Goal: Task Accomplishment & Management: Manage account settings

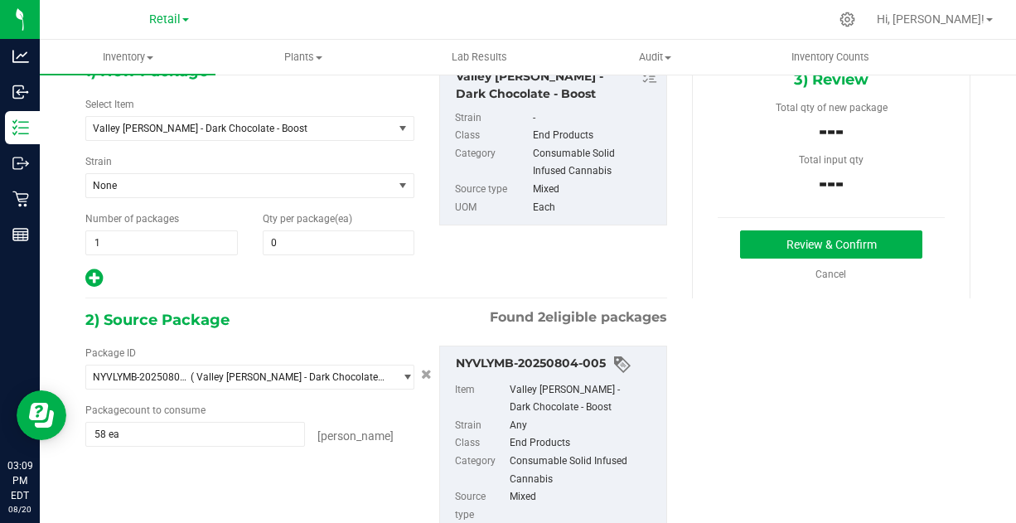
scroll to position [97, 0]
click at [325, 245] on span at bounding box center [339, 242] width 152 height 25
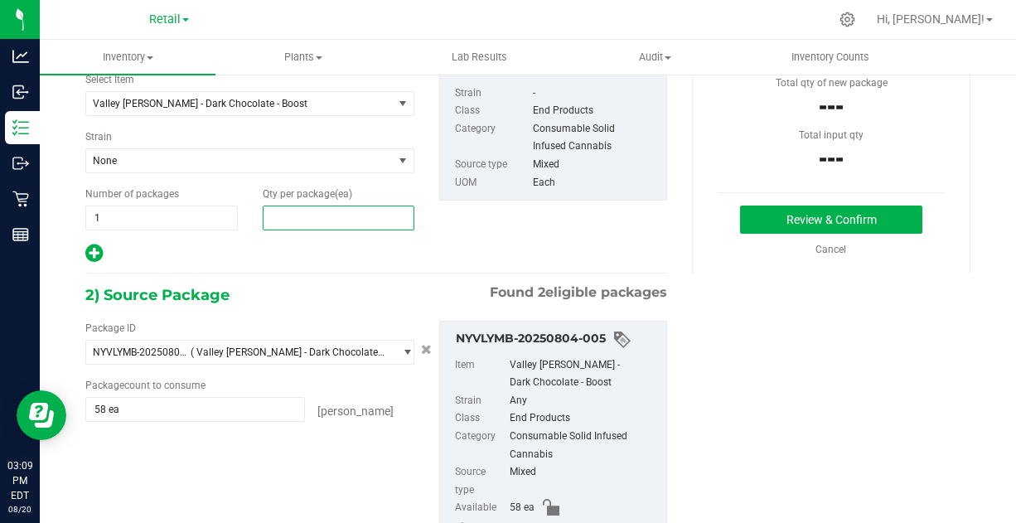
scroll to position [0, 0]
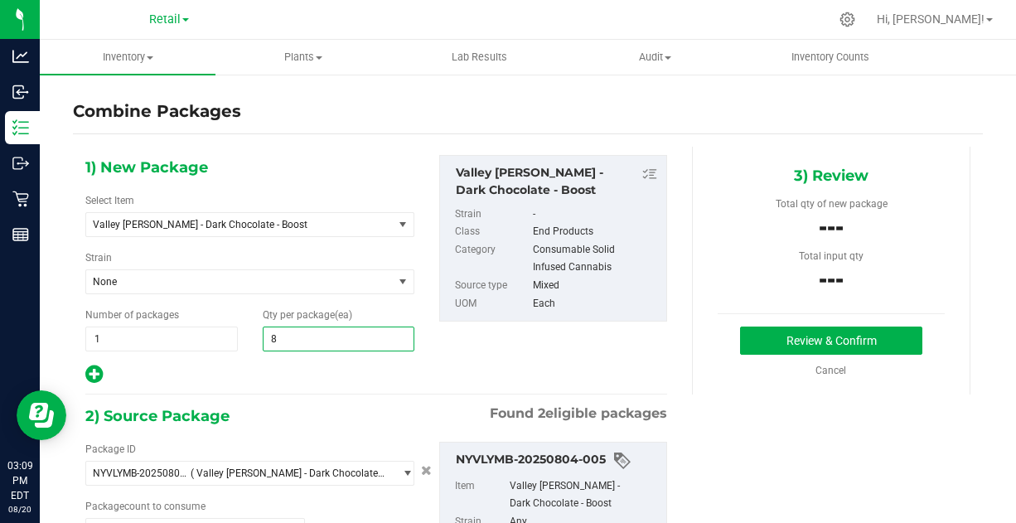
type input "84"
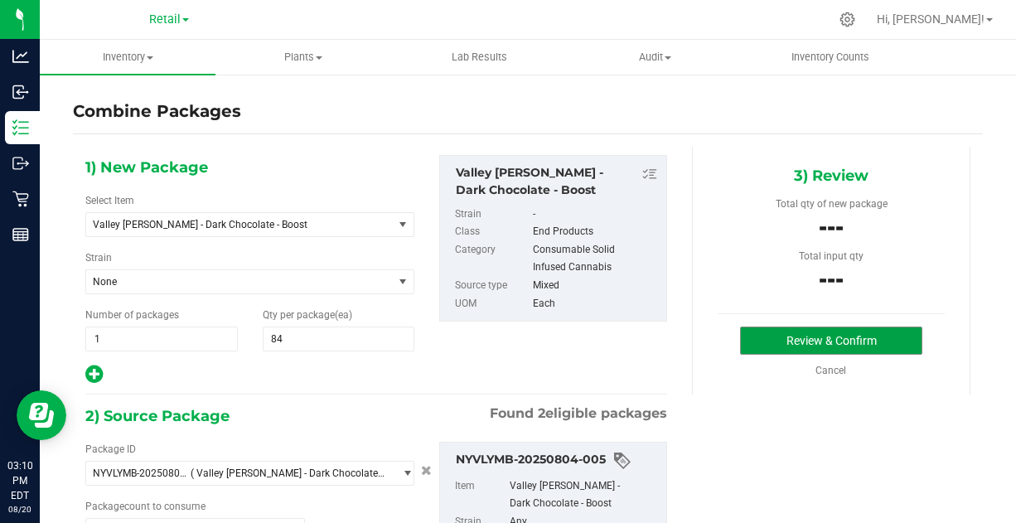
click at [798, 336] on button "Review & Confirm" at bounding box center [830, 341] width 181 height 28
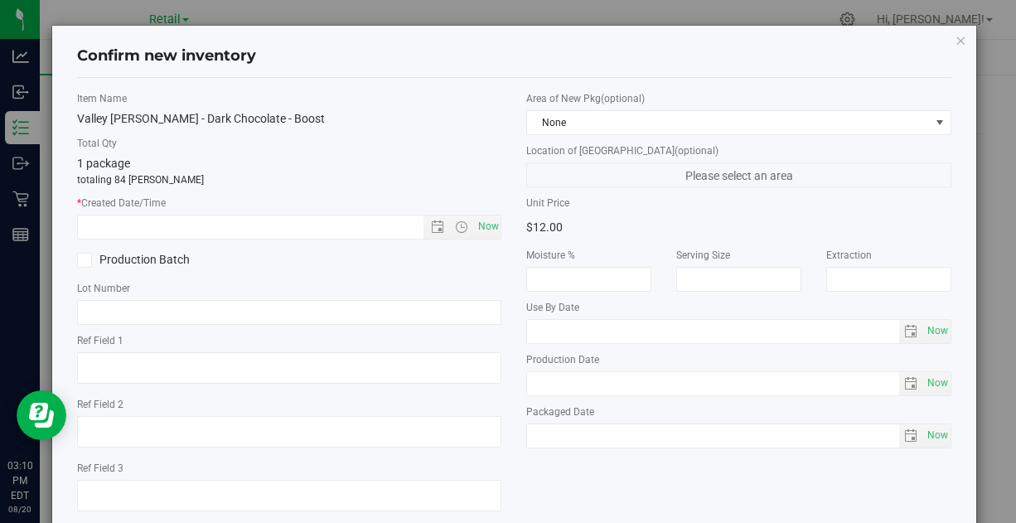
scroll to position [94, 0]
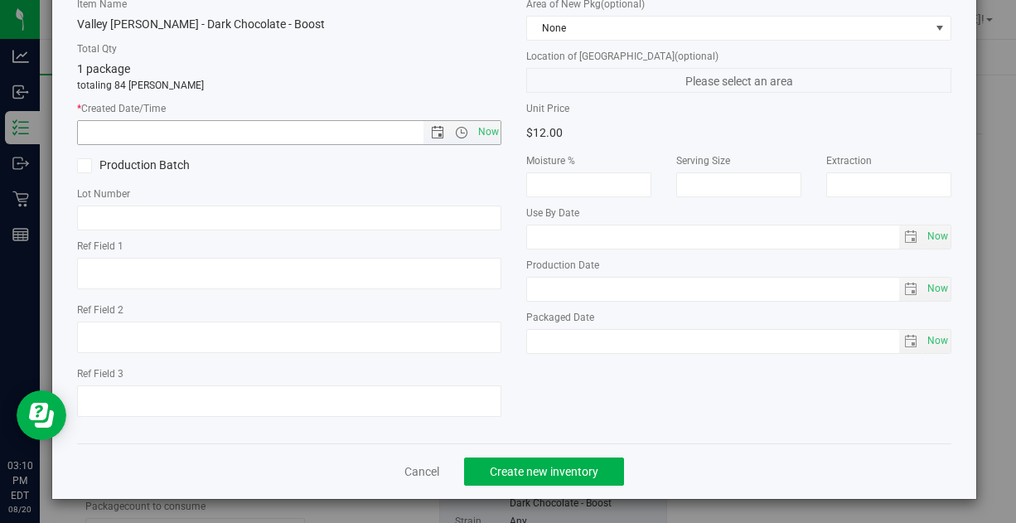
click at [483, 128] on span "Now" at bounding box center [488, 132] width 28 height 24
type input "[DATE] 3:10 PM"
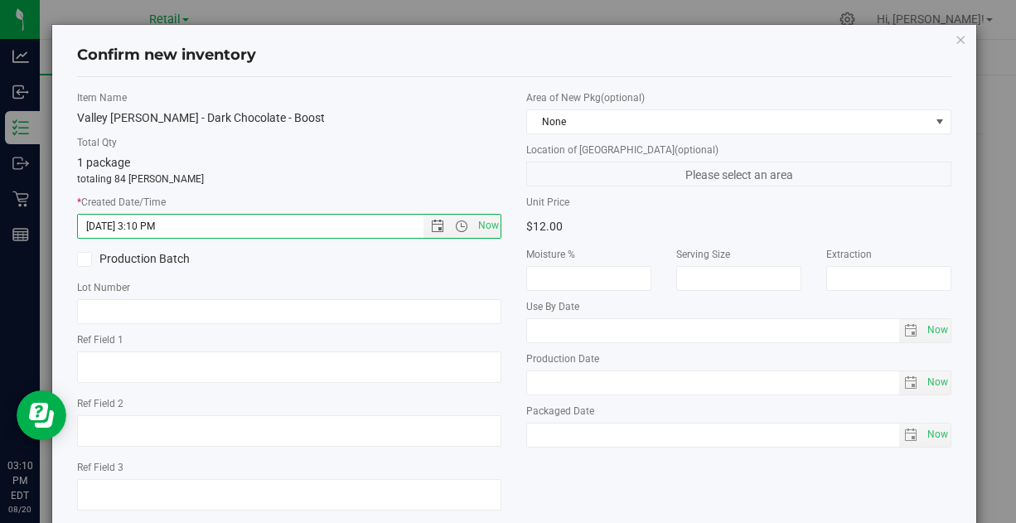
scroll to position [29, 0]
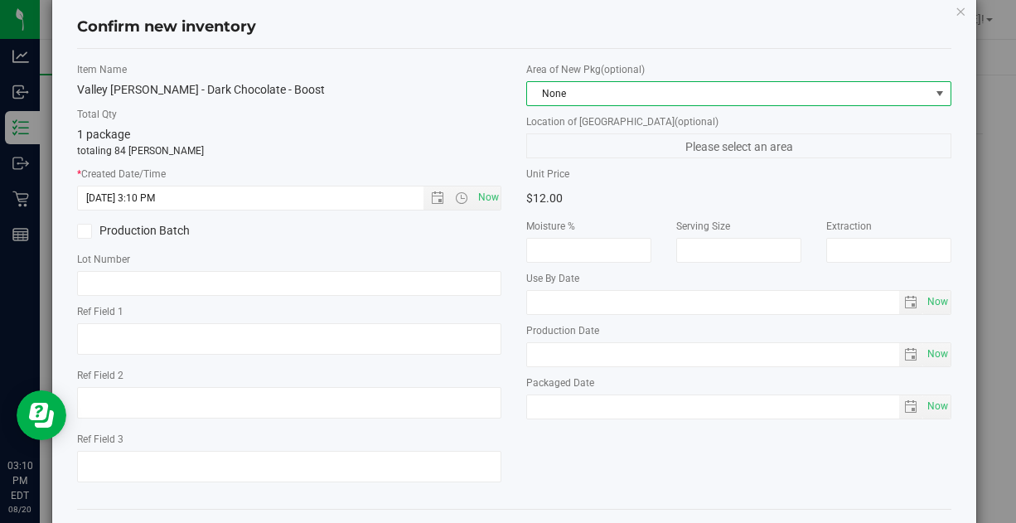
click at [579, 85] on span "None" at bounding box center [728, 93] width 402 height 23
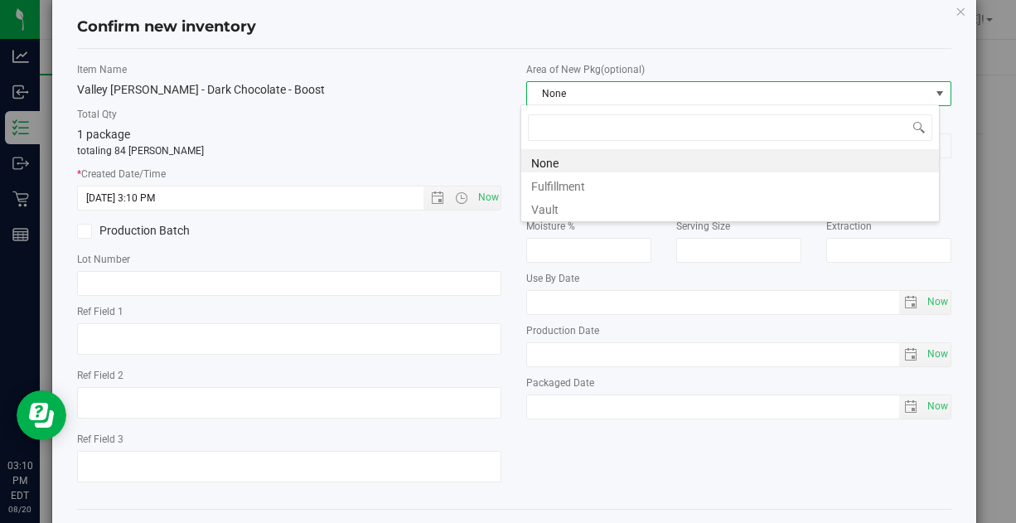
scroll to position [24, 419]
click at [555, 207] on li "Vault" at bounding box center [730, 207] width 418 height 23
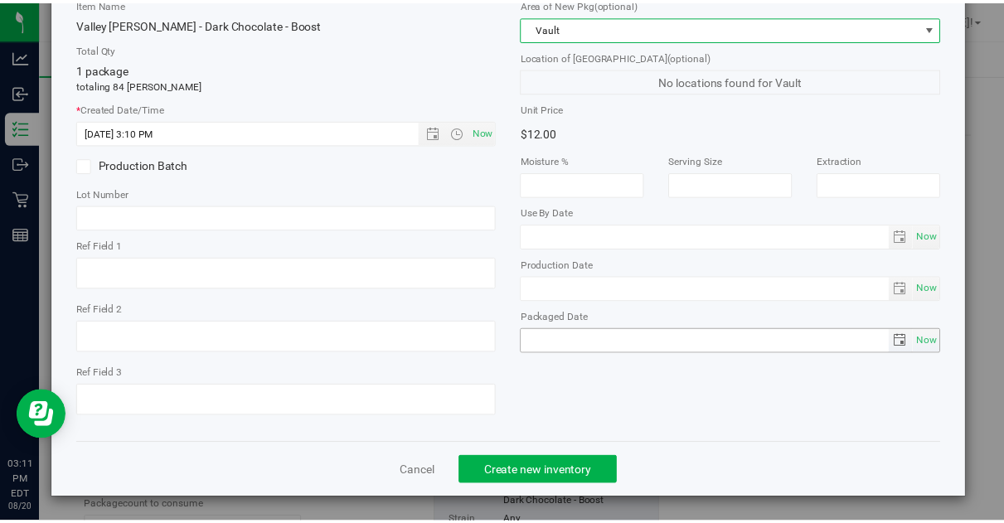
scroll to position [93, 0]
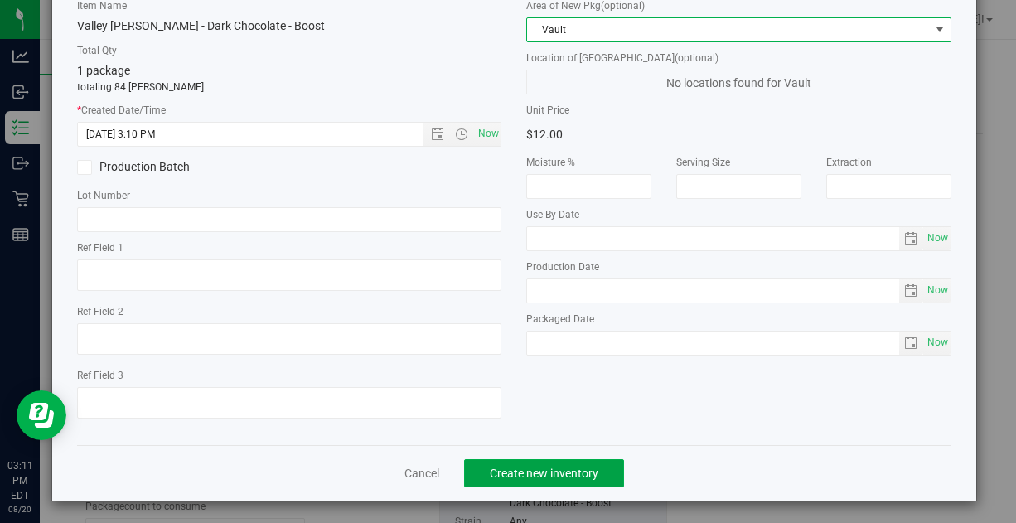
click at [548, 467] on span "Create new inventory" at bounding box center [544, 473] width 109 height 13
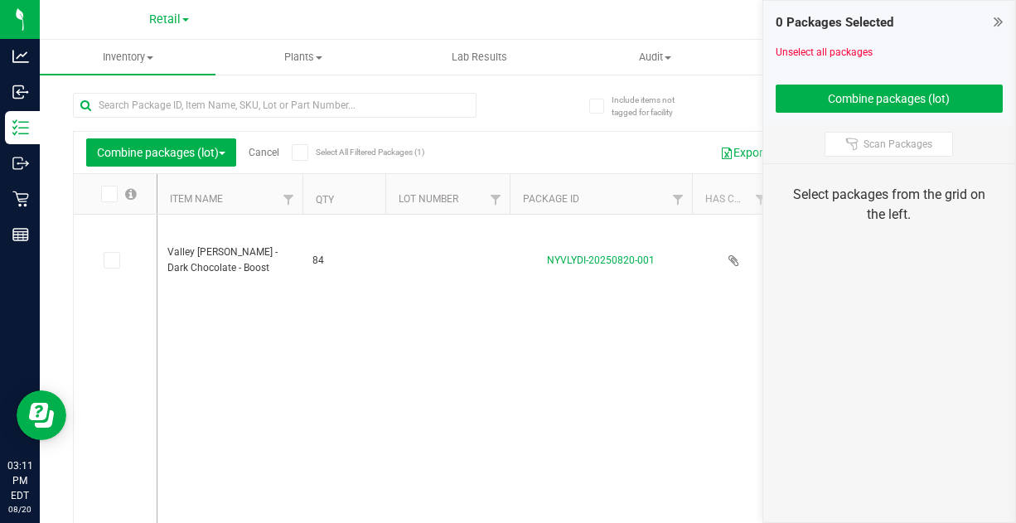
click at [112, 260] on icon at bounding box center [110, 260] width 11 height 0
click at [0, 0] on input "checkbox" at bounding box center [0, 0] width 0 height 0
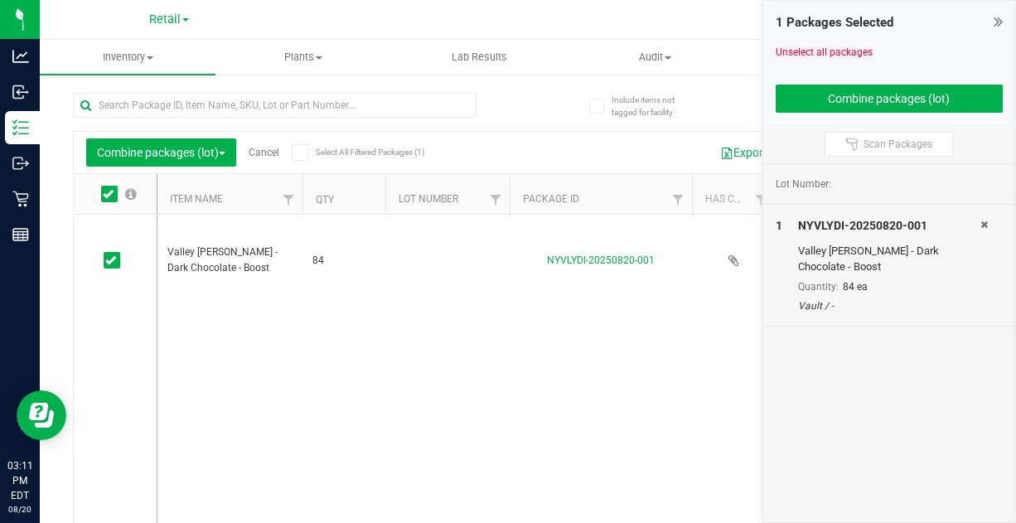
click at [110, 260] on icon at bounding box center [110, 260] width 11 height 0
click at [0, 0] on input "checkbox" at bounding box center [0, 0] width 0 height 0
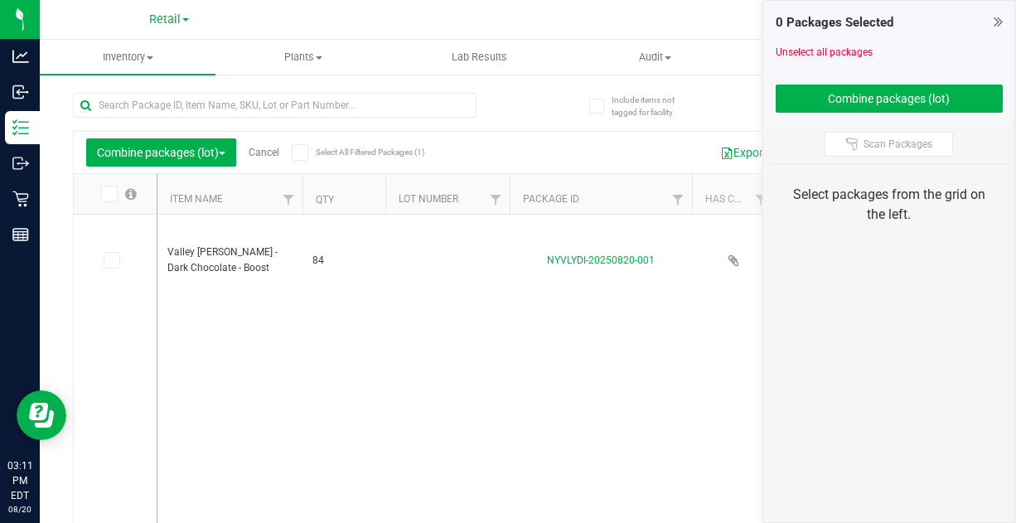
click at [105, 260] on icon at bounding box center [110, 260] width 11 height 0
click at [0, 0] on input "checkbox" at bounding box center [0, 0] width 0 height 0
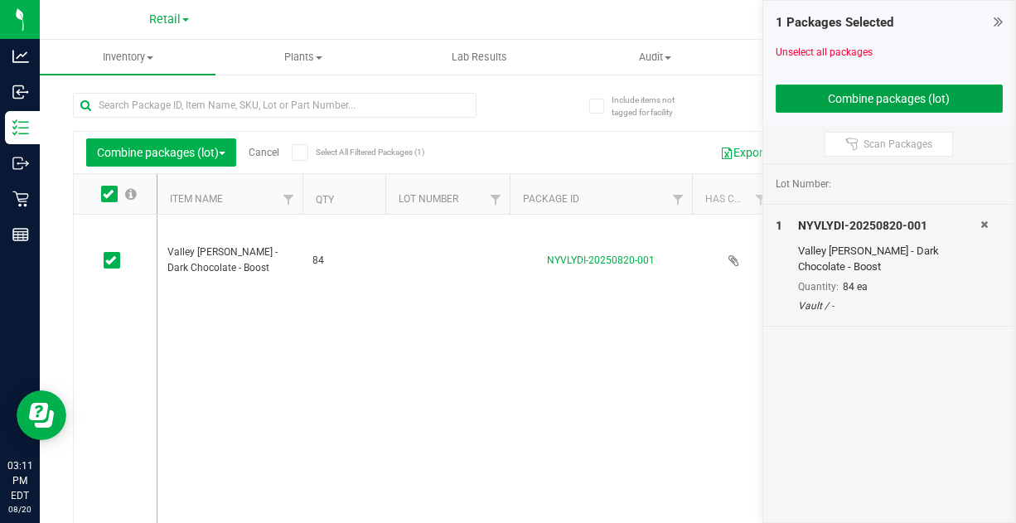
click at [825, 88] on button "Combine packages (lot)" at bounding box center [890, 99] width 228 height 28
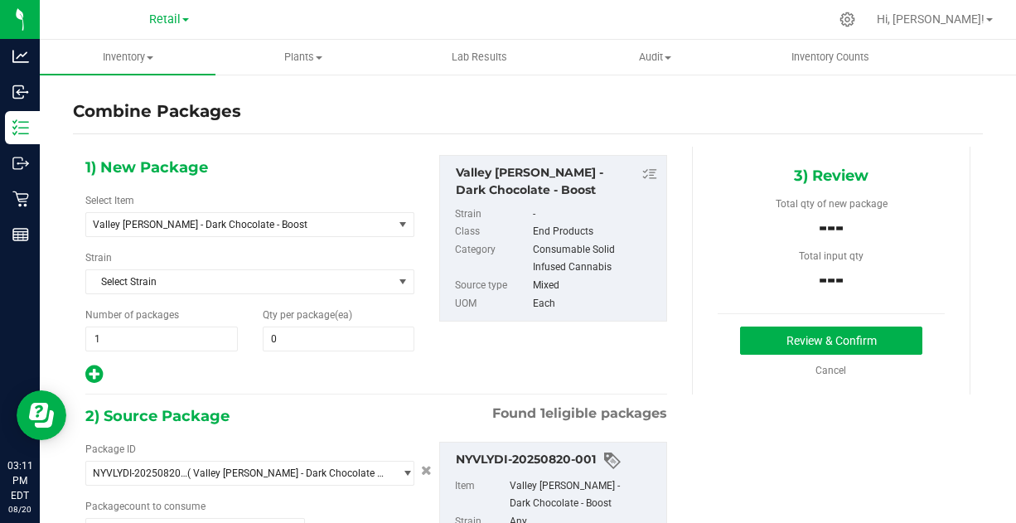
type input "84 ea"
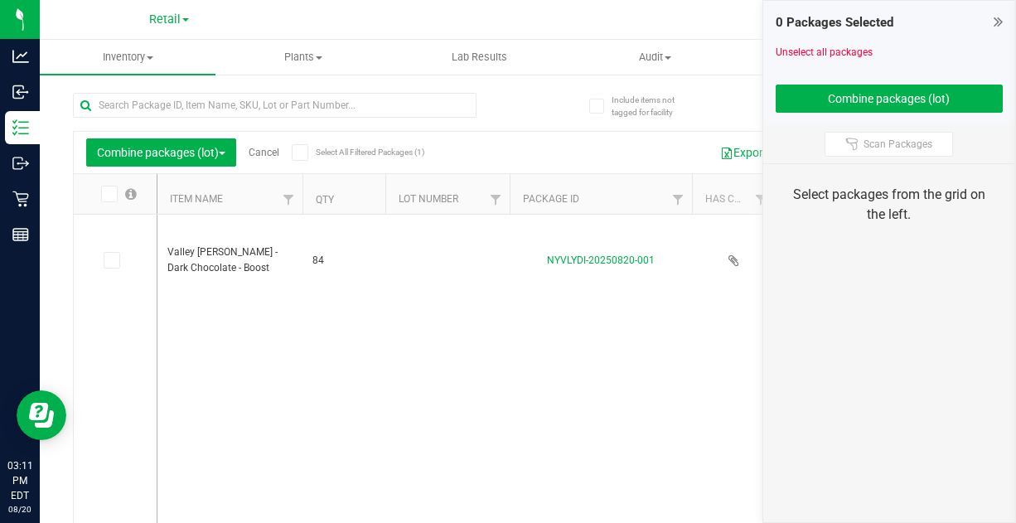
click at [275, 138] on div "Combine packages (lot) Cancel Select All Filtered Packages (1)" at bounding box center [242, 152] width 312 height 28
click at [273, 149] on link "Cancel" at bounding box center [264, 153] width 31 height 12
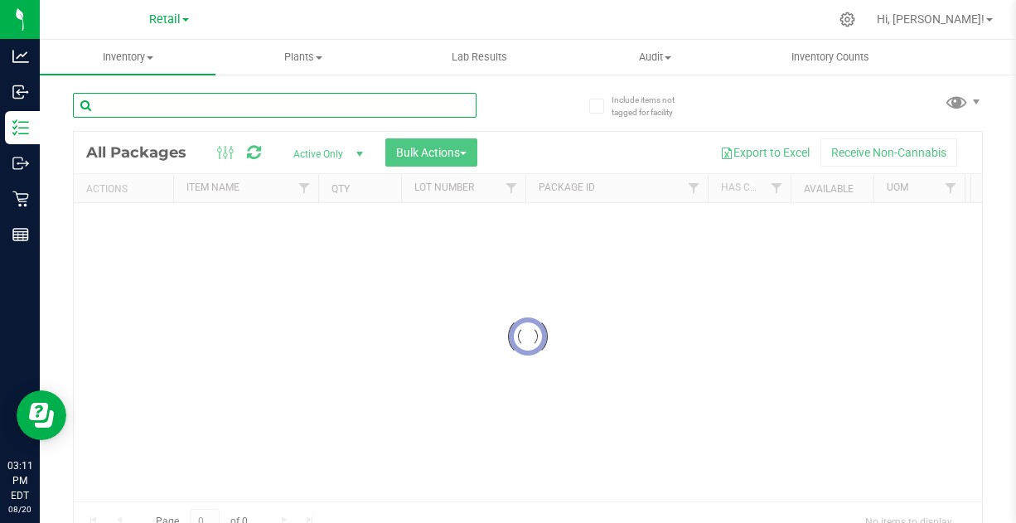
click at [220, 101] on input "text" at bounding box center [275, 105] width 404 height 25
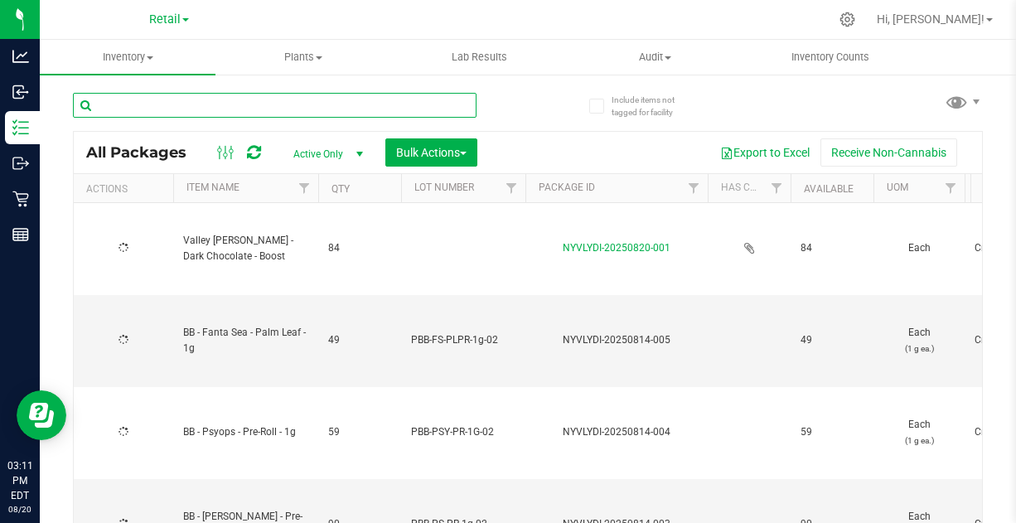
type input "b"
type input "[DATE]"
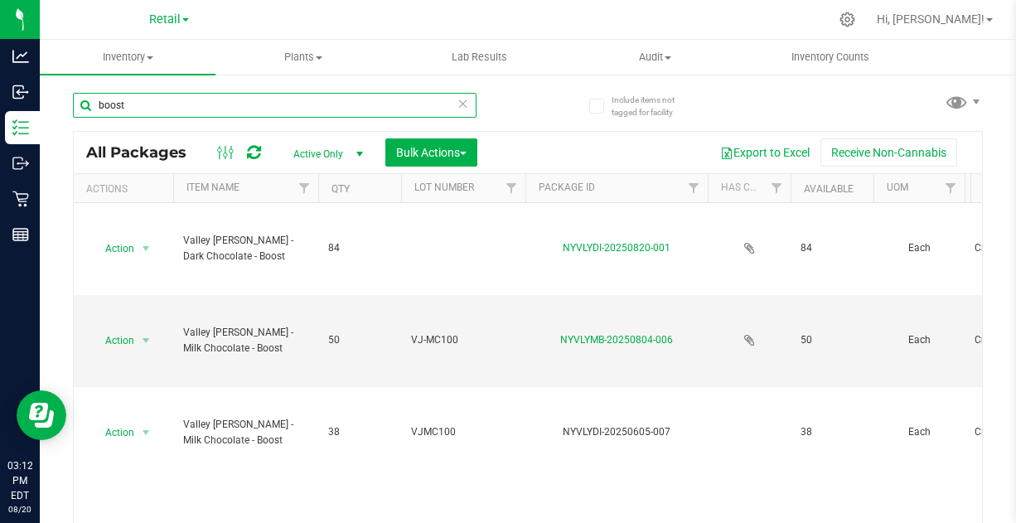
type input "boost"
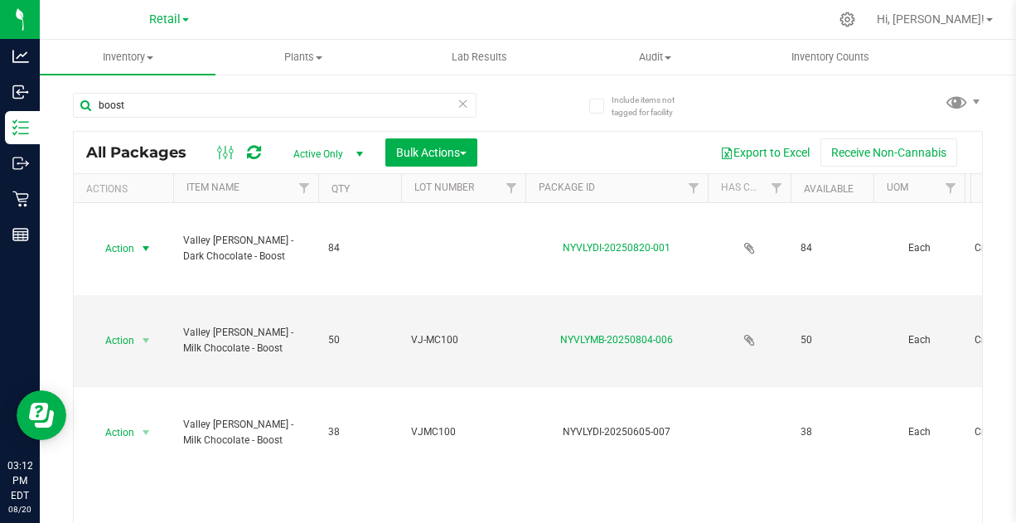
click at [130, 251] on span "Action" at bounding box center [112, 248] width 45 height 23
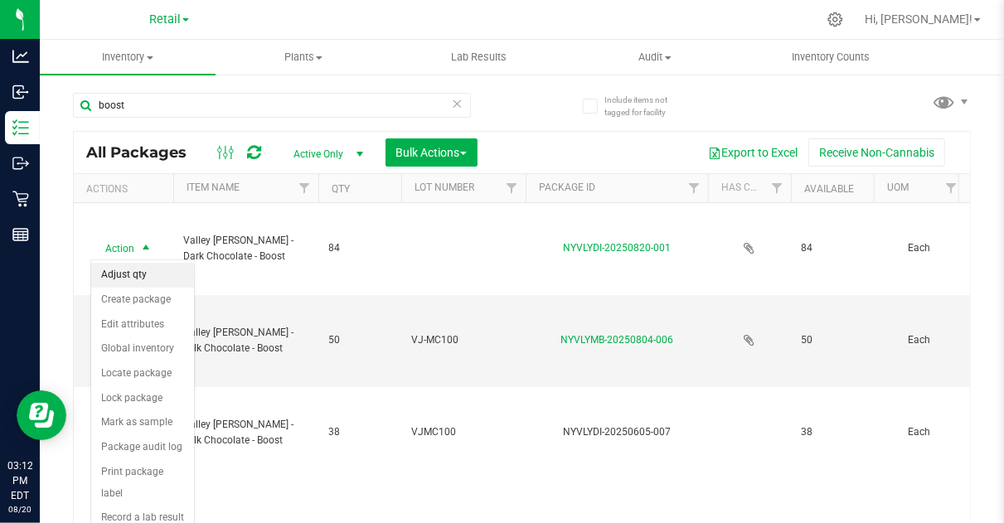
click at [130, 270] on li "Adjust qty" at bounding box center [142, 275] width 103 height 25
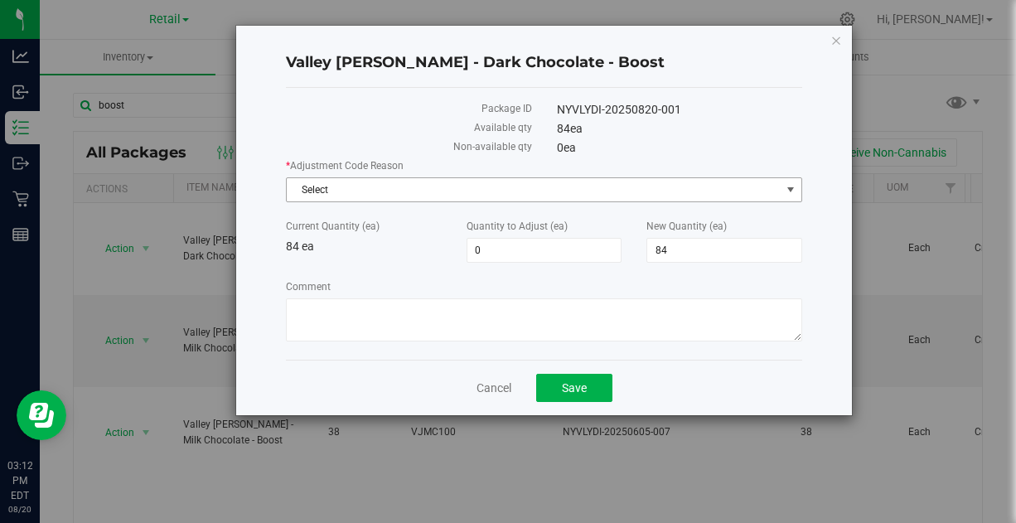
click at [389, 192] on span "Select" at bounding box center [534, 189] width 494 height 23
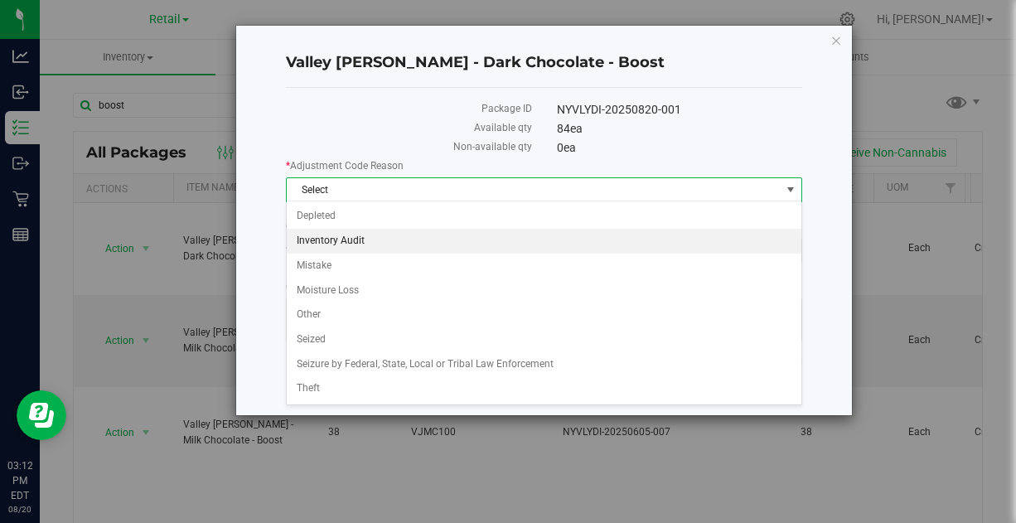
click at [361, 239] on li "Inventory Audit" at bounding box center [544, 241] width 515 height 25
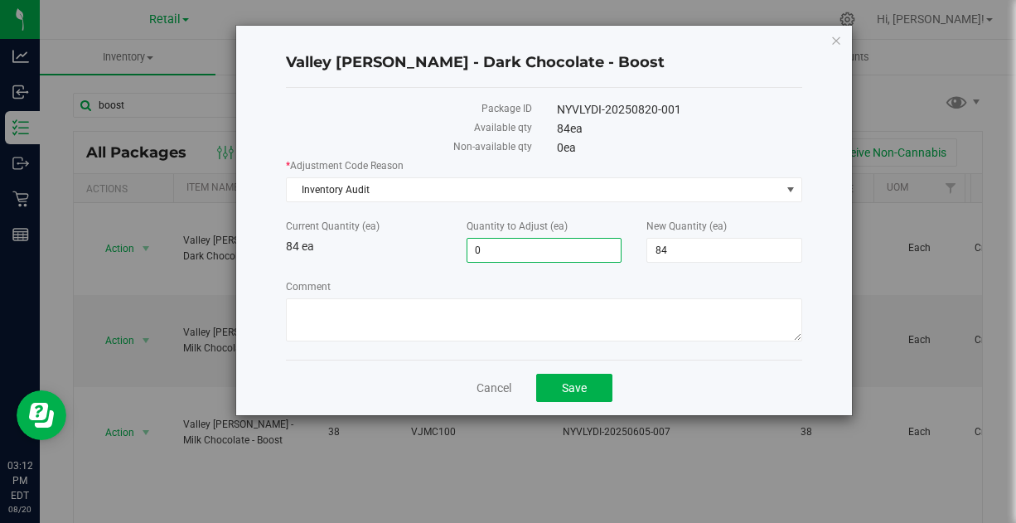
click at [508, 247] on span "0 0" at bounding box center [545, 250] width 156 height 25
type input "-2"
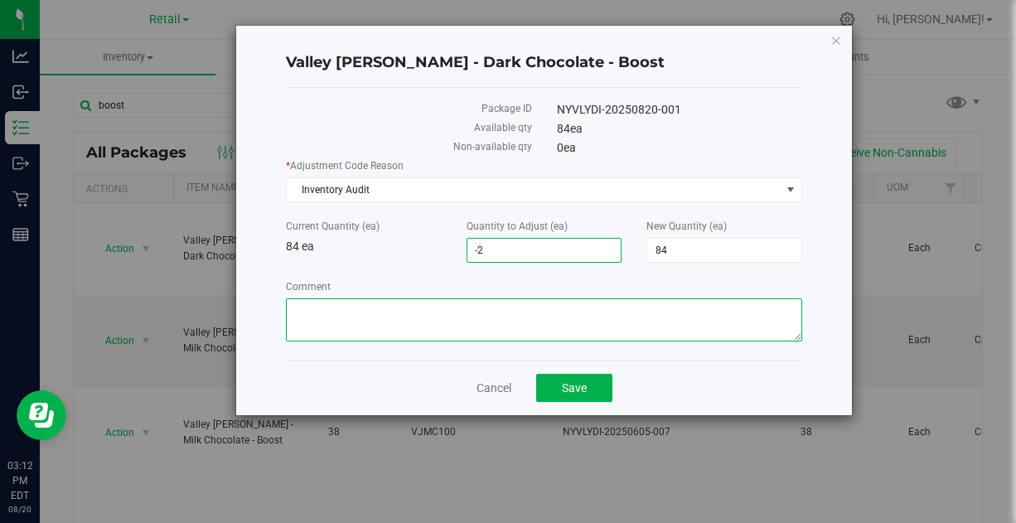
type input "-2"
type input "82"
click at [437, 320] on textarea "Comment" at bounding box center [544, 319] width 516 height 43
paste textarea "Inventory Audit from 8/19 - [PERSON_NAME]"
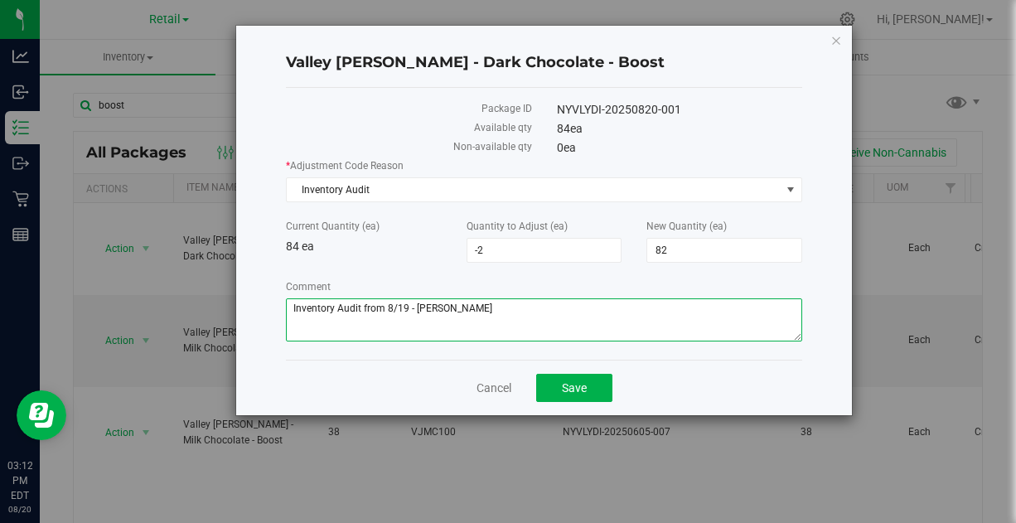
type textarea "Inventory Audit from 8/19 - [PERSON_NAME]"
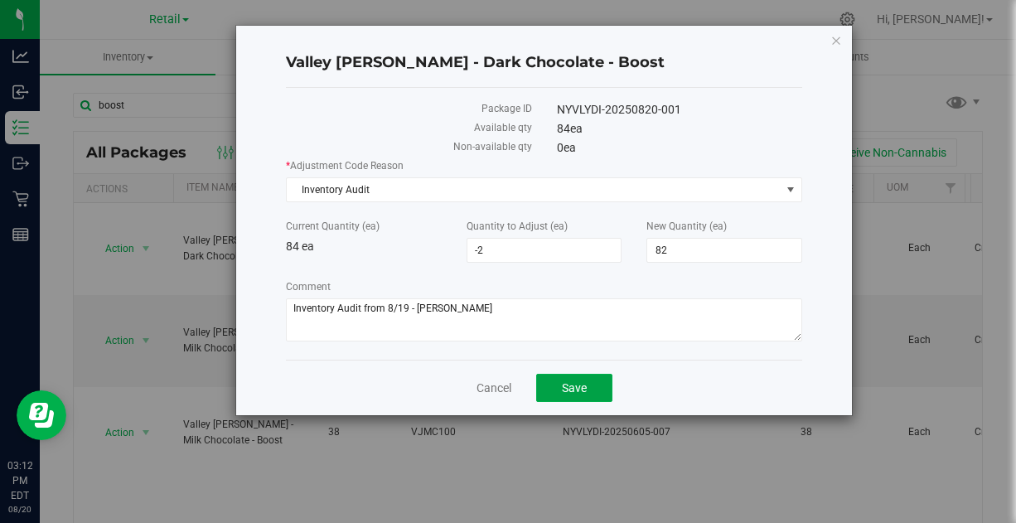
click at [573, 385] on span "Save" at bounding box center [574, 387] width 25 height 13
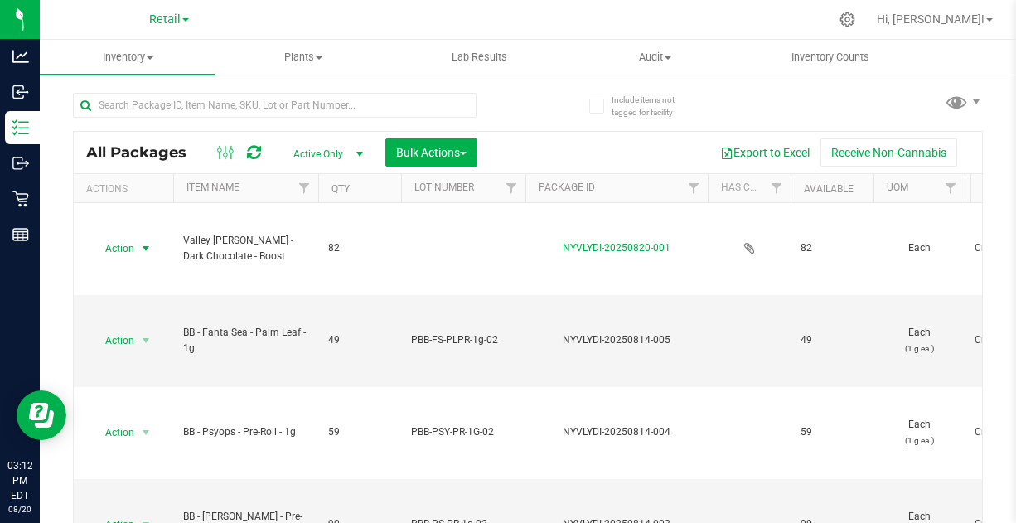
click at [128, 244] on span "Action" at bounding box center [112, 248] width 45 height 23
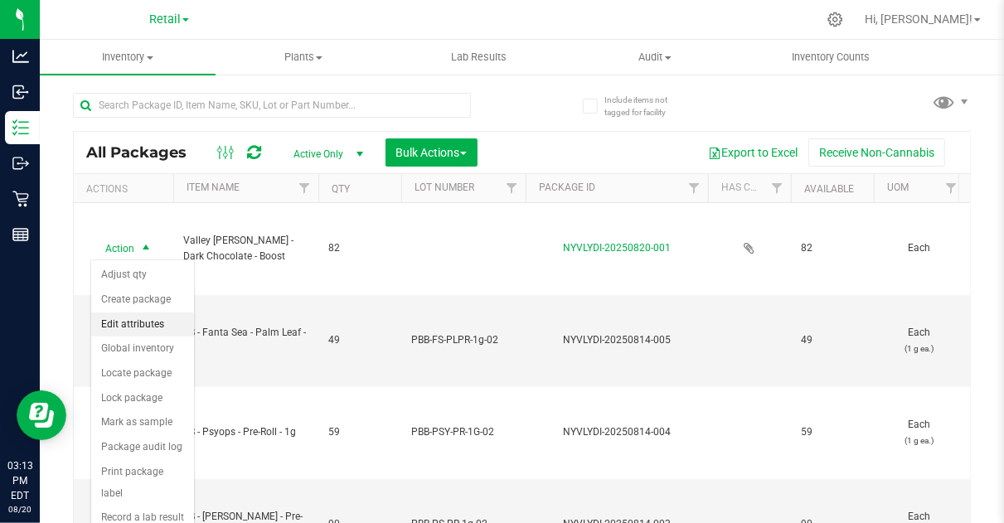
click at [148, 322] on li "Edit attributes" at bounding box center [142, 324] width 103 height 25
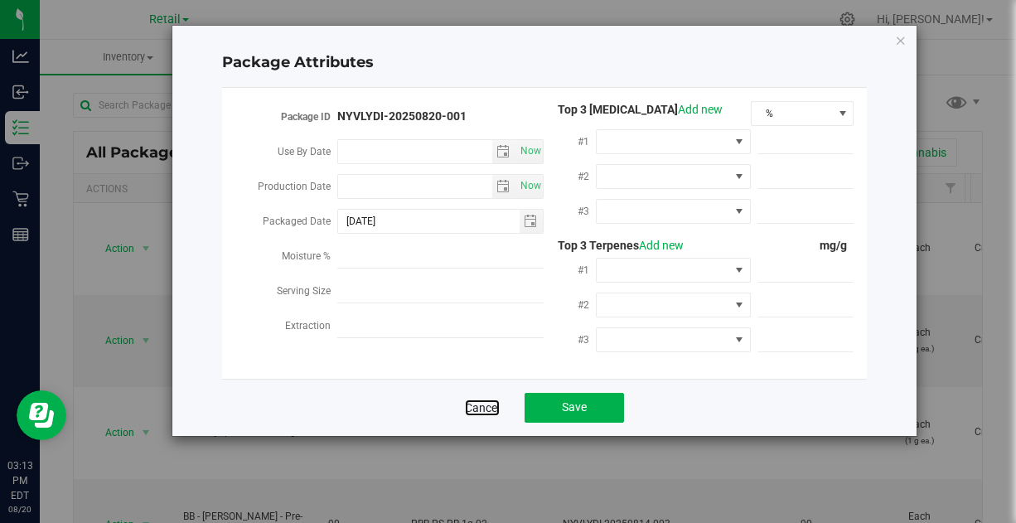
click at [484, 404] on link "Cancel" at bounding box center [482, 407] width 35 height 17
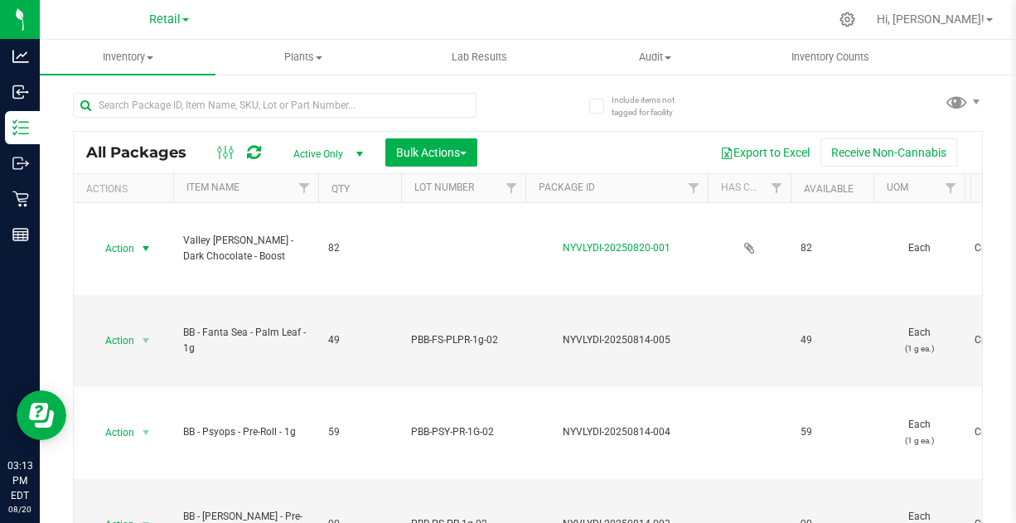
click at [133, 245] on span "Action" at bounding box center [112, 248] width 45 height 23
click at [136, 244] on span "select" at bounding box center [146, 248] width 21 height 23
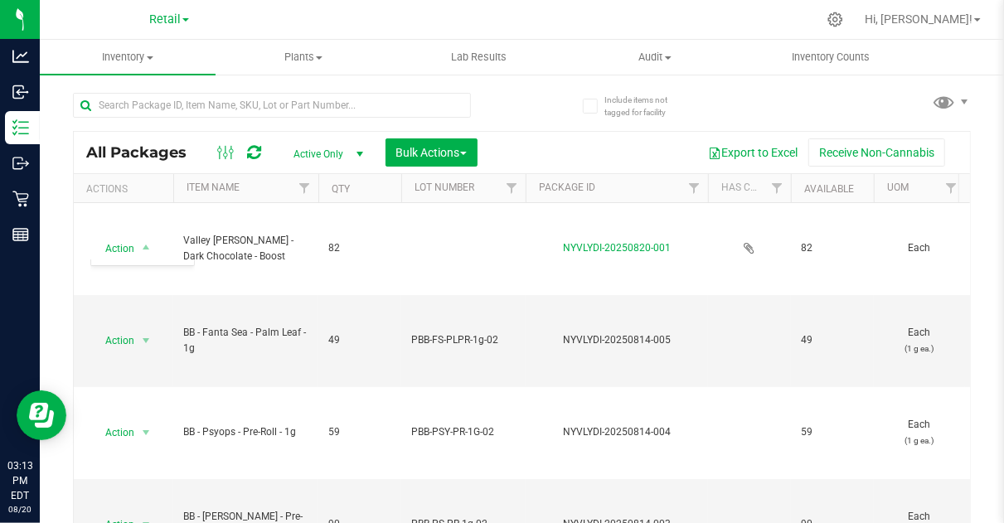
click at [511, 114] on div at bounding box center [297, 104] width 449 height 53
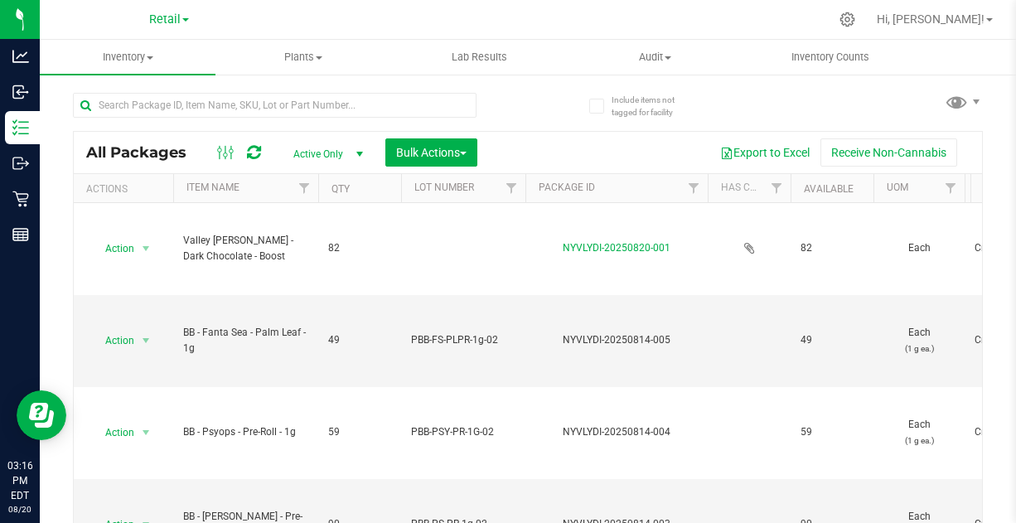
click at [437, 227] on td at bounding box center [463, 249] width 124 height 92
type input "VJ-DC-100"
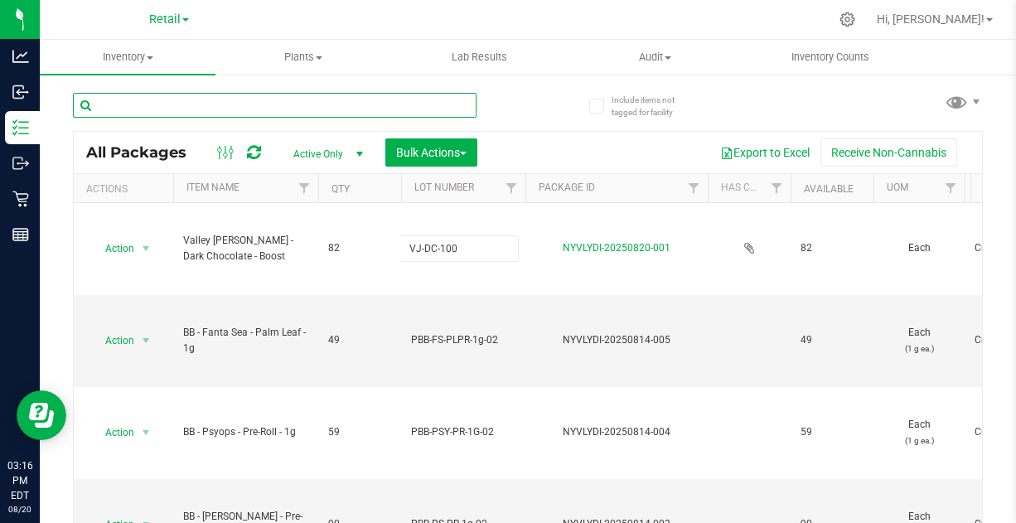
click at [337, 100] on input "text" at bounding box center [275, 105] width 404 height 25
type input "boos"
type input "[DATE]"
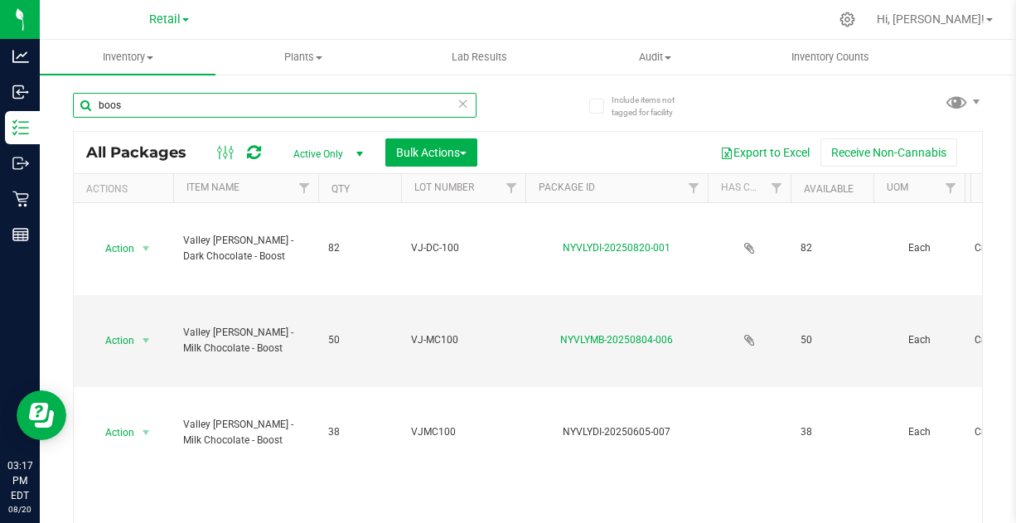
type input "boos"
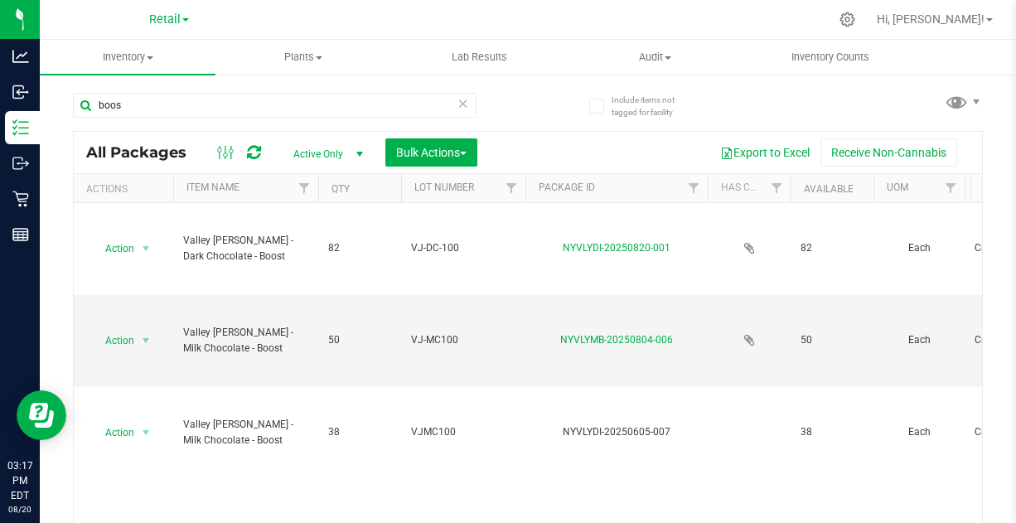
click at [423, 247] on span "VJ-DC-100" at bounding box center [463, 248] width 104 height 16
click at [443, 248] on input "VJ-DC-100" at bounding box center [459, 248] width 119 height 26
type input "VJDC100"
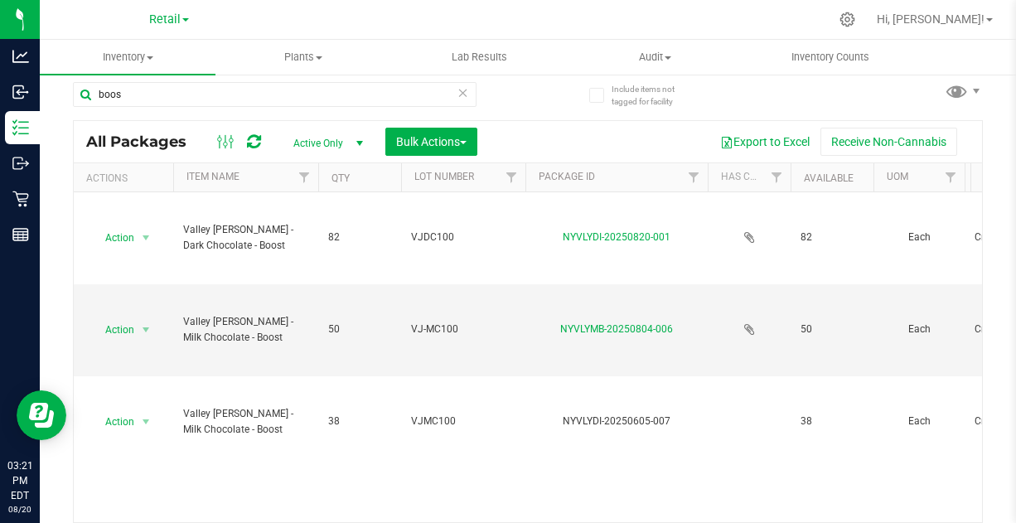
scroll to position [9, 0]
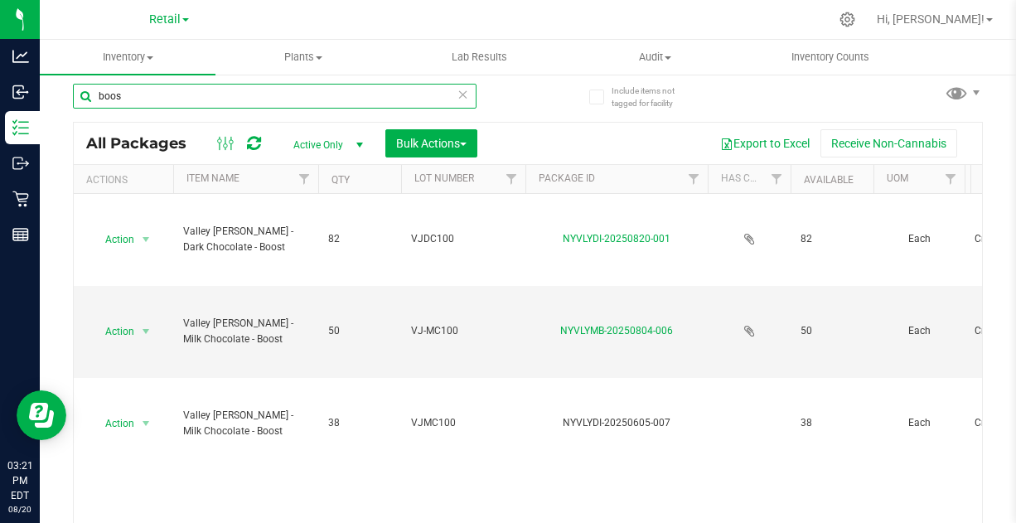
click at [398, 96] on input "boos" at bounding box center [275, 96] width 404 height 25
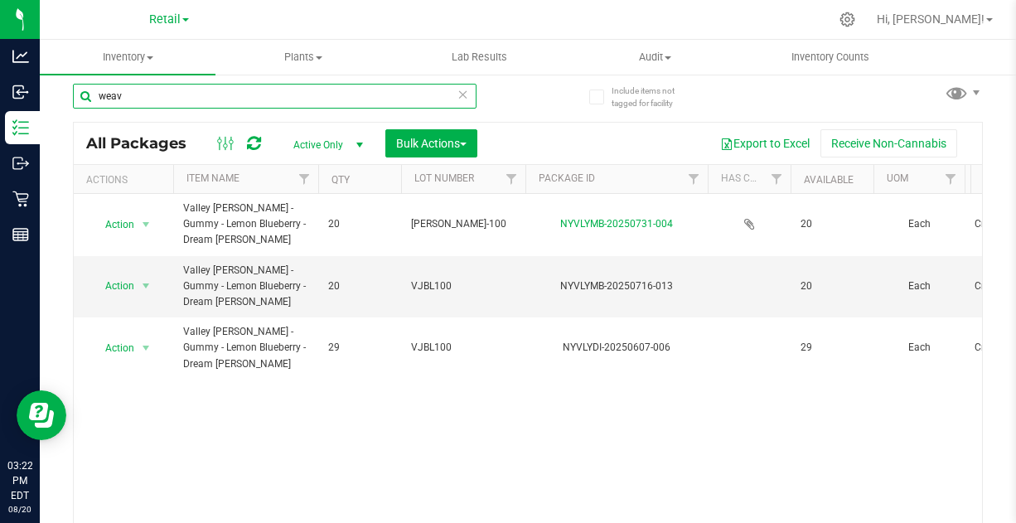
type input "weav"
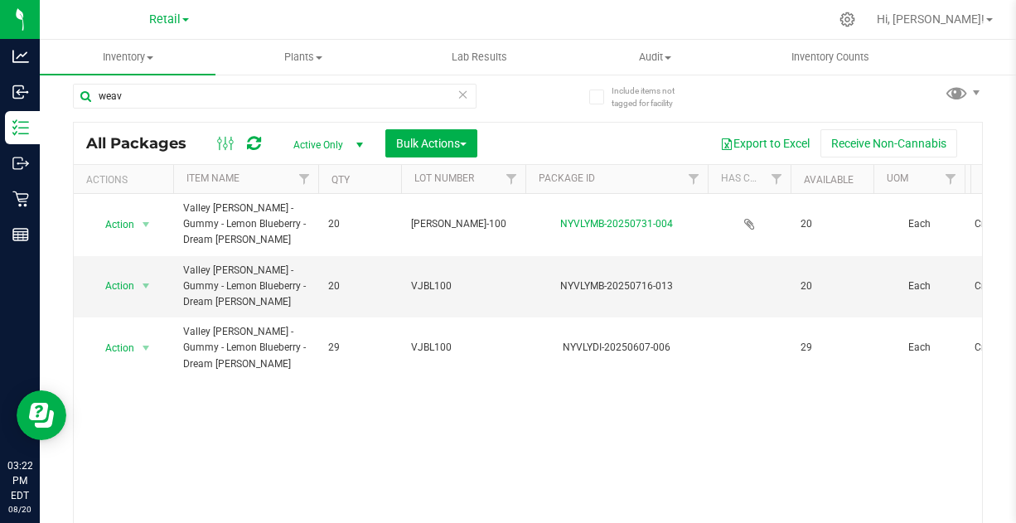
drag, startPoint x: 457, startPoint y: 222, endPoint x: 414, endPoint y: 221, distance: 42.3
click at [414, 221] on span "[PERSON_NAME]-100" at bounding box center [463, 224] width 104 height 16
click at [460, 287] on span "VJBL100" at bounding box center [463, 286] width 104 height 16
drag, startPoint x: 456, startPoint y: 283, endPoint x: 385, endPoint y: 279, distance: 70.6
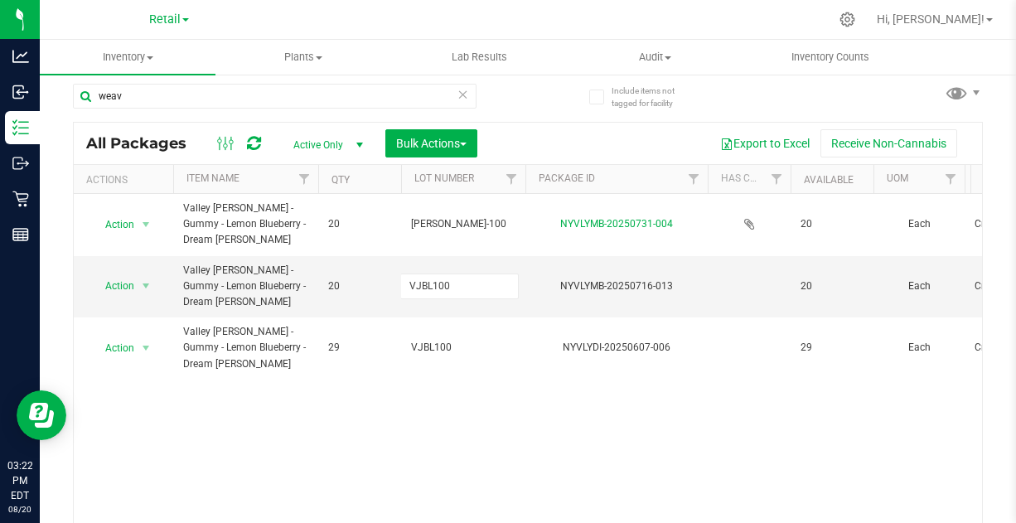
click at [402, 429] on div "Action Action Adjust qty Create package Edit attributes Global inventory Locate…" at bounding box center [528, 359] width 908 height 330
click at [452, 137] on span "Bulk Actions" at bounding box center [431, 143] width 70 height 13
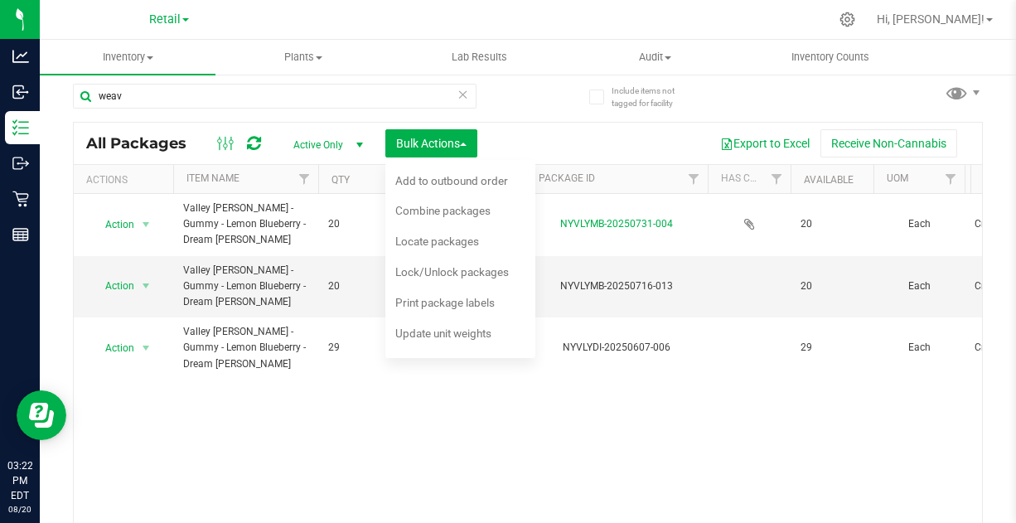
click at [448, 208] on span "Combine packages" at bounding box center [442, 210] width 95 height 13
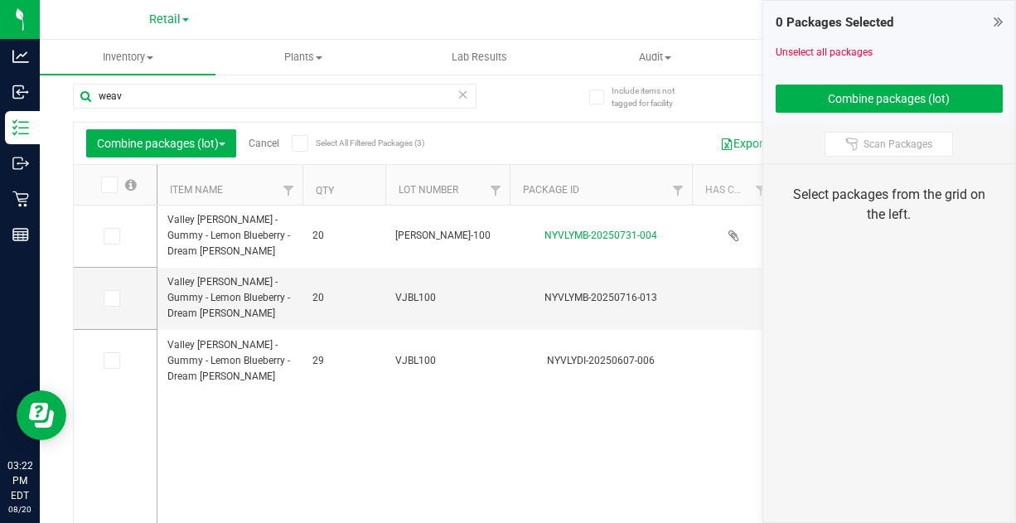
click at [112, 236] on icon at bounding box center [110, 236] width 11 height 0
click at [0, 0] on input "checkbox" at bounding box center [0, 0] width 0 height 0
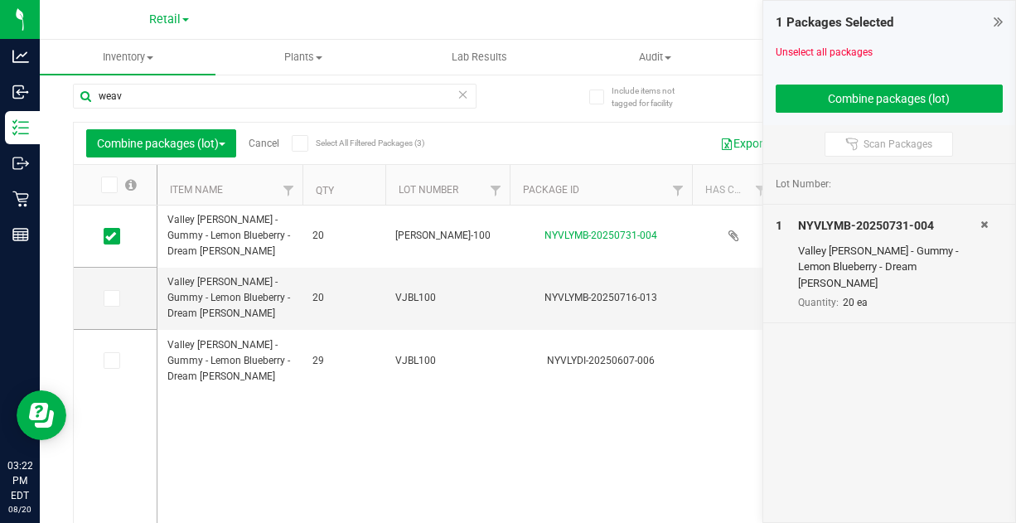
click at [114, 298] on icon at bounding box center [110, 298] width 11 height 0
click at [0, 0] on input "checkbox" at bounding box center [0, 0] width 0 height 0
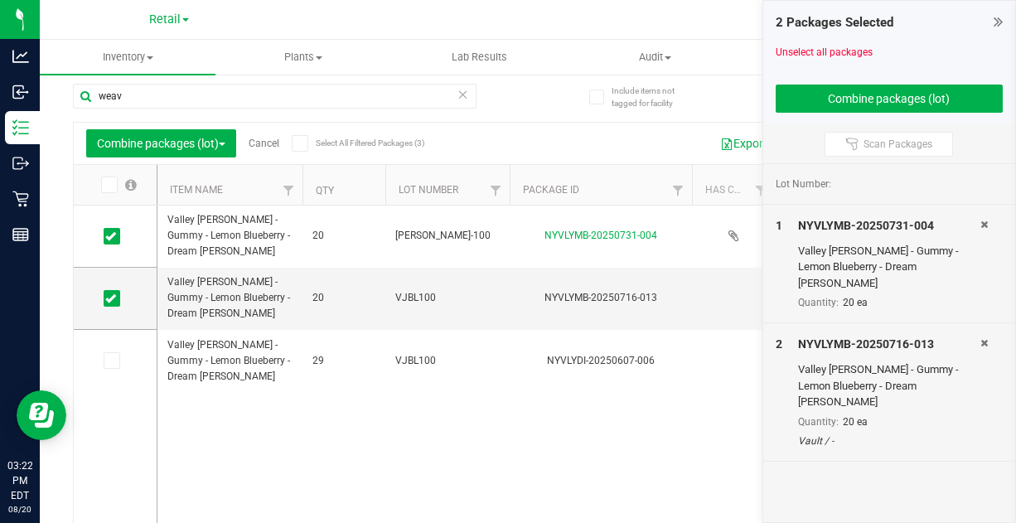
click at [110, 361] on icon at bounding box center [110, 361] width 11 height 0
click at [0, 0] on input "checkbox" at bounding box center [0, 0] width 0 height 0
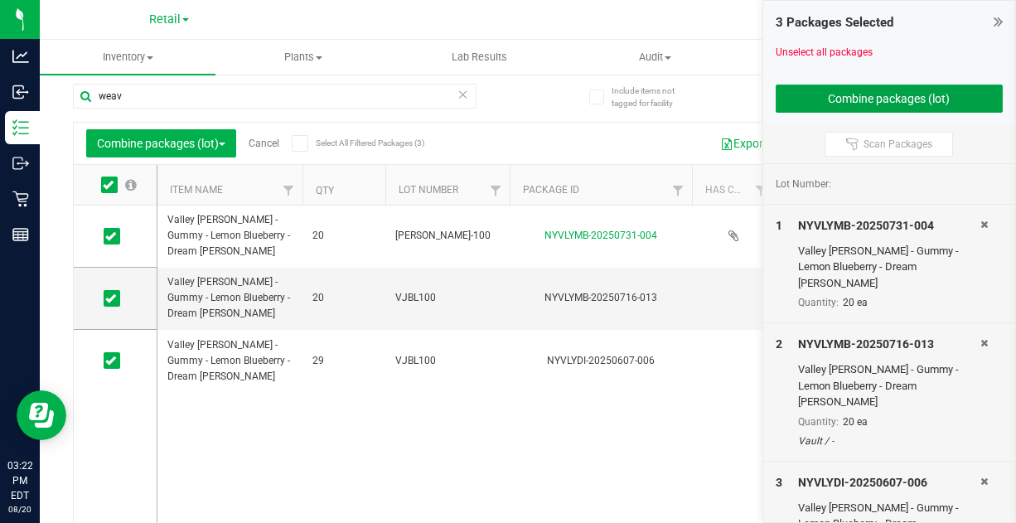
click at [855, 94] on button "Combine packages (lot)" at bounding box center [890, 99] width 228 height 28
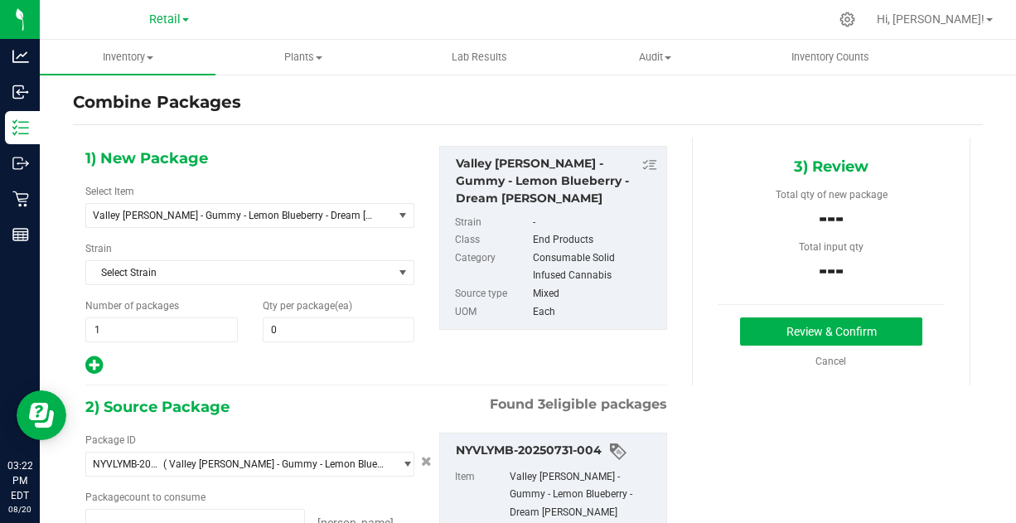
type input "20 ea"
type input "29 ea"
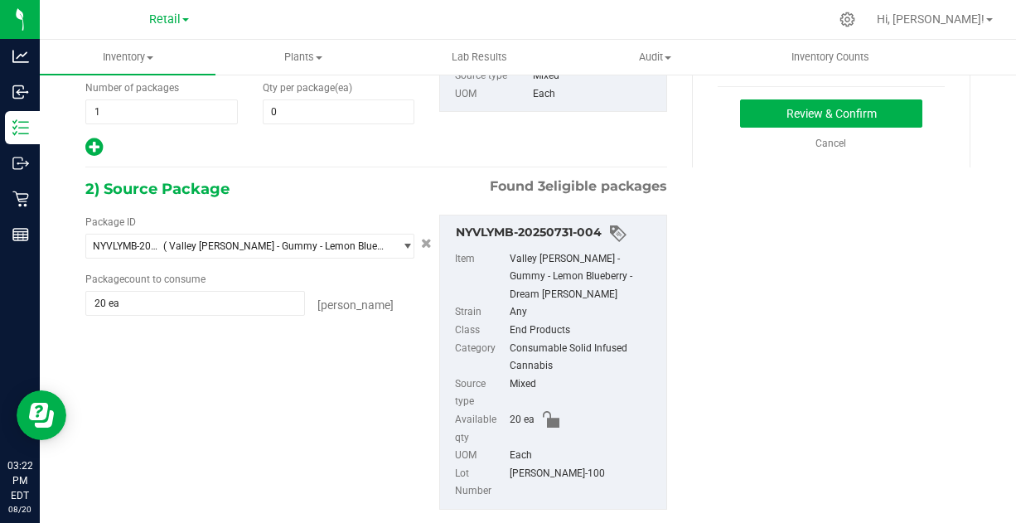
scroll to position [56, 0]
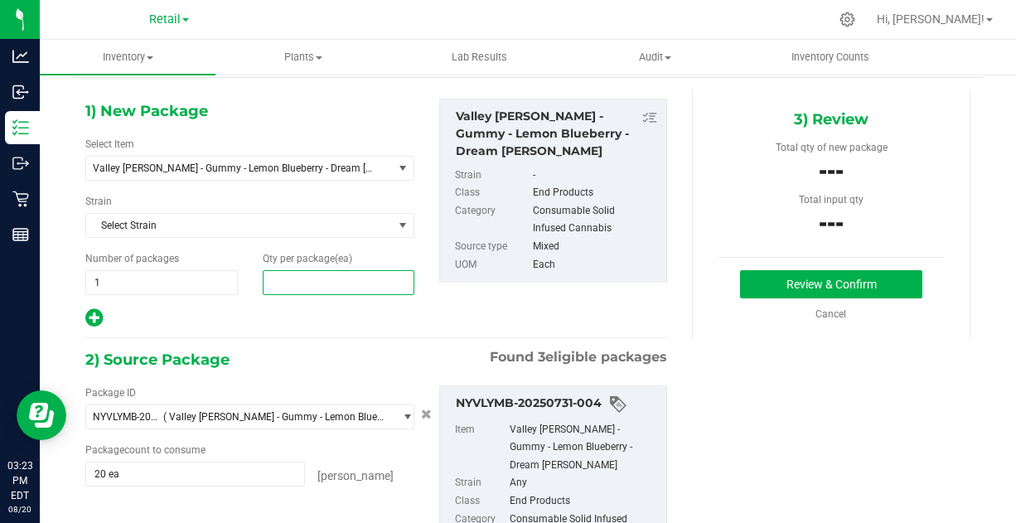
click at [316, 273] on span at bounding box center [339, 282] width 152 height 25
type input "69"
click at [316, 271] on input "69" at bounding box center [339, 282] width 151 height 23
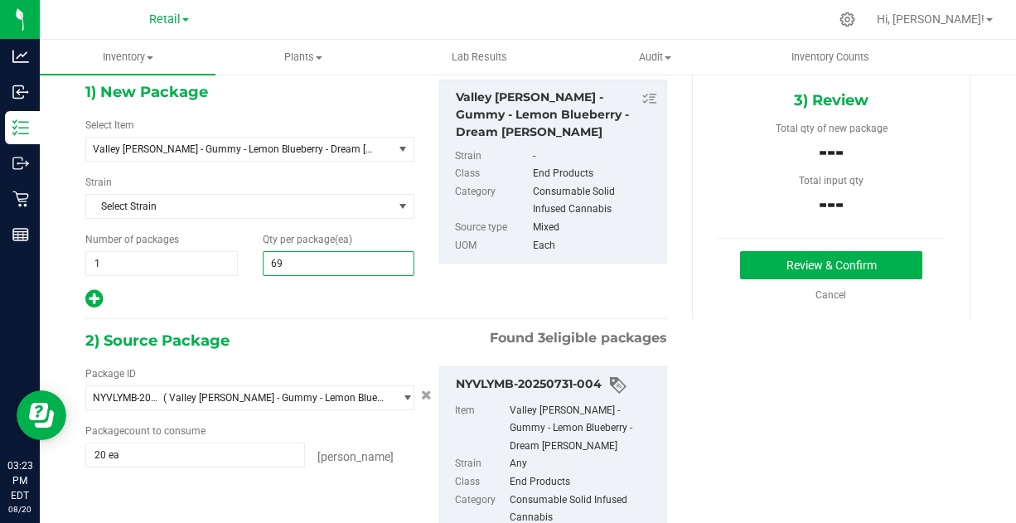
scroll to position [46, 0]
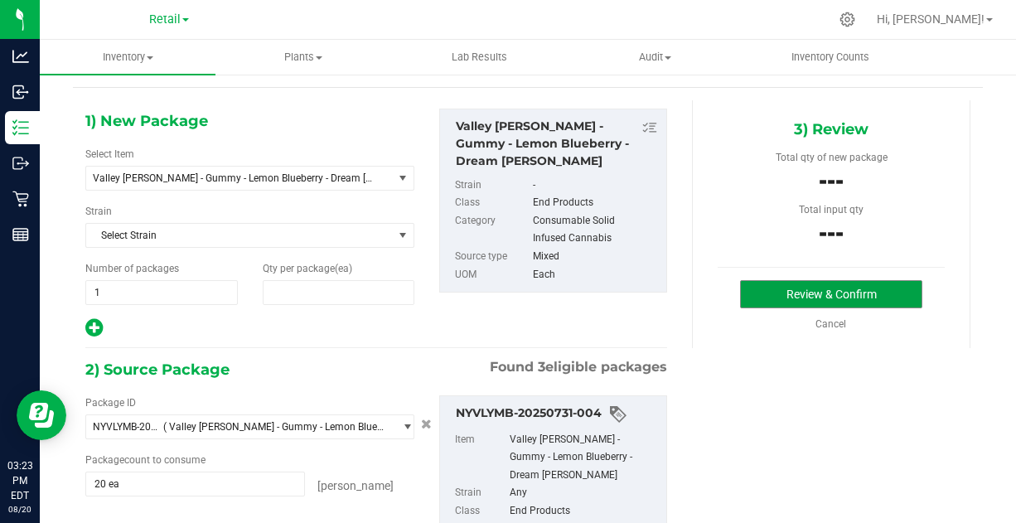
type input "69"
click at [755, 285] on button "Review & Confirm" at bounding box center [830, 294] width 181 height 28
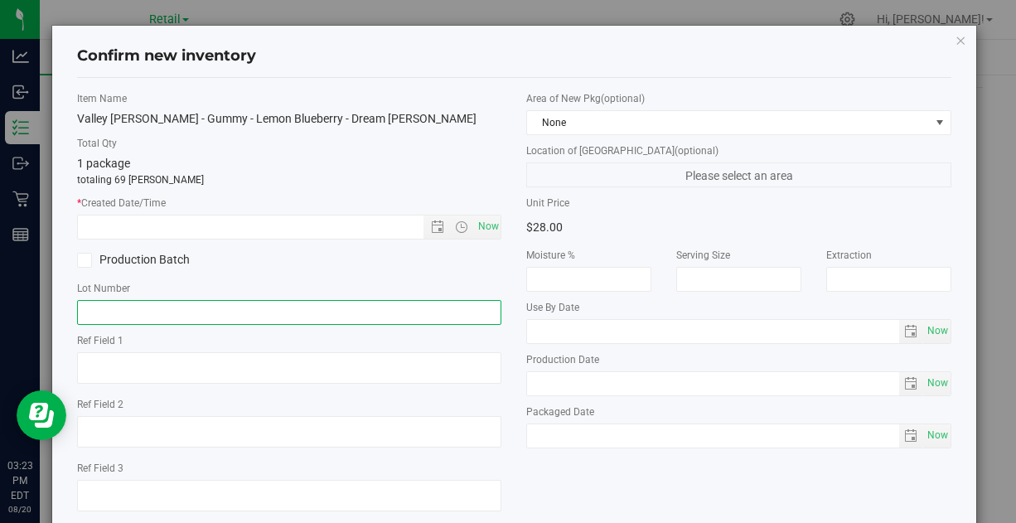
click at [148, 314] on input "text" at bounding box center [289, 312] width 424 height 25
paste input "VJBL100"
type input "VJBL100"
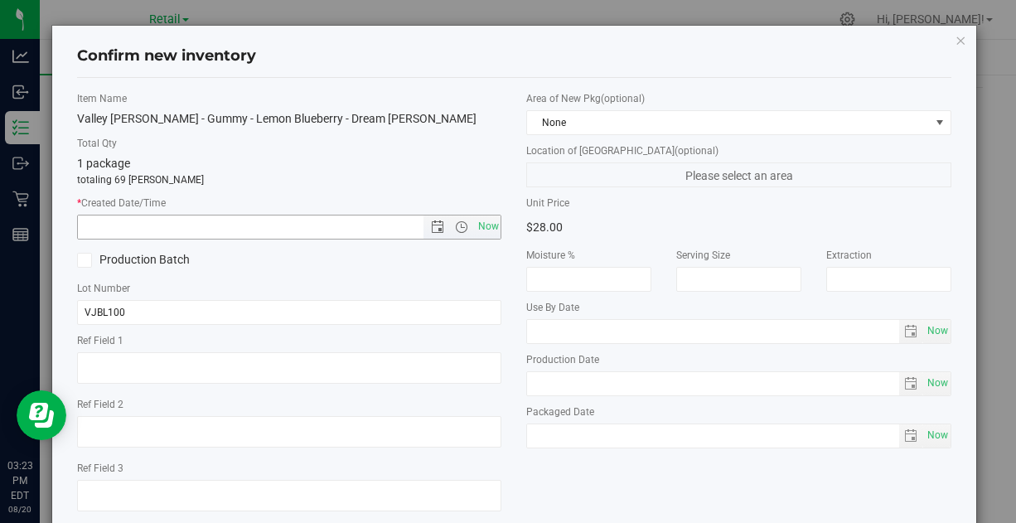
click at [486, 225] on span "Now" at bounding box center [488, 227] width 28 height 24
type input "[DATE] 3:23 PM"
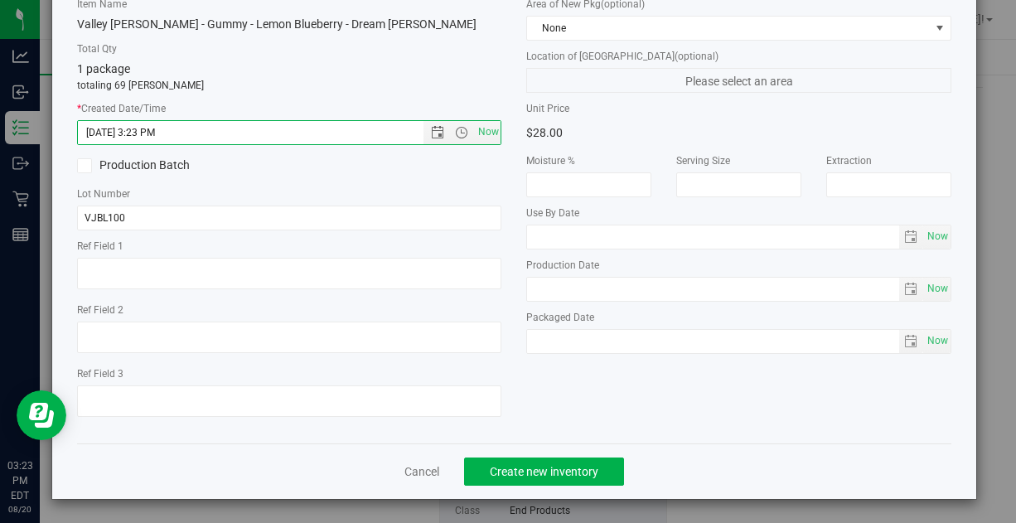
scroll to position [0, 0]
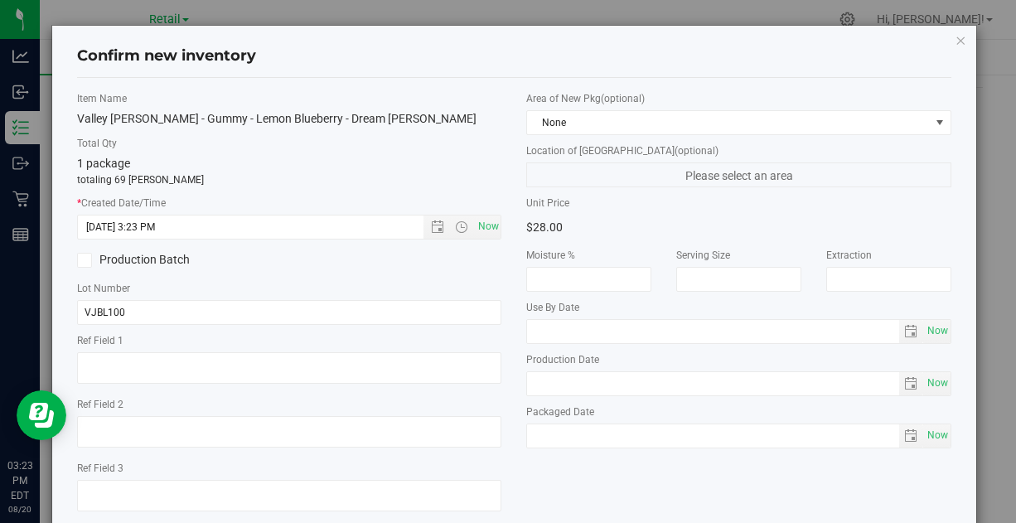
click at [514, 393] on div "Area of New Pkg (optional) None Location of [GEOGRAPHIC_DATA] (optional) Please…" at bounding box center [738, 273] width 449 height 365
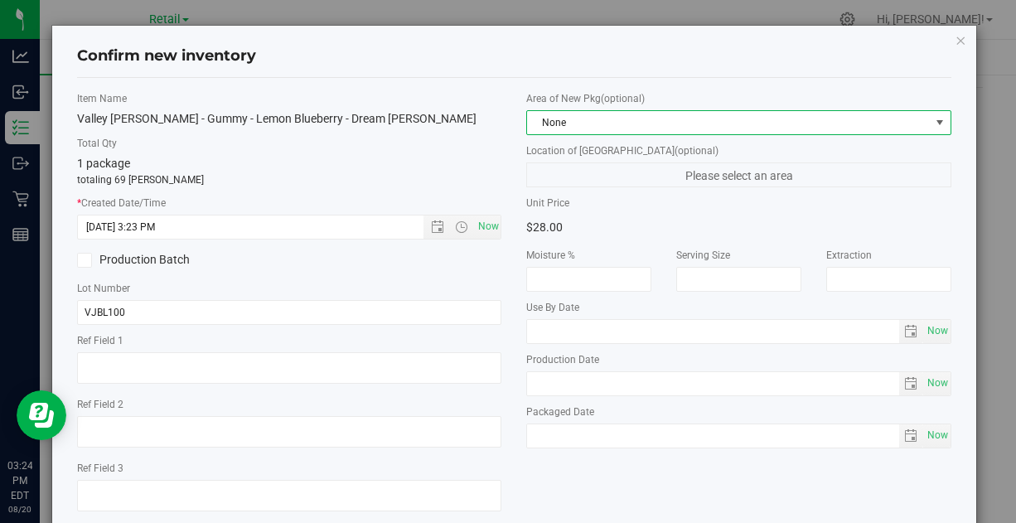
click at [617, 114] on span "None" at bounding box center [728, 122] width 402 height 23
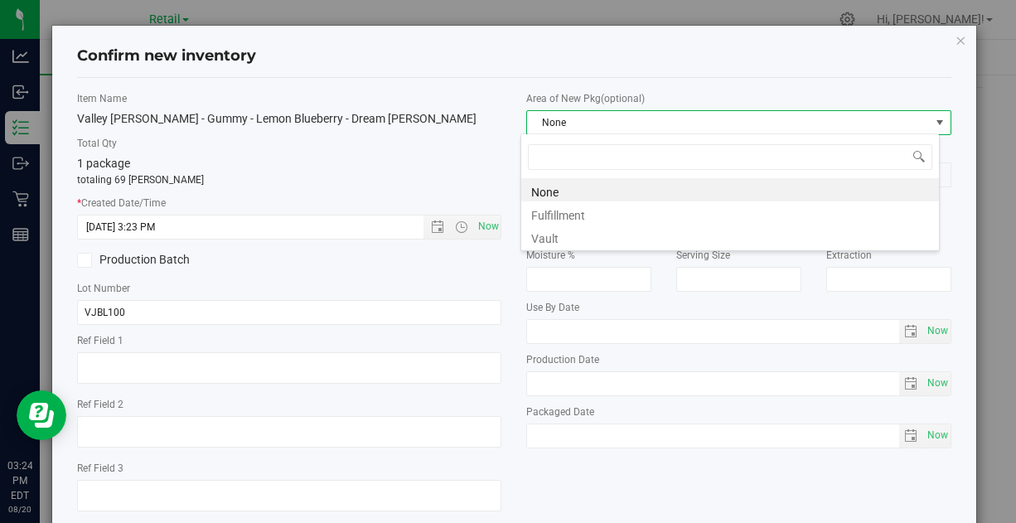
scroll to position [24, 419]
click at [571, 232] on li "Vault" at bounding box center [730, 236] width 418 height 23
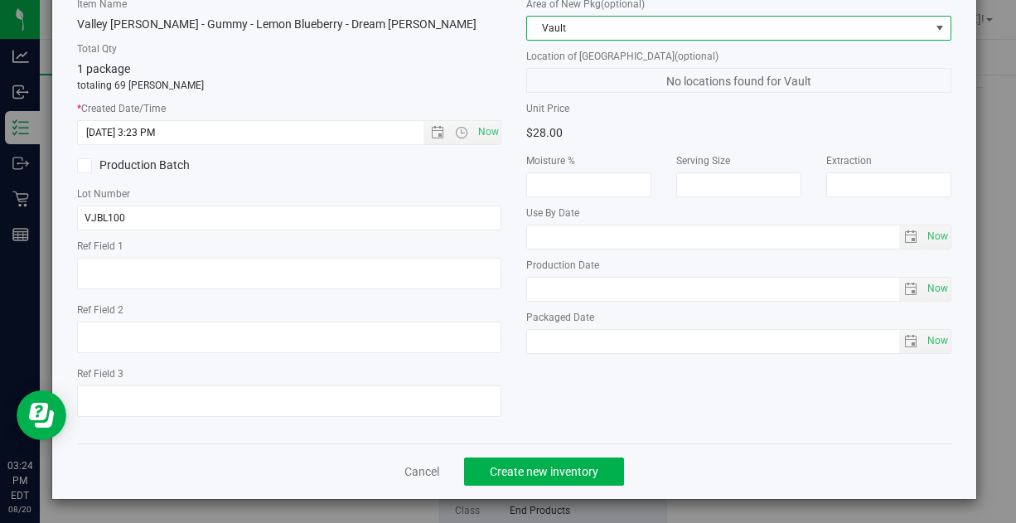
scroll to position [94, 0]
click at [514, 461] on button "Create new inventory" at bounding box center [544, 472] width 160 height 28
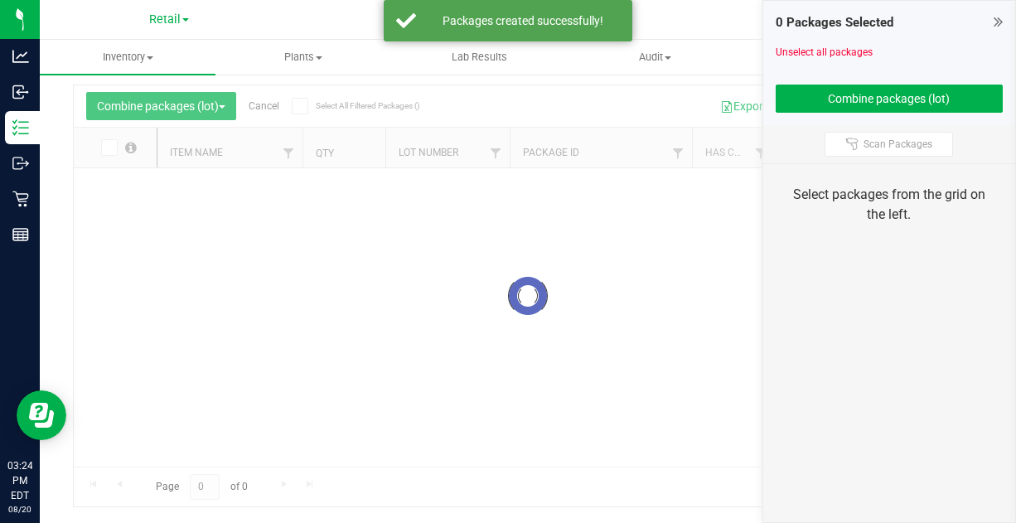
scroll to position [35, 0]
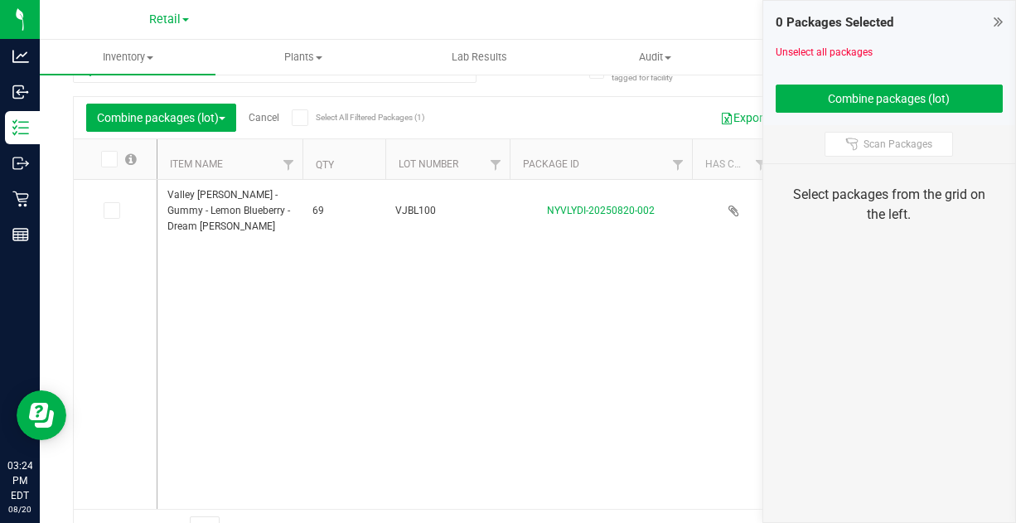
click at [270, 109] on div "Combine packages (lot) Cancel Select All Filtered Packages (1)" at bounding box center [242, 118] width 312 height 28
click at [268, 119] on link "Cancel" at bounding box center [264, 118] width 31 height 12
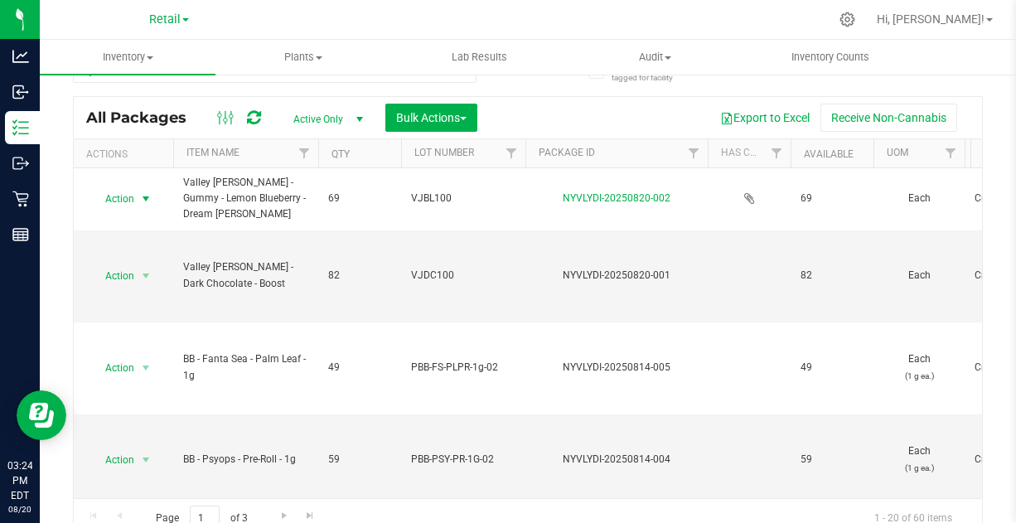
click at [132, 196] on span "Action" at bounding box center [112, 198] width 45 height 23
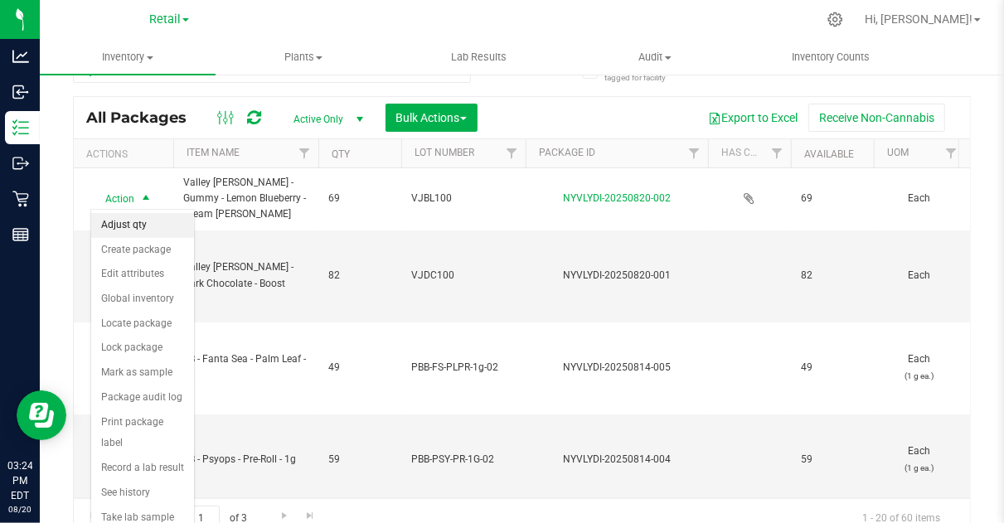
click at [143, 217] on li "Adjust qty" at bounding box center [142, 225] width 103 height 25
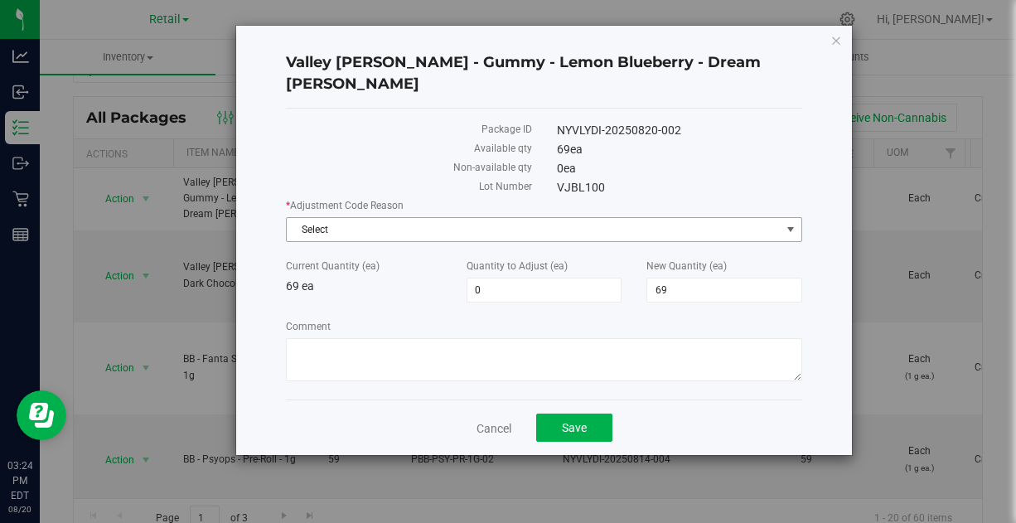
click at [370, 218] on span "Select" at bounding box center [534, 229] width 494 height 23
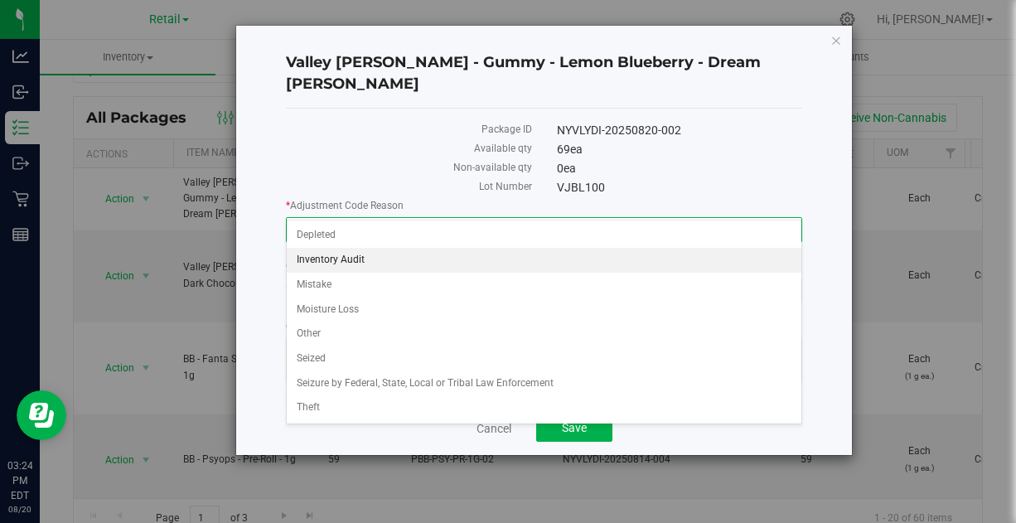
click at [351, 254] on li "Inventory Audit" at bounding box center [544, 260] width 515 height 25
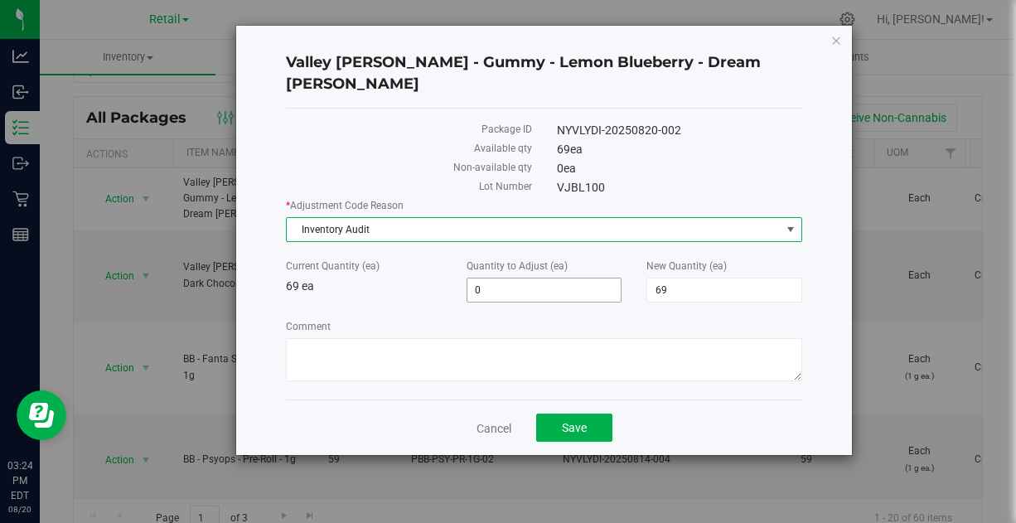
click at [547, 278] on span "0 0" at bounding box center [545, 290] width 156 height 25
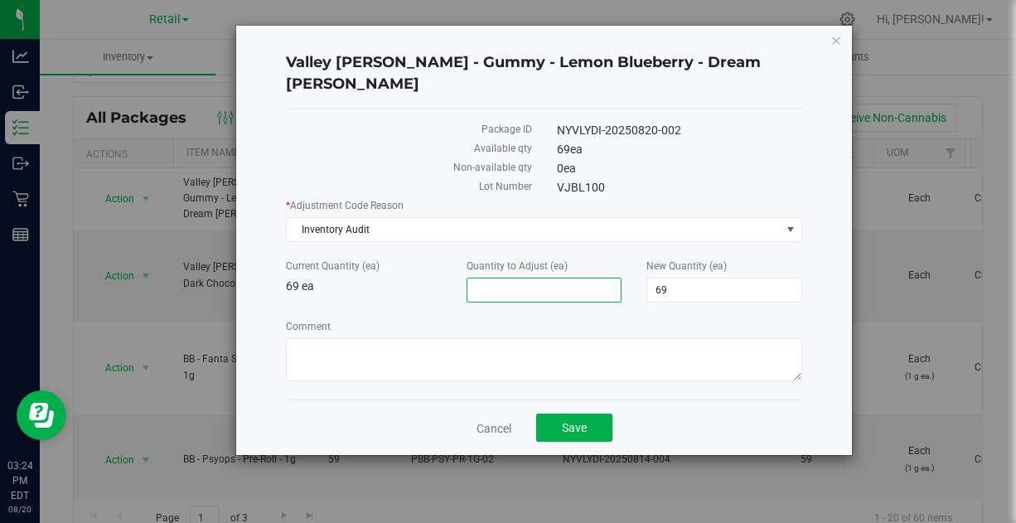
type input "1"
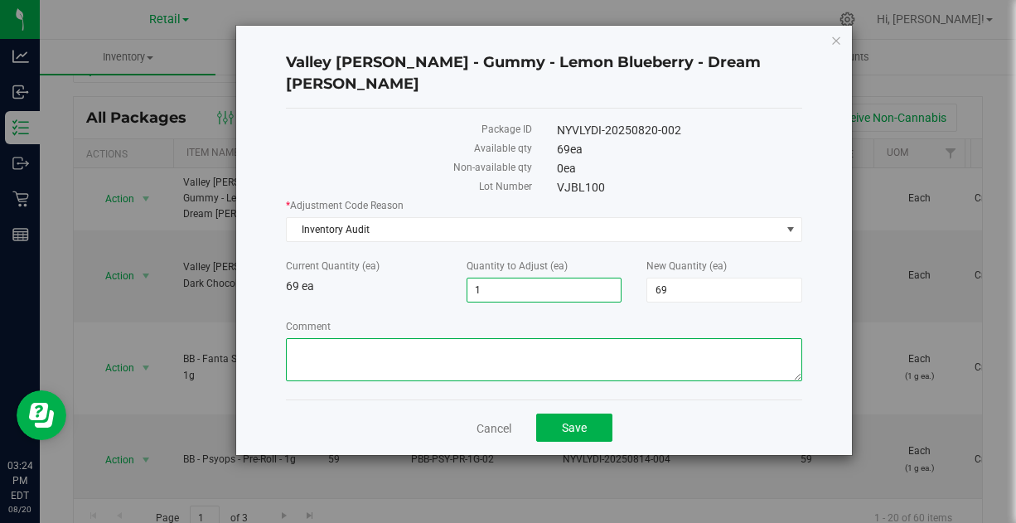
type input "1"
type input "70"
click at [472, 338] on textarea "Comment" at bounding box center [544, 359] width 516 height 43
drag, startPoint x: 472, startPoint y: 325, endPoint x: 288, endPoint y: 322, distance: 184.8
click at [288, 338] on textarea "Comment" at bounding box center [544, 359] width 516 height 43
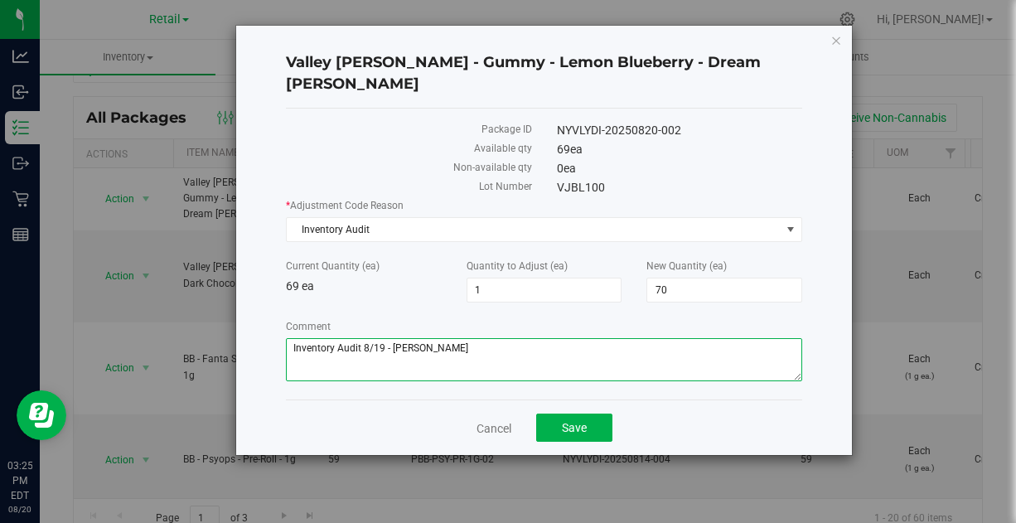
click at [549, 341] on textarea "Comment" at bounding box center [544, 359] width 516 height 43
type textarea "Inventory Audit 8/19 - [PERSON_NAME]"
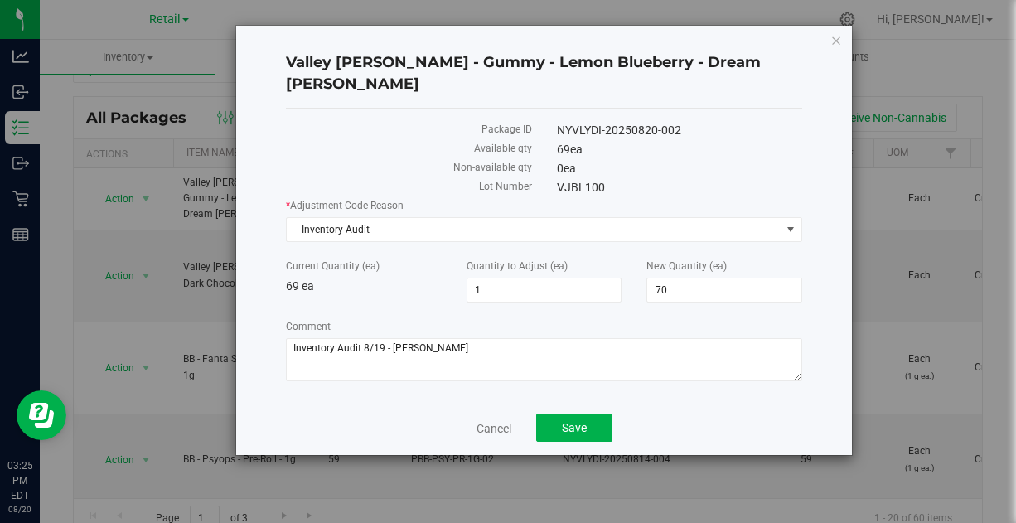
click at [508, 293] on div "* Adjustment Code Reason Inventory Audit Select Depleted Inventory Audit Mistak…" at bounding box center [544, 292] width 516 height 188
click at [568, 421] on span "Save" at bounding box center [574, 427] width 25 height 13
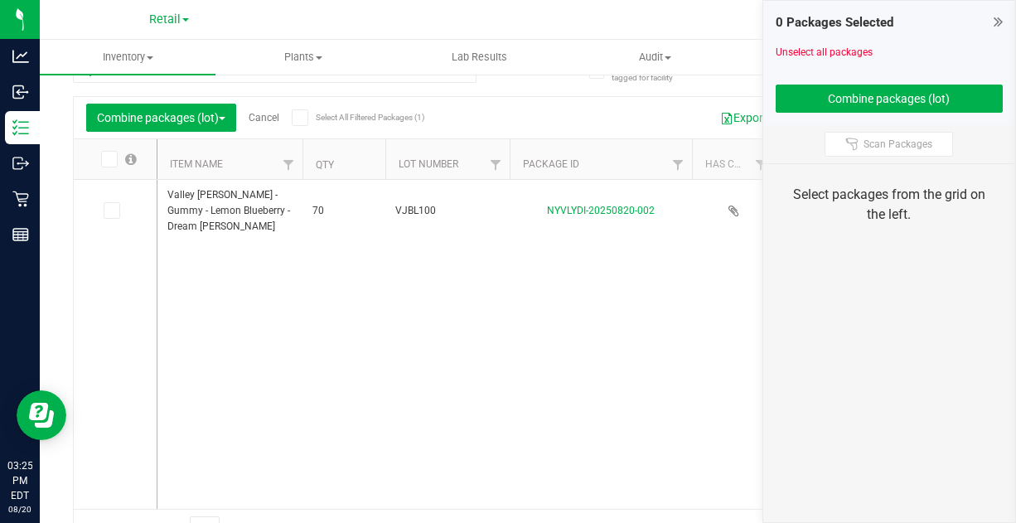
click at [269, 114] on link "Cancel" at bounding box center [264, 118] width 31 height 12
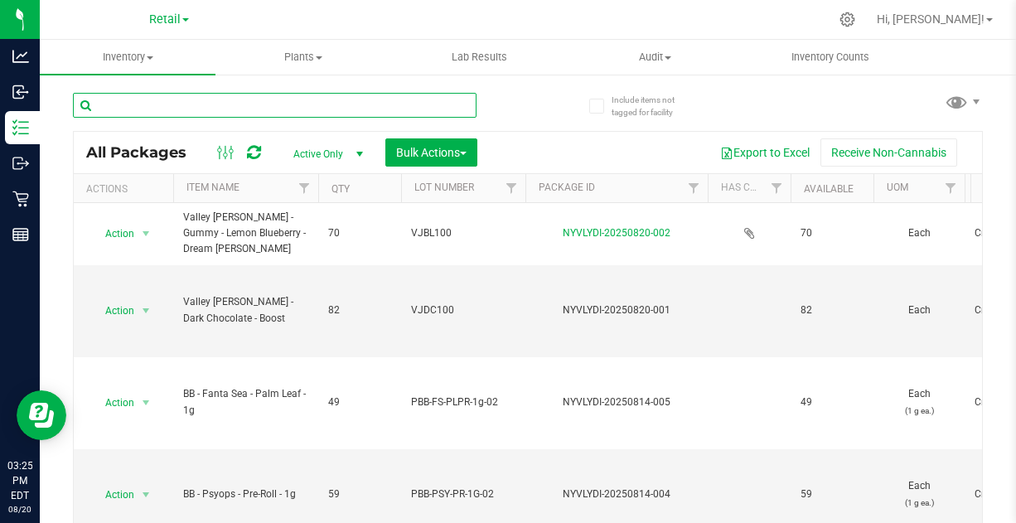
click at [163, 104] on input "text" at bounding box center [275, 105] width 404 height 25
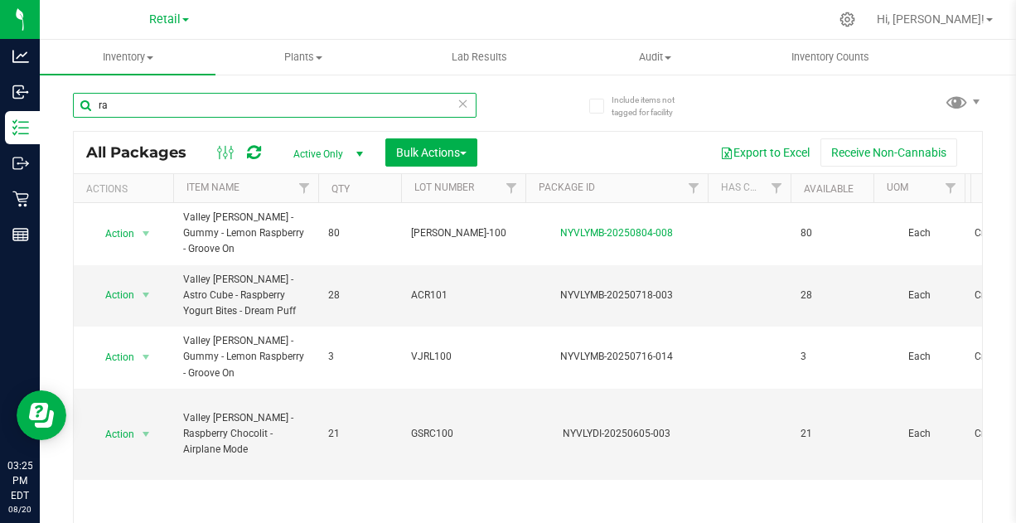
type input "r"
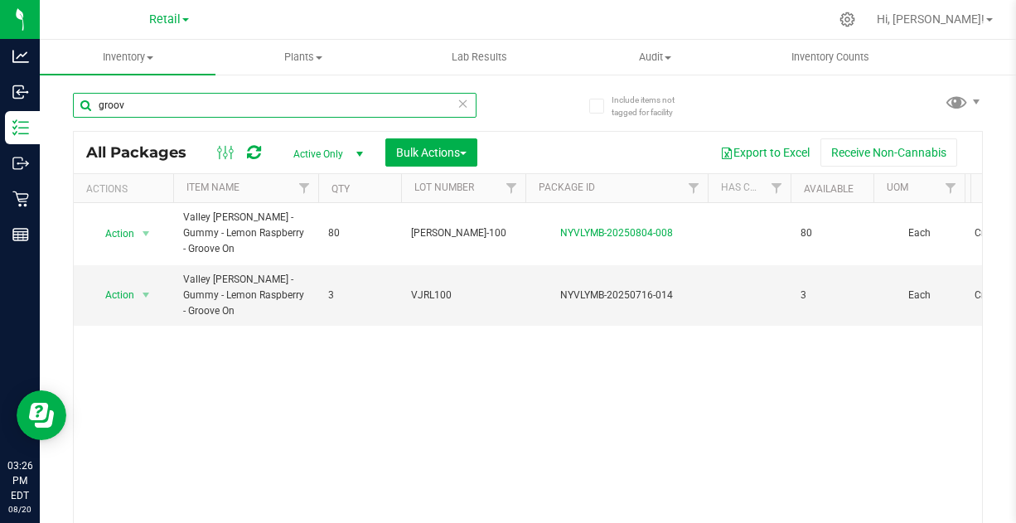
type input "groov"
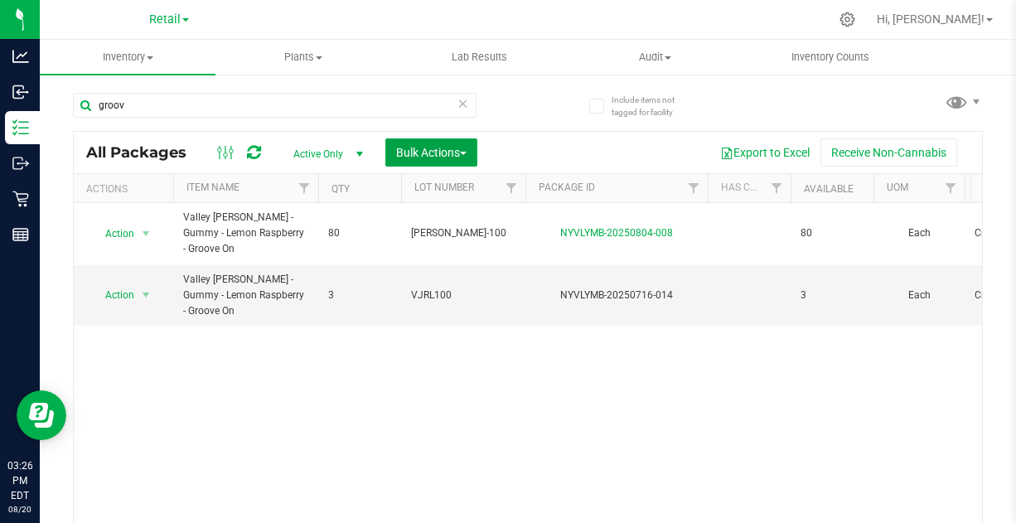
click at [460, 149] on span "Bulk Actions" at bounding box center [431, 152] width 70 height 13
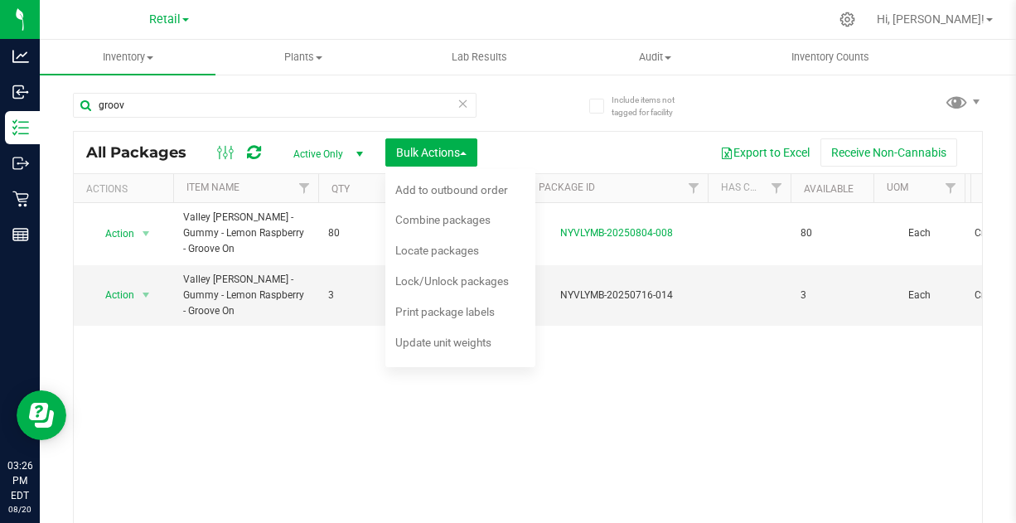
click at [299, 399] on div "Action Action Adjust qty Create package Edit attributes Global inventory Locate…" at bounding box center [528, 368] width 908 height 330
click at [307, 385] on div "Action Action Adjust qty Create package Edit attributes Global inventory Locate…" at bounding box center [528, 368] width 908 height 330
click at [426, 157] on span "Bulk Actions" at bounding box center [431, 152] width 70 height 13
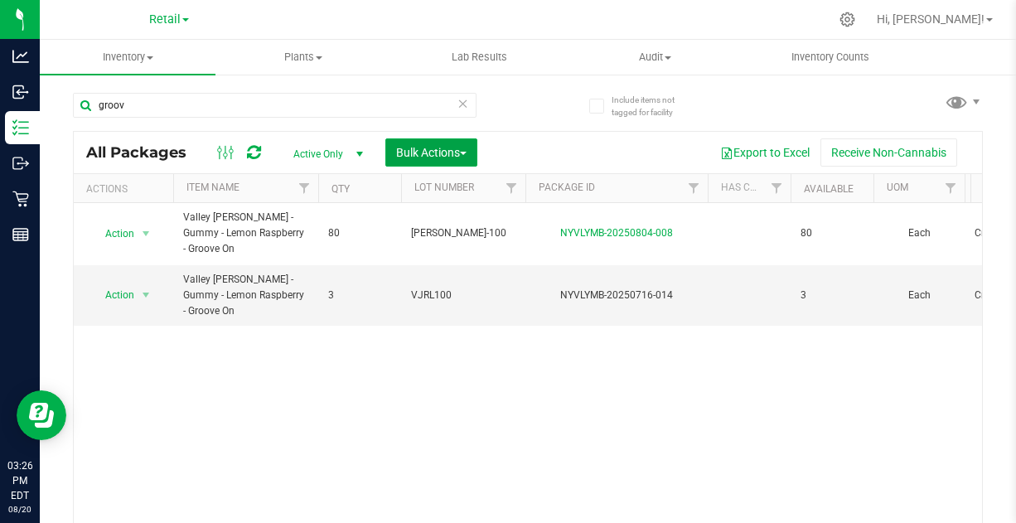
click at [437, 154] on span "Bulk Actions" at bounding box center [431, 152] width 70 height 13
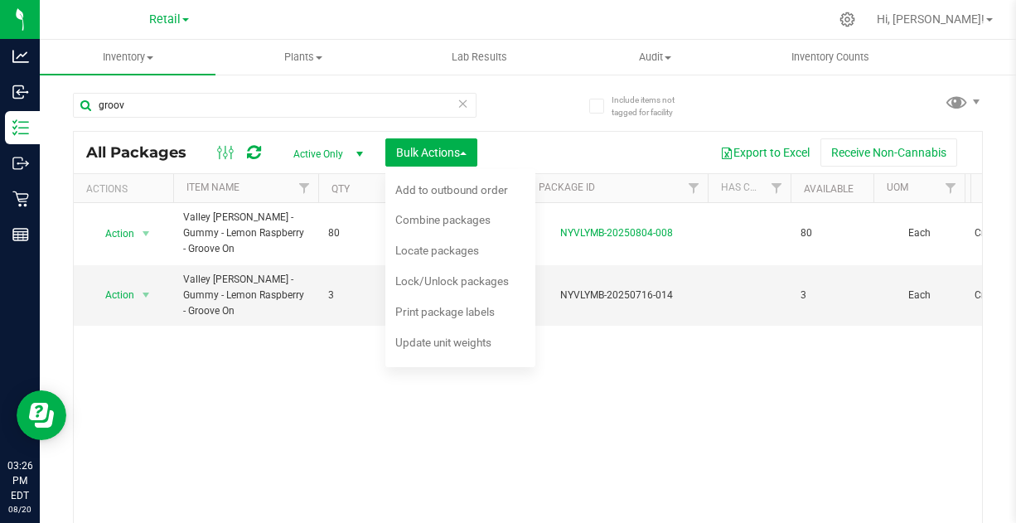
click at [428, 220] on span "Combine packages" at bounding box center [442, 219] width 95 height 13
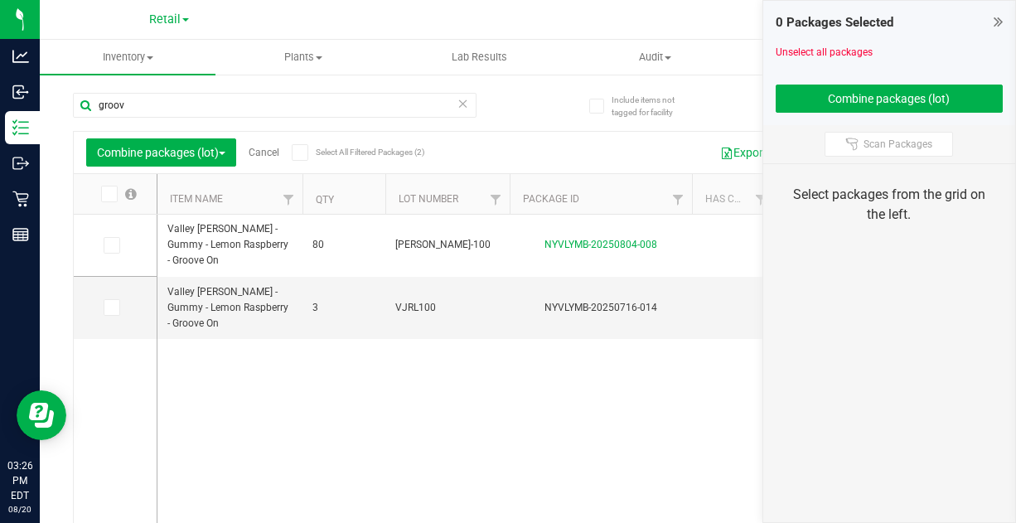
click at [110, 245] on icon at bounding box center [110, 245] width 11 height 0
click at [0, 0] on input "checkbox" at bounding box center [0, 0] width 0 height 0
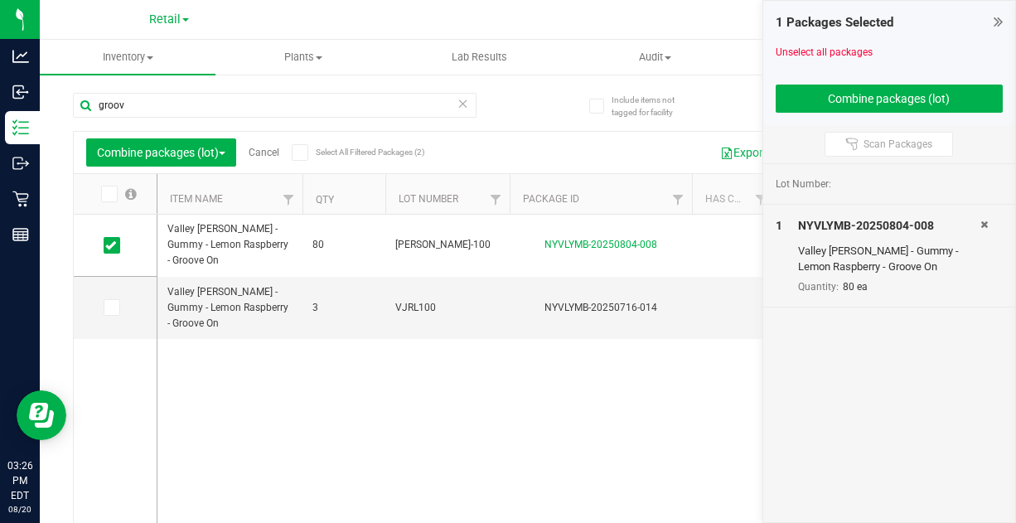
click at [110, 307] on icon at bounding box center [110, 307] width 11 height 0
click at [0, 0] on input "checkbox" at bounding box center [0, 0] width 0 height 0
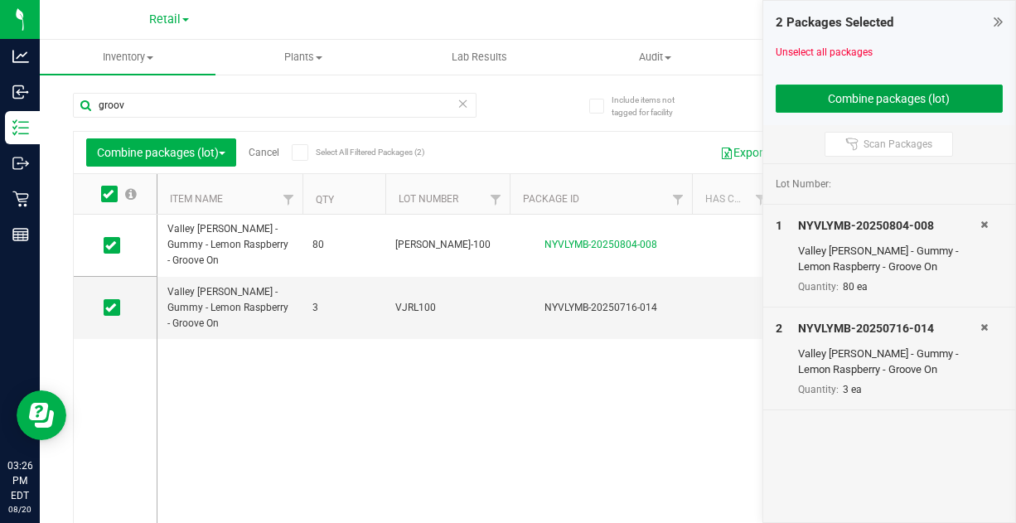
click at [894, 90] on button "Combine packages (lot)" at bounding box center [890, 99] width 228 height 28
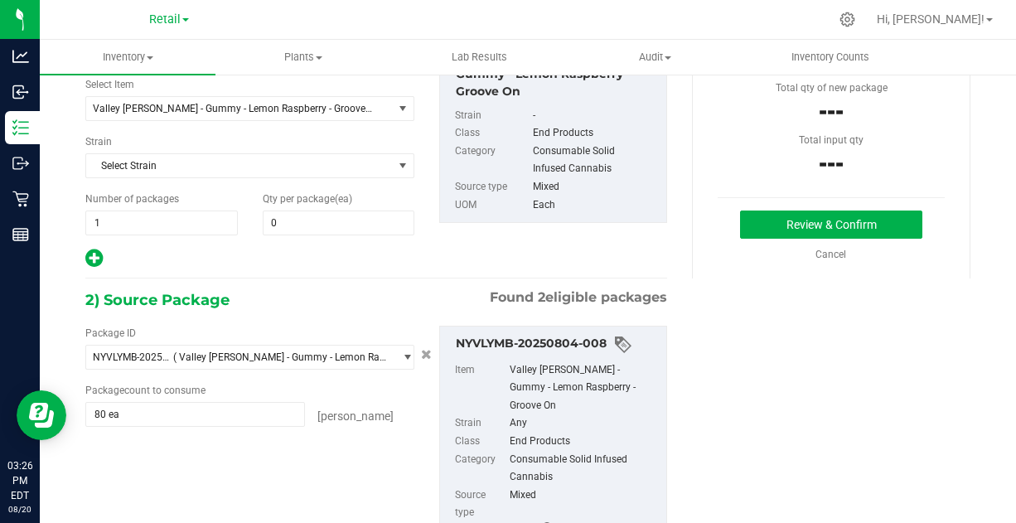
scroll to position [90, 0]
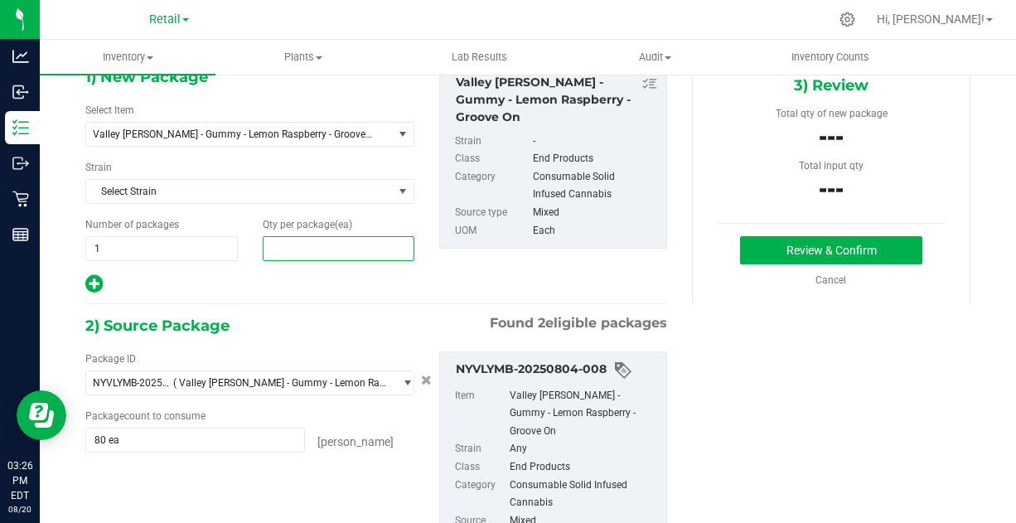
click at [306, 240] on span at bounding box center [339, 248] width 152 height 25
type input "9"
type input "83"
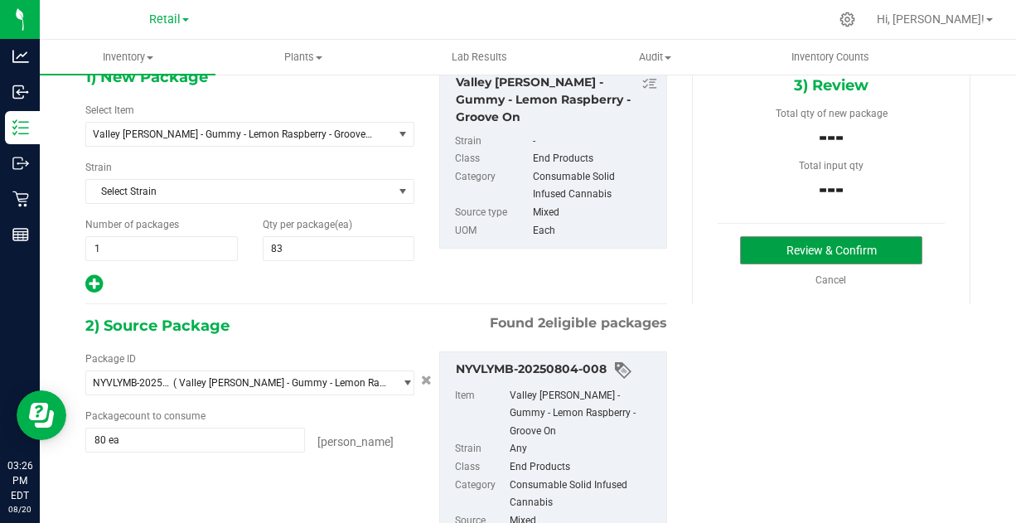
click at [775, 250] on button "Review & Confirm" at bounding box center [830, 250] width 181 height 28
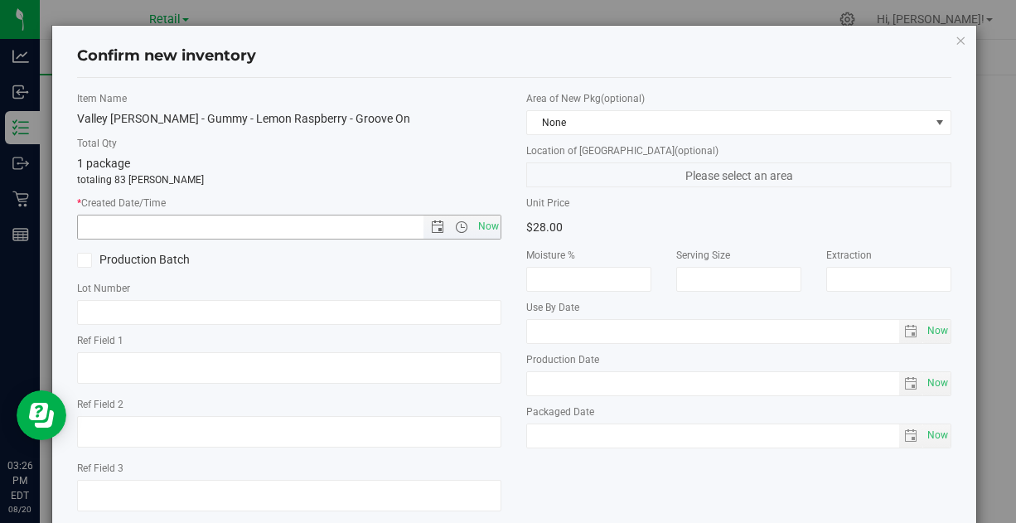
click at [488, 222] on span "Now" at bounding box center [488, 227] width 28 height 24
type input "[DATE] 3:26 PM"
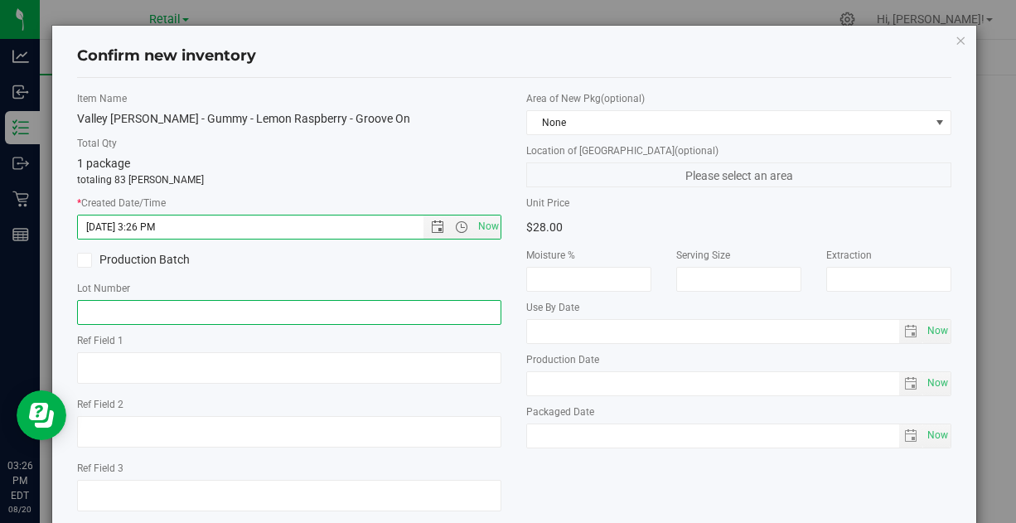
click at [171, 308] on input "text" at bounding box center [289, 312] width 424 height 25
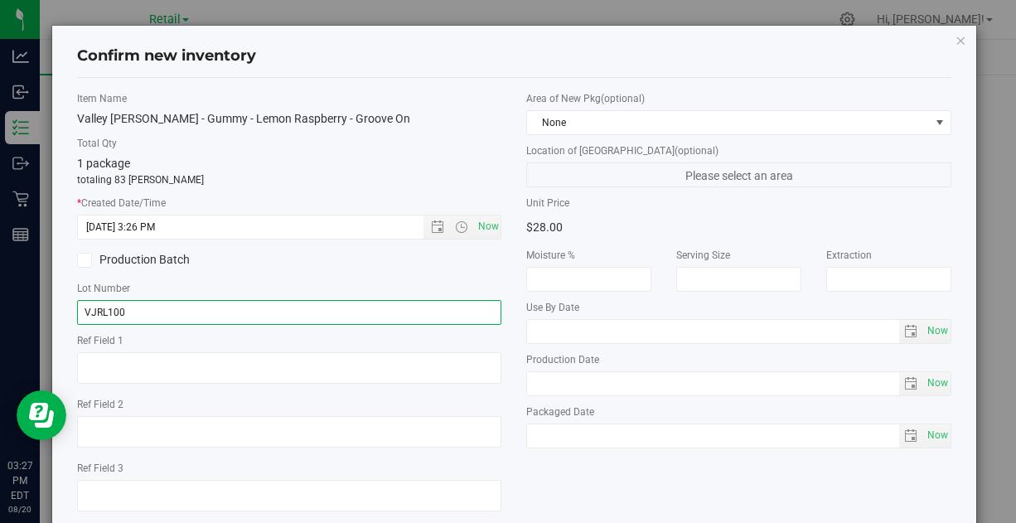
type input "VJRL100"
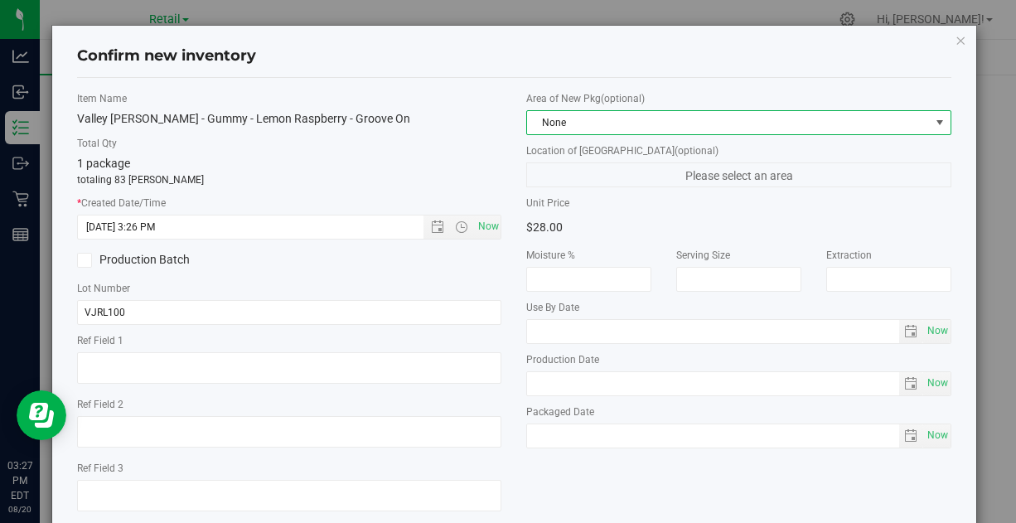
click at [635, 121] on span "None" at bounding box center [728, 122] width 402 height 23
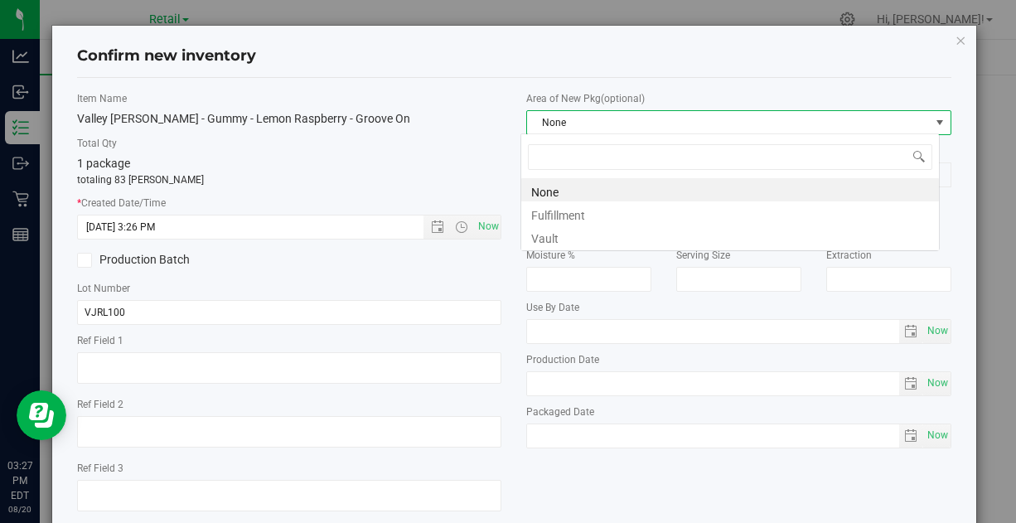
scroll to position [24, 419]
click at [563, 228] on li "Vault" at bounding box center [730, 236] width 418 height 23
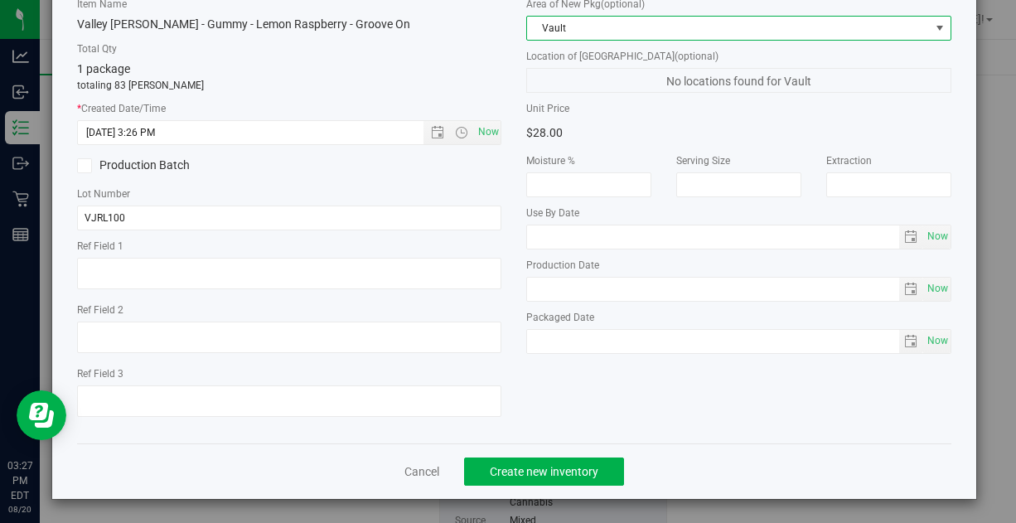
scroll to position [94, 0]
click at [549, 471] on span "Create new inventory" at bounding box center [544, 472] width 109 height 13
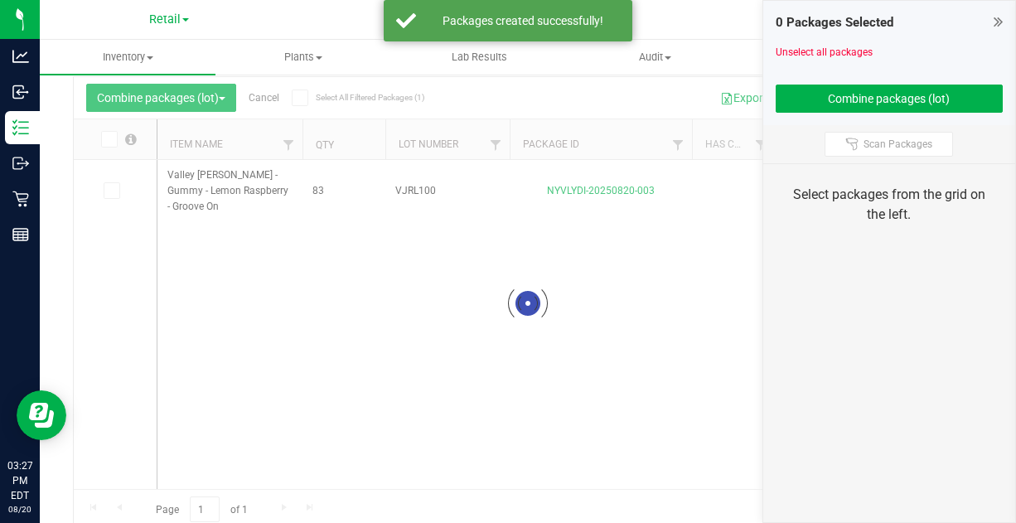
scroll to position [60, 0]
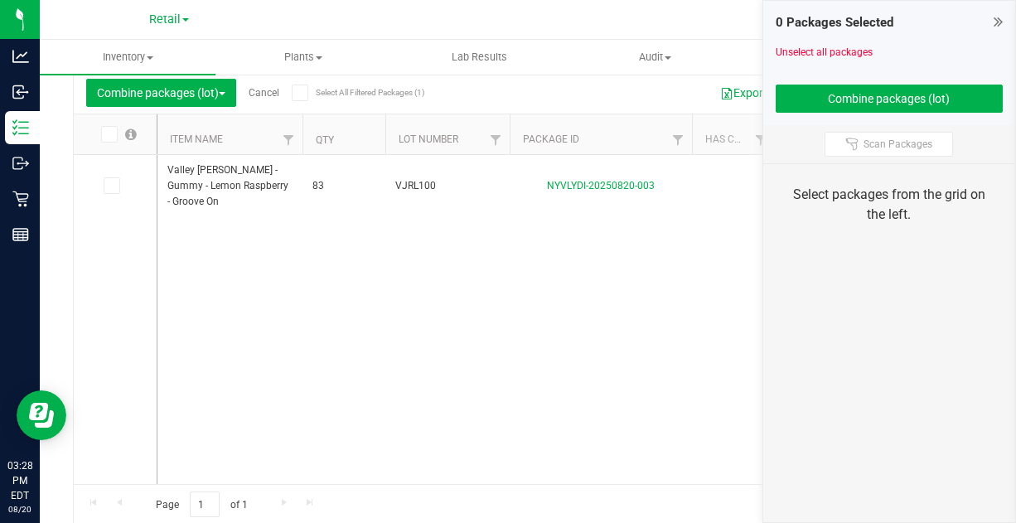
click at [273, 88] on link "Cancel" at bounding box center [264, 93] width 31 height 12
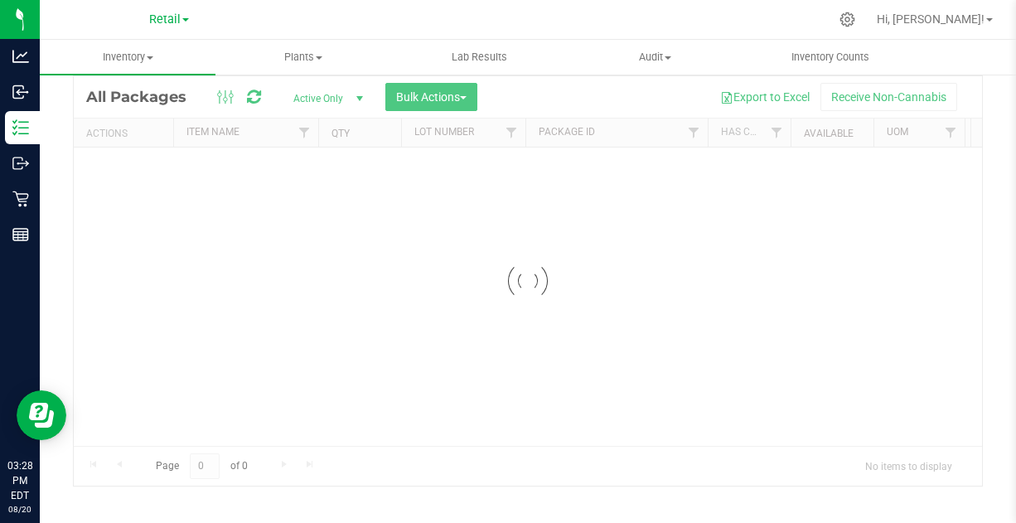
scroll to position [55, 0]
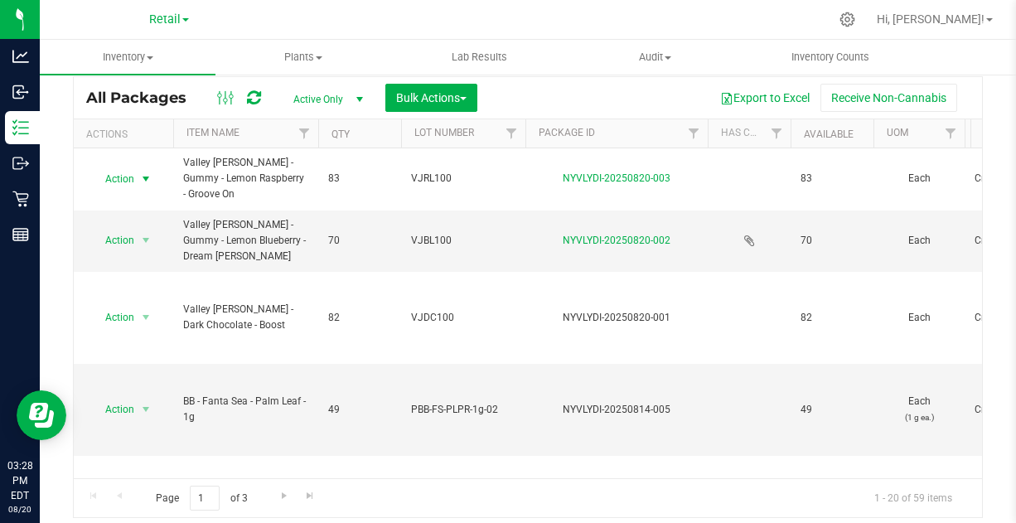
click at [143, 177] on span "select" at bounding box center [145, 178] width 13 height 13
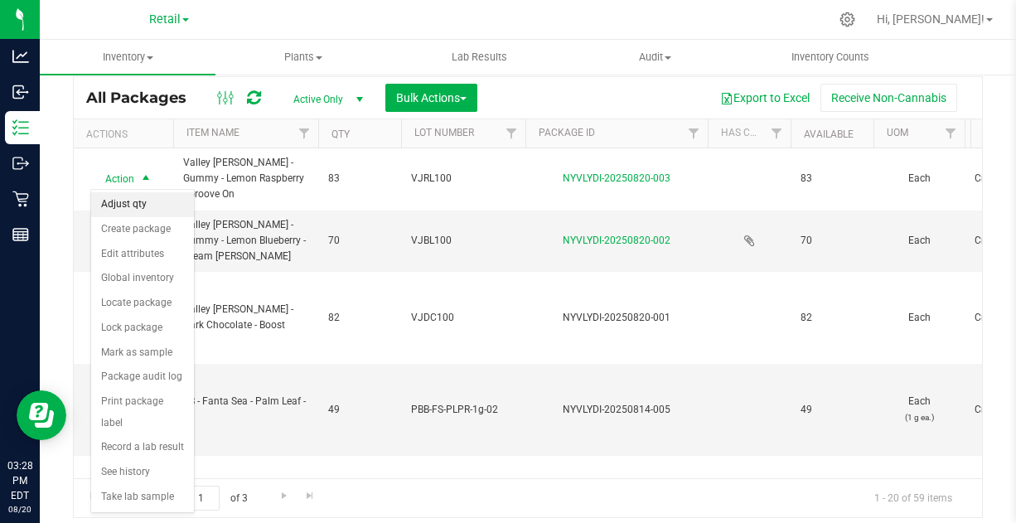
click at [134, 199] on li "Adjust qty" at bounding box center [142, 204] width 103 height 25
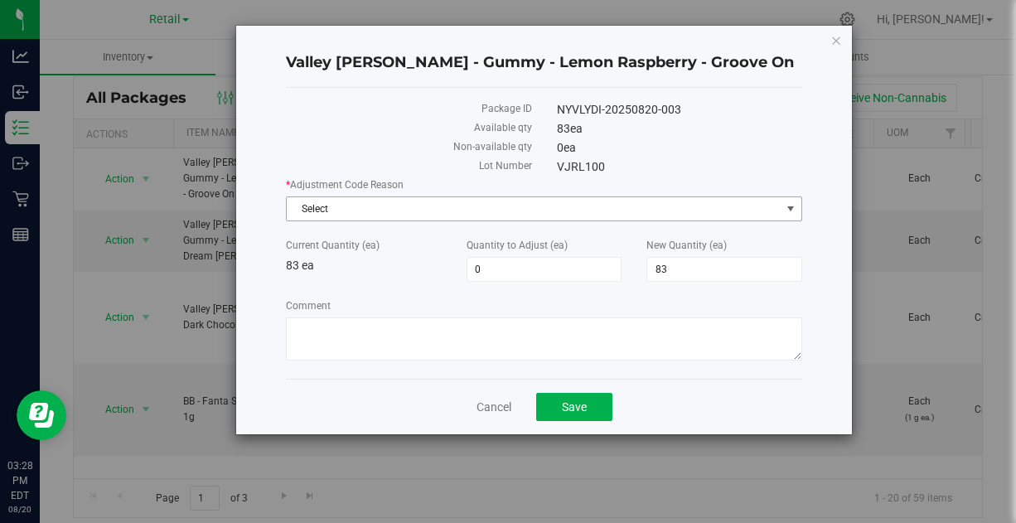
click at [569, 205] on span "Select" at bounding box center [534, 208] width 494 height 23
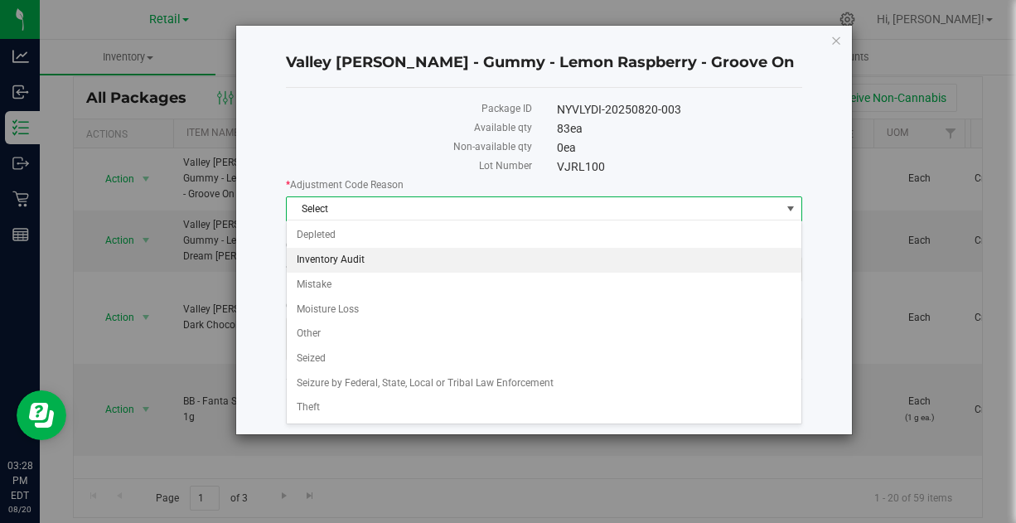
click at [339, 261] on li "Inventory Audit" at bounding box center [544, 260] width 515 height 25
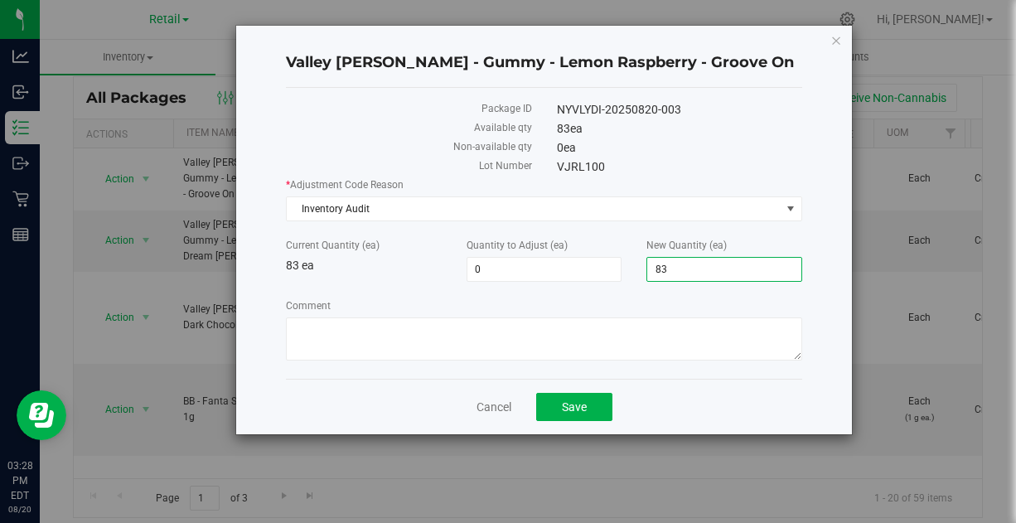
click at [716, 267] on span "83 83" at bounding box center [724, 269] width 156 height 25
type input "84"
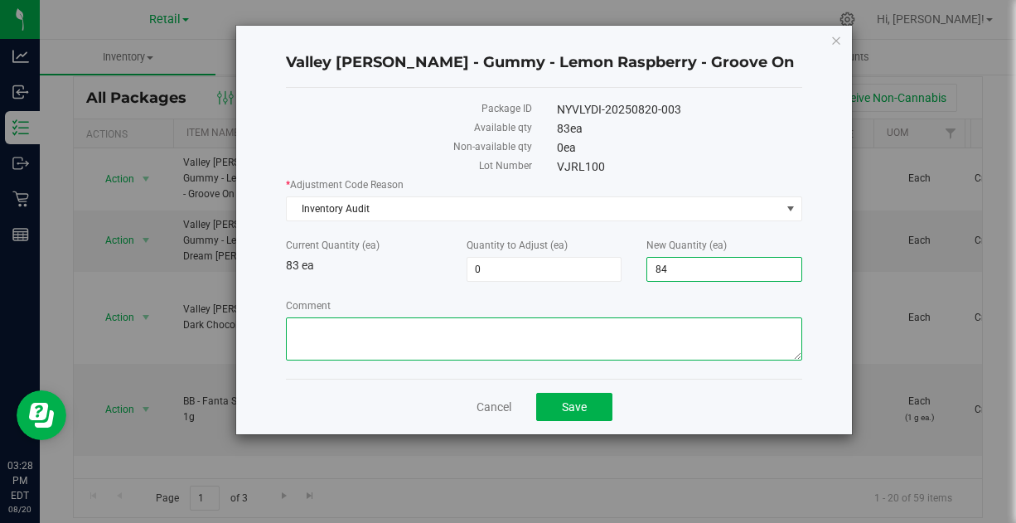
type input "1"
type input "84"
click at [452, 336] on textarea "Comment" at bounding box center [544, 338] width 516 height 43
paste textarea "Inventory Audit 8/19 - [PERSON_NAME]"
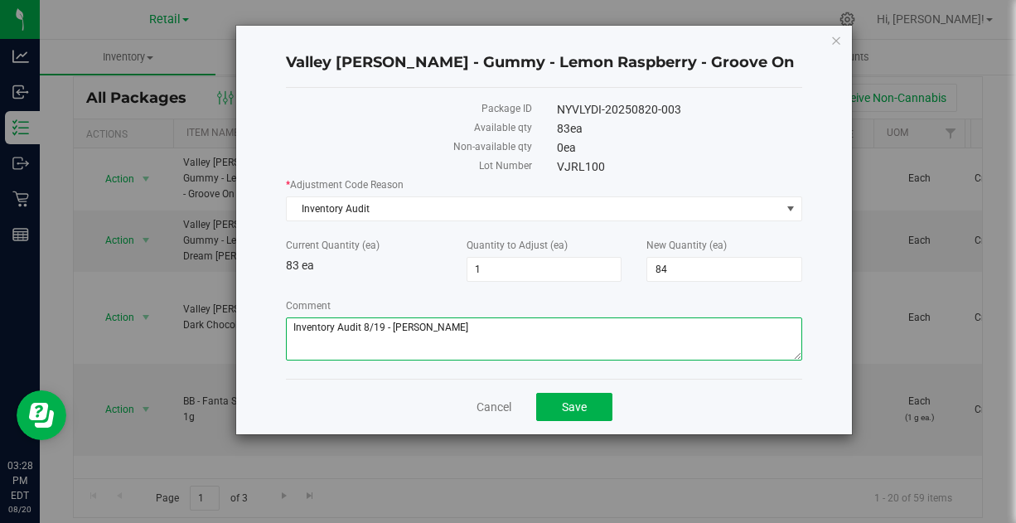
type textarea "Inventory Audit 8/19 - [PERSON_NAME]"
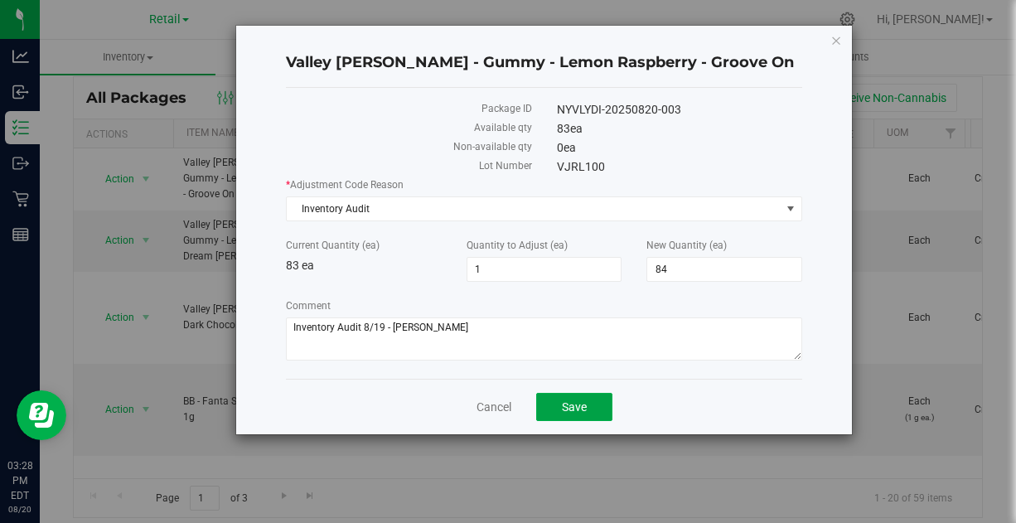
click at [558, 408] on button "Save" at bounding box center [574, 407] width 76 height 28
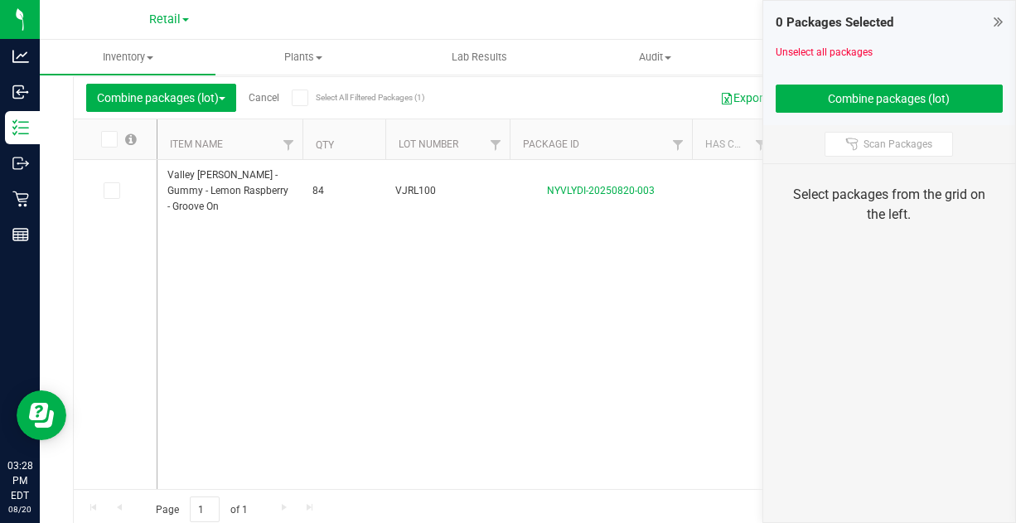
click at [274, 94] on link "Cancel" at bounding box center [264, 98] width 31 height 12
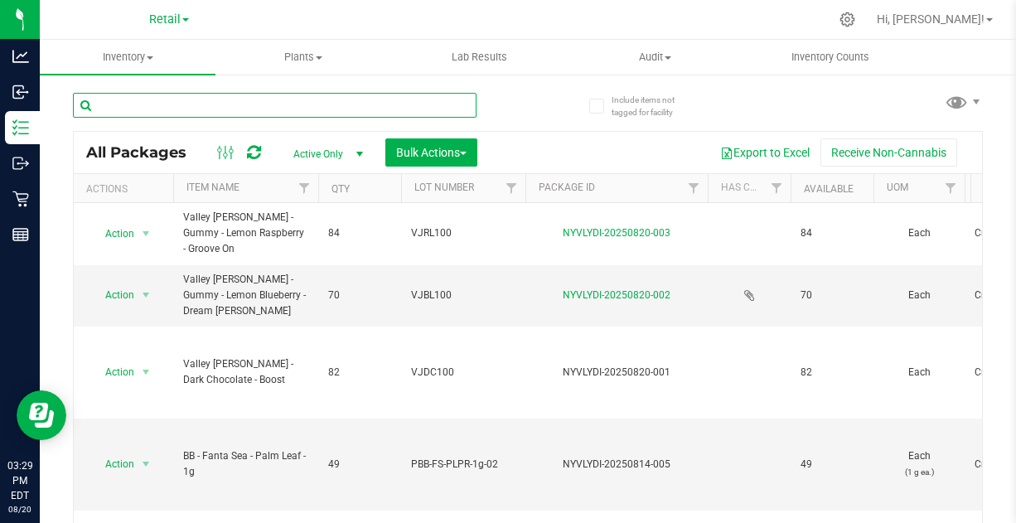
click at [221, 106] on input "text" at bounding box center [275, 105] width 404 height 25
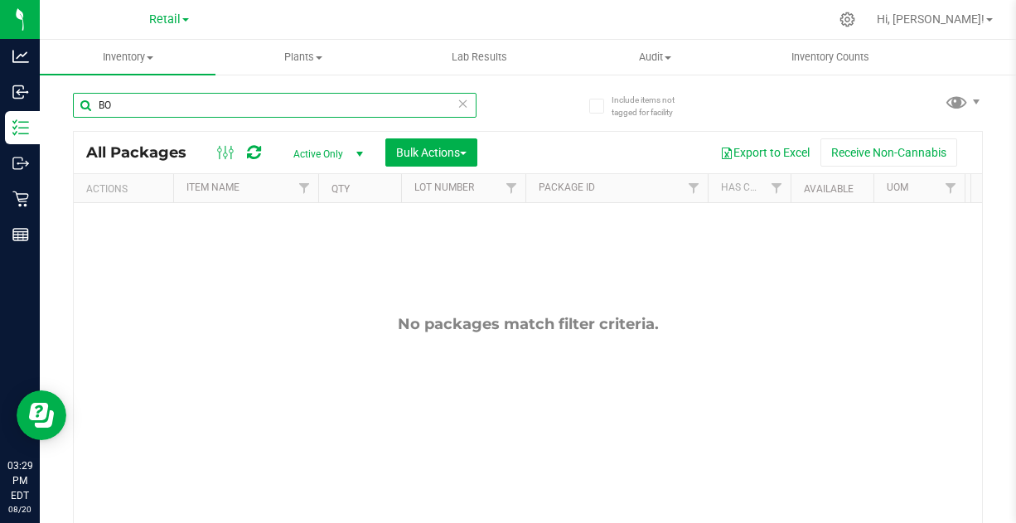
type input "B"
type input "m"
type input "v"
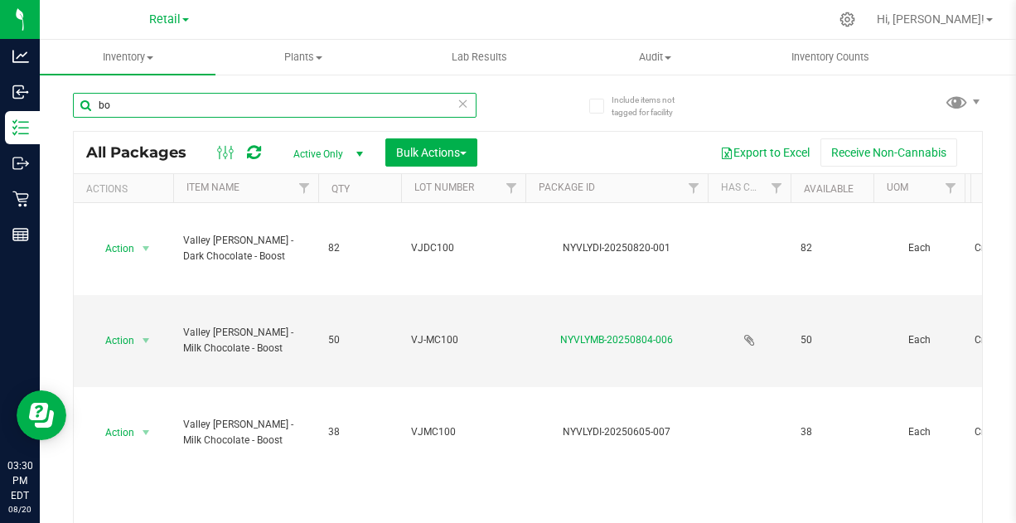
type input "b"
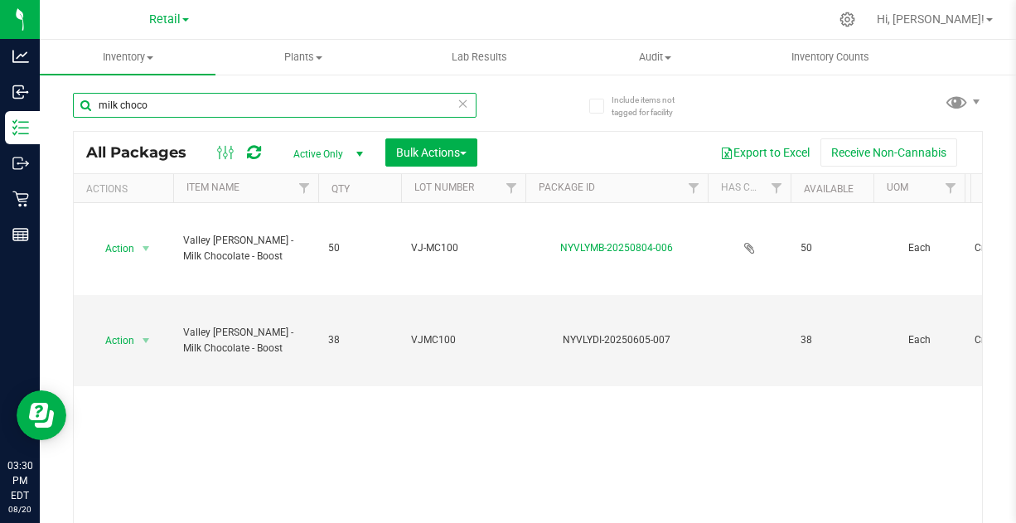
type input "milk choco"
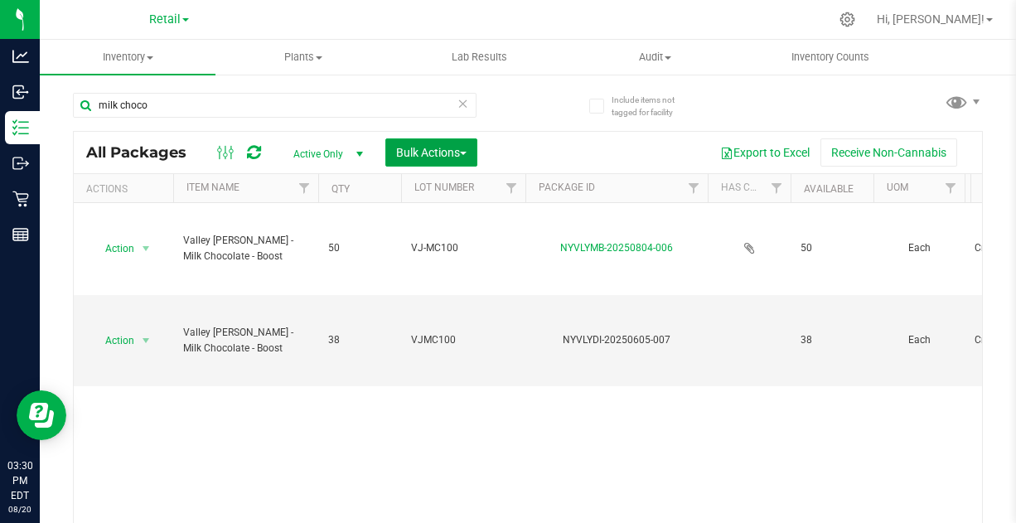
click at [454, 154] on span "Bulk Actions" at bounding box center [431, 152] width 70 height 13
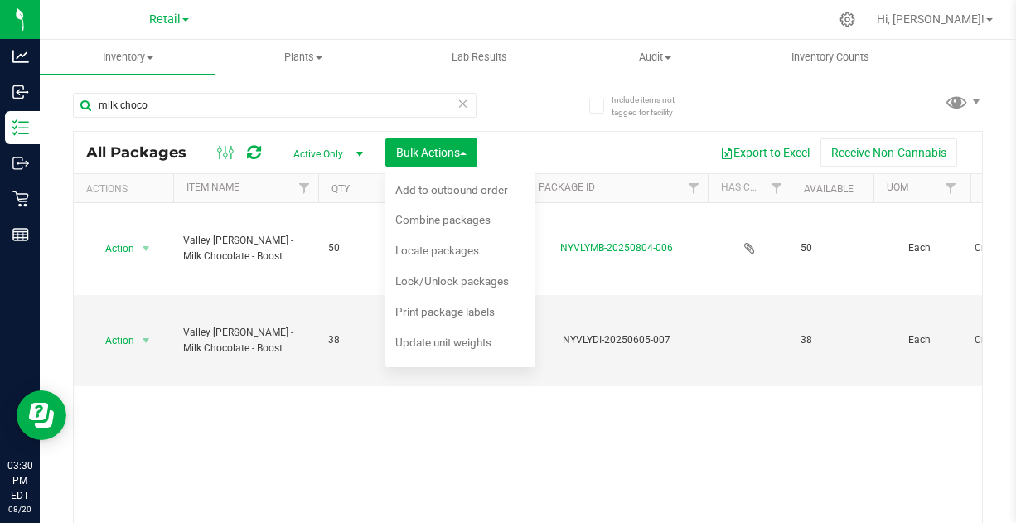
click at [437, 215] on span "Combine packages" at bounding box center [442, 219] width 95 height 13
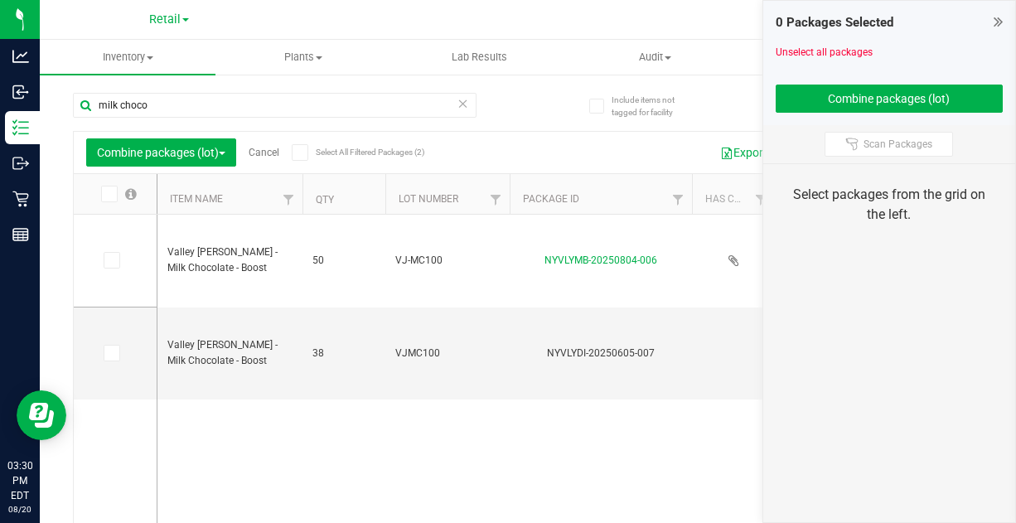
click at [111, 260] on icon at bounding box center [110, 260] width 11 height 0
click at [0, 0] on input "checkbox" at bounding box center [0, 0] width 0 height 0
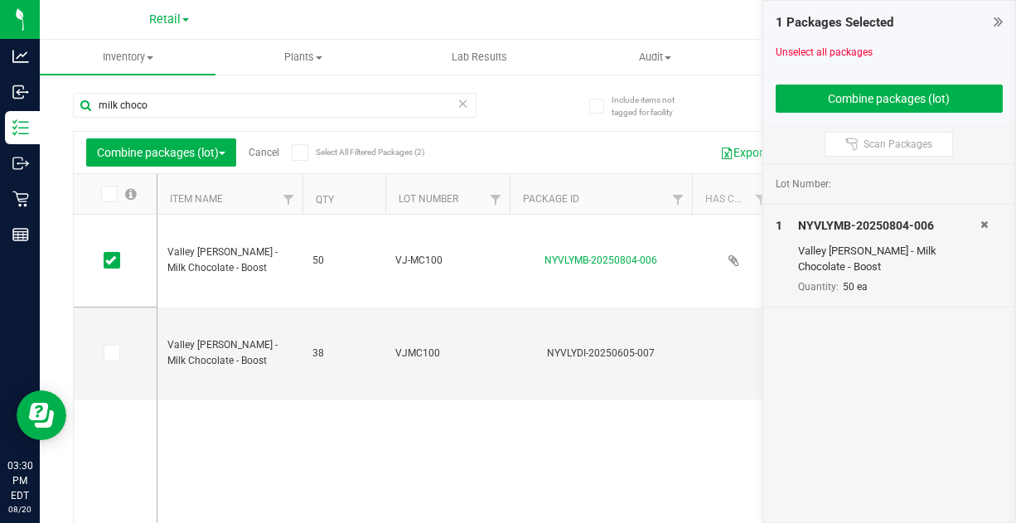
click at [112, 353] on icon at bounding box center [110, 353] width 11 height 0
click at [0, 0] on input "checkbox" at bounding box center [0, 0] width 0 height 0
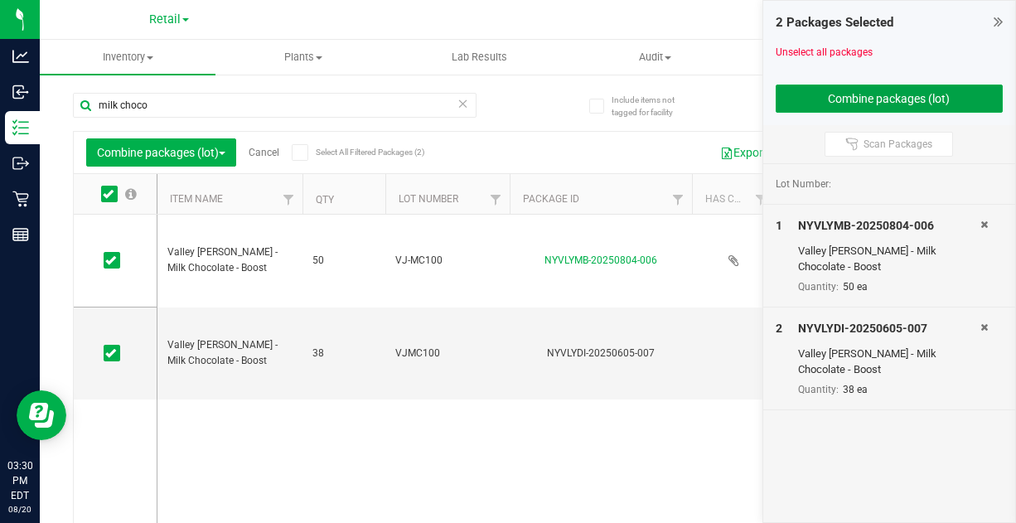
click at [882, 100] on button "Combine packages (lot)" at bounding box center [890, 99] width 228 height 28
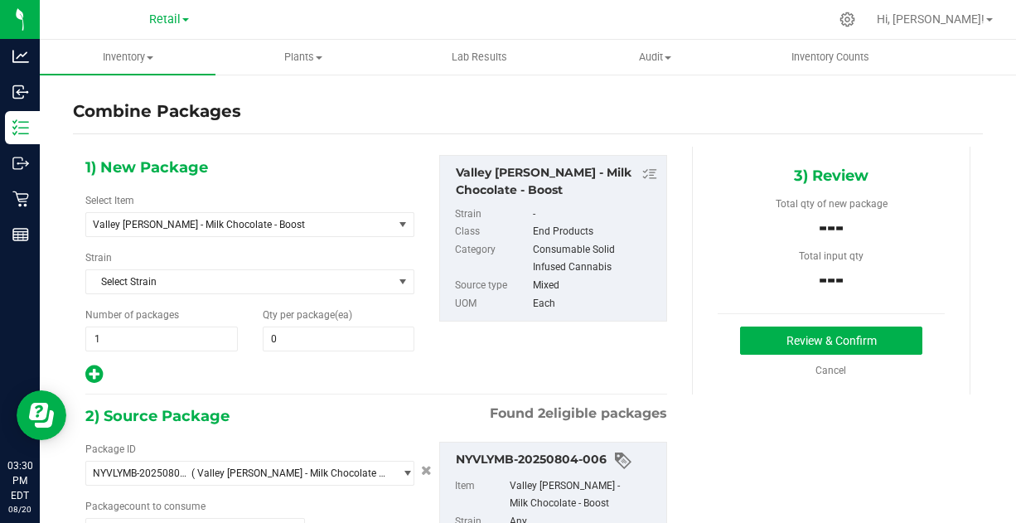
type input "50 ea"
type input "38 ea"
click at [333, 345] on span at bounding box center [339, 339] width 152 height 25
type input "88"
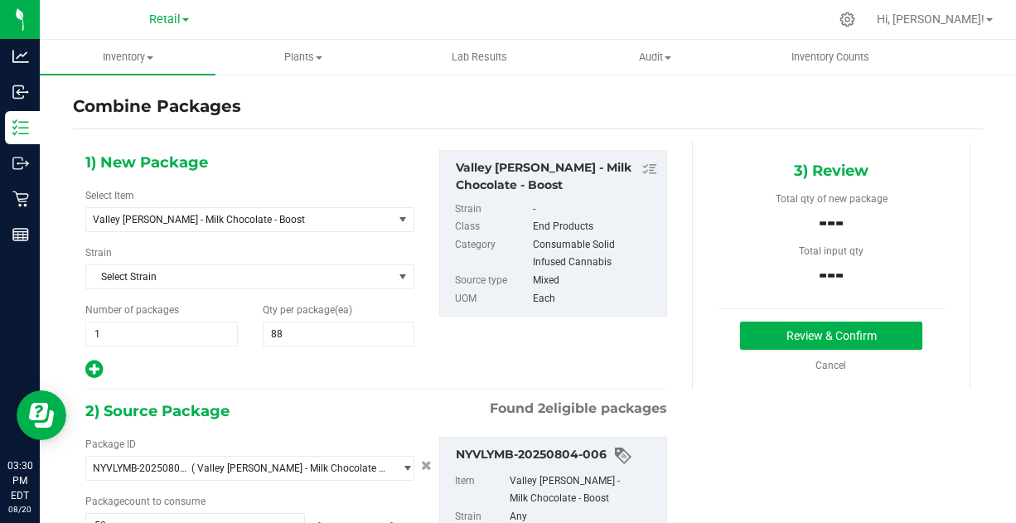
scroll to position [3, 0]
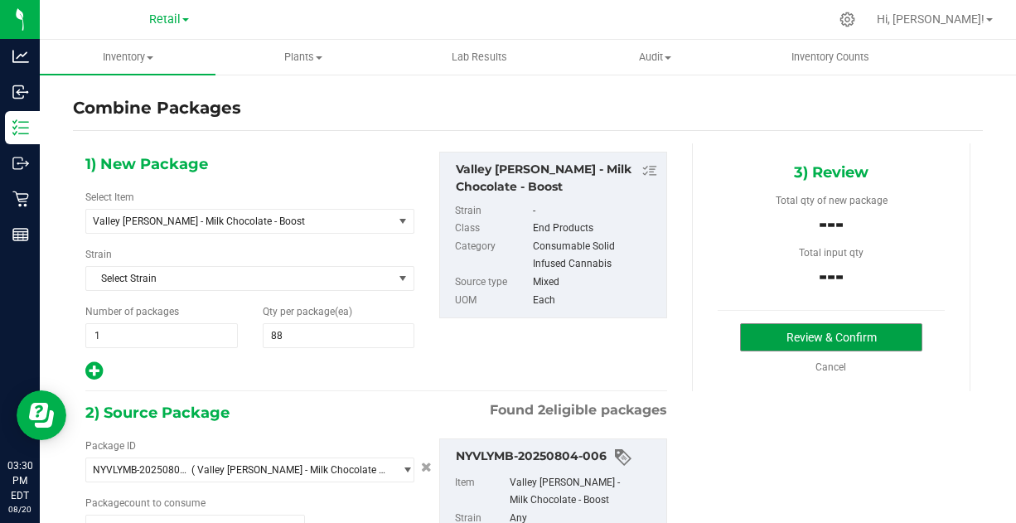
click at [791, 336] on button "Review & Confirm" at bounding box center [830, 337] width 181 height 28
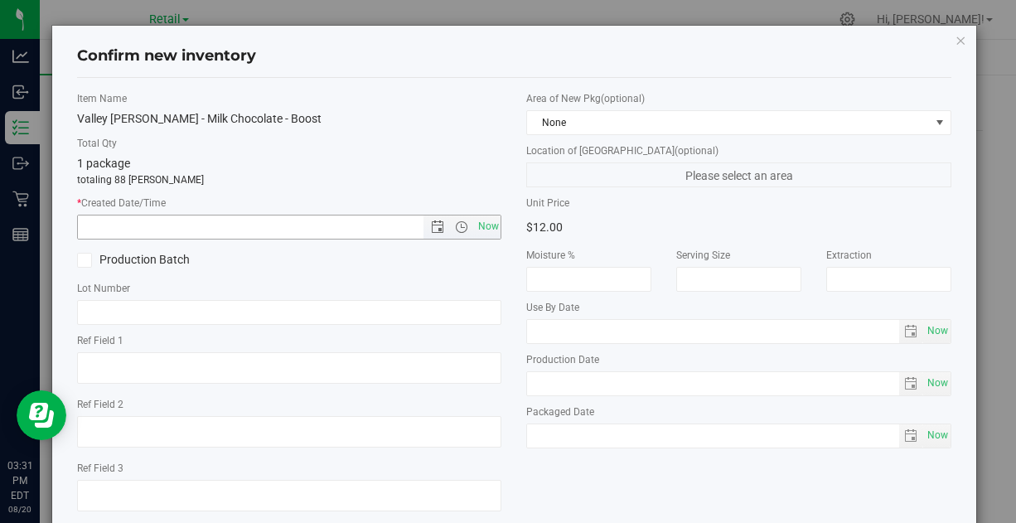
click at [482, 223] on span "Now" at bounding box center [488, 227] width 28 height 24
type input "[DATE] 3:31 PM"
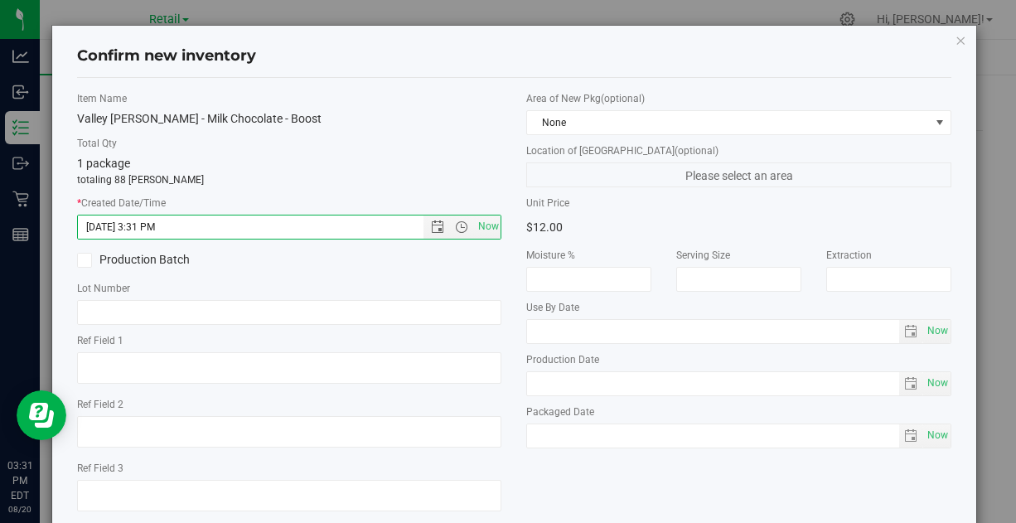
scroll to position [1, 0]
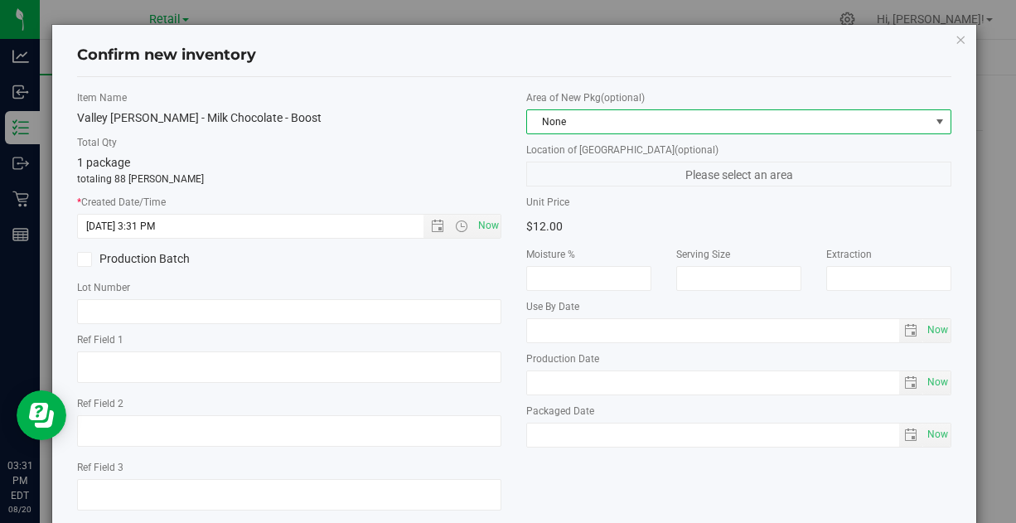
click at [683, 120] on span "None" at bounding box center [728, 121] width 402 height 23
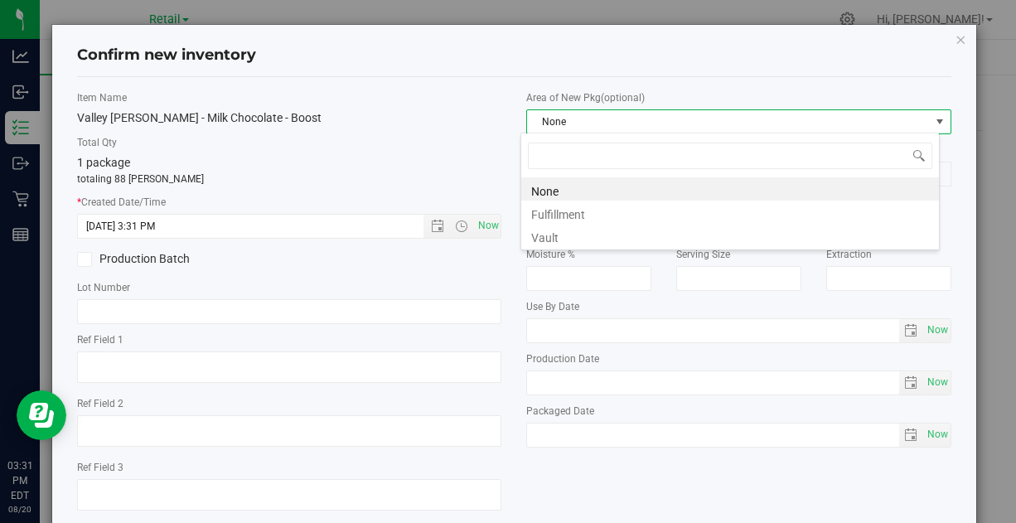
scroll to position [24, 419]
click at [571, 226] on li "Vault" at bounding box center [730, 235] width 418 height 23
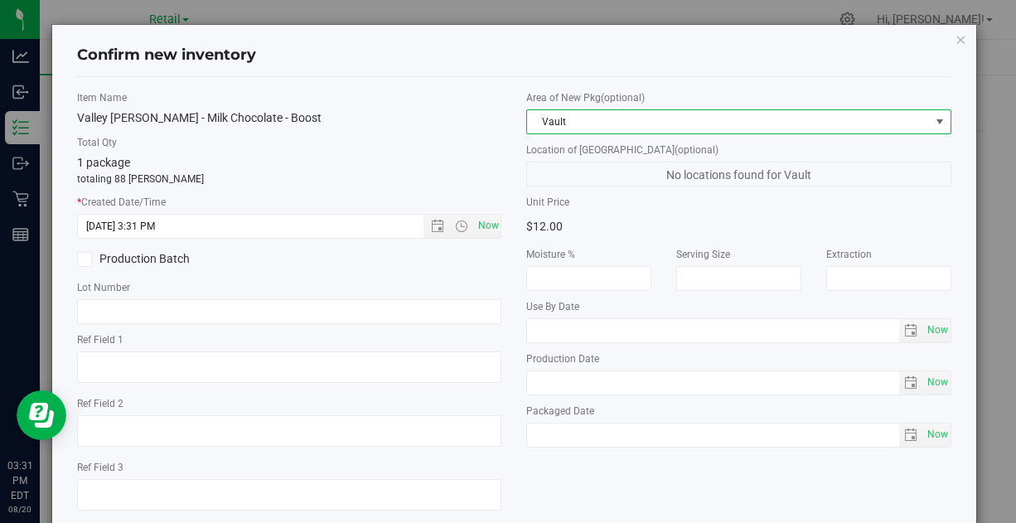
scroll to position [94, 0]
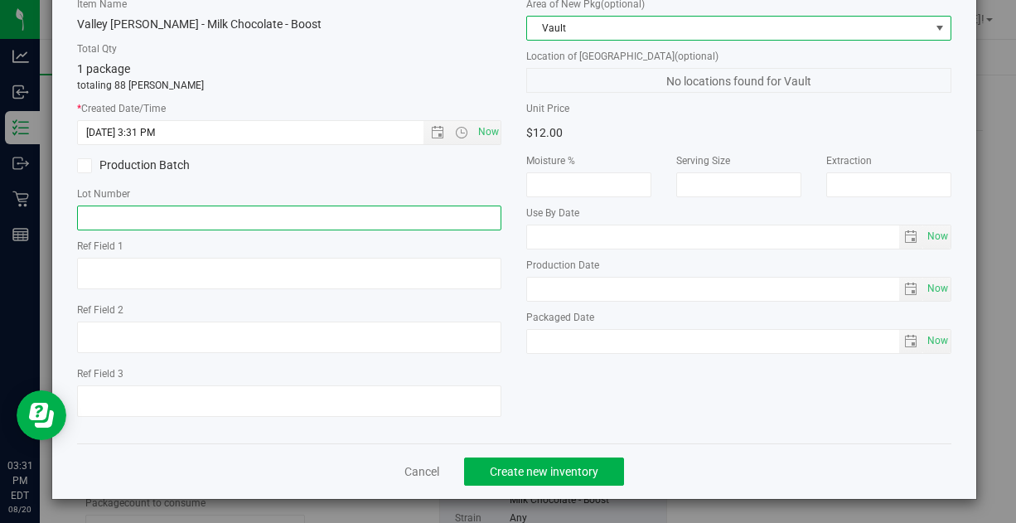
click at [121, 217] on input "text" at bounding box center [289, 218] width 424 height 25
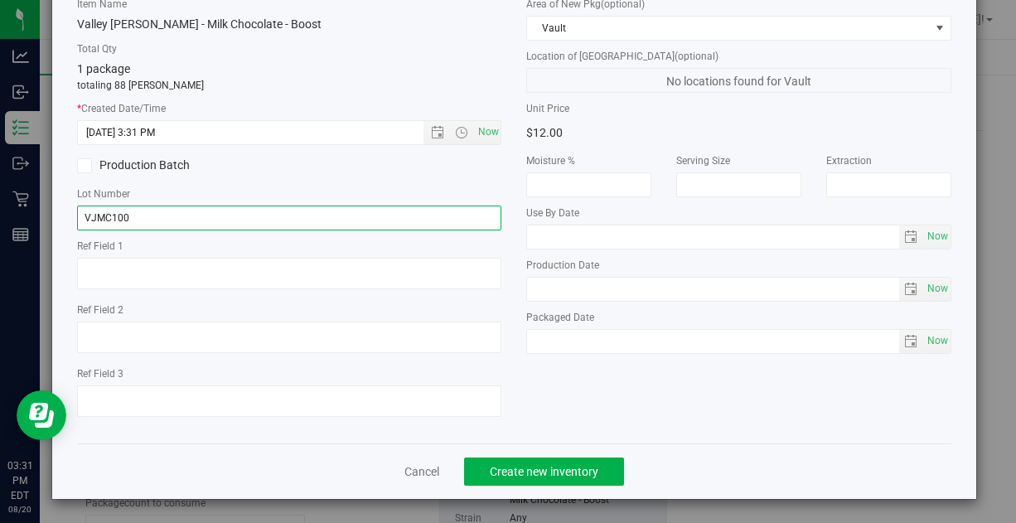
type input "VJMC100"
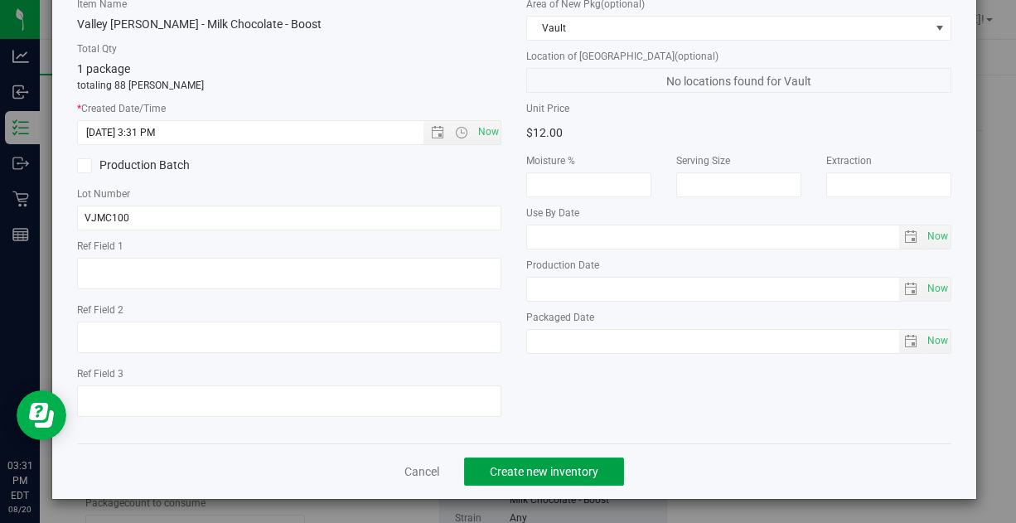
click at [549, 465] on span "Create new inventory" at bounding box center [544, 471] width 109 height 13
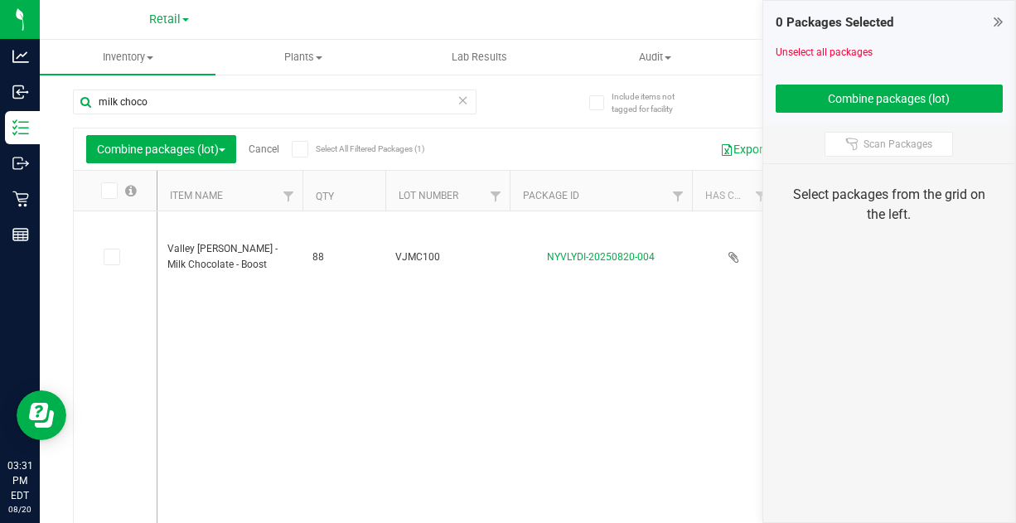
click at [277, 149] on link "Cancel" at bounding box center [264, 149] width 31 height 12
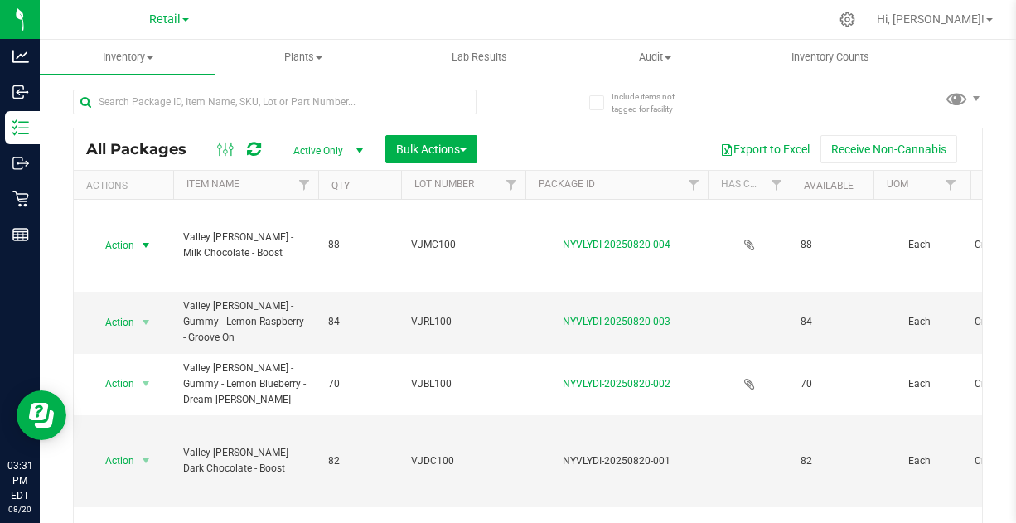
click at [145, 240] on span "select" at bounding box center [145, 245] width 13 height 13
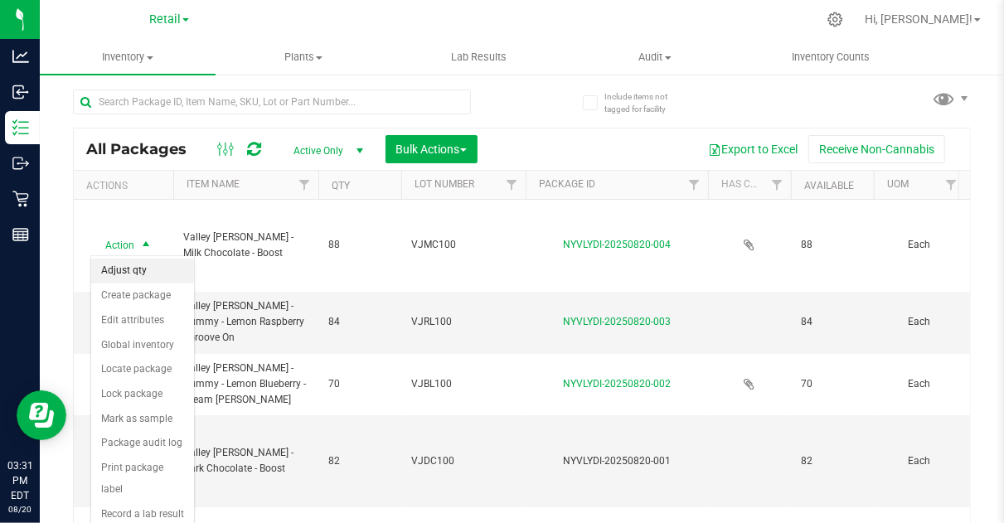
click at [132, 270] on li "Adjust qty" at bounding box center [142, 271] width 103 height 25
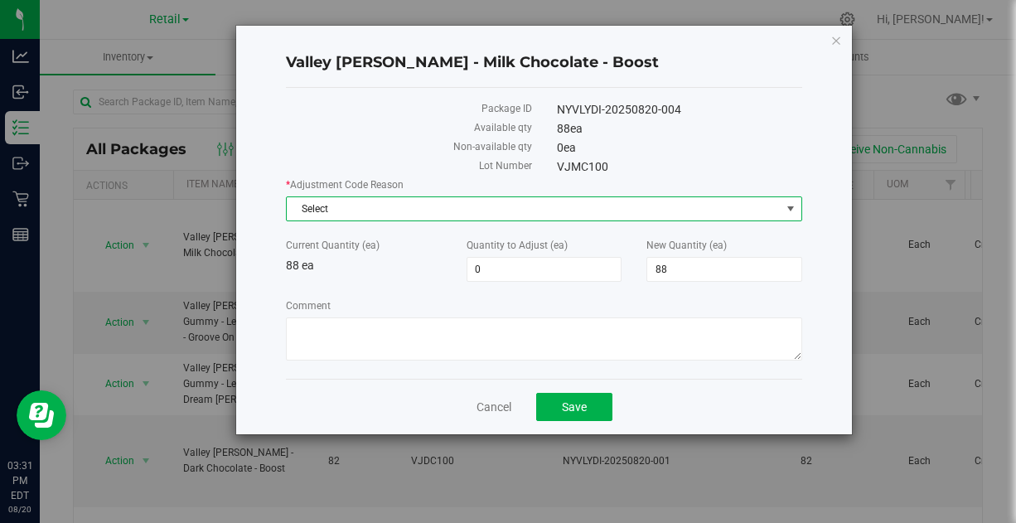
click at [464, 207] on span "Select" at bounding box center [534, 208] width 494 height 23
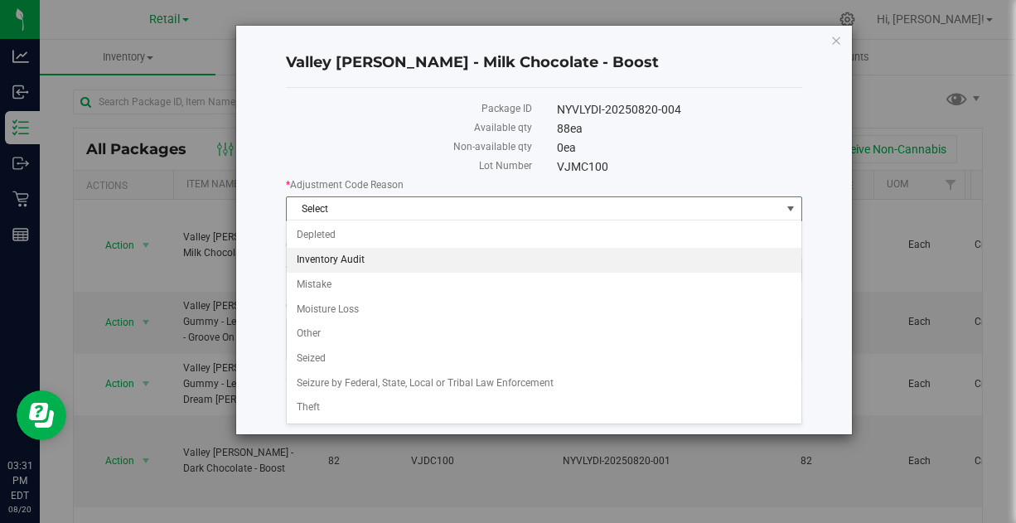
click at [358, 255] on li "Inventory Audit" at bounding box center [544, 260] width 515 height 25
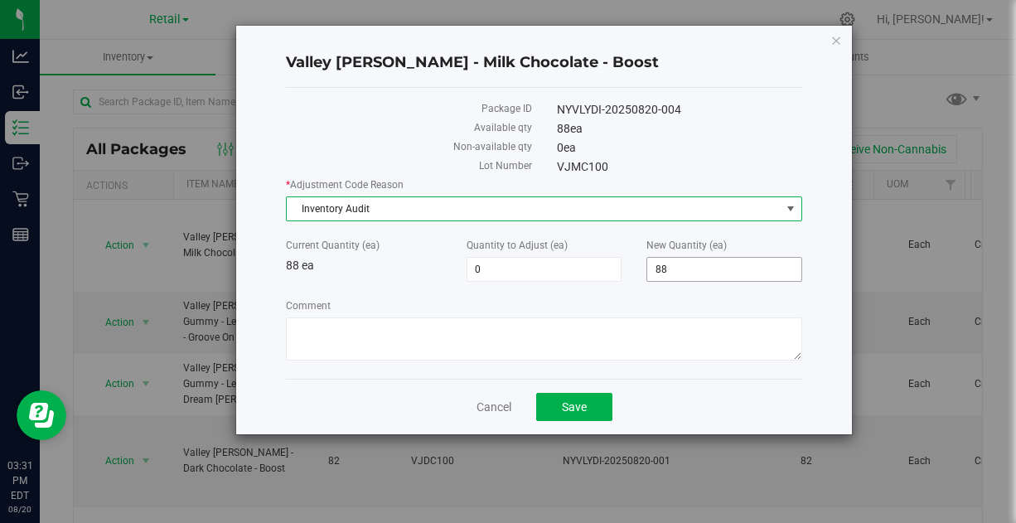
click at [673, 267] on span "88 88" at bounding box center [724, 269] width 156 height 25
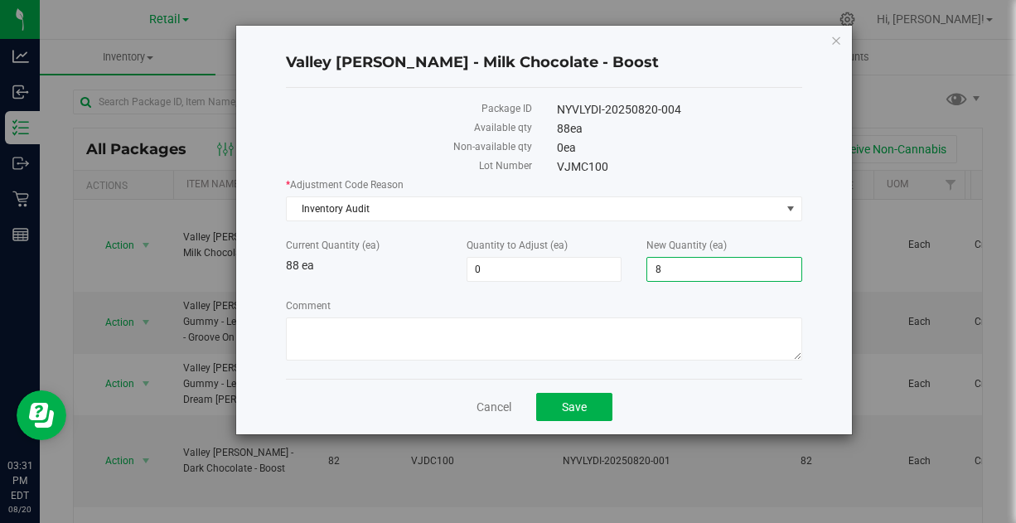
type input "87"
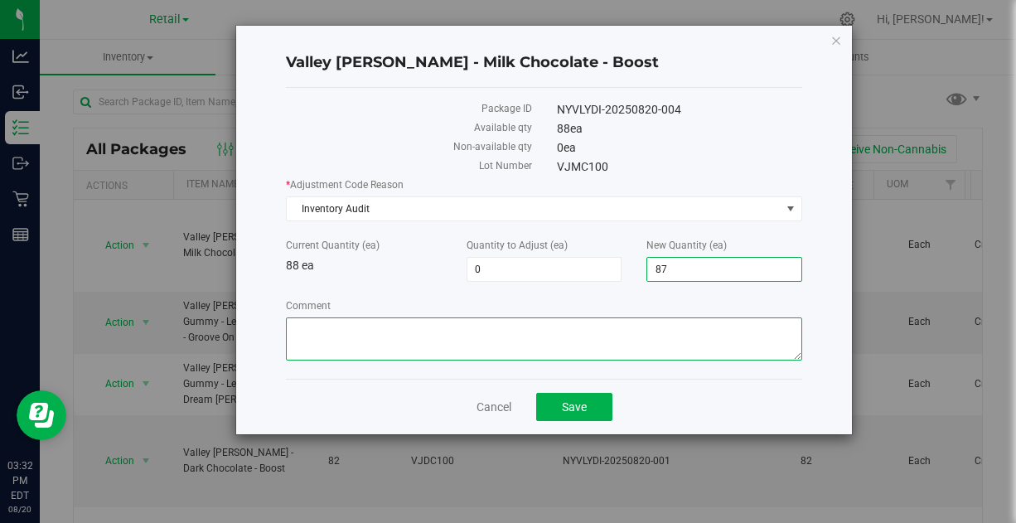
type input "-1"
type input "87"
click at [510, 325] on textarea "Comment" at bounding box center [544, 338] width 516 height 43
paste textarea "Inventory Audit 8/19 - [PERSON_NAME]"
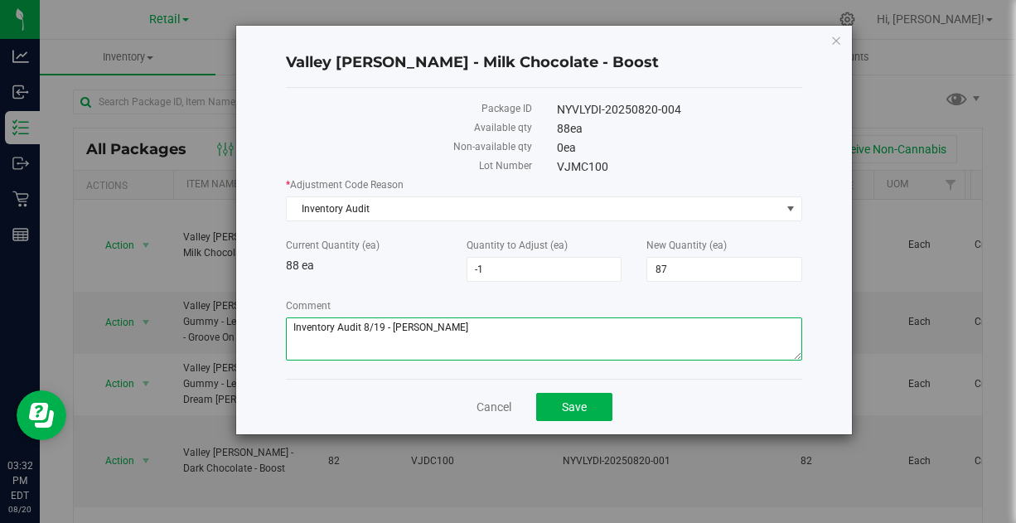
type textarea "Inventory Audit 8/19 - [PERSON_NAME]"
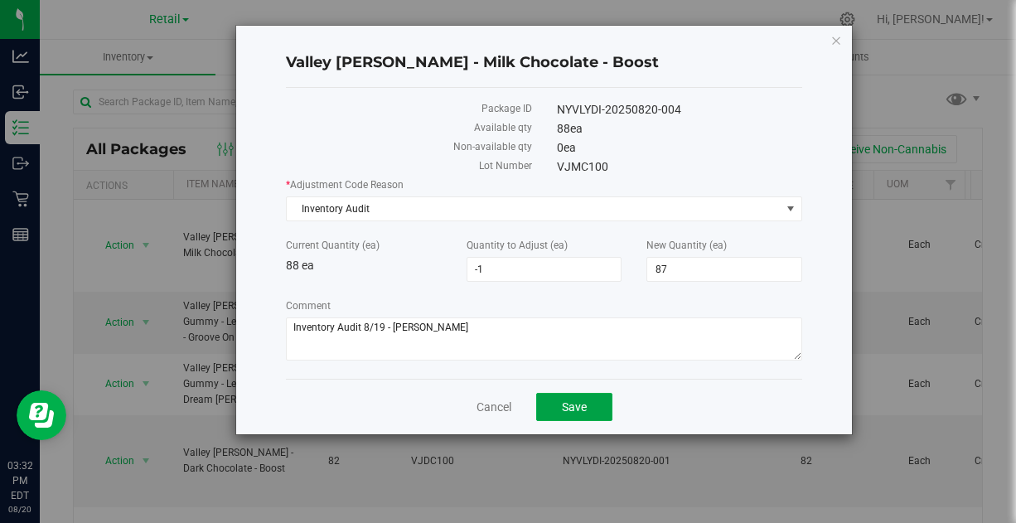
click at [588, 401] on button "Save" at bounding box center [574, 407] width 76 height 28
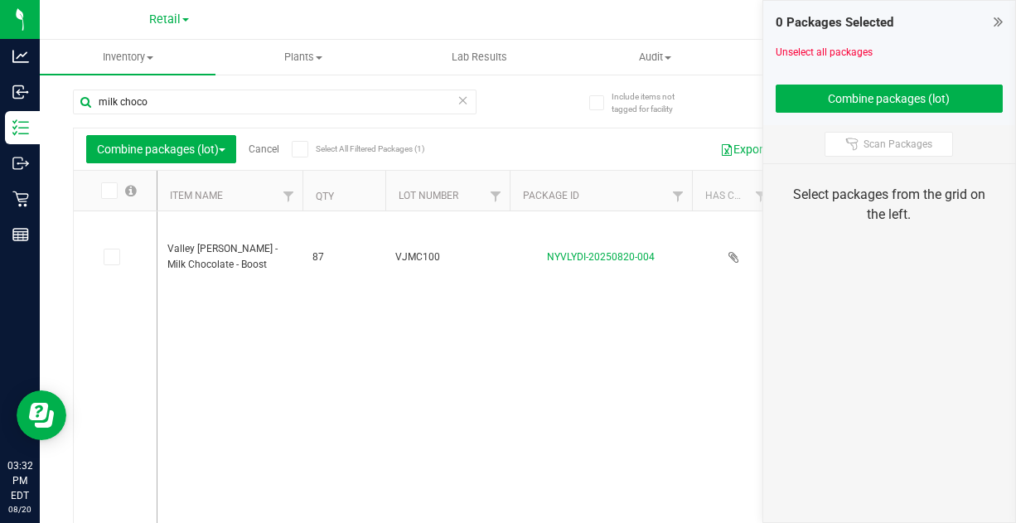
click at [277, 148] on link "Cancel" at bounding box center [264, 149] width 31 height 12
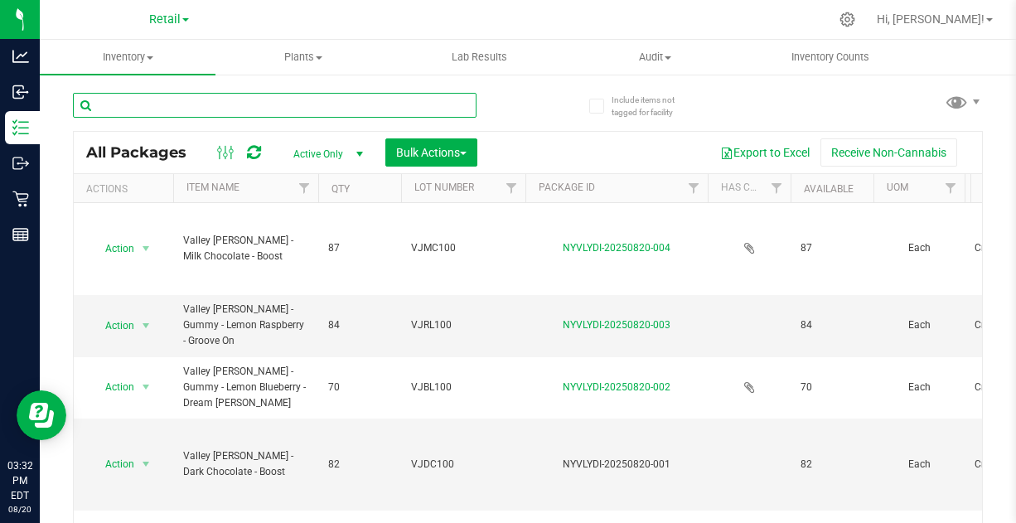
click at [324, 106] on input "text" at bounding box center [275, 105] width 404 height 25
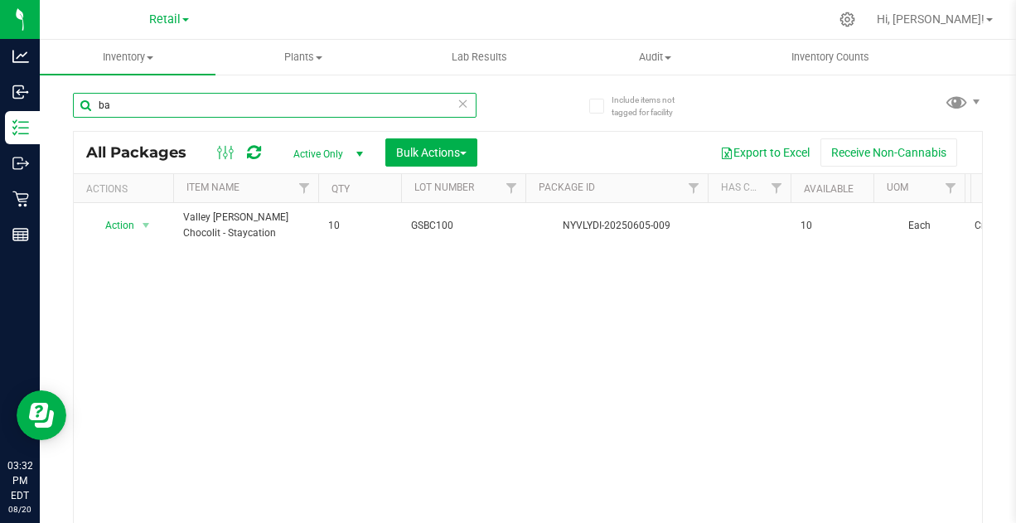
type input "b"
type input "f"
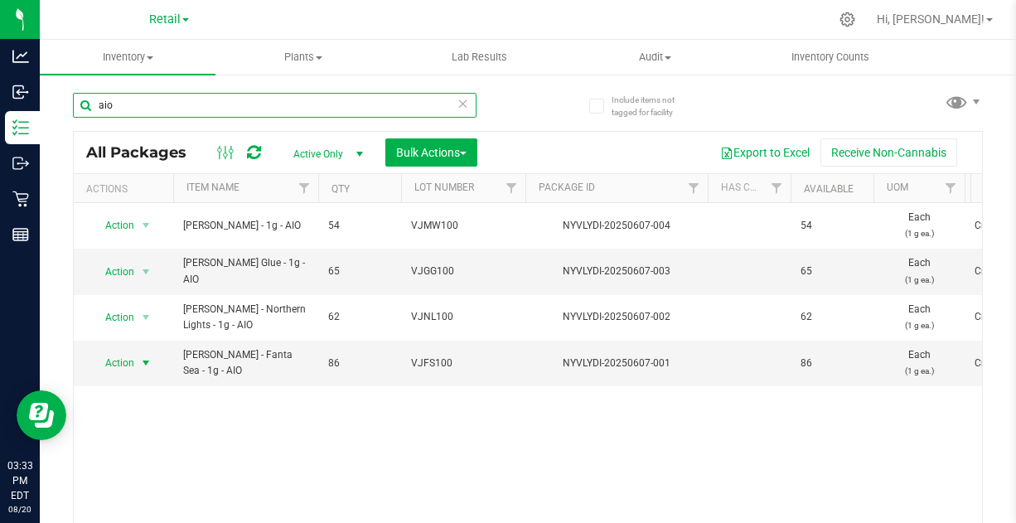
type input "aio"
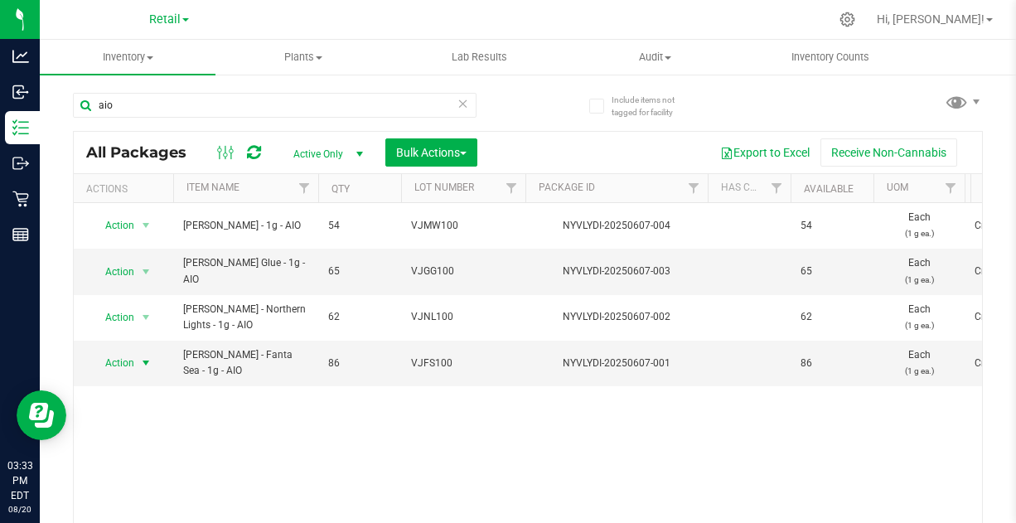
click at [125, 356] on span "Action" at bounding box center [112, 362] width 45 height 23
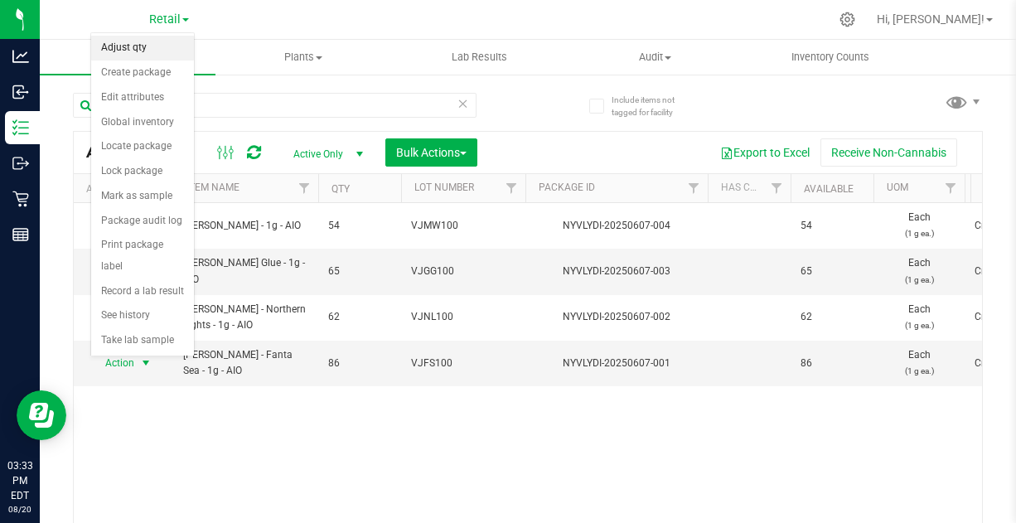
click at [145, 44] on li "Adjust qty" at bounding box center [142, 48] width 103 height 25
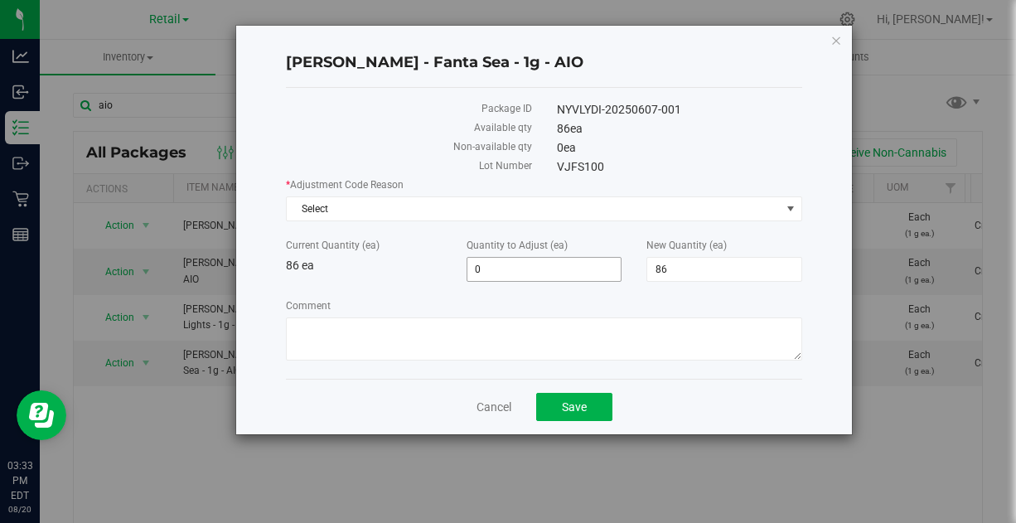
click at [546, 270] on span "0 0" at bounding box center [545, 269] width 156 height 25
type input "0"
type input "-2"
type input "84"
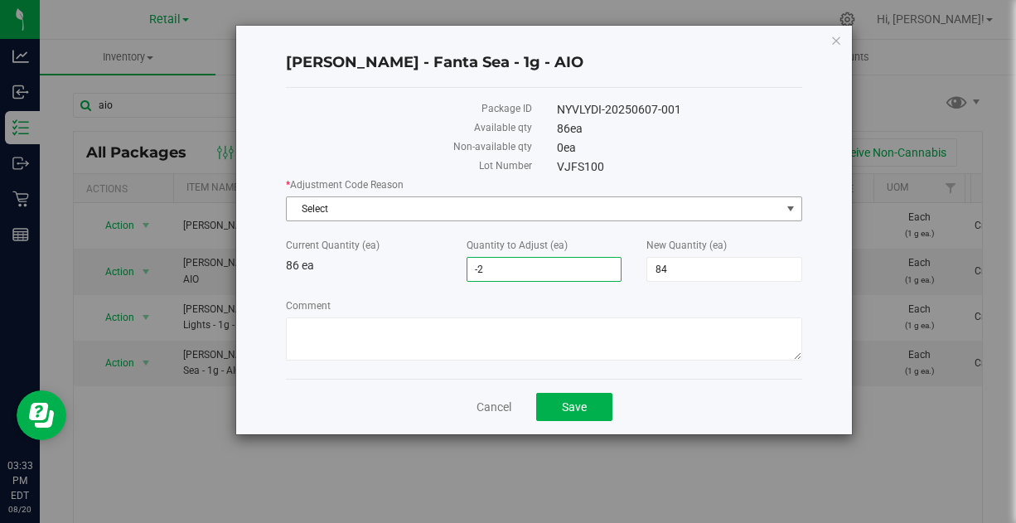
click at [365, 211] on span "Select" at bounding box center [534, 208] width 494 height 23
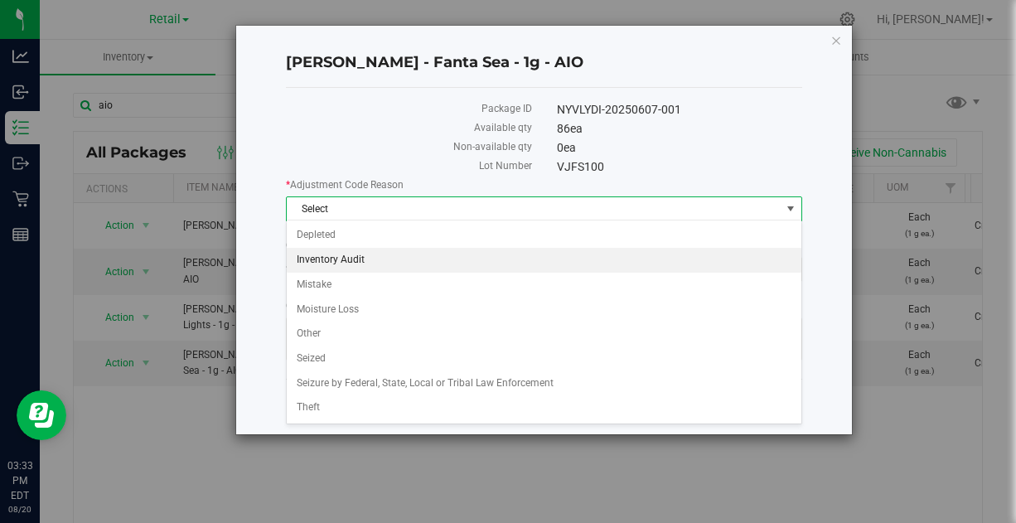
click at [357, 263] on li "Inventory Audit" at bounding box center [544, 260] width 515 height 25
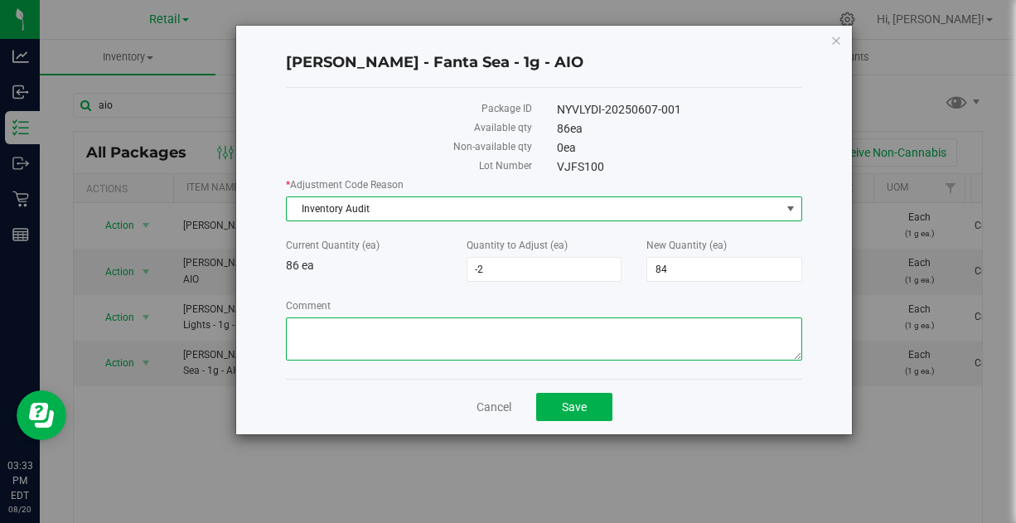
click at [340, 330] on textarea "Comment" at bounding box center [544, 338] width 516 height 43
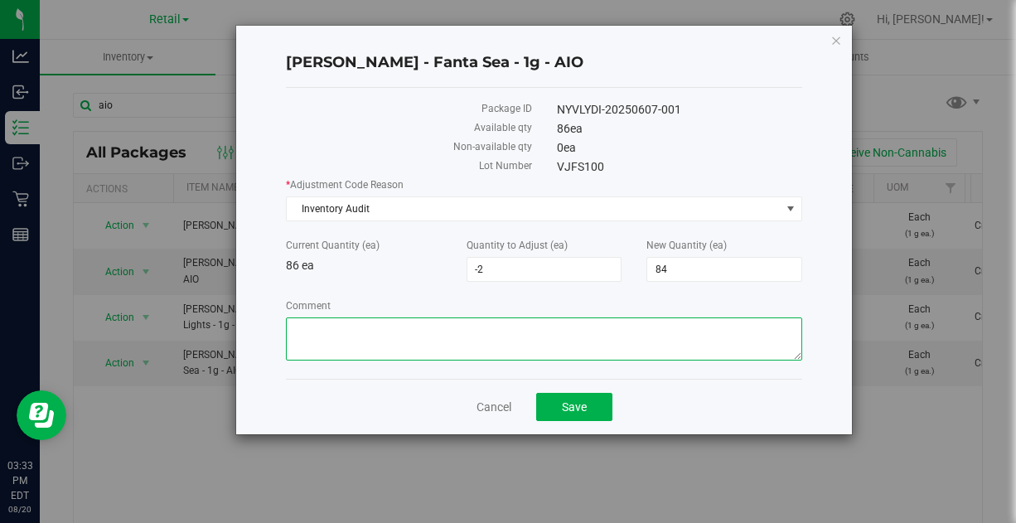
paste textarea "Inventory Audit 8/19 - [PERSON_NAME]"
type textarea "Inventory Audit 8/19 - [PERSON_NAME]"
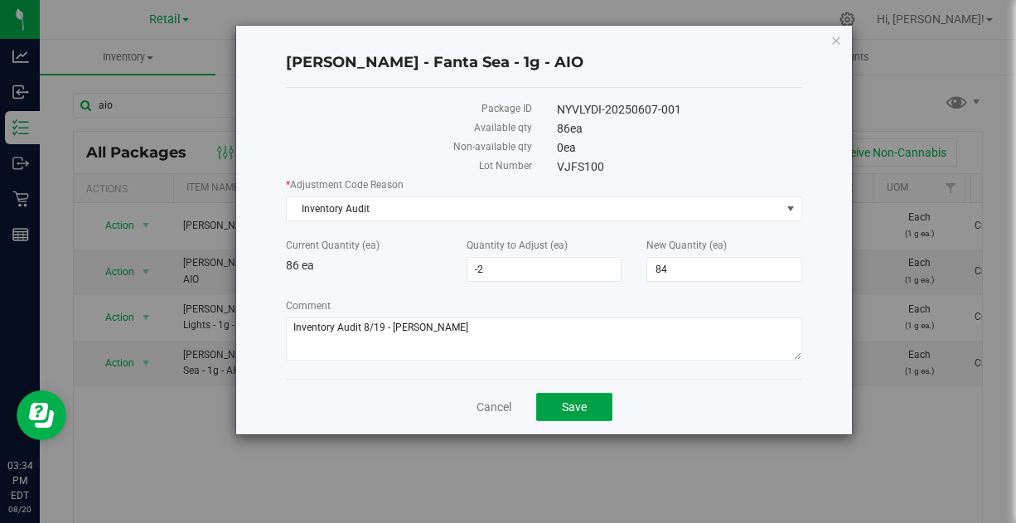
click at [574, 396] on button "Save" at bounding box center [574, 407] width 76 height 28
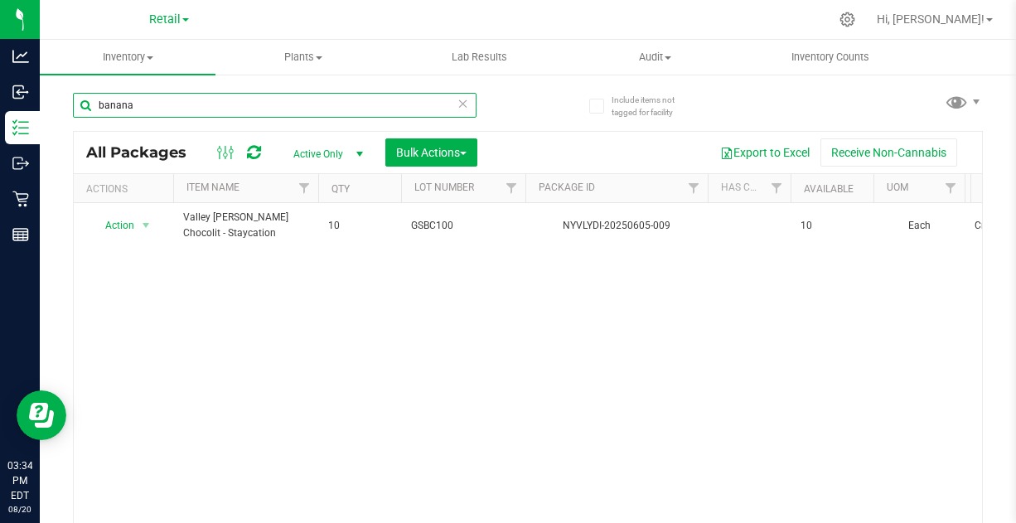
click at [171, 105] on input "banana" at bounding box center [275, 105] width 404 height 25
type input "sour"
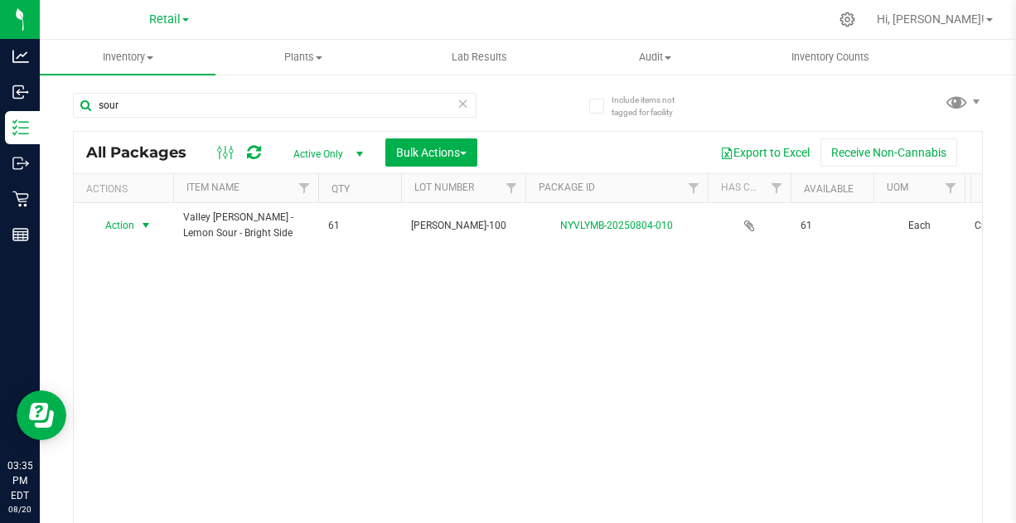
click at [134, 222] on span "Action" at bounding box center [112, 225] width 45 height 23
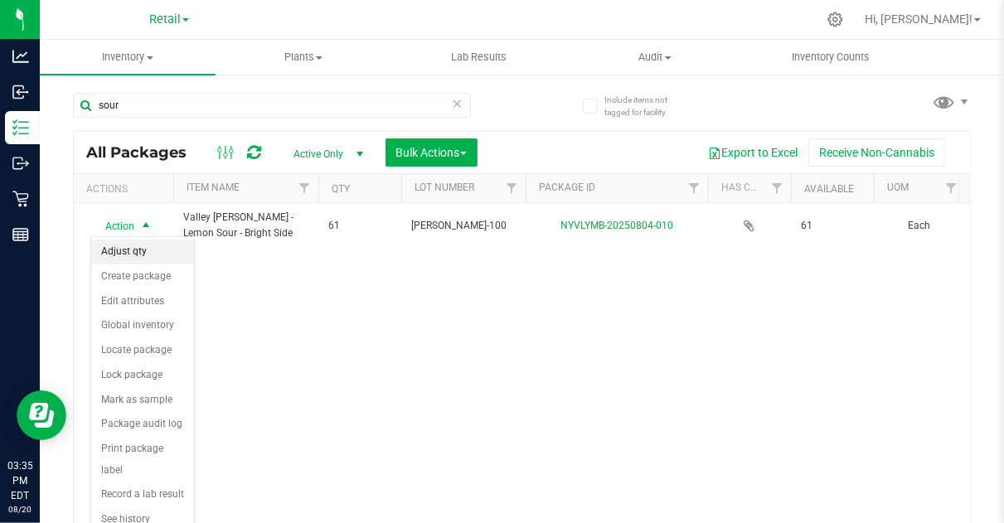
click at [143, 250] on li "Adjust qty" at bounding box center [142, 252] width 103 height 25
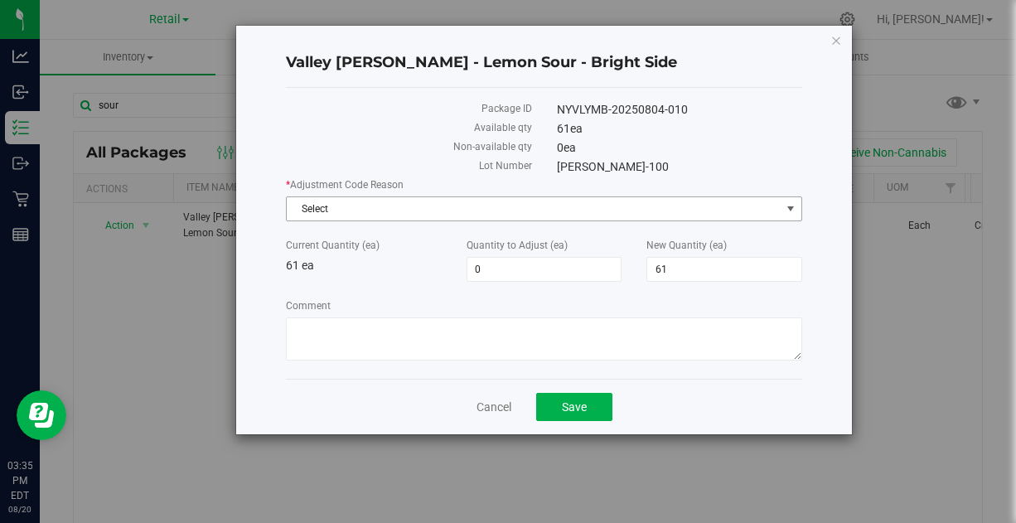
click at [488, 202] on span "Select" at bounding box center [534, 208] width 494 height 23
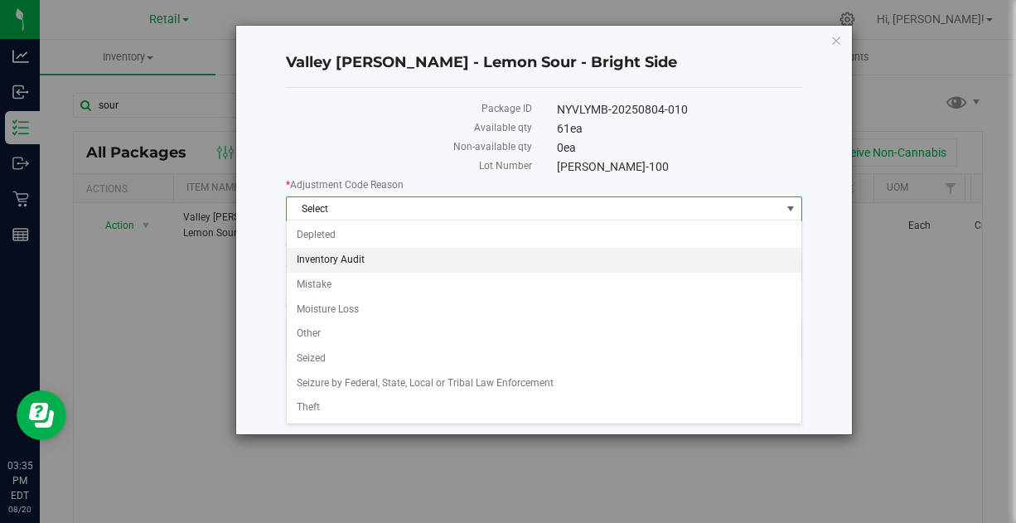
click at [326, 249] on li "Inventory Audit" at bounding box center [544, 260] width 515 height 25
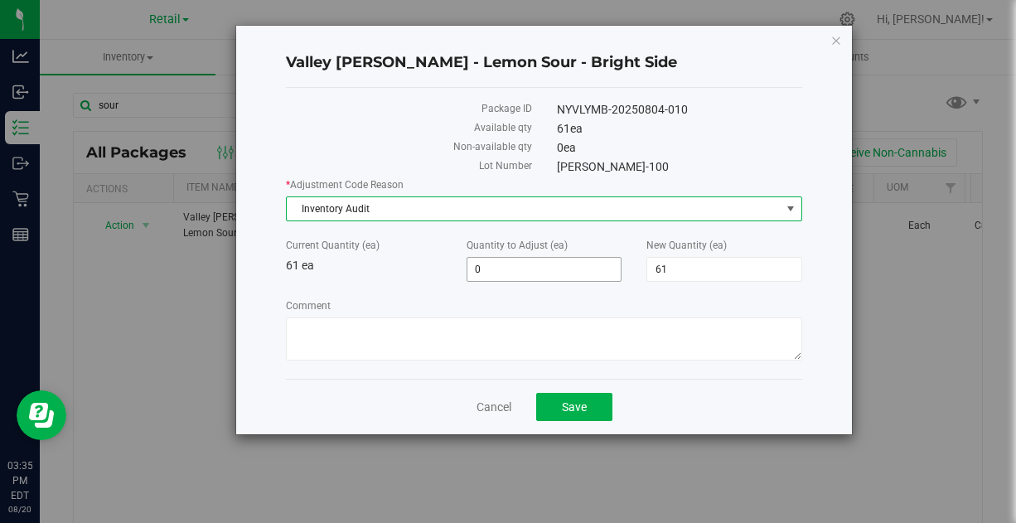
click at [544, 264] on span "0 0" at bounding box center [545, 269] width 156 height 25
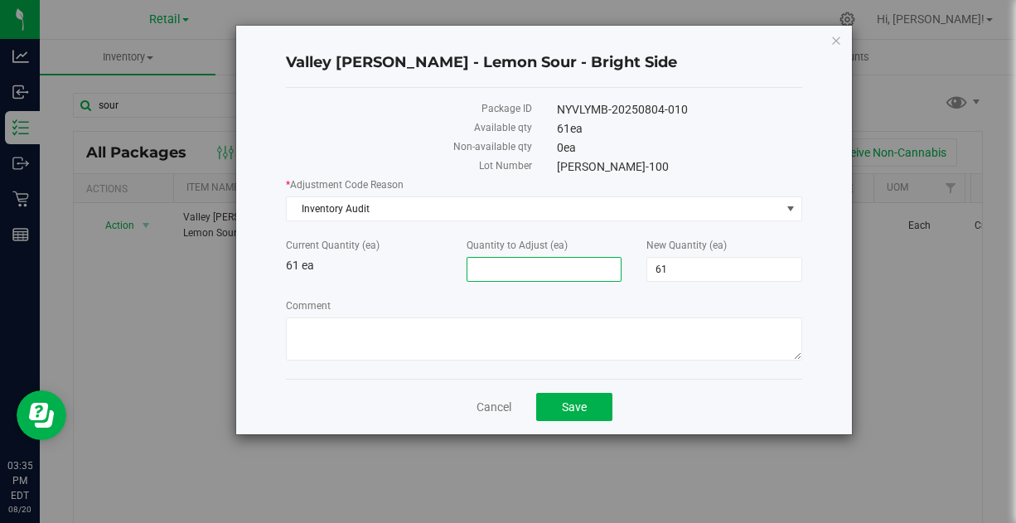
type input "1"
type input "62"
click at [375, 289] on div "* Adjustment Code Reason Inventory Audit Select Depleted Inventory Audit Mistak…" at bounding box center [544, 271] width 516 height 188
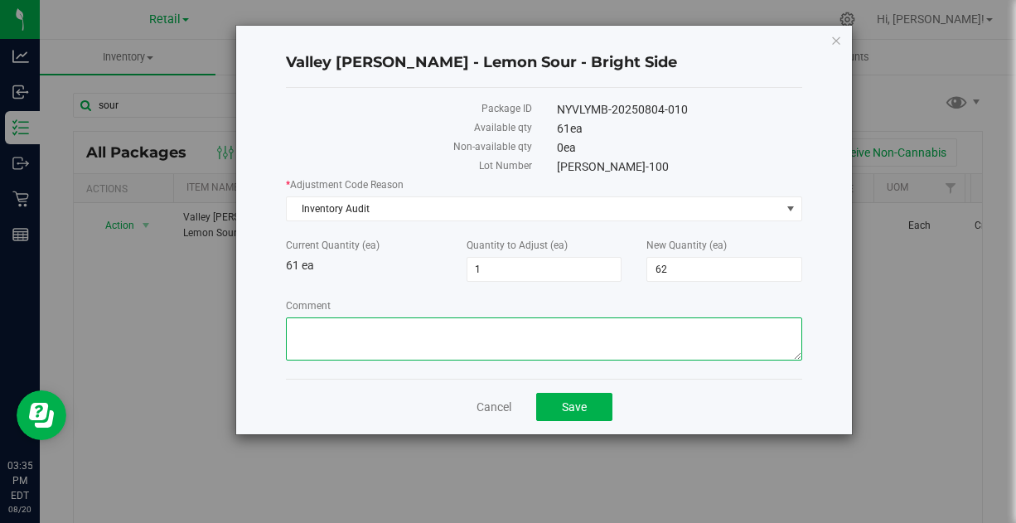
click at [375, 338] on textarea "Comment" at bounding box center [544, 338] width 516 height 43
paste textarea "Inventory Audit 8/19 - [PERSON_NAME]"
type textarea "Inventory Audit 8/19 - [PERSON_NAME]"
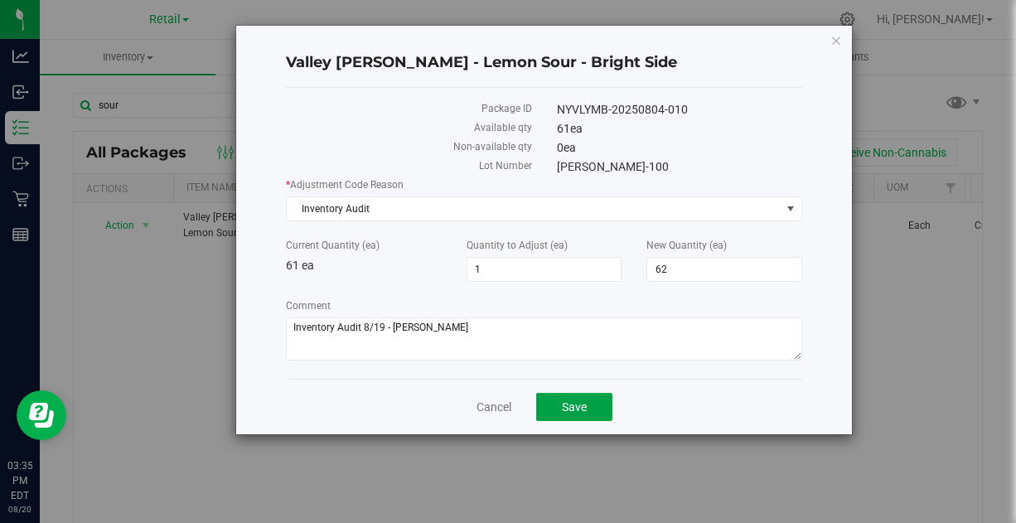
click at [589, 396] on button "Save" at bounding box center [574, 407] width 76 height 28
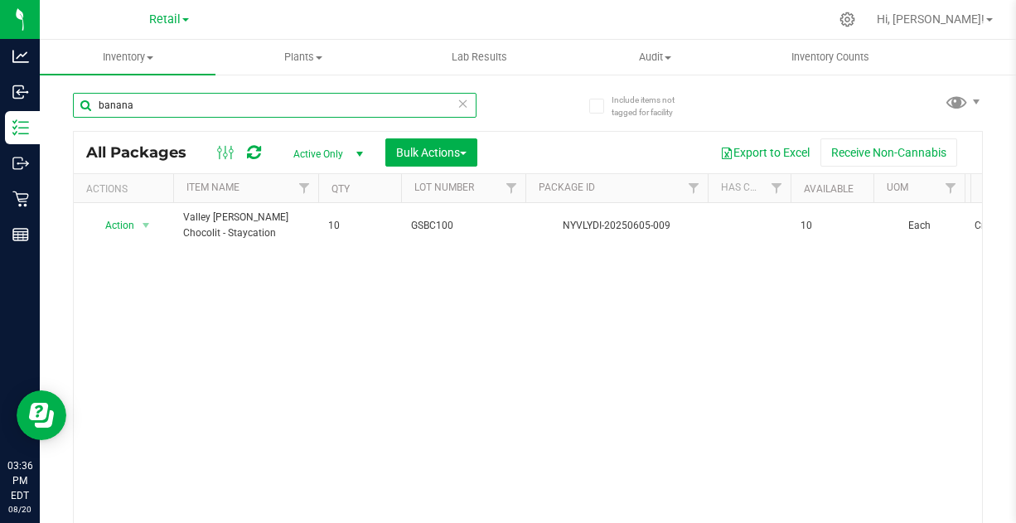
click at [165, 106] on input "banana" at bounding box center [275, 105] width 404 height 25
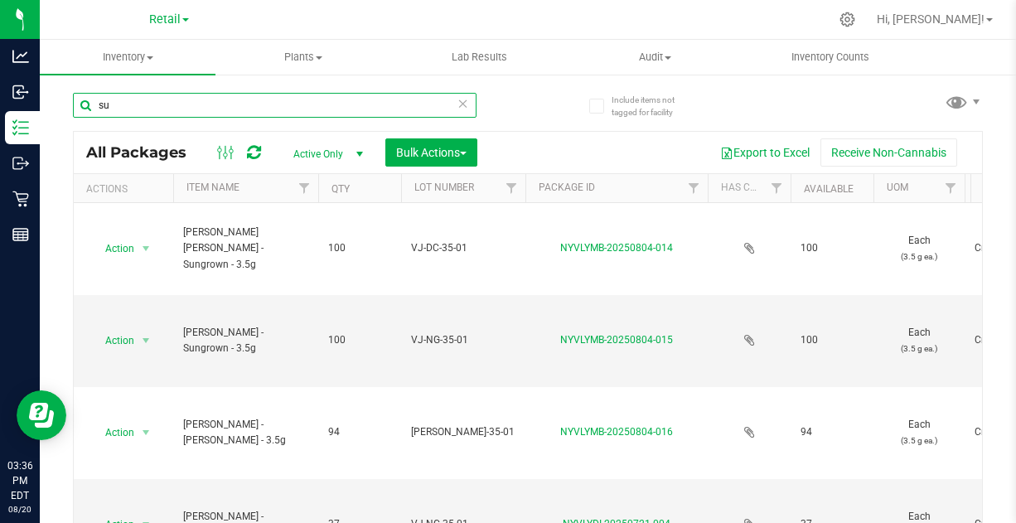
type input "s"
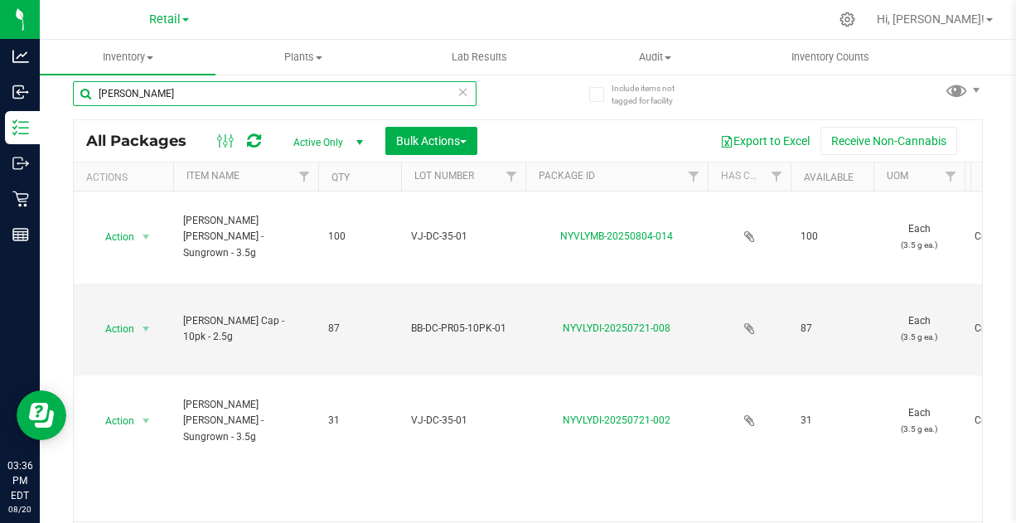
scroll to position [10, 0]
type input "[PERSON_NAME]"
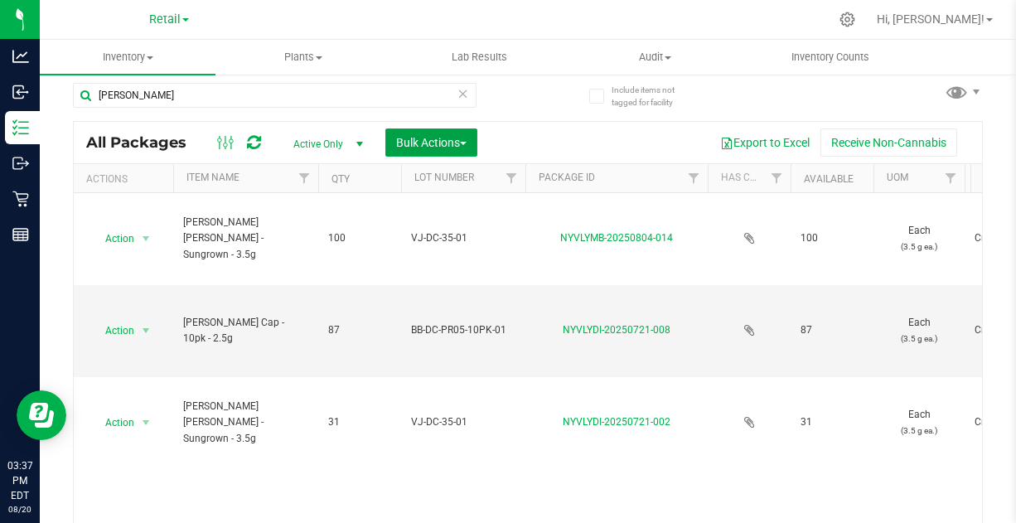
click at [419, 143] on span "Bulk Actions" at bounding box center [431, 142] width 70 height 13
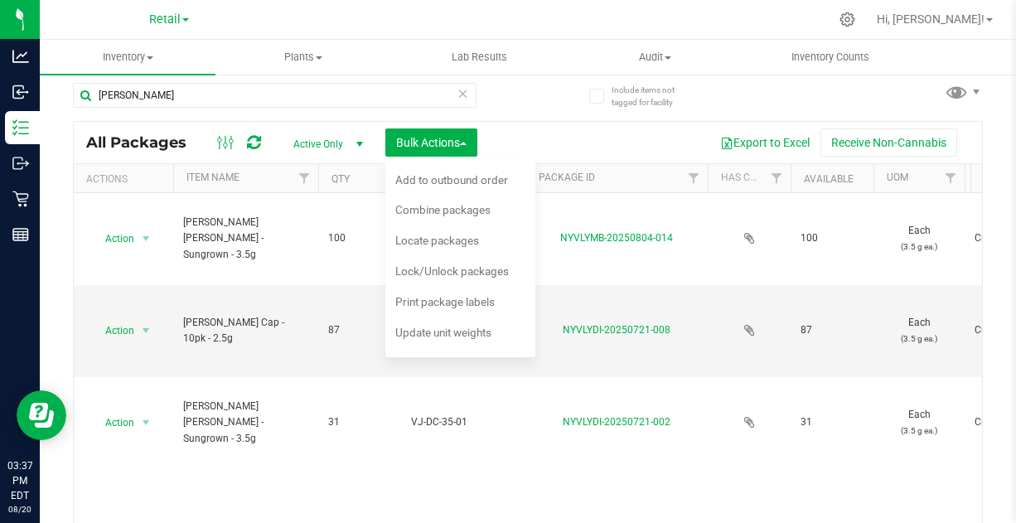
click at [455, 206] on span "Combine packages" at bounding box center [442, 209] width 95 height 13
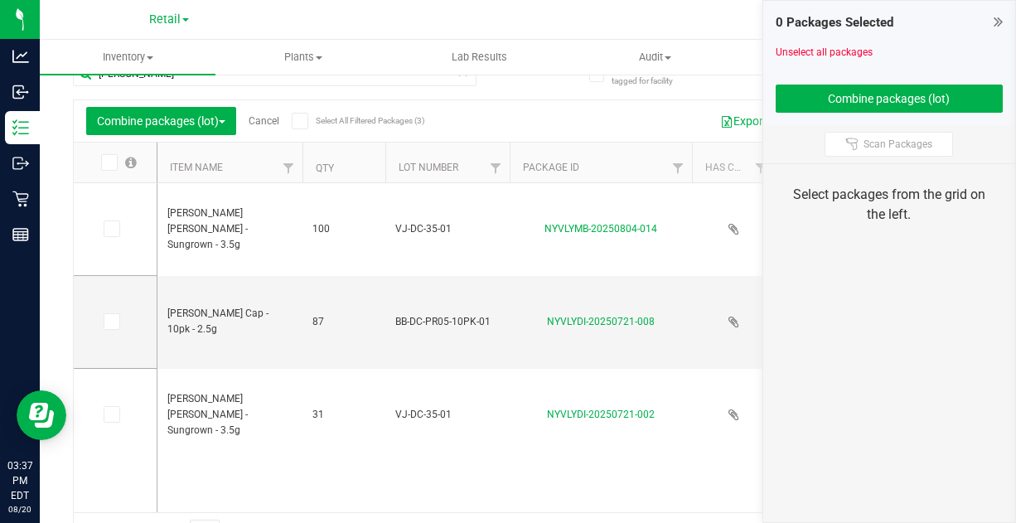
scroll to position [33, 0]
click at [111, 227] on icon at bounding box center [110, 227] width 11 height 0
click at [0, 0] on input "checkbox" at bounding box center [0, 0] width 0 height 0
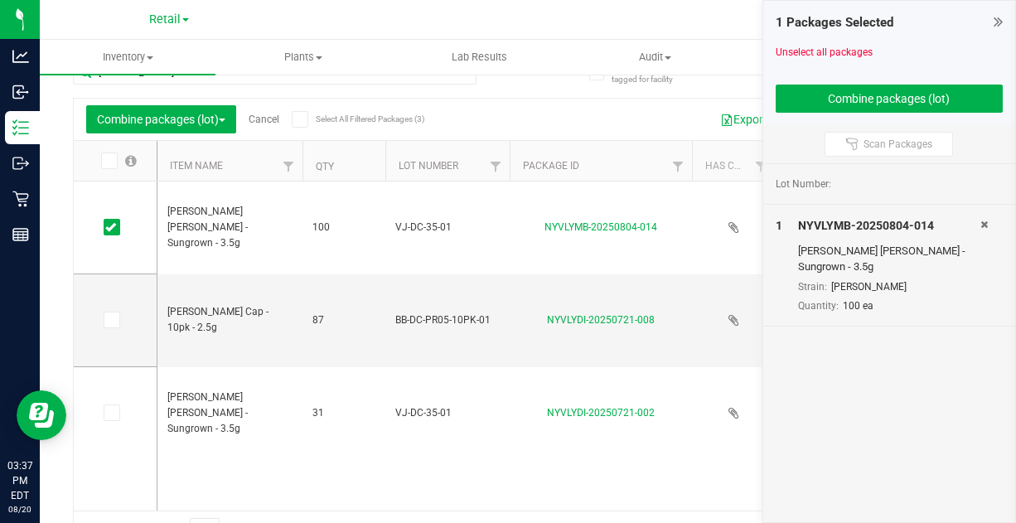
click at [111, 413] on icon at bounding box center [110, 413] width 11 height 0
click at [0, 0] on input "checkbox" at bounding box center [0, 0] width 0 height 0
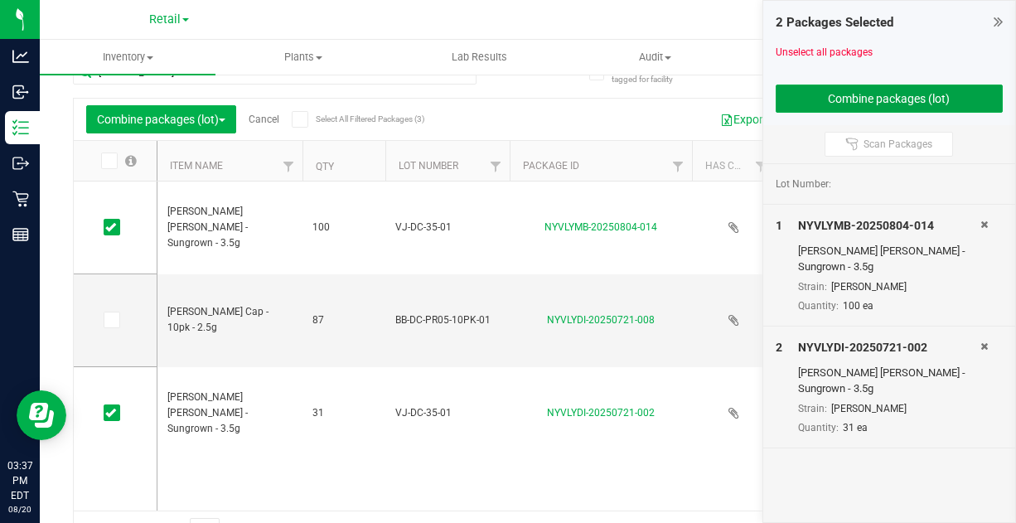
click at [888, 99] on button "Combine packages (lot)" at bounding box center [890, 99] width 228 height 28
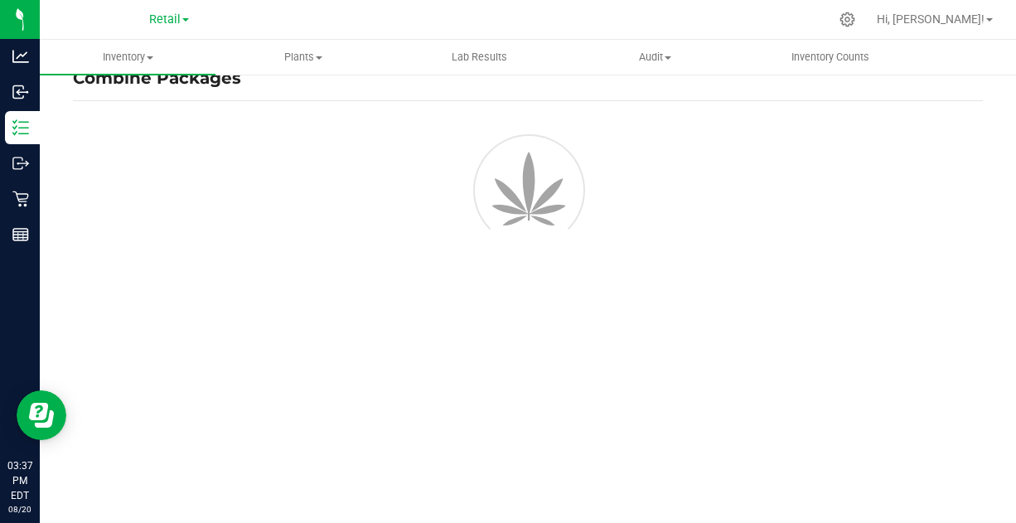
scroll to position [45, 0]
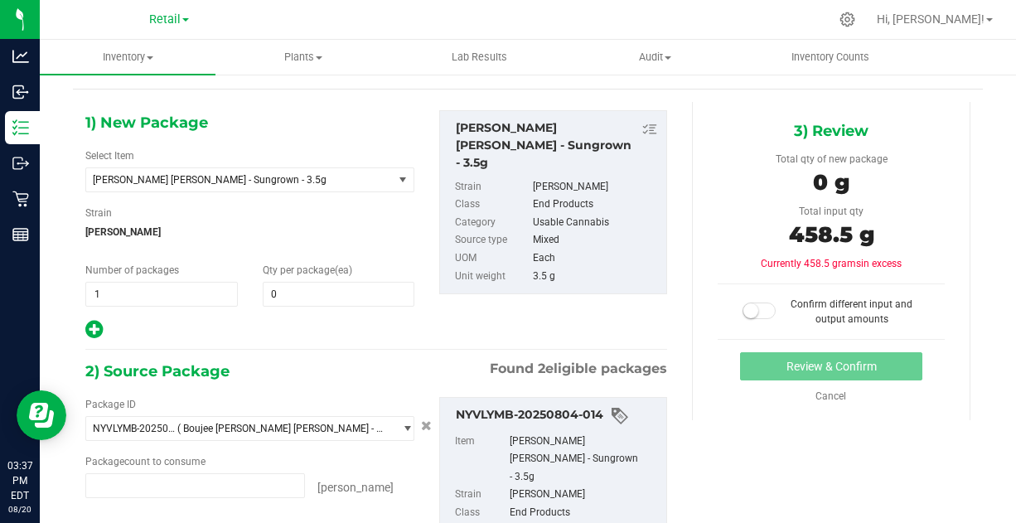
type input "100 ea"
type input "31 ea"
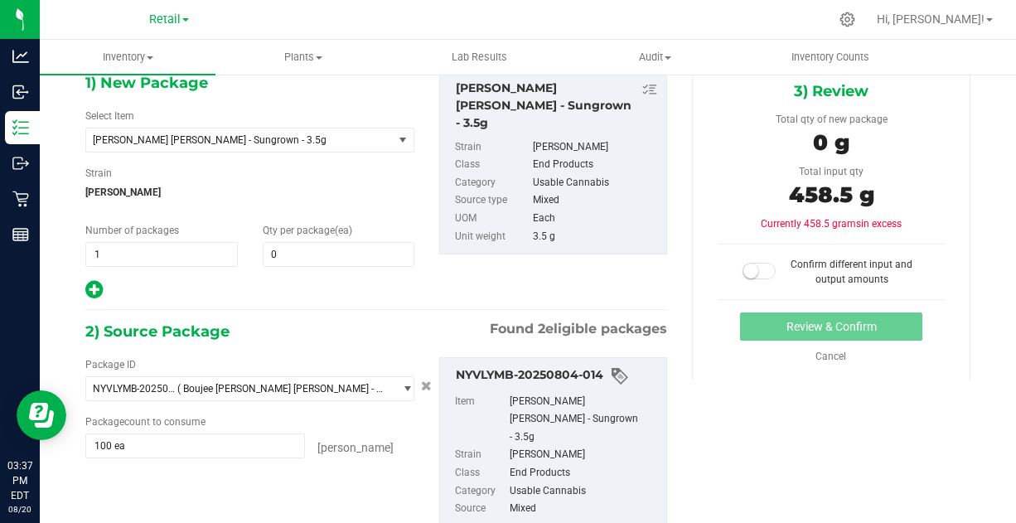
scroll to position [48, 0]
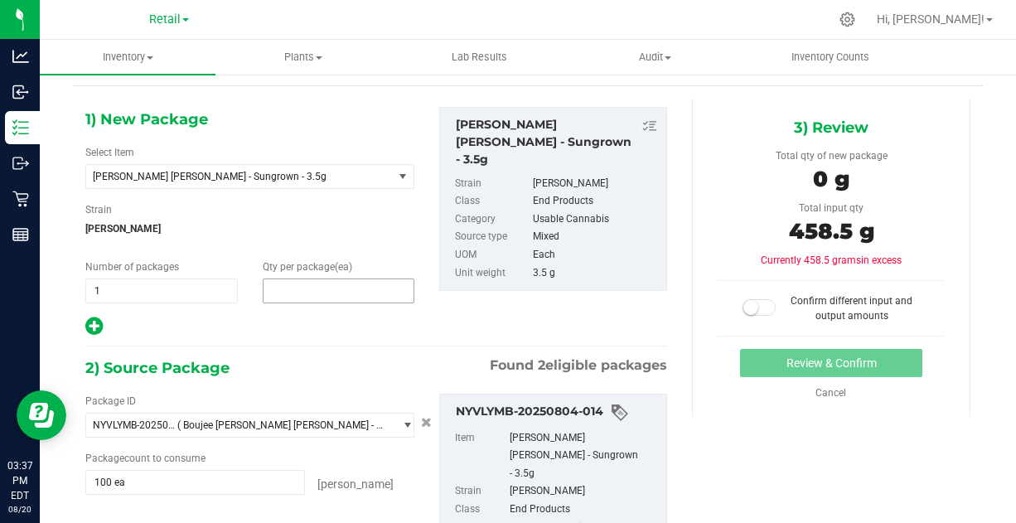
click at [304, 287] on span at bounding box center [339, 290] width 152 height 25
type input "131"
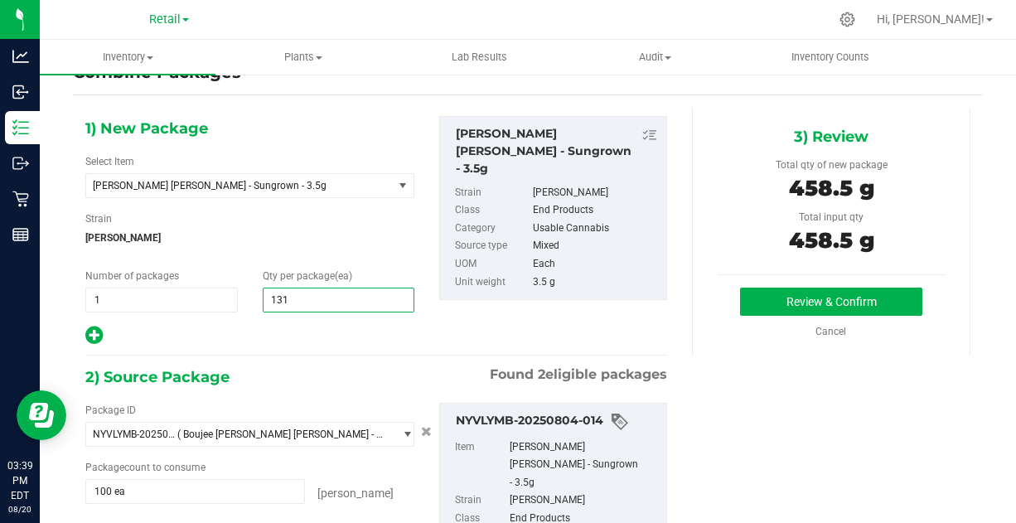
scroll to position [0, 0]
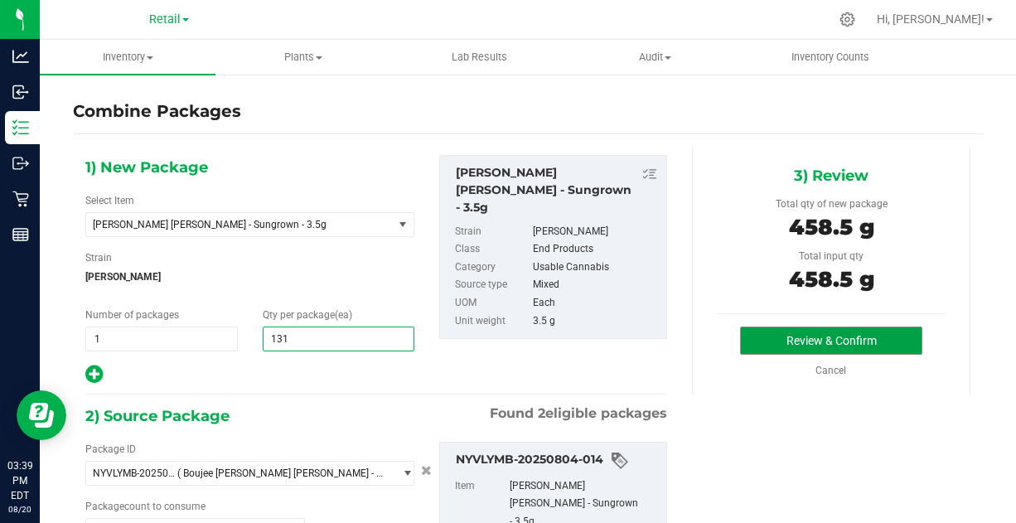
type input "131"
click at [777, 335] on button "Review & Confirm" at bounding box center [830, 341] width 181 height 28
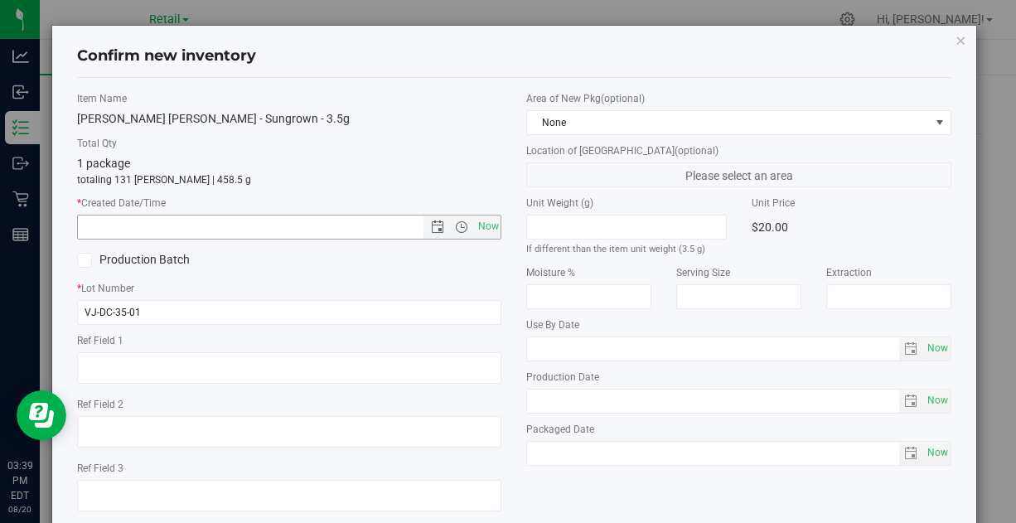
click at [483, 225] on span "Now" at bounding box center [488, 227] width 28 height 24
type input "[DATE] 3:39 PM"
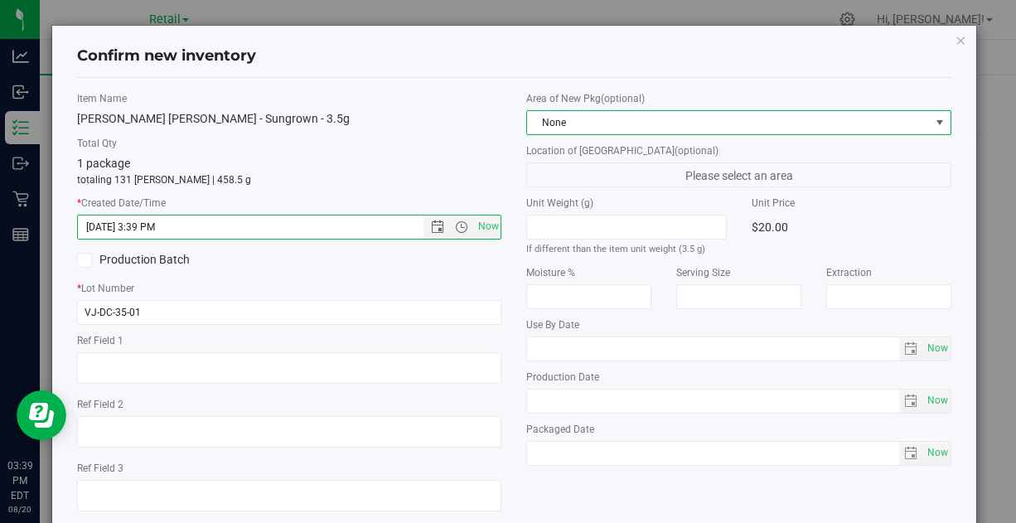
click at [598, 121] on span "None" at bounding box center [728, 122] width 402 height 23
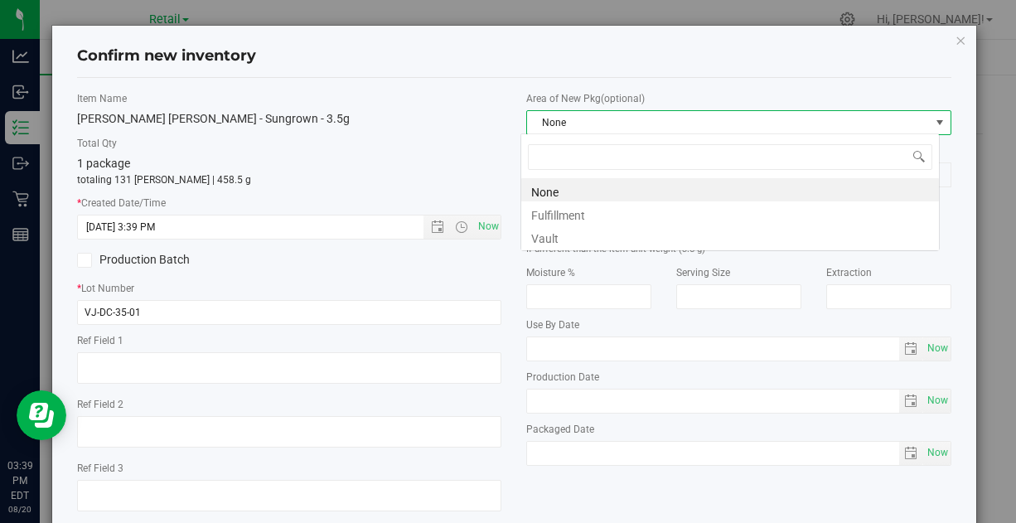
scroll to position [24, 419]
click at [572, 233] on li "Vault" at bounding box center [730, 236] width 418 height 23
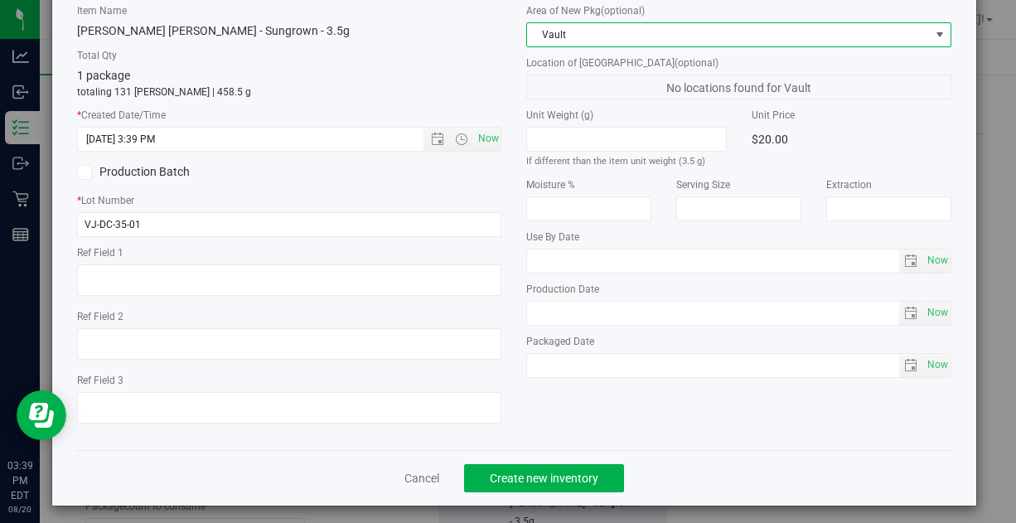
scroll to position [93, 0]
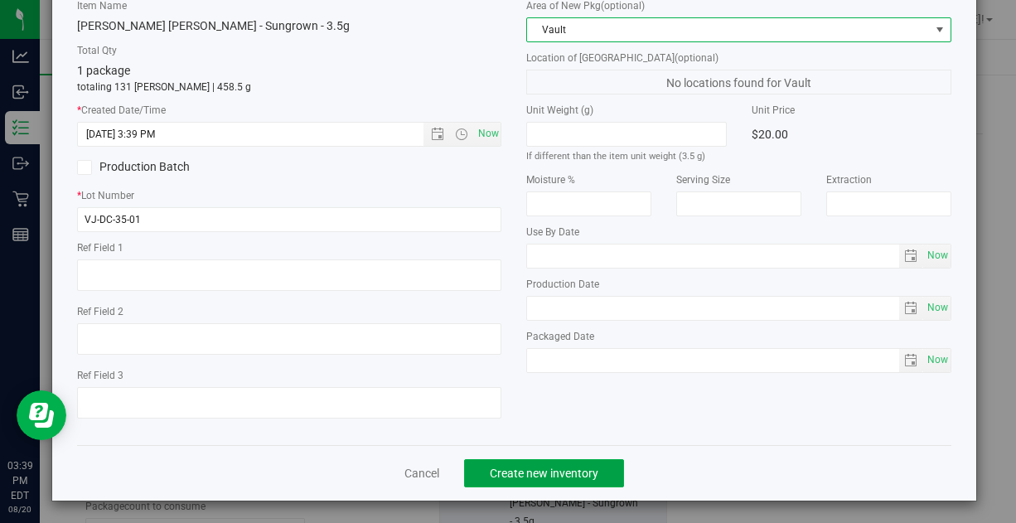
click at [554, 467] on span "Create new inventory" at bounding box center [544, 473] width 109 height 13
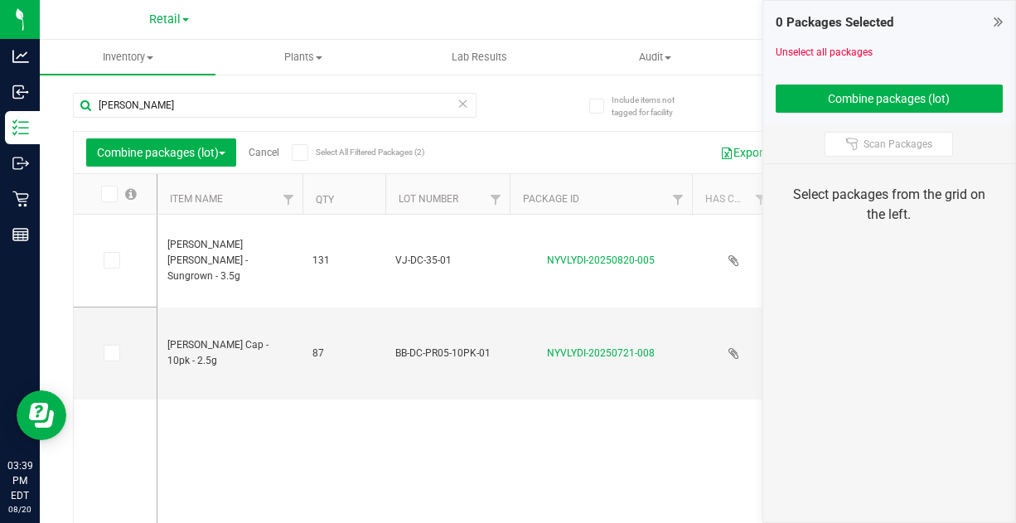
click at [270, 156] on link "Cancel" at bounding box center [264, 153] width 31 height 12
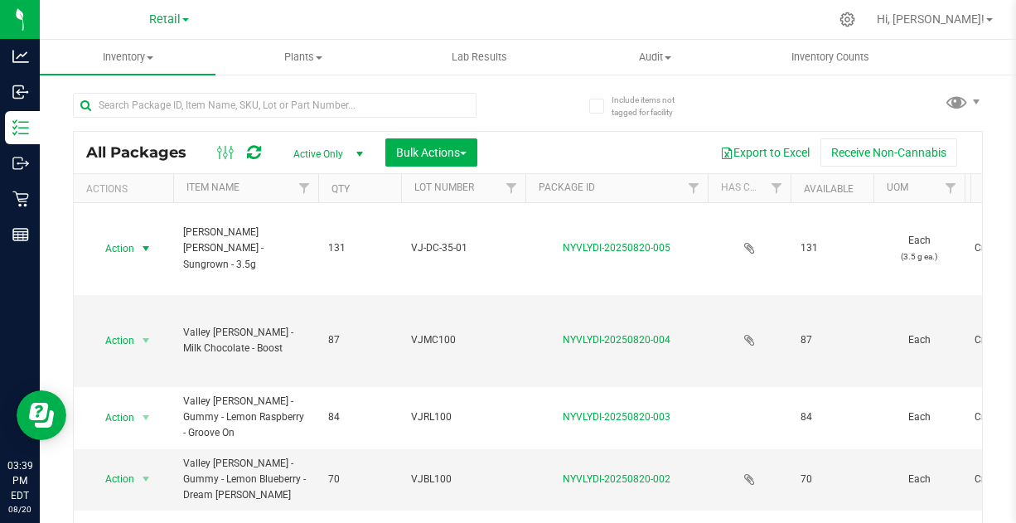
click at [121, 243] on span "Action" at bounding box center [112, 248] width 45 height 23
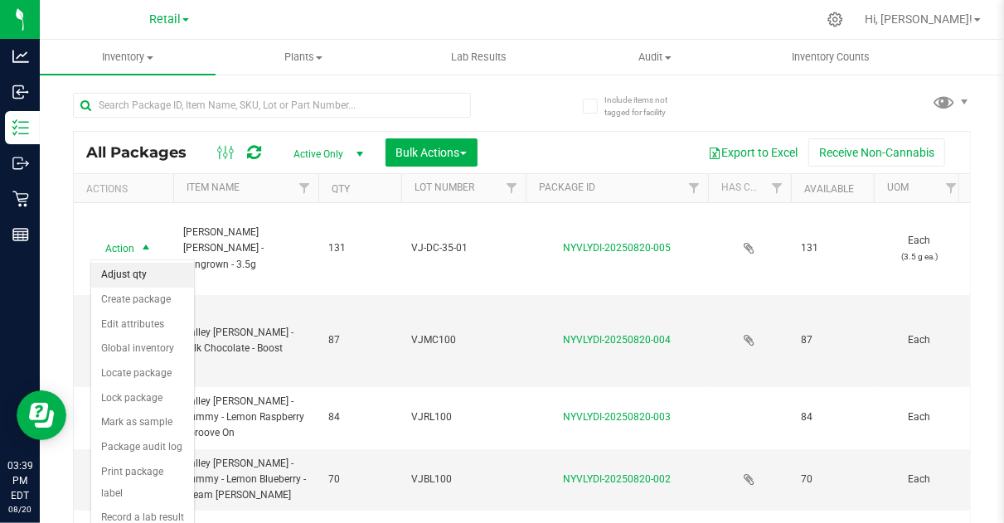
click at [130, 270] on li "Adjust qty" at bounding box center [142, 275] width 103 height 25
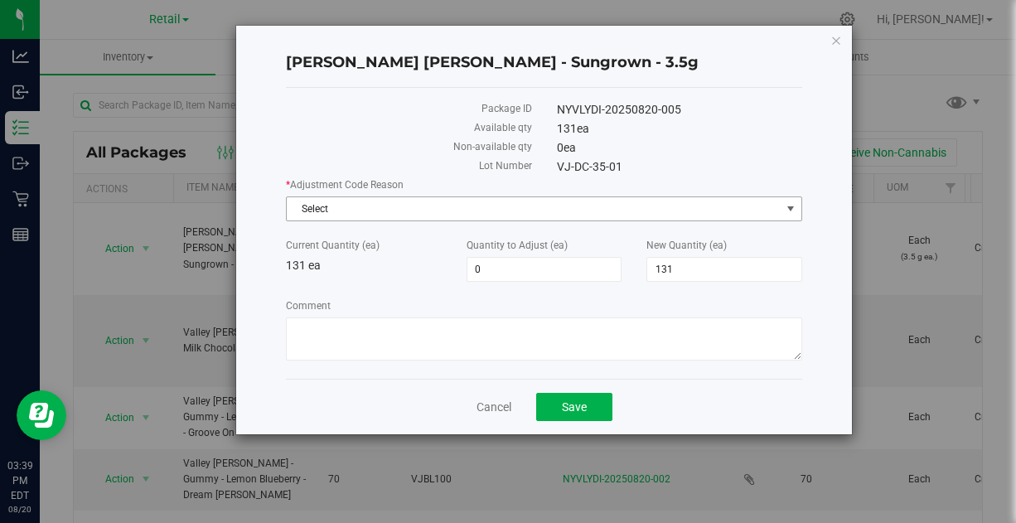
click at [370, 211] on span "Select" at bounding box center [534, 208] width 494 height 23
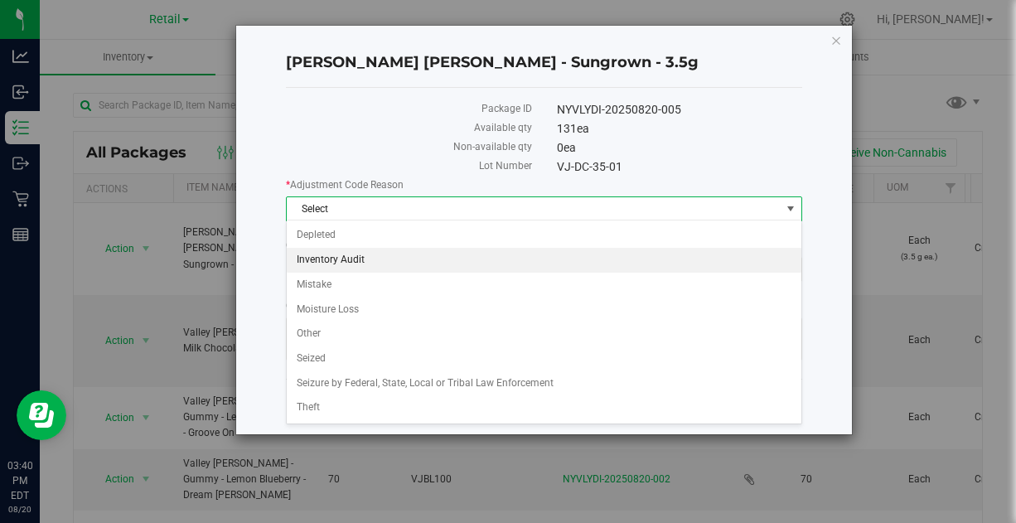
click at [364, 268] on li "Inventory Audit" at bounding box center [544, 260] width 515 height 25
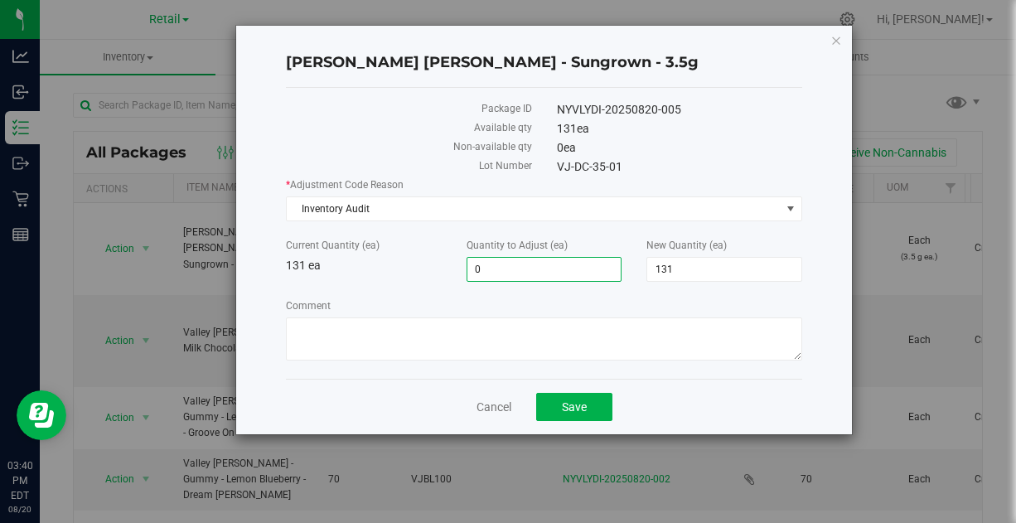
click at [501, 258] on span "0 0" at bounding box center [545, 269] width 156 height 25
type input "-1"
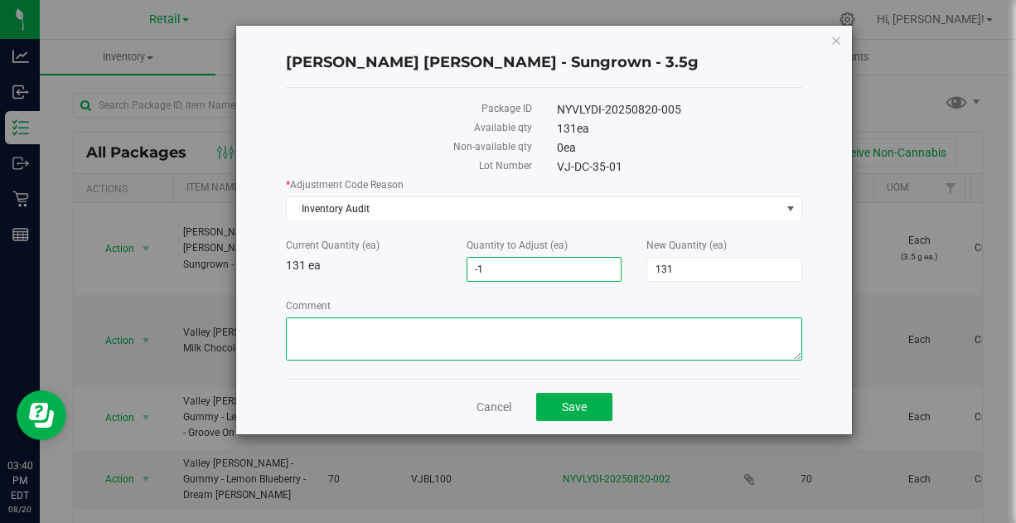
type input "-1"
type input "130"
click at [399, 349] on textarea "Comment" at bounding box center [544, 338] width 516 height 43
paste textarea "Inventory Audit 8/19 - [PERSON_NAME]"
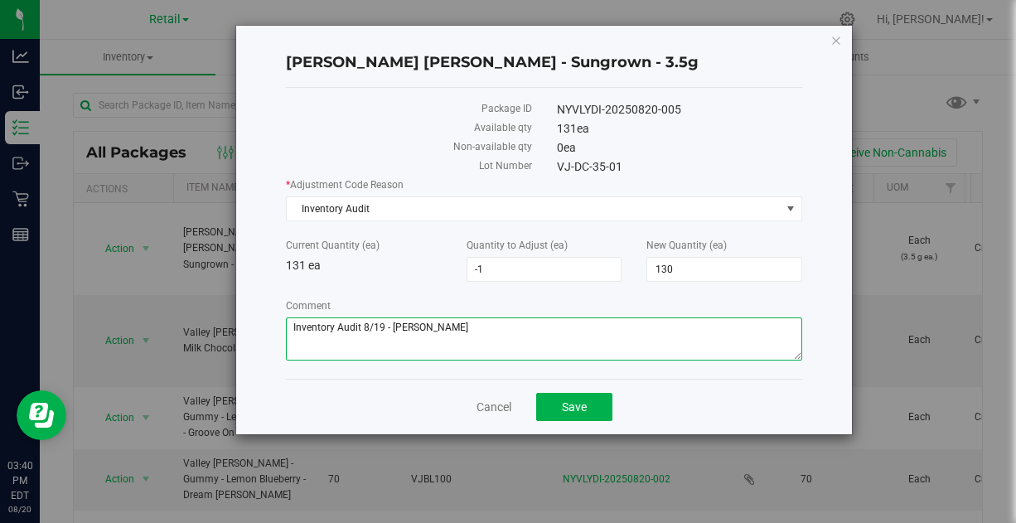
type textarea "Inventory Audit 8/19 - [PERSON_NAME]"
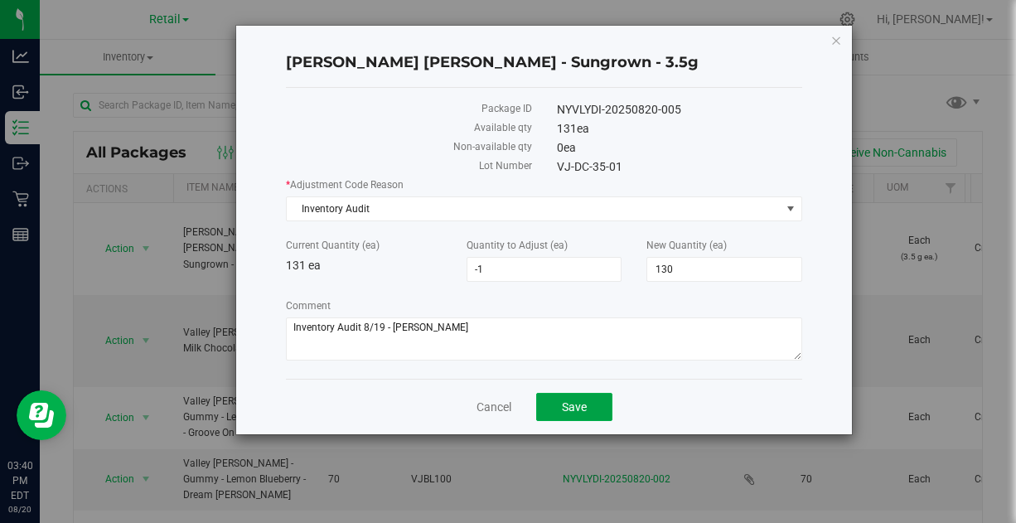
click at [580, 400] on span "Save" at bounding box center [574, 406] width 25 height 13
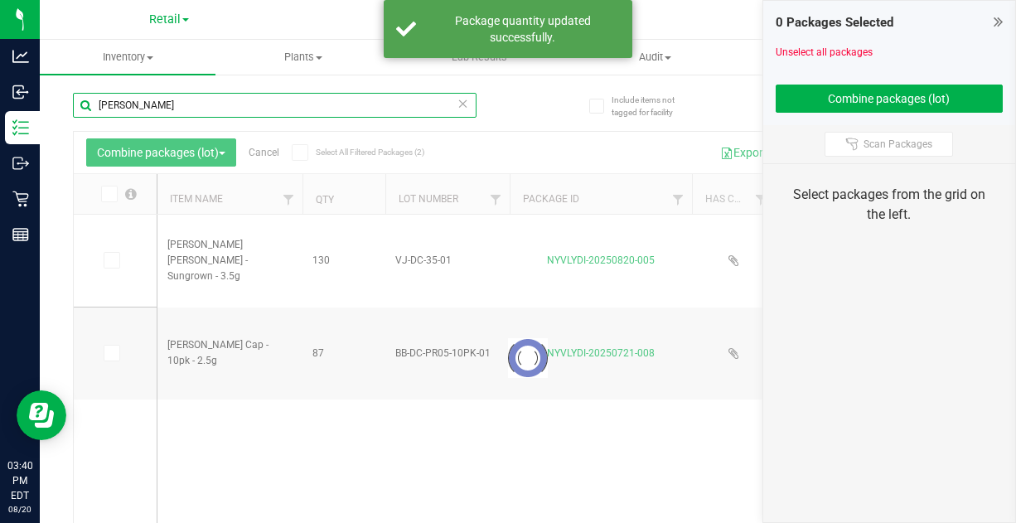
click at [196, 114] on input "[PERSON_NAME]" at bounding box center [275, 105] width 404 height 25
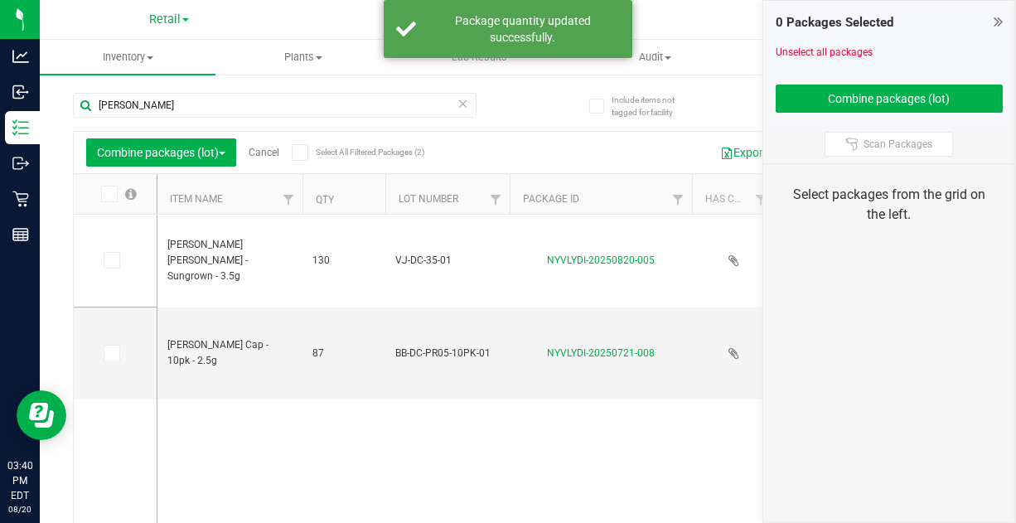
click at [292, 153] on div "Combine packages (lot) Cancel Select All Filtered Packages (2)" at bounding box center [242, 152] width 312 height 28
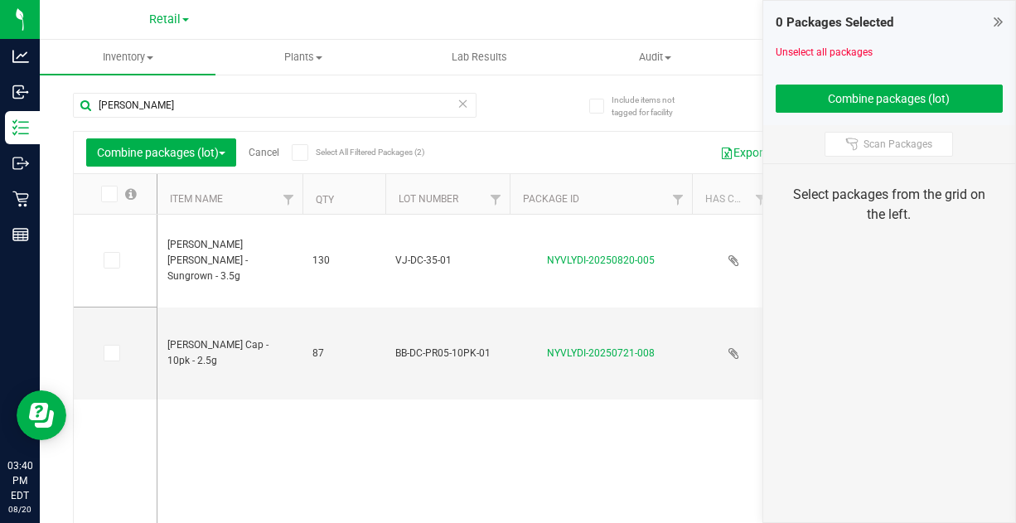
click at [275, 153] on link "Cancel" at bounding box center [264, 153] width 31 height 12
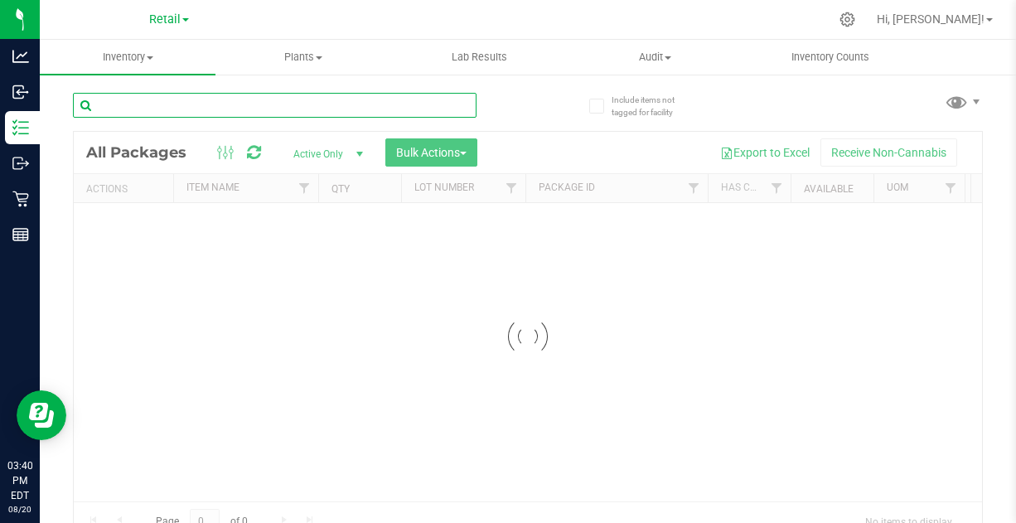
click at [175, 106] on input "text" at bounding box center [275, 105] width 404 height 25
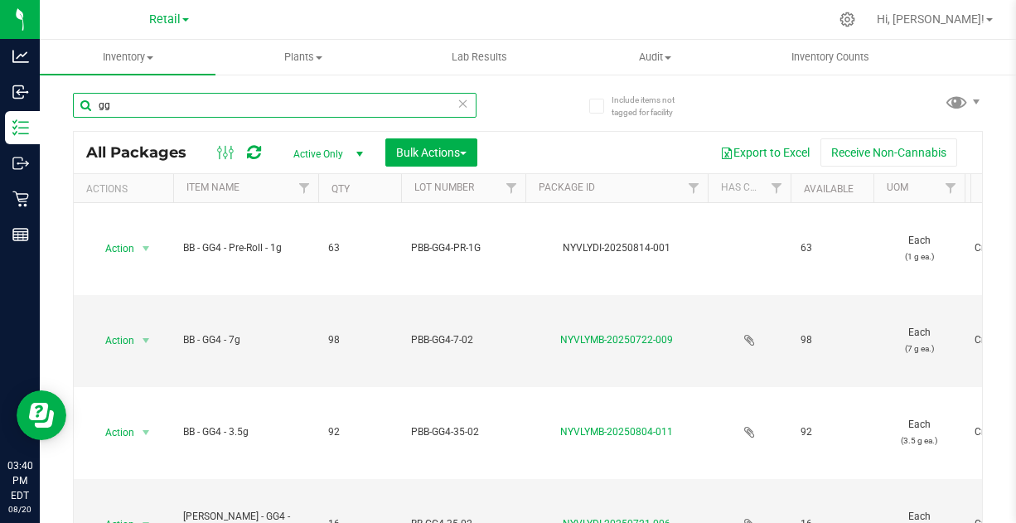
type input "g"
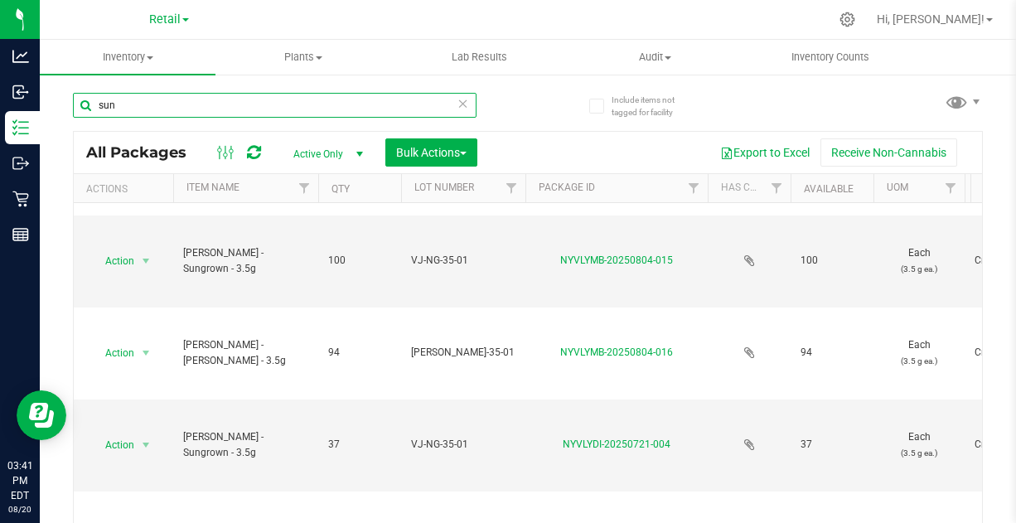
scroll to position [232, 0]
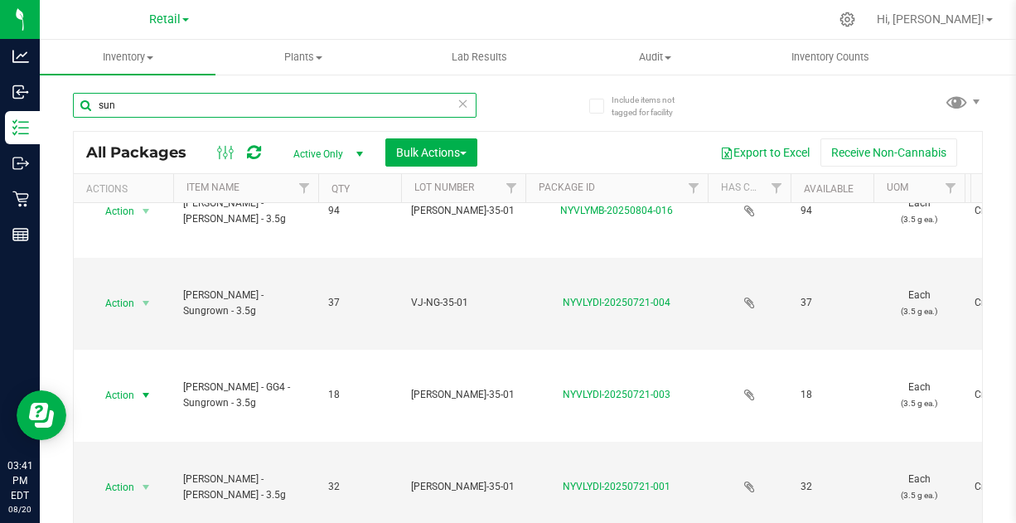
type input "sun"
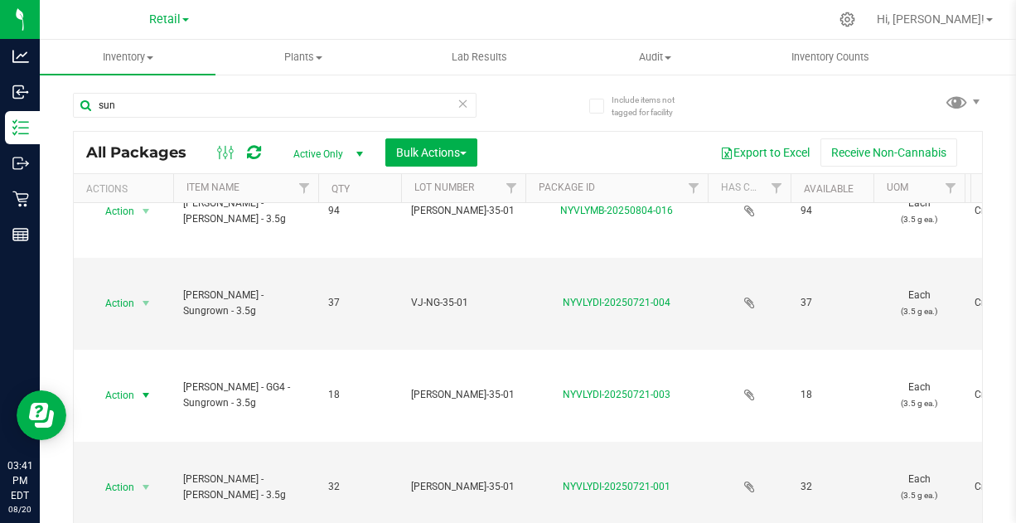
click at [127, 384] on span "Action" at bounding box center [112, 395] width 45 height 23
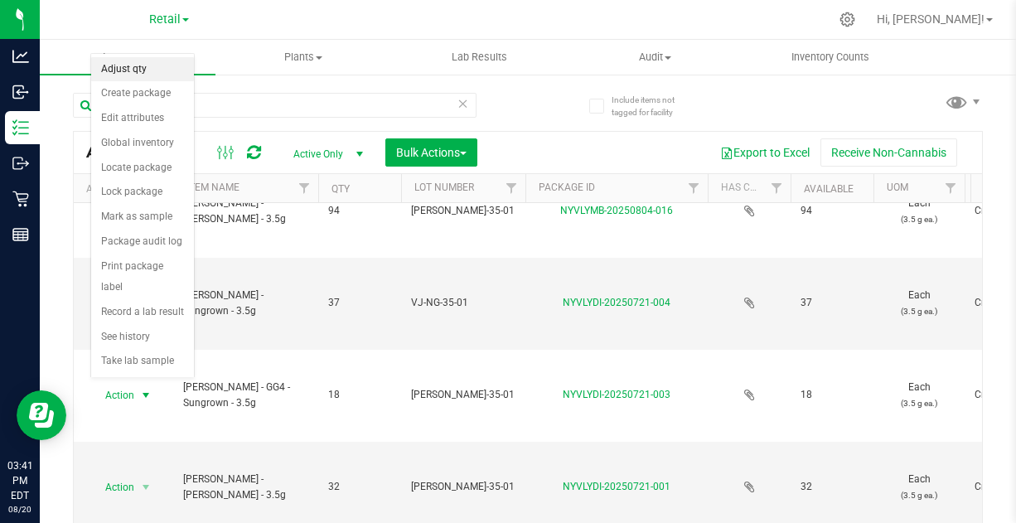
click at [133, 67] on li "Adjust qty" at bounding box center [142, 69] width 103 height 25
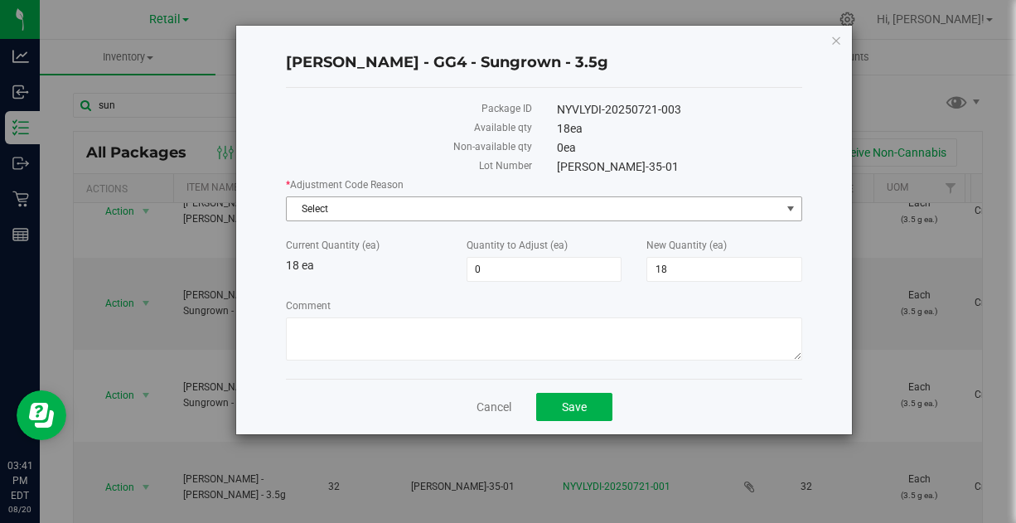
click at [412, 201] on span "Select" at bounding box center [534, 208] width 494 height 23
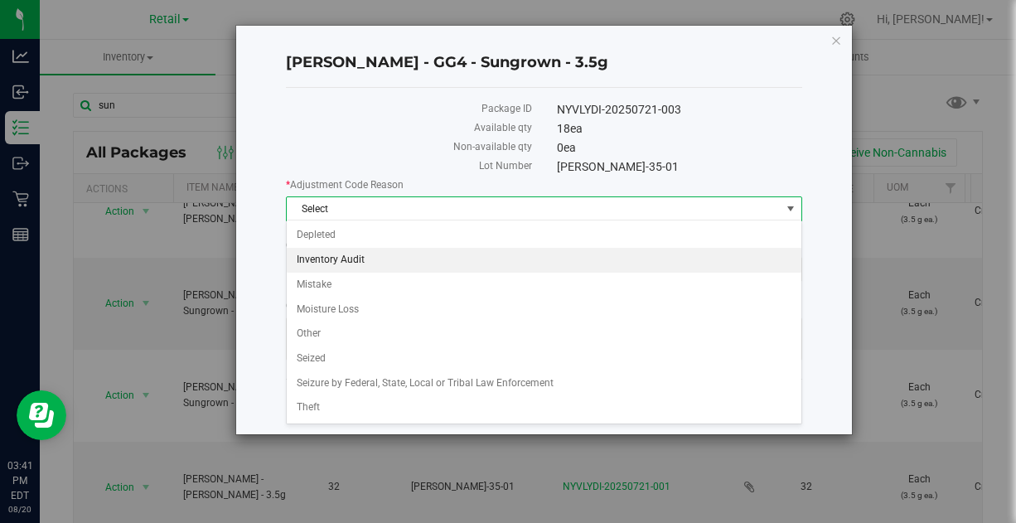
click at [365, 261] on li "Inventory Audit" at bounding box center [544, 260] width 515 height 25
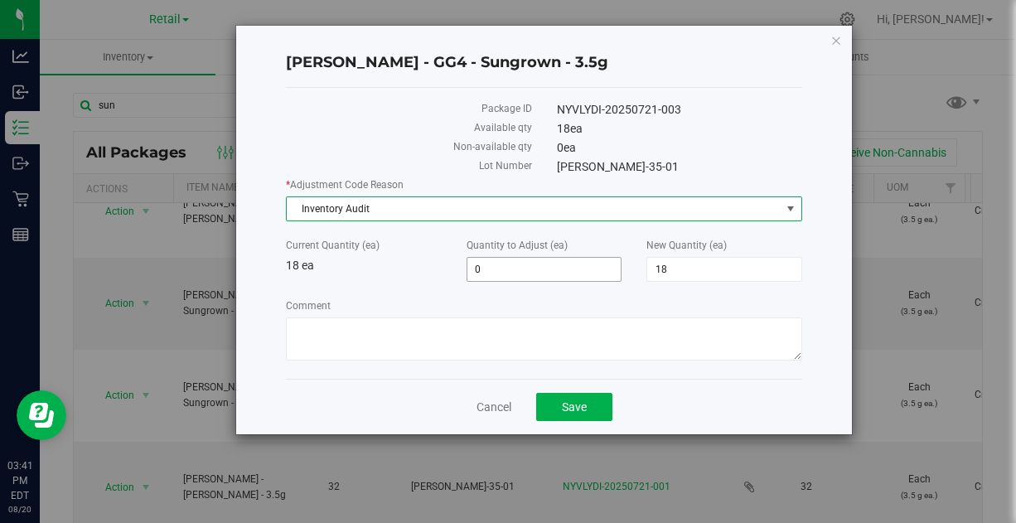
click at [558, 265] on span "0 0" at bounding box center [545, 269] width 156 height 25
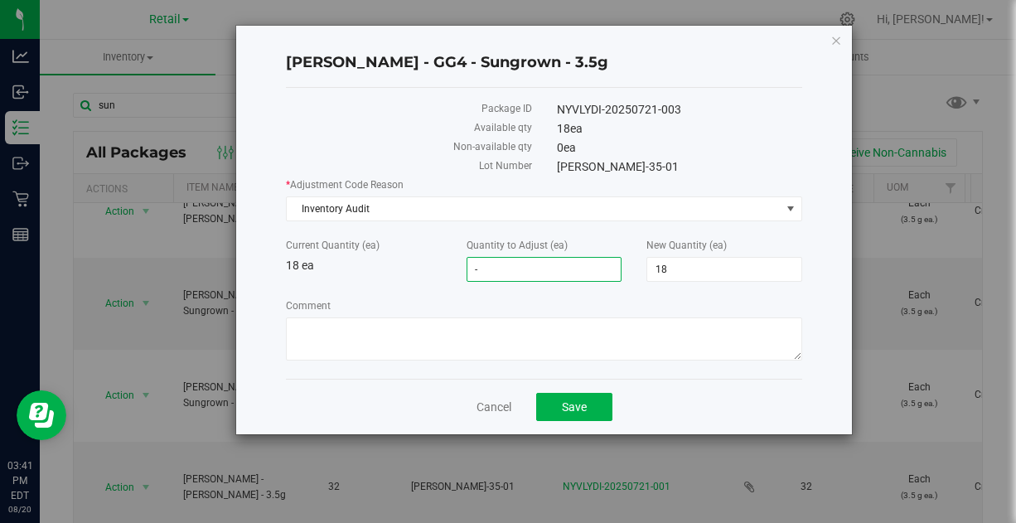
type input "-1"
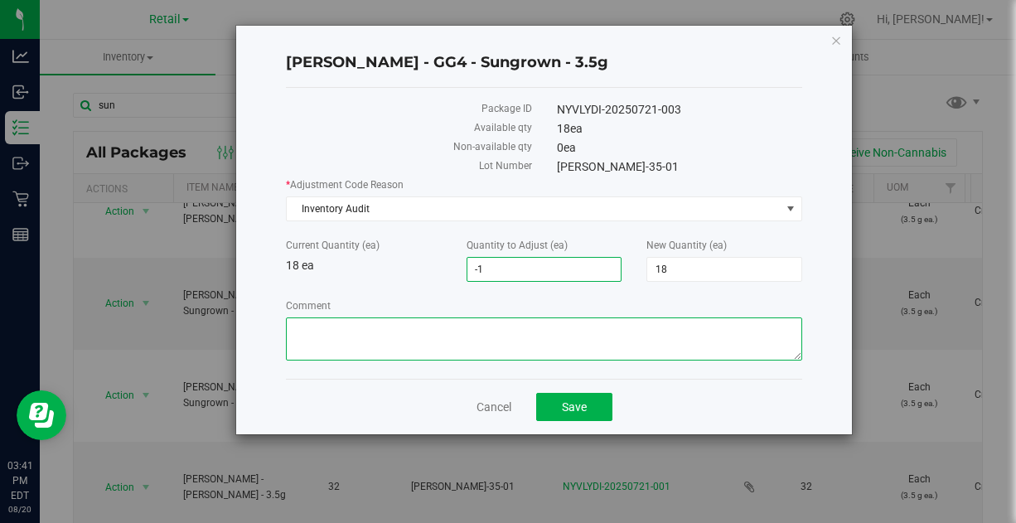
type input "-1"
type input "17"
click at [457, 338] on textarea "Comment" at bounding box center [544, 338] width 516 height 43
paste textarea "Inventory Audit 8/19 - [PERSON_NAME]"
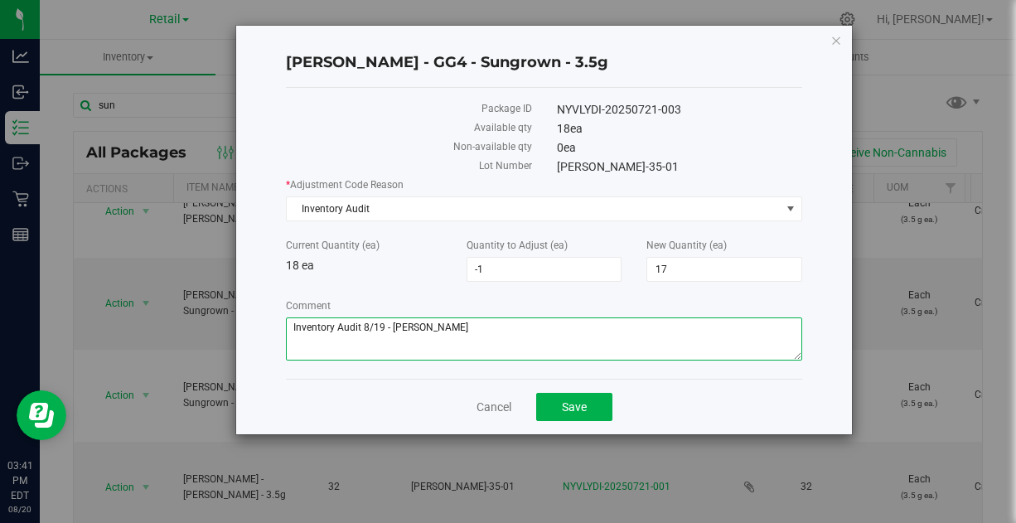
type textarea "Inventory Audit 8/19 - [PERSON_NAME]"
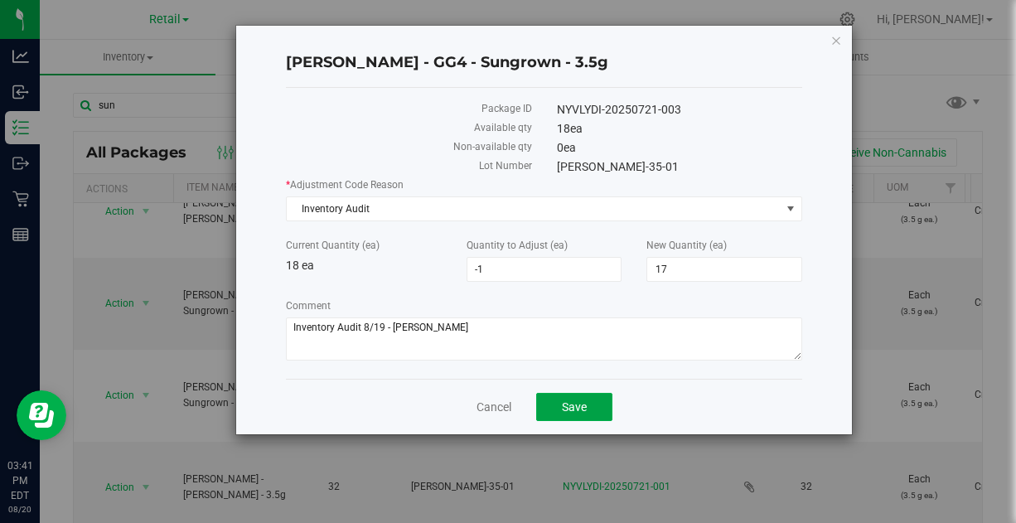
click at [558, 396] on button "Save" at bounding box center [574, 407] width 76 height 28
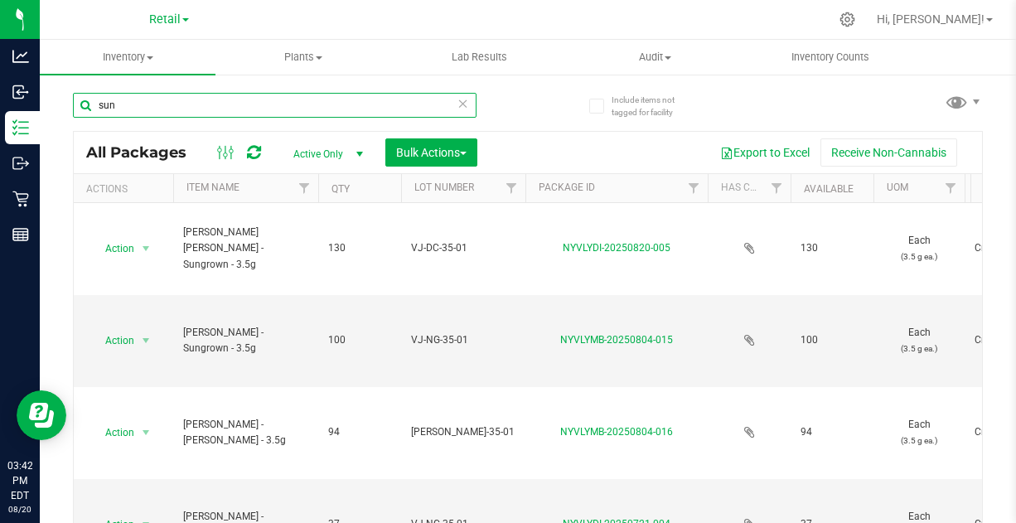
click at [158, 99] on input "sun" at bounding box center [275, 105] width 404 height 25
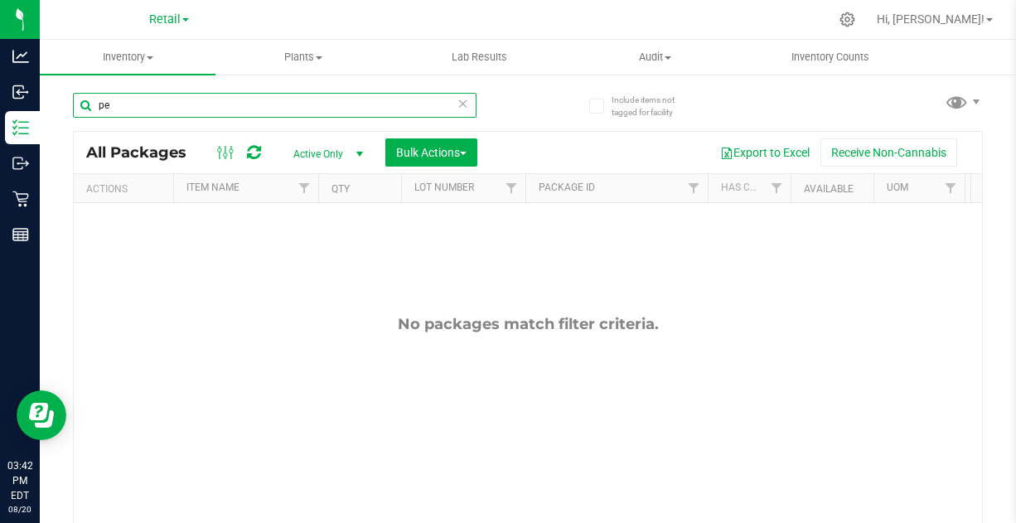
type input "p"
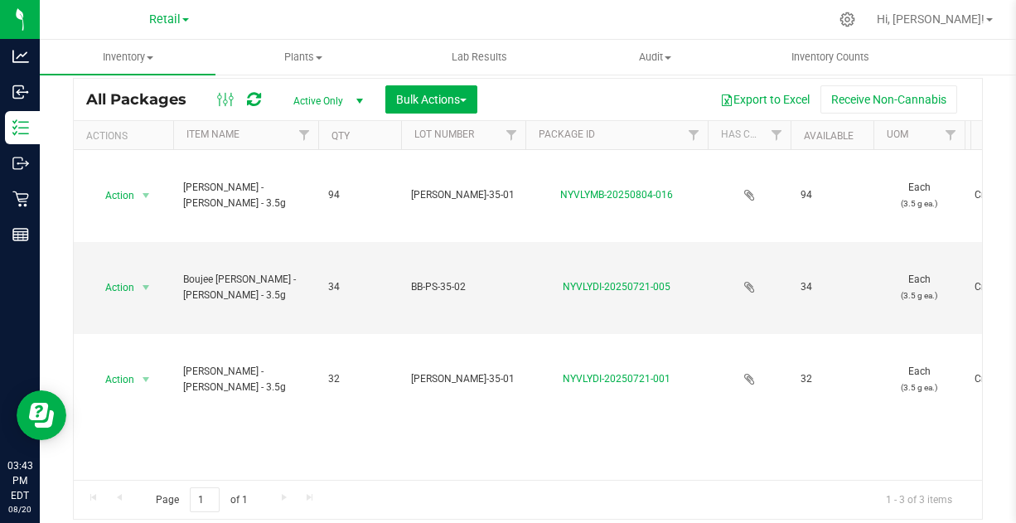
scroll to position [55, 0]
type input "boujee [PERSON_NAME] - [PERSON_NAME]"
click at [131, 282] on span "Action" at bounding box center [112, 285] width 45 height 23
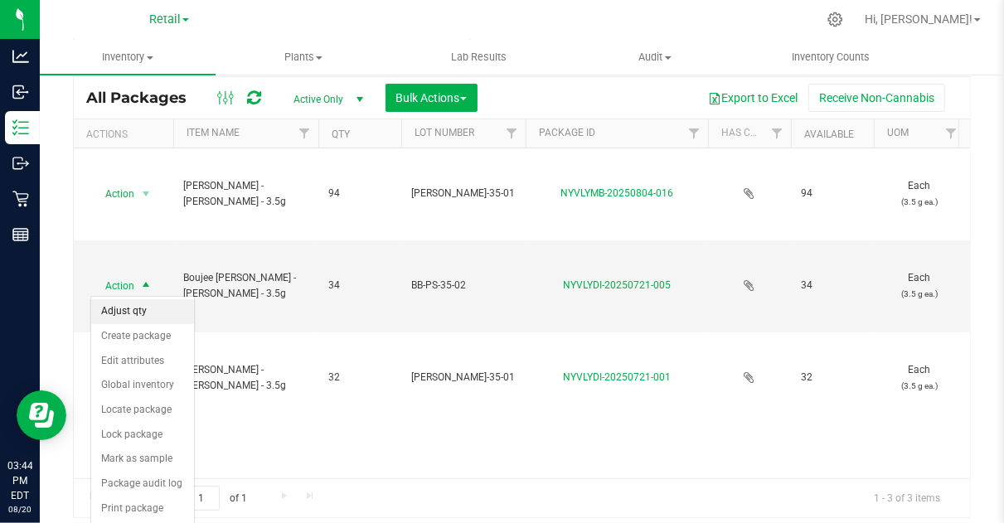
click at [132, 311] on li "Adjust qty" at bounding box center [142, 311] width 103 height 25
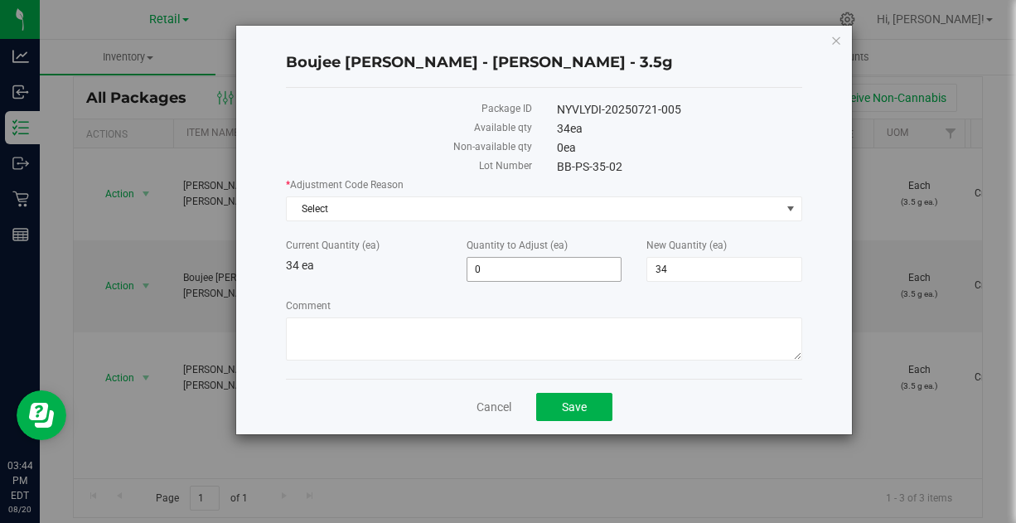
click at [554, 274] on span "0 0" at bounding box center [545, 269] width 156 height 25
type input "0"
type input "-1"
type input "33"
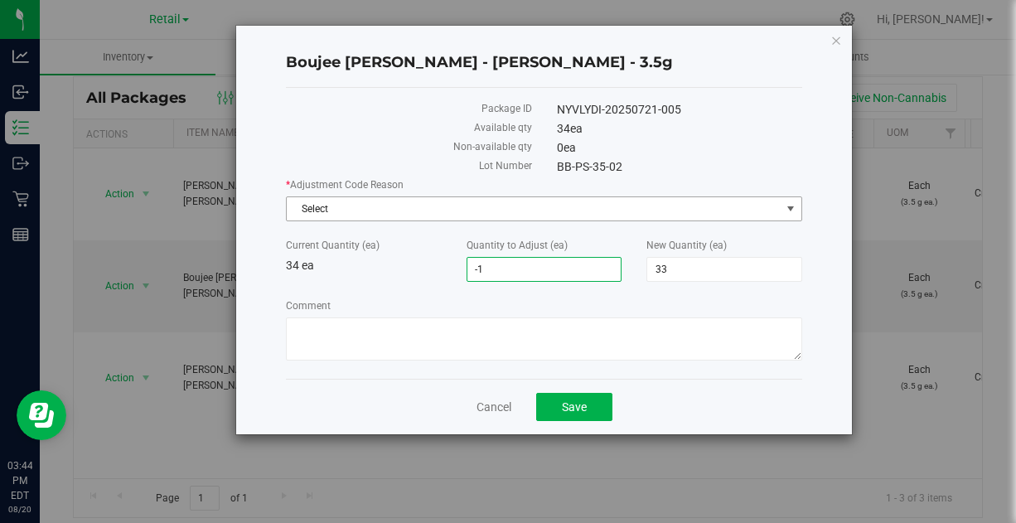
click at [381, 205] on span "Select" at bounding box center [534, 208] width 494 height 23
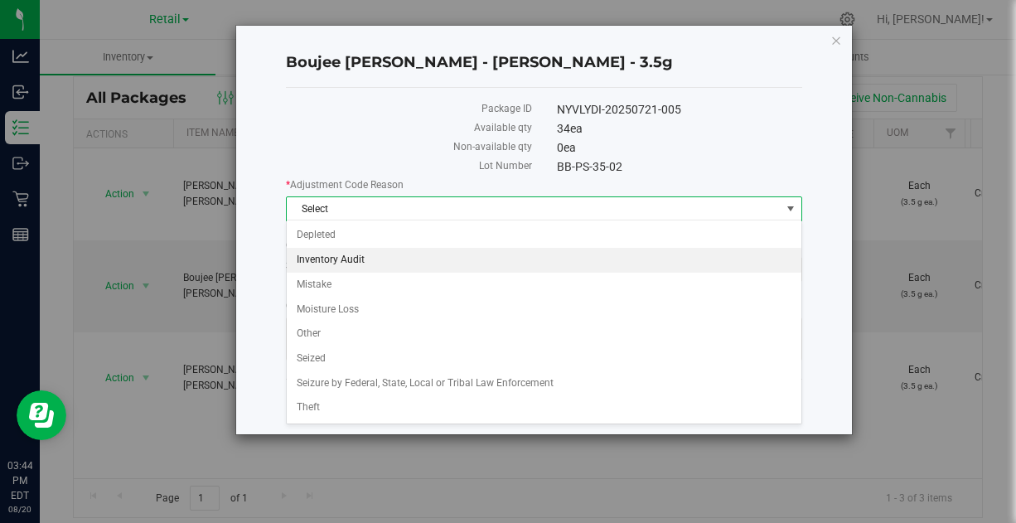
click at [342, 252] on li "Inventory Audit" at bounding box center [544, 260] width 515 height 25
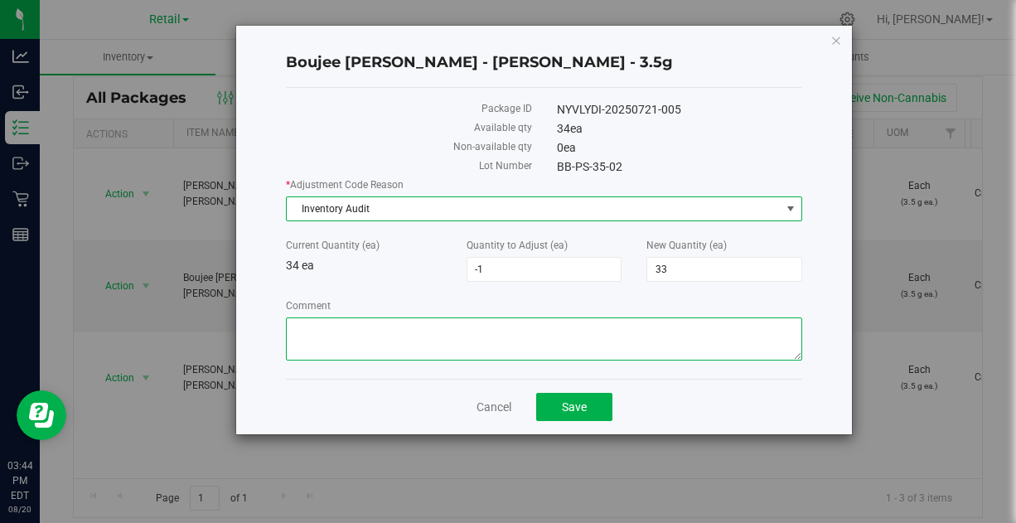
click at [367, 328] on textarea "Comment" at bounding box center [544, 338] width 516 height 43
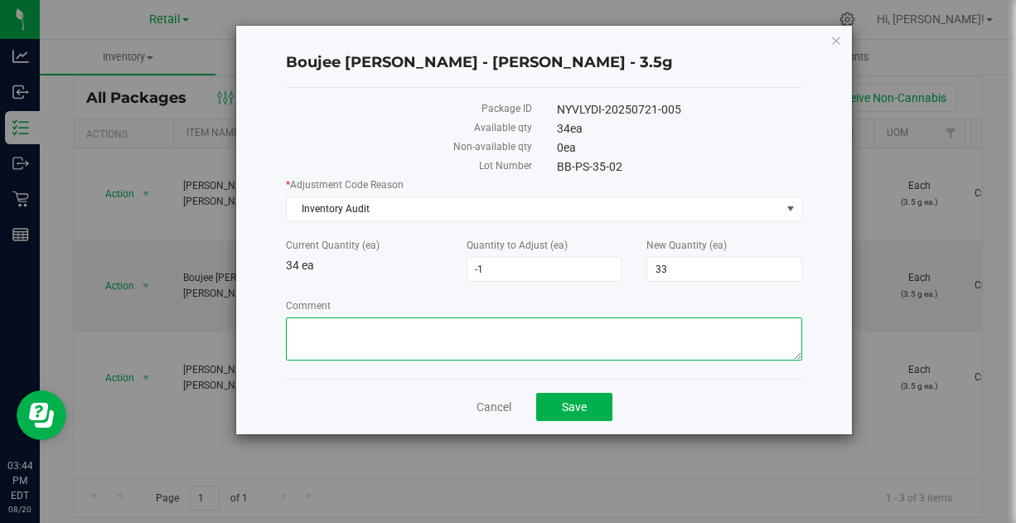
paste textarea "Inventory Audit 8/19 - [PERSON_NAME]"
type textarea "Inventory Audit 8/19 - [PERSON_NAME]"
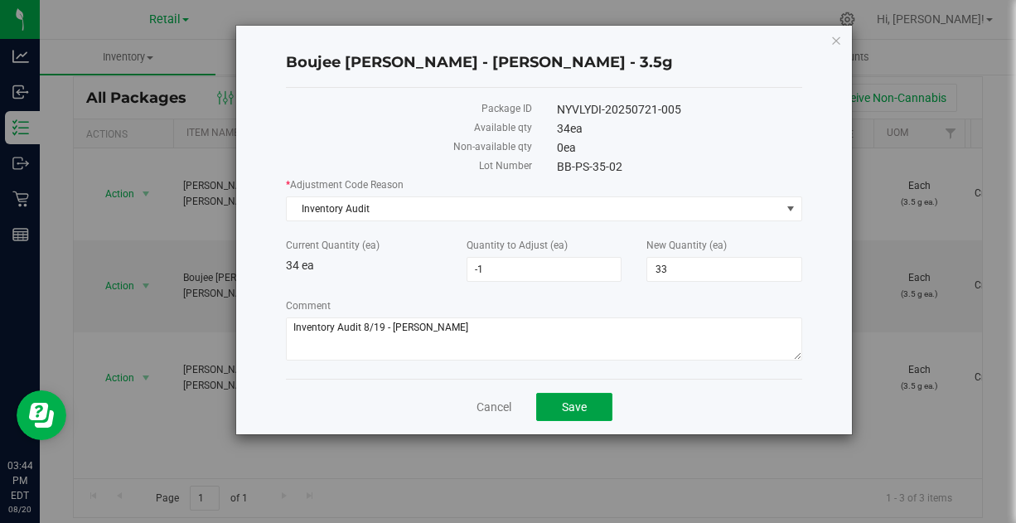
click at [573, 396] on button "Save" at bounding box center [574, 407] width 76 height 28
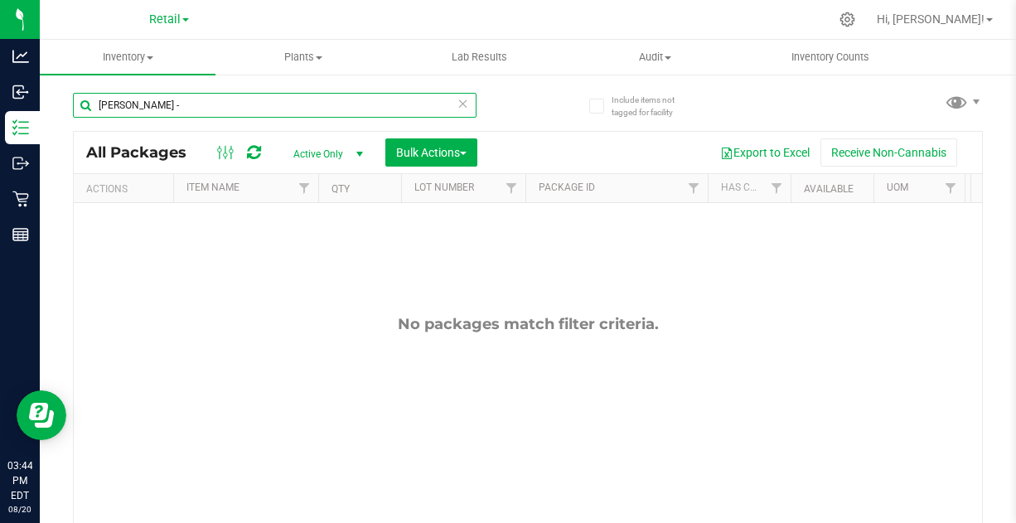
click at [188, 108] on input "[PERSON_NAME] -" at bounding box center [275, 105] width 404 height 25
type input "[PERSON_NAME]"
drag, startPoint x: 188, startPoint y: 108, endPoint x: 29, endPoint y: 86, distance: 160.6
click at [29, 86] on div "Analytics Inbound Inventory Outbound Retail Reports 03:45 PM EDT [DATE] 08/20 R…" at bounding box center [508, 261] width 1016 height 523
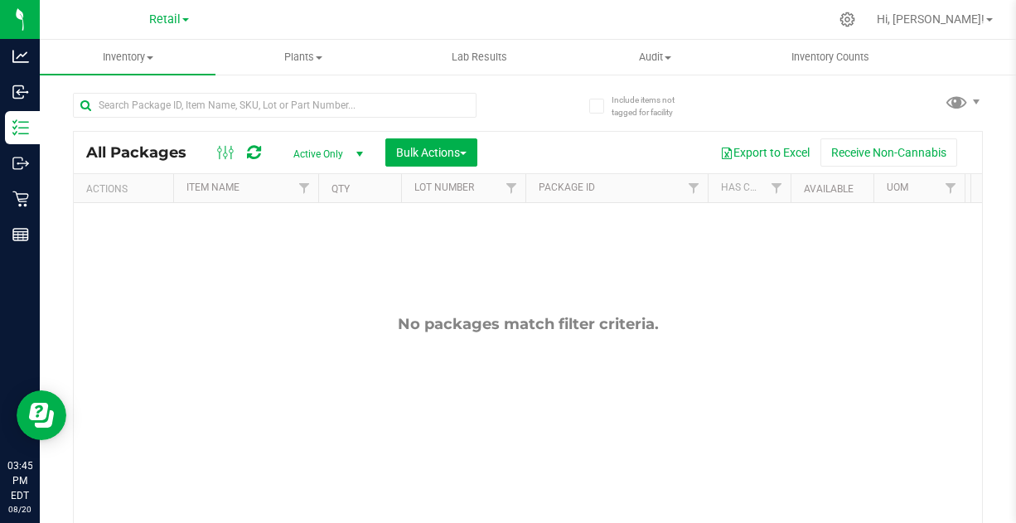
click at [145, 144] on span "All Packages" at bounding box center [144, 152] width 117 height 18
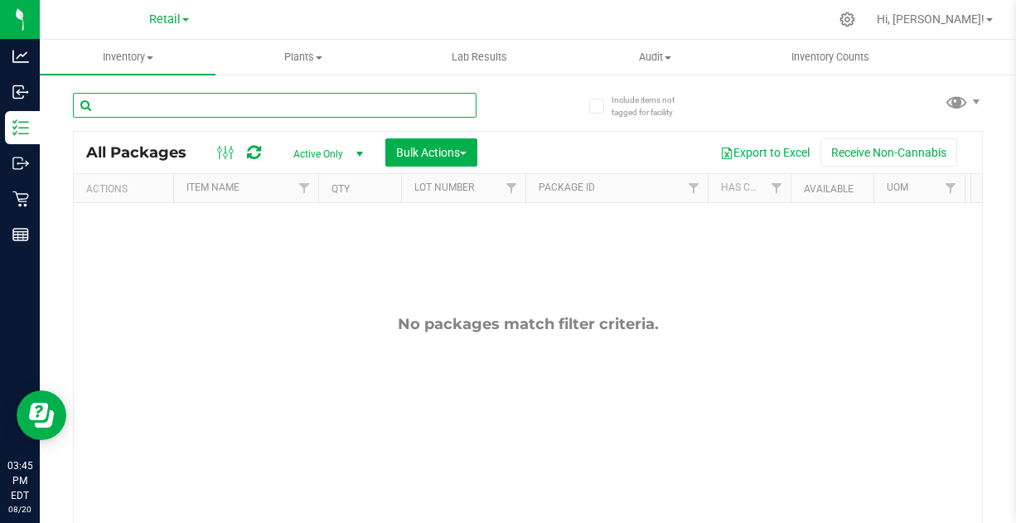
click at [153, 103] on input "text" at bounding box center [275, 105] width 404 height 25
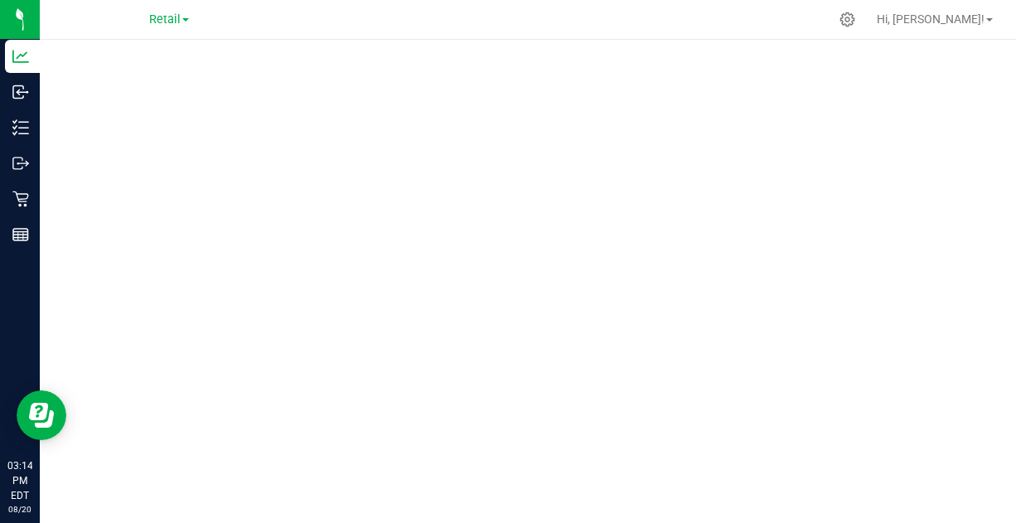
click at [171, 18] on span "Retail" at bounding box center [164, 19] width 31 height 14
click at [165, 23] on span "Retail" at bounding box center [164, 19] width 31 height 14
click at [0, 0] on p "Inventory" at bounding box center [0, 0] width 0 height 0
click div
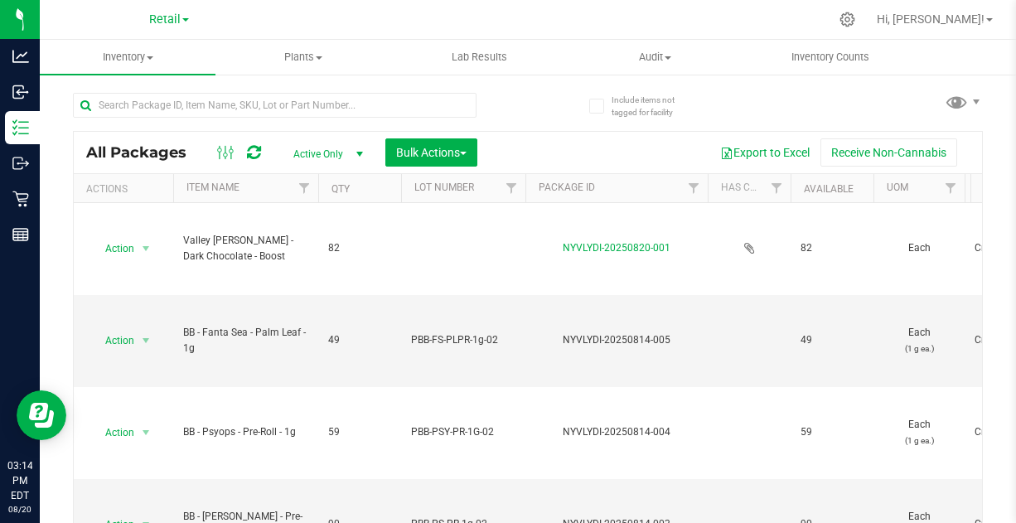
click at [855, 27] on icon at bounding box center [848, 20] width 16 height 16
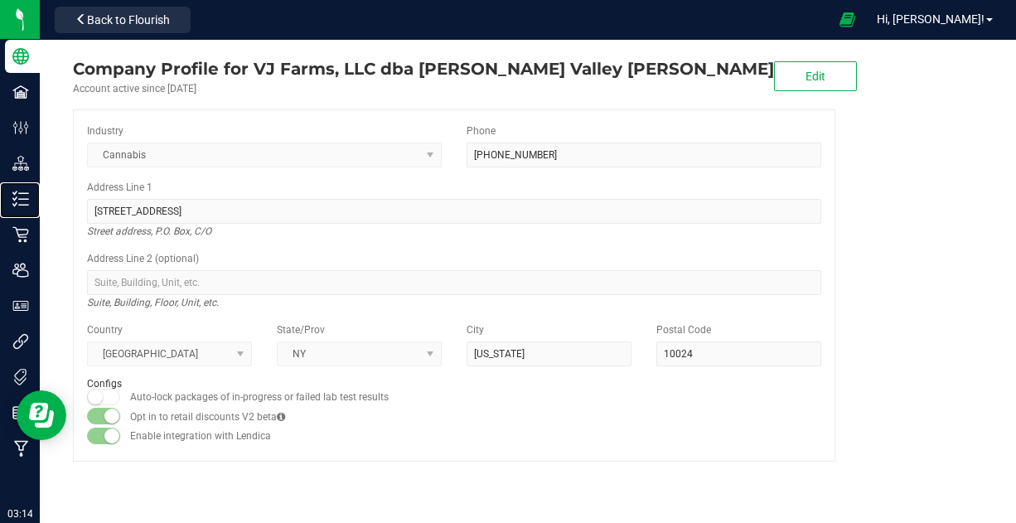
click at [0, 0] on p "Inventory" at bounding box center [0, 0] width 0 height 0
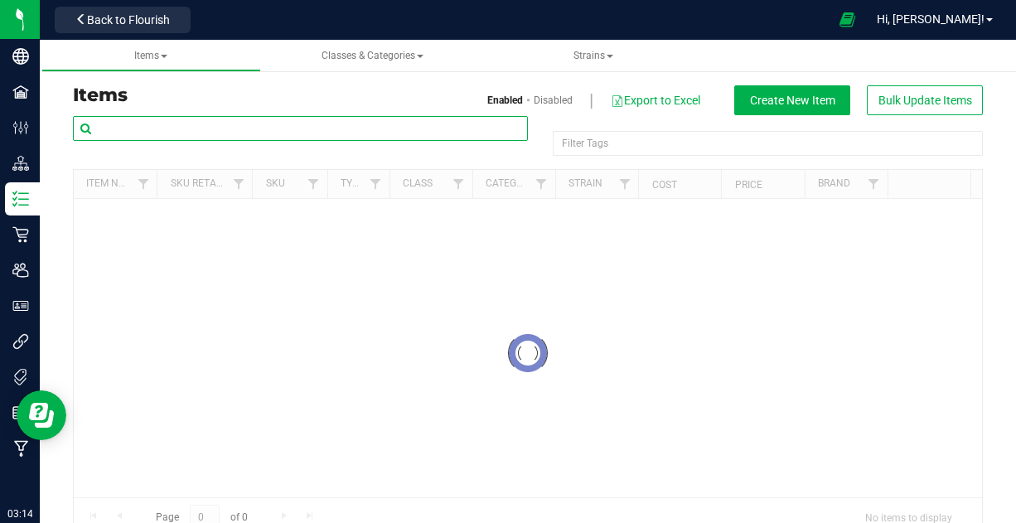
click at [220, 138] on input "text" at bounding box center [300, 128] width 455 height 25
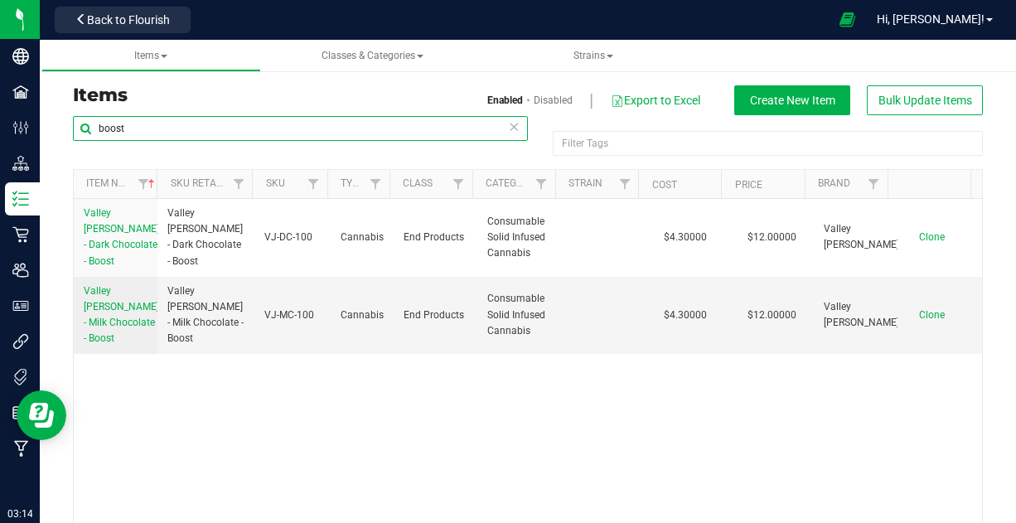
type input "boost"
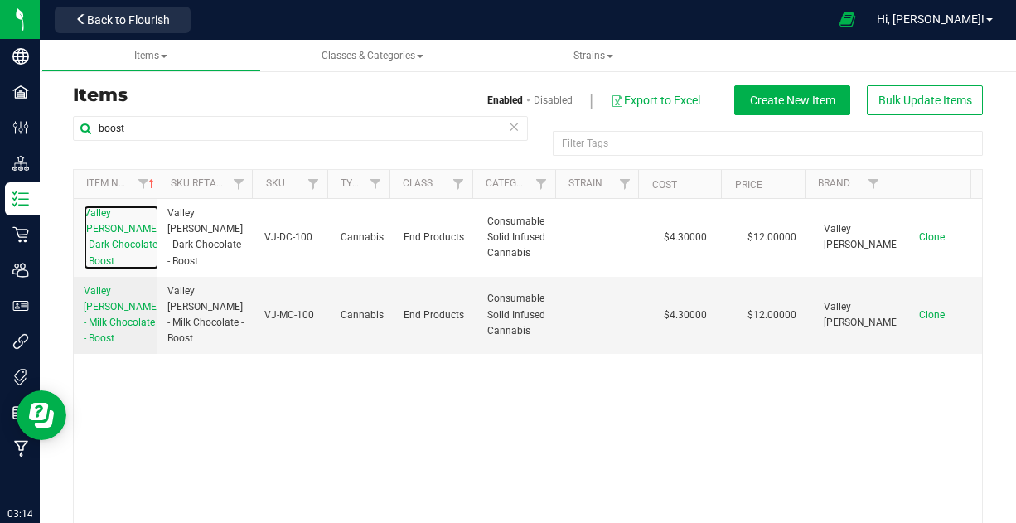
click at [99, 225] on span "Valley [PERSON_NAME] - Dark Chocolate - Boost" at bounding box center [121, 237] width 75 height 60
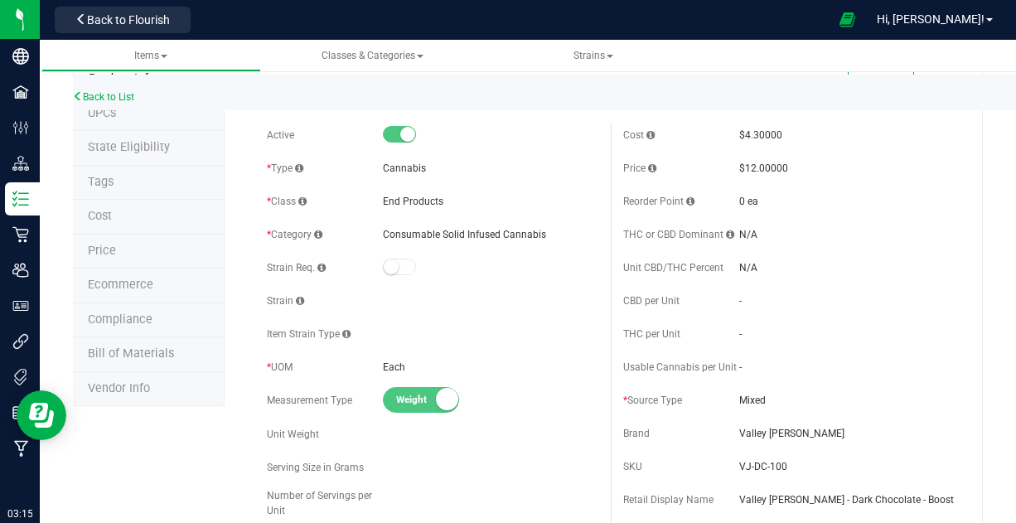
scroll to position [58, 0]
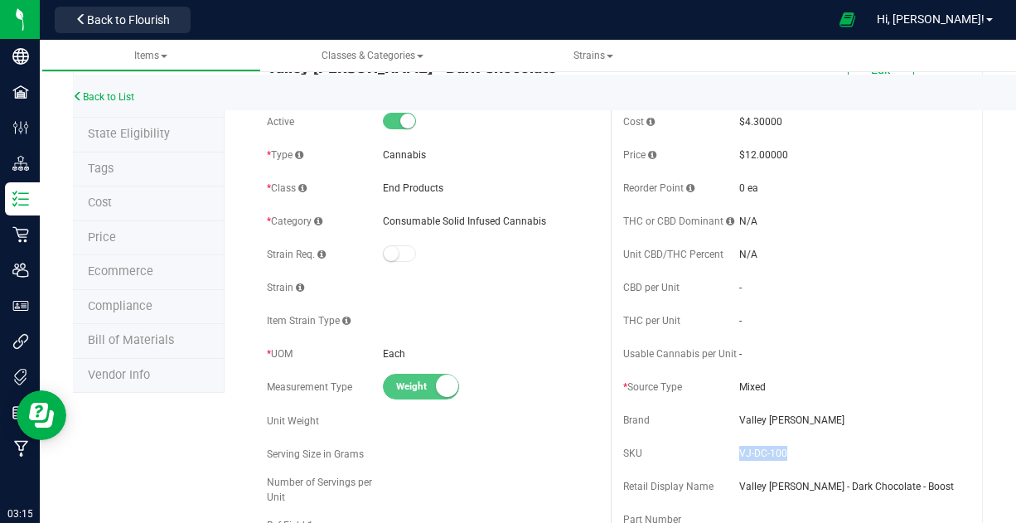
drag, startPoint x: 778, startPoint y: 443, endPoint x: 728, endPoint y: 444, distance: 50.6
click at [728, 444] on div "SKU VJ-DC-100" at bounding box center [788, 453] width 331 height 25
copy div "VJ-DC-100"
click at [138, 128] on span "State Eligibility" at bounding box center [129, 134] width 82 height 14
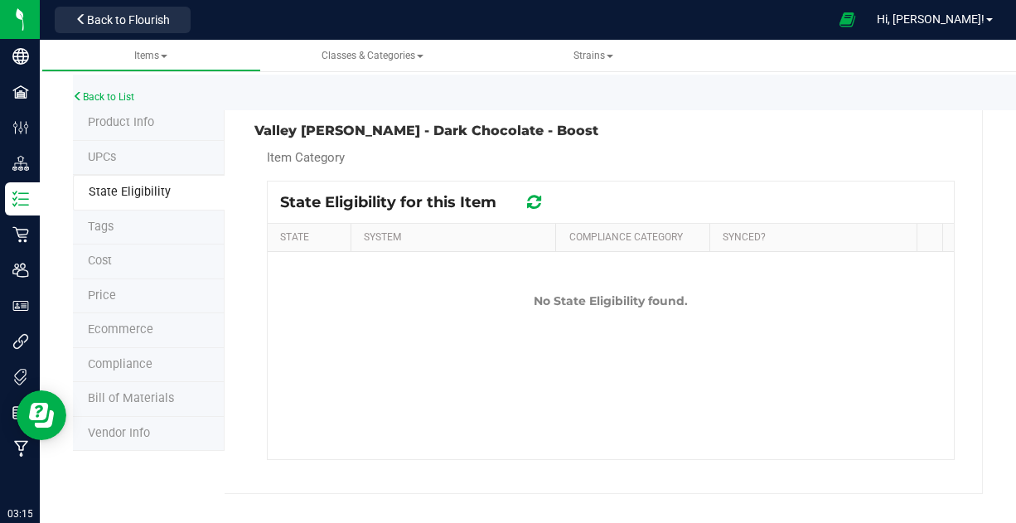
click at [109, 224] on span "Tags" at bounding box center [101, 227] width 26 height 14
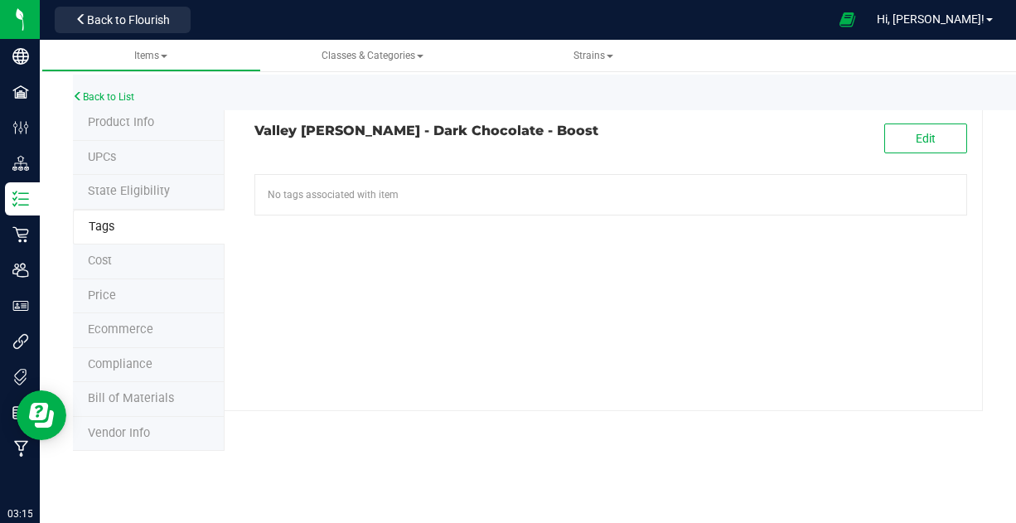
click at [146, 365] on span "Compliance" at bounding box center [120, 364] width 65 height 14
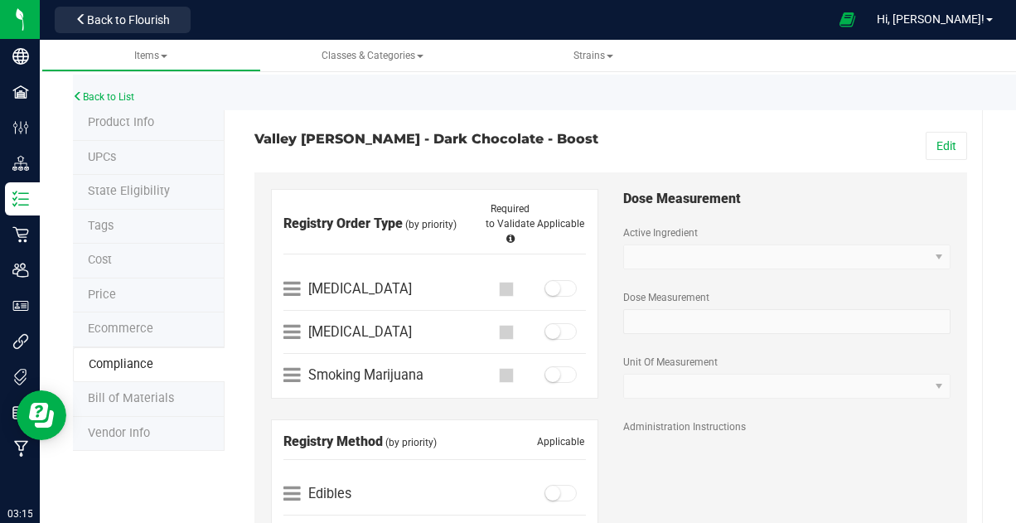
click at [148, 124] on span "Product Info" at bounding box center [121, 122] width 66 height 14
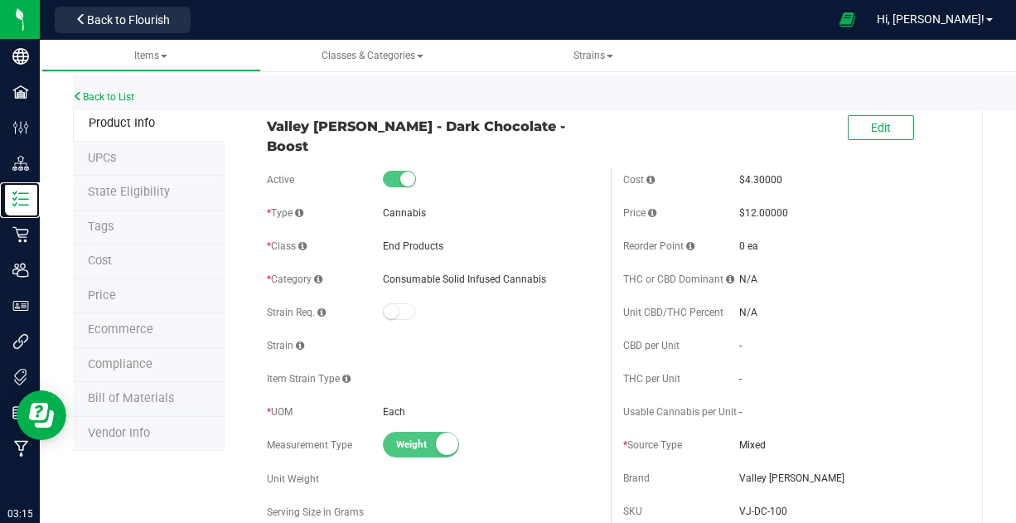
click at [0, 0] on p "Inventory" at bounding box center [0, 0] width 0 height 0
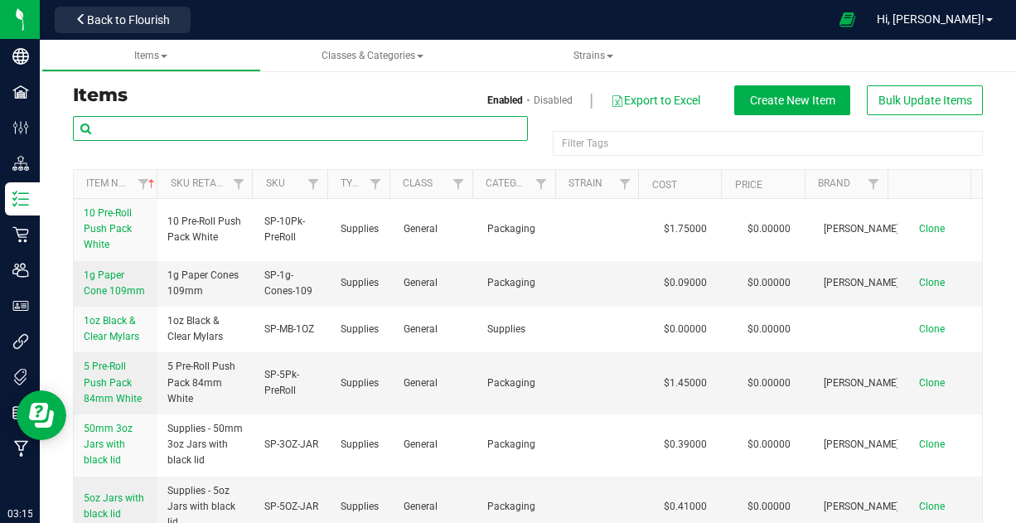
click at [231, 121] on input "text" at bounding box center [300, 128] width 455 height 25
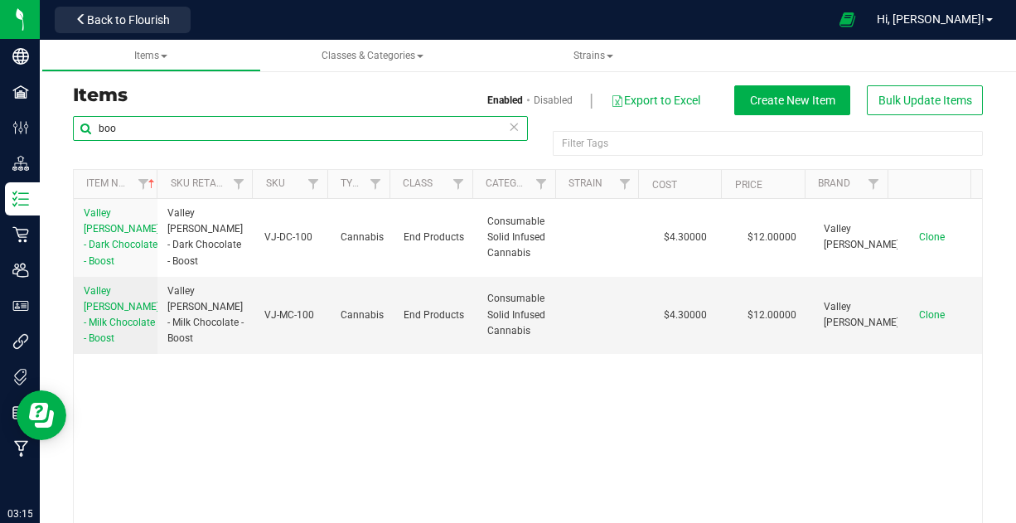
type input "boo"
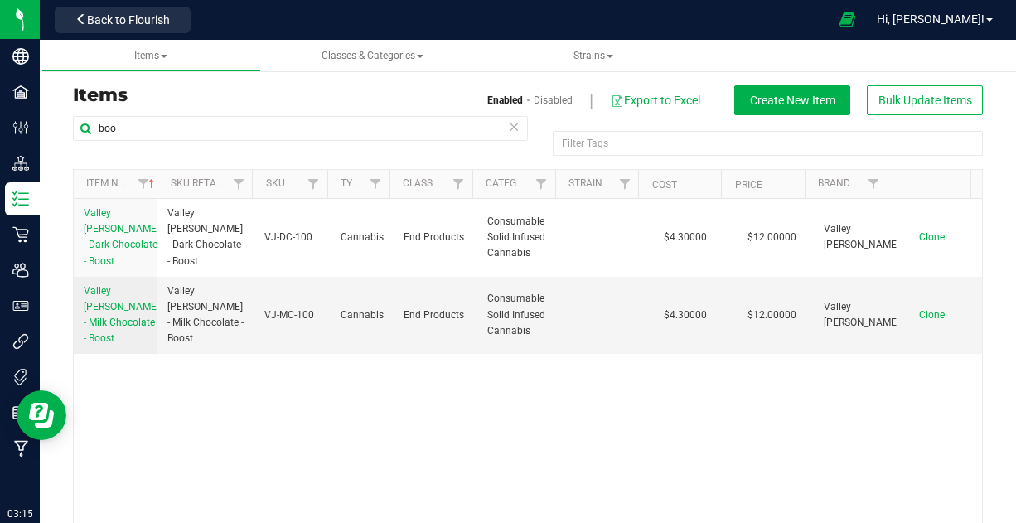
click at [274, 235] on span "VJ-DC-100" at bounding box center [292, 238] width 56 height 16
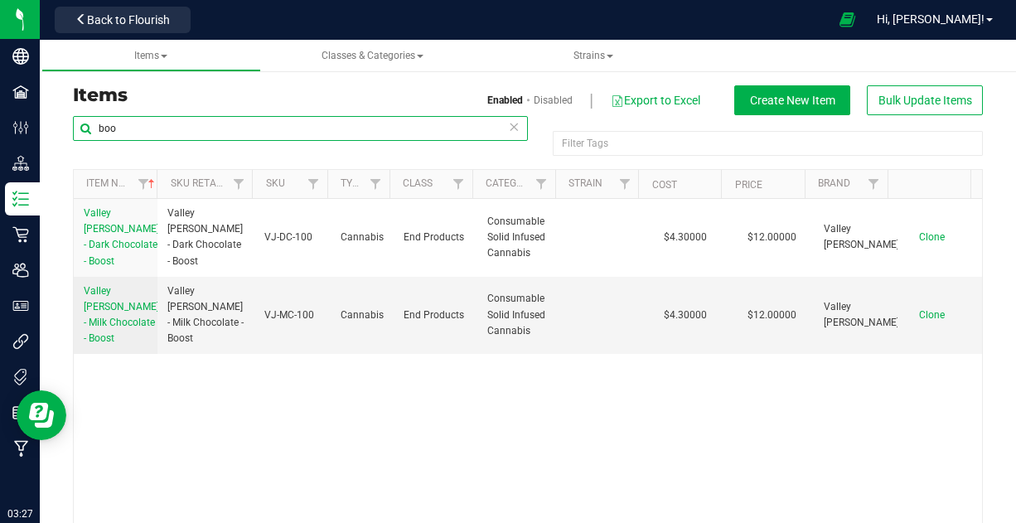
click at [243, 129] on input "boo" at bounding box center [300, 128] width 455 height 25
type input "R"
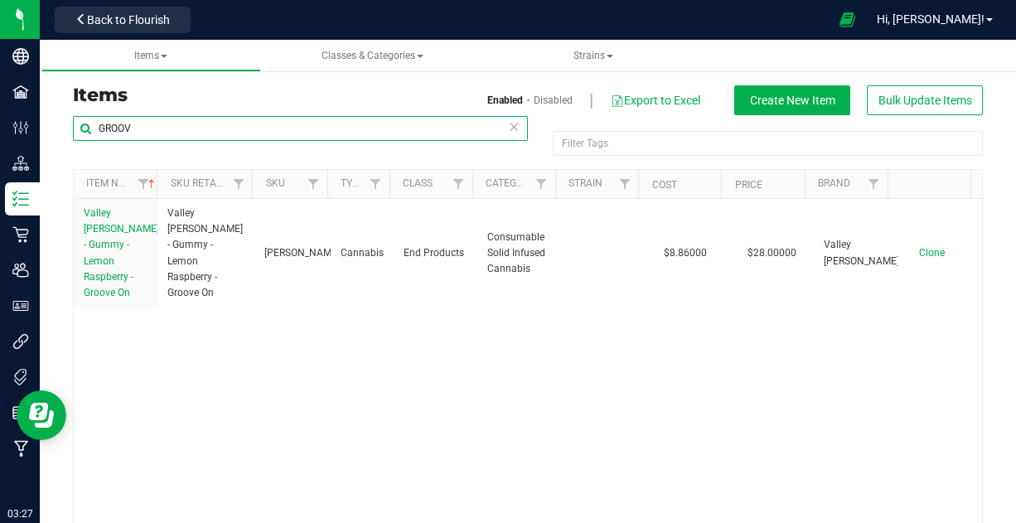
type input "GROOV"
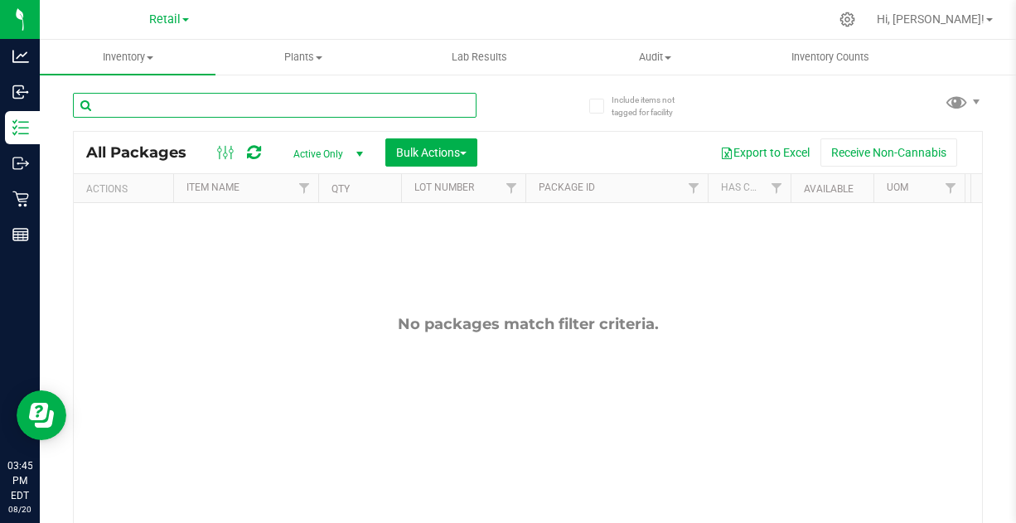
click at [248, 96] on input "text" at bounding box center [275, 105] width 404 height 25
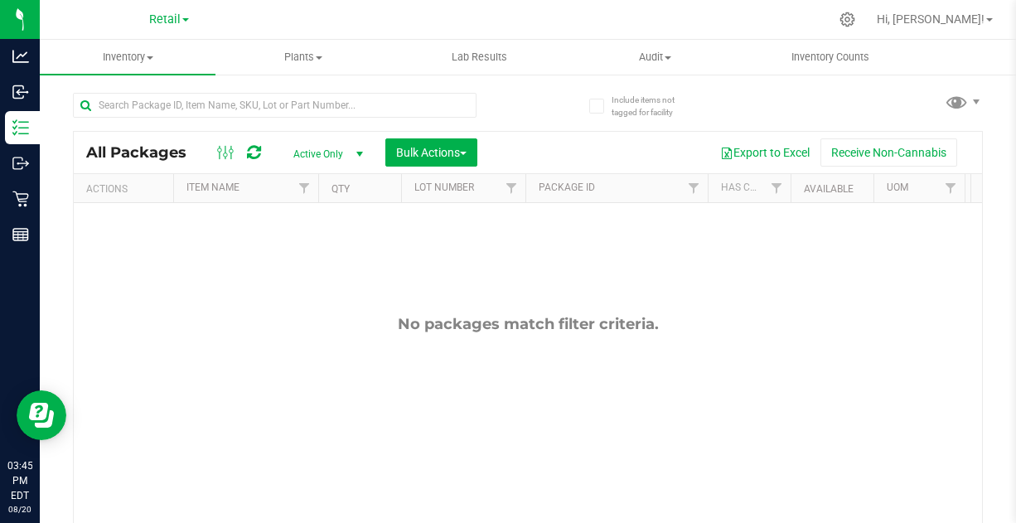
click at [523, 139] on div "Export to Excel Receive Non-Cannabis" at bounding box center [730, 152] width 480 height 28
click at [358, 151] on span "select" at bounding box center [359, 154] width 13 height 13
click at [358, 150] on span "select" at bounding box center [359, 154] width 13 height 13
click at [335, 150] on span "Active Only" at bounding box center [324, 154] width 91 height 23
click at [335, 149] on span "Active Only" at bounding box center [324, 154] width 91 height 23
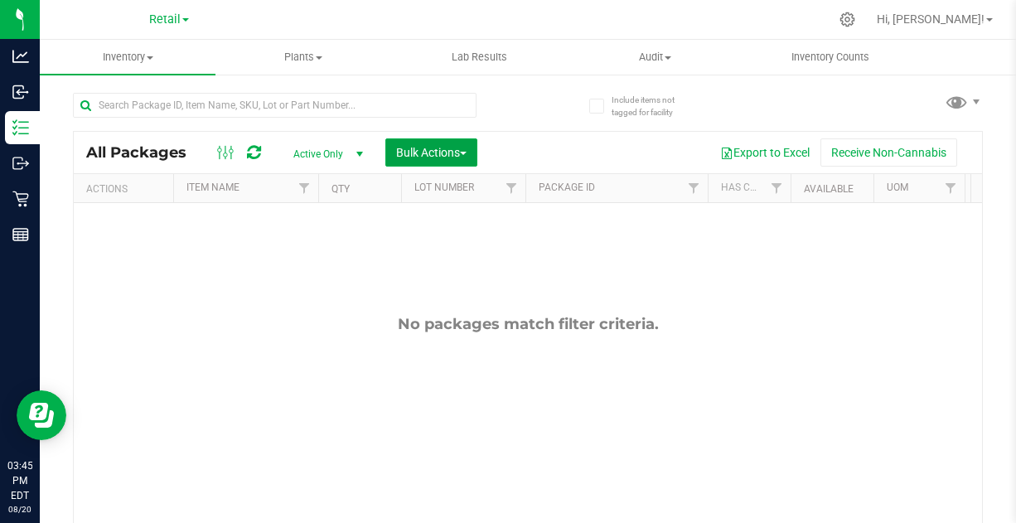
click at [457, 159] on button "Bulk Actions" at bounding box center [431, 152] width 92 height 28
click at [457, 152] on span "Bulk Actions" at bounding box center [431, 152] width 70 height 13
click at [493, 138] on div "Export to Excel Receive Non-Cannabis" at bounding box center [730, 152] width 480 height 28
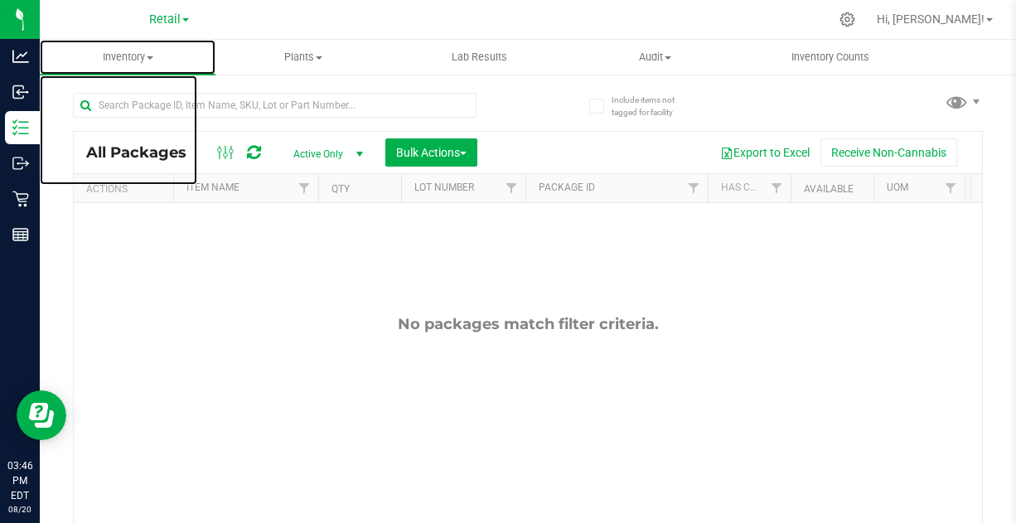
click at [135, 51] on span "Inventory" at bounding box center [128, 57] width 176 height 15
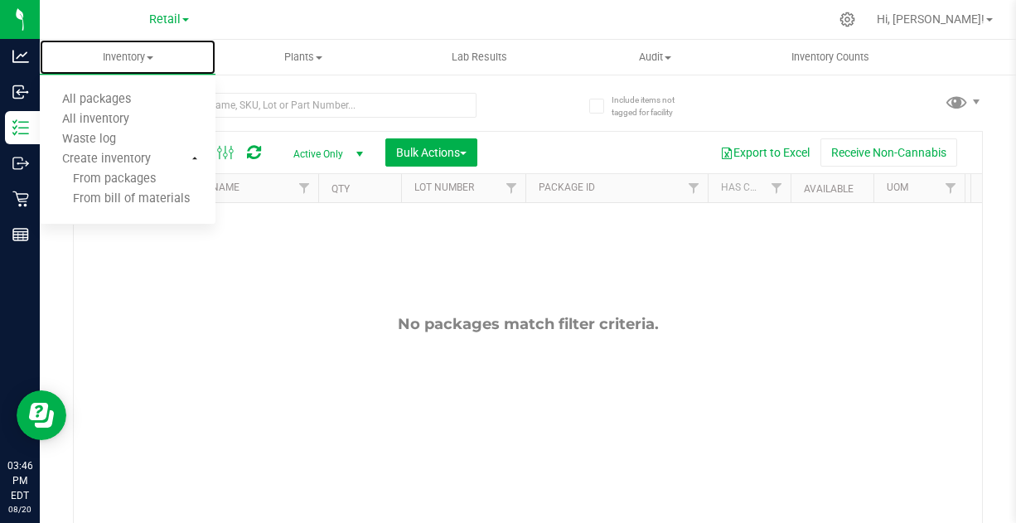
click at [122, 98] on span "All packages" at bounding box center [97, 100] width 114 height 14
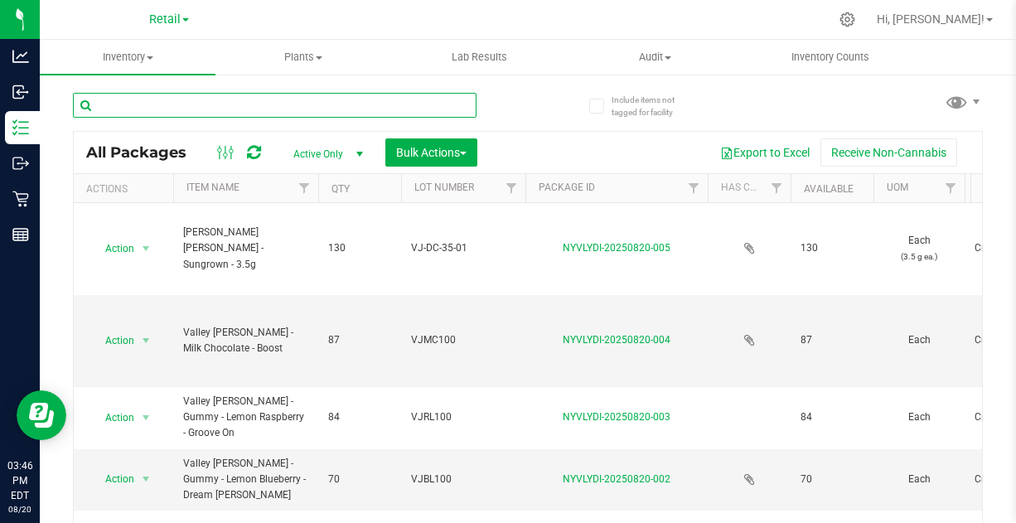
click at [213, 103] on input "text" at bounding box center [275, 105] width 404 height 25
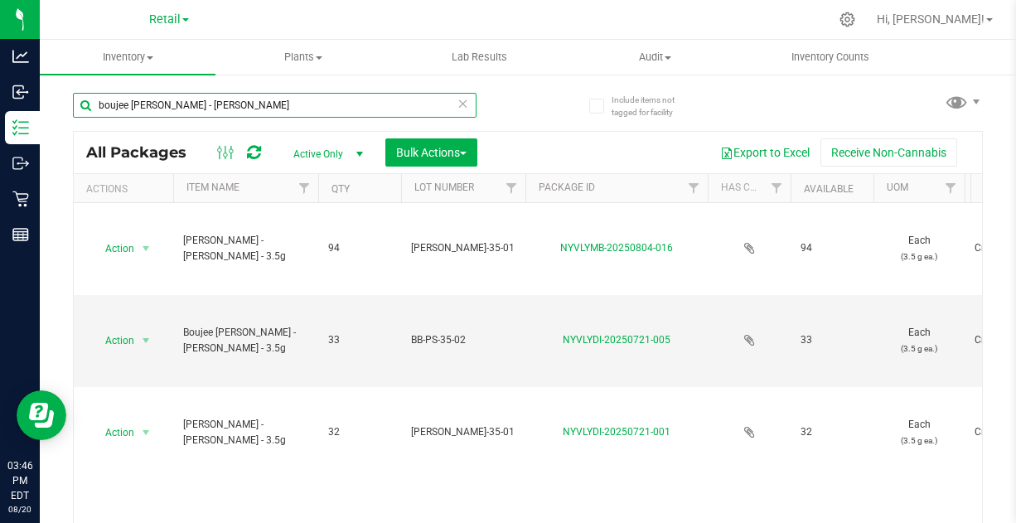
type input "boujee [PERSON_NAME] - [PERSON_NAME]"
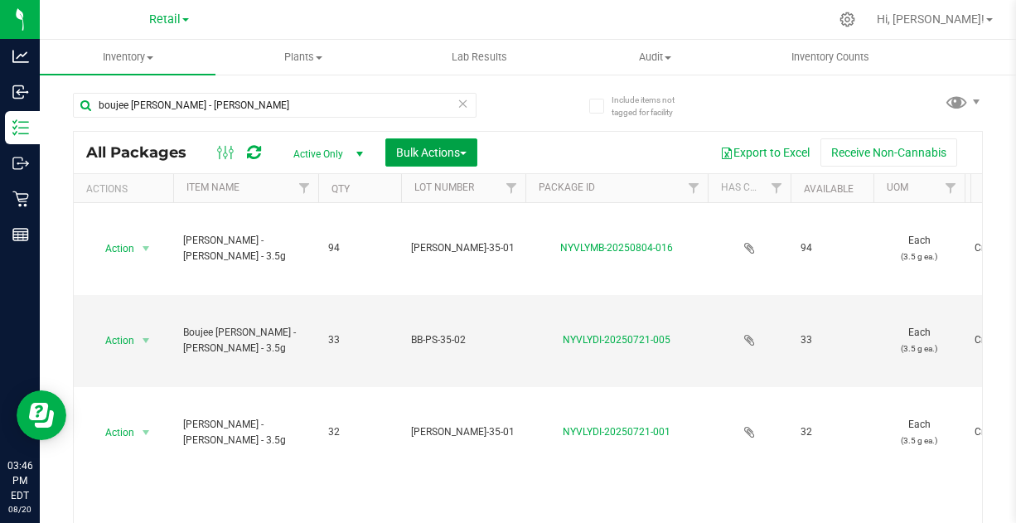
click at [413, 146] on span "Bulk Actions" at bounding box center [431, 152] width 70 height 13
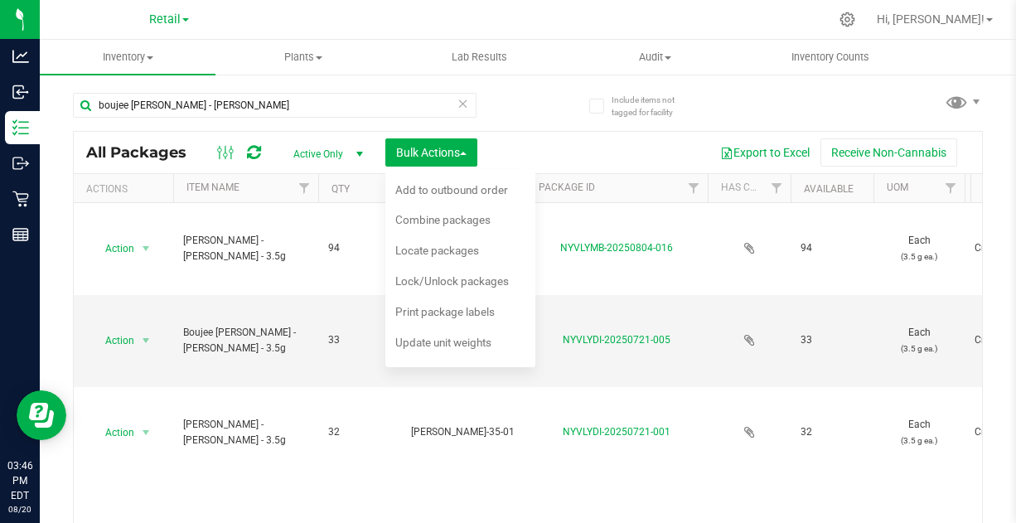
click at [437, 216] on span "Combine packages" at bounding box center [442, 219] width 95 height 13
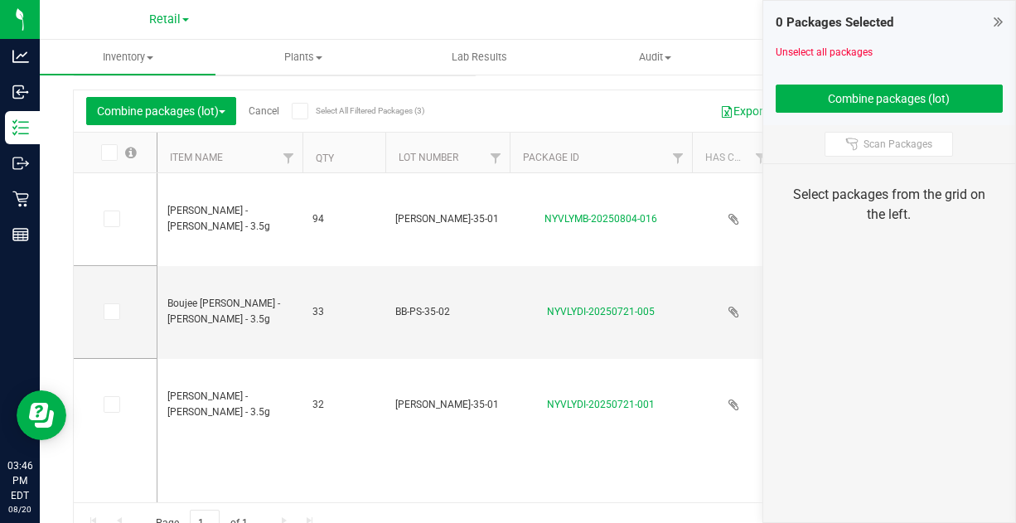
scroll to position [60, 0]
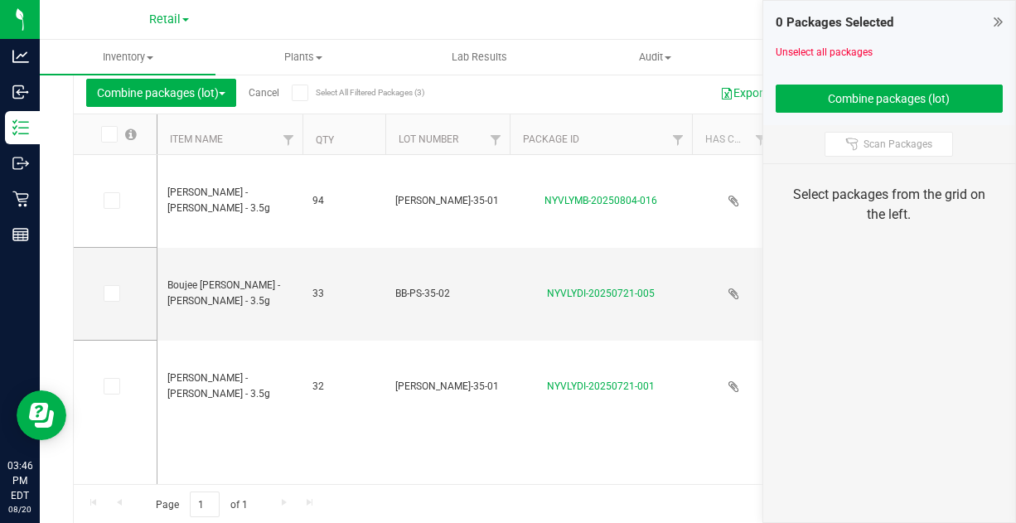
click at [113, 201] on icon at bounding box center [110, 201] width 11 height 0
click at [0, 0] on input "checkbox" at bounding box center [0, 0] width 0 height 0
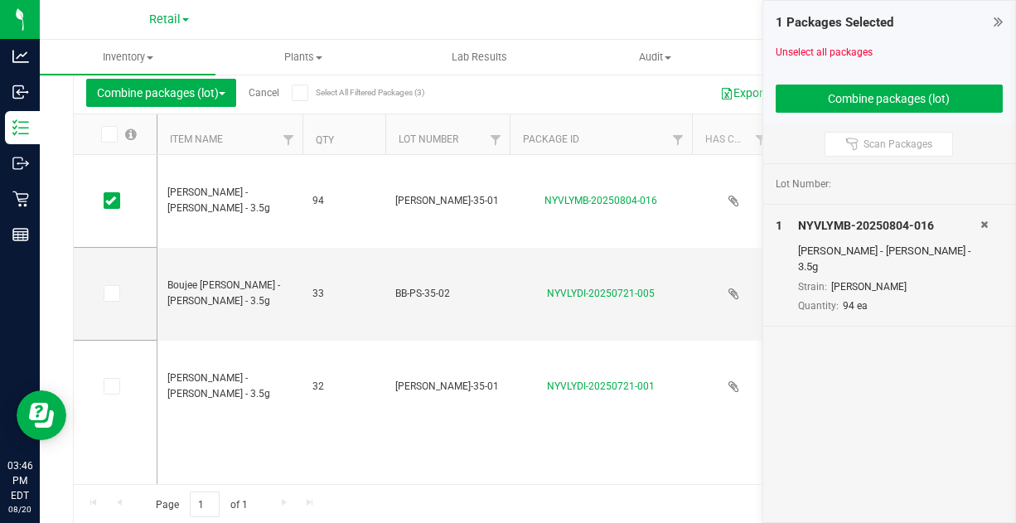
click at [111, 386] on icon at bounding box center [110, 386] width 11 height 0
click at [0, 0] on input "checkbox" at bounding box center [0, 0] width 0 height 0
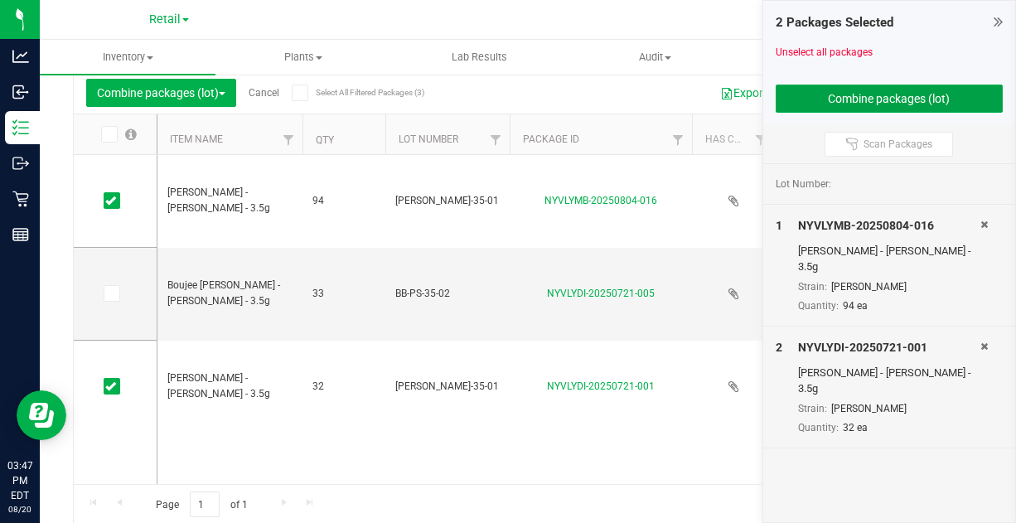
click at [888, 93] on button "Combine packages (lot)" at bounding box center [890, 99] width 228 height 28
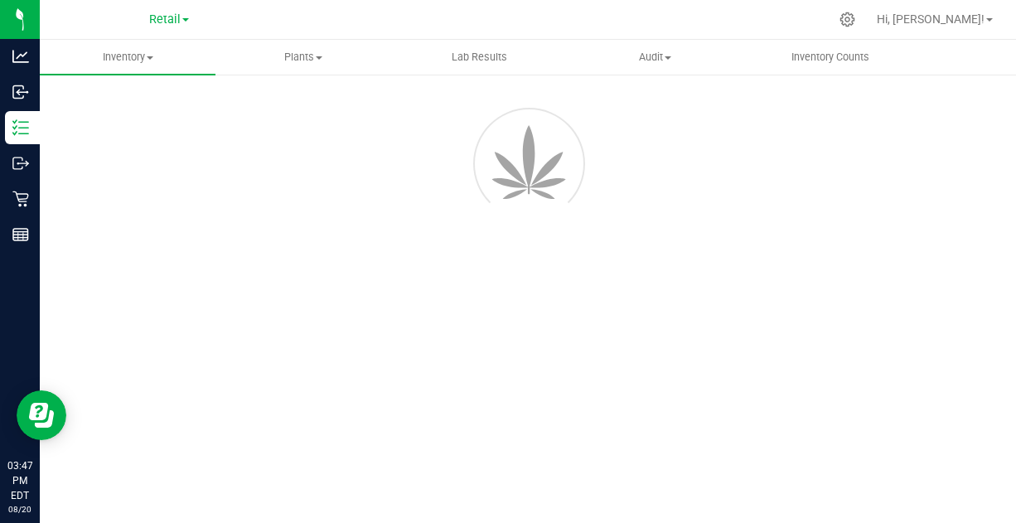
scroll to position [68, 0]
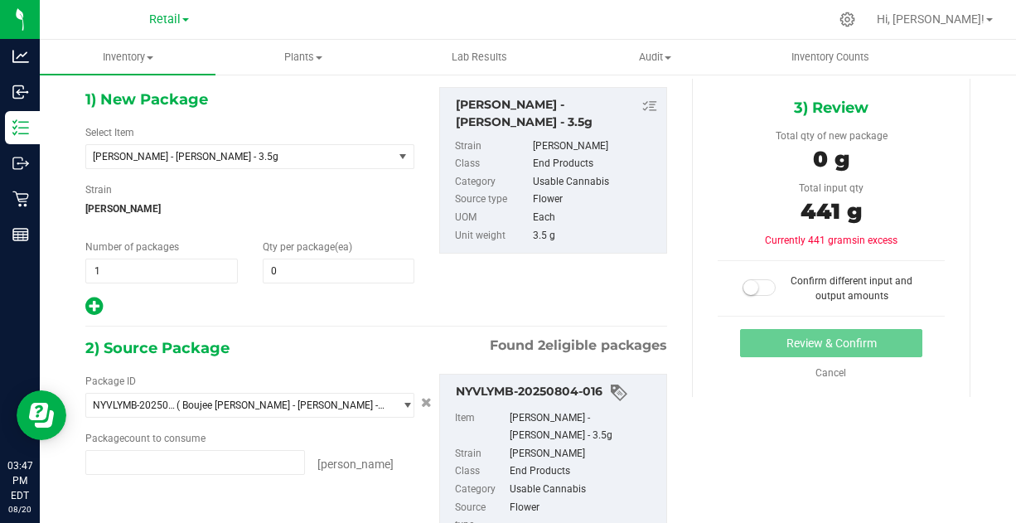
type input "94 ea"
type input "32 ea"
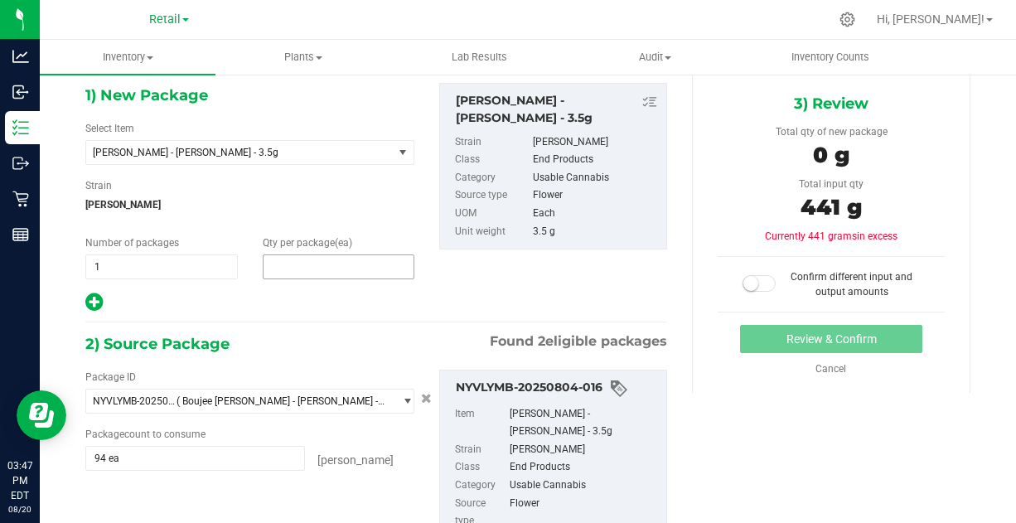
click at [311, 262] on span at bounding box center [339, 266] width 152 height 25
type input "126"
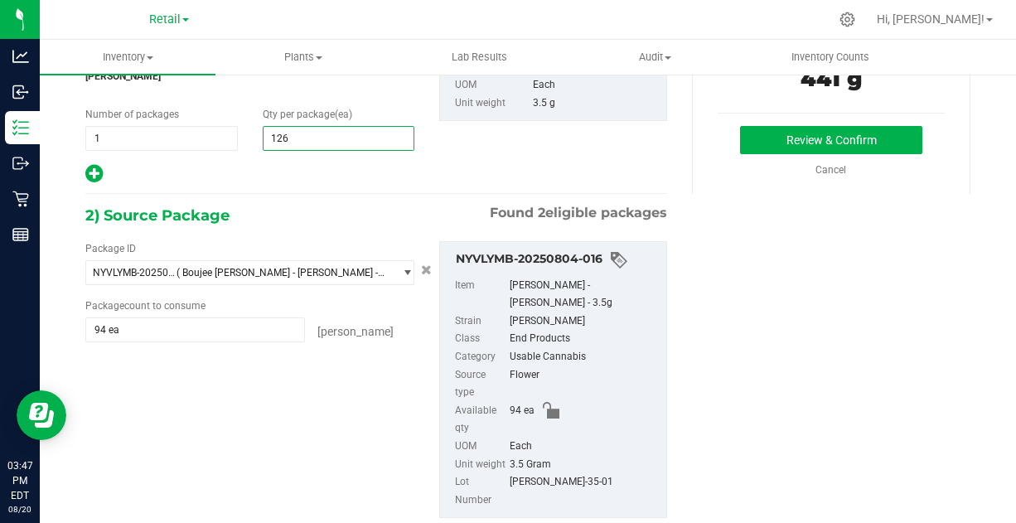
scroll to position [200, 0]
type input "126"
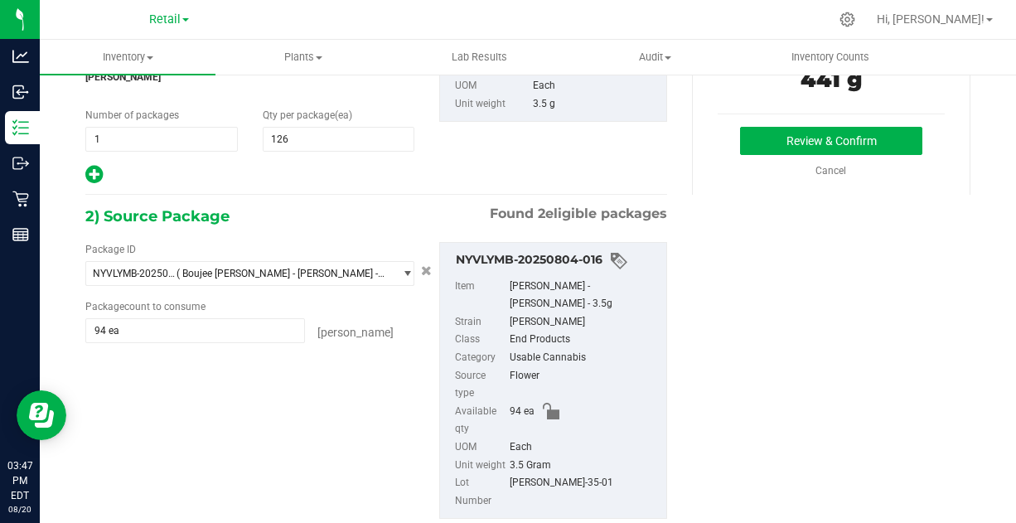
click at [349, 183] on div at bounding box center [249, 175] width 329 height 22
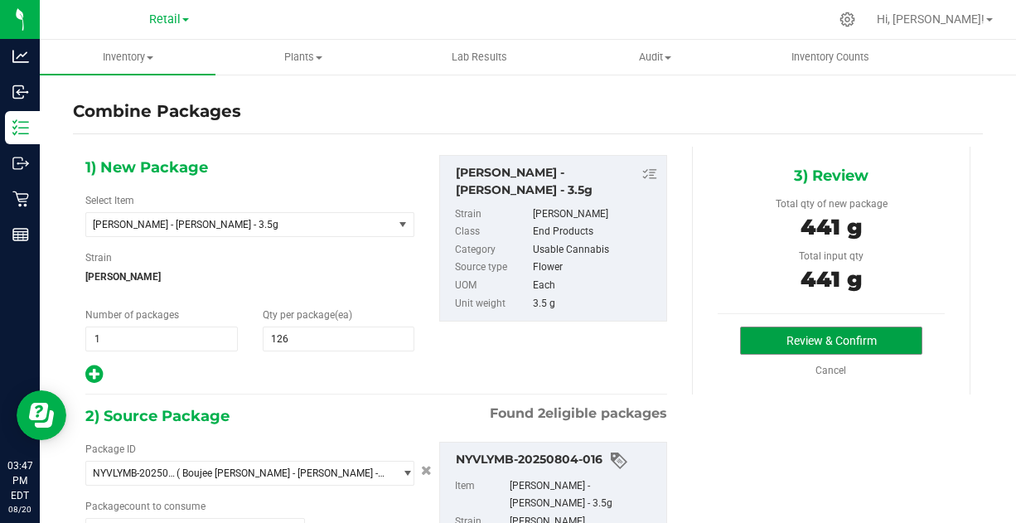
click at [816, 336] on button "Review & Confirm" at bounding box center [830, 341] width 181 height 28
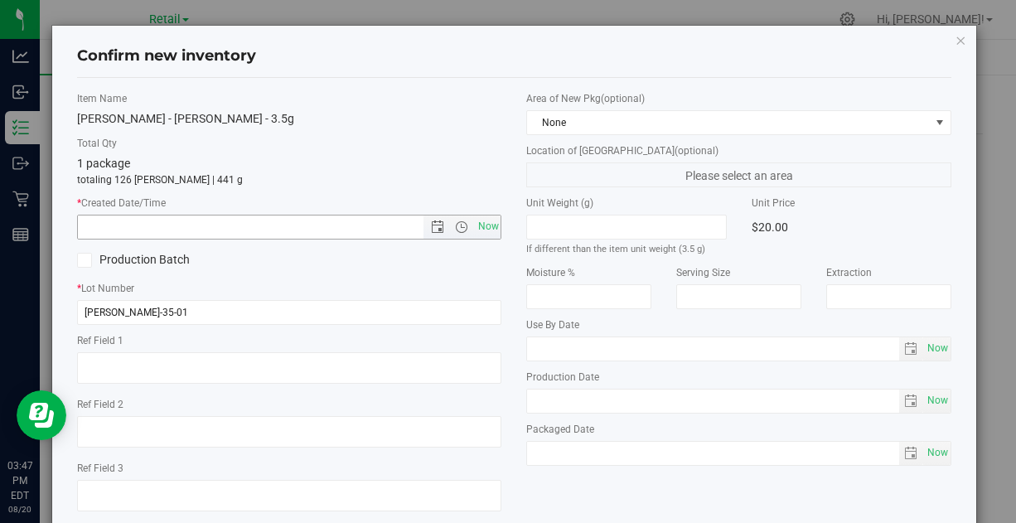
click at [486, 225] on span "Now" at bounding box center [488, 227] width 28 height 24
type input "8/20/2025 3:47 PM"
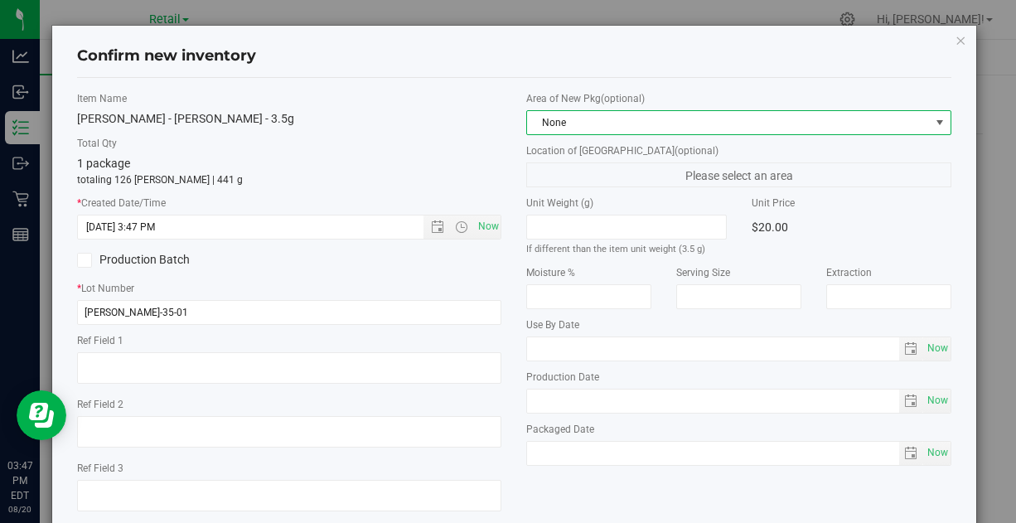
click at [612, 121] on span "None" at bounding box center [728, 122] width 402 height 23
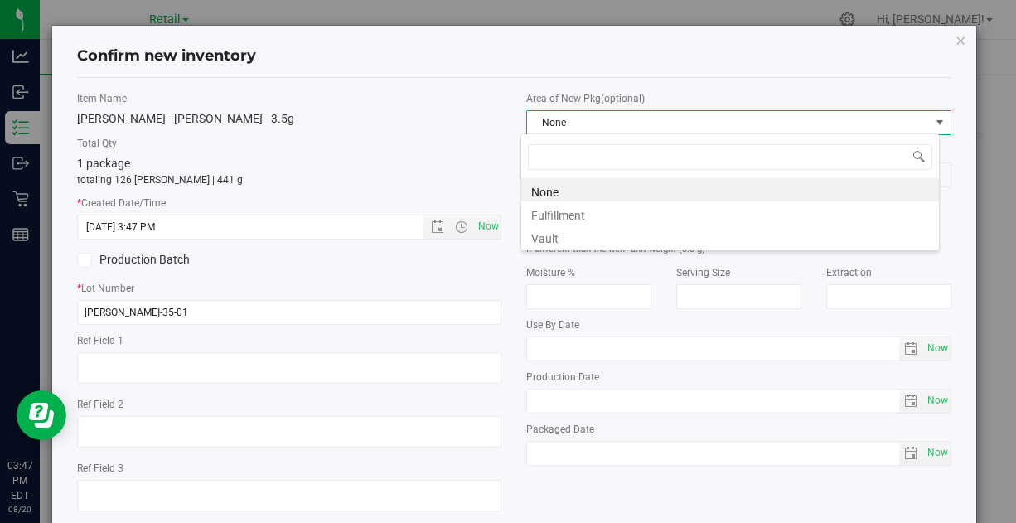
scroll to position [24, 419]
click at [564, 229] on li "Vault" at bounding box center [730, 236] width 418 height 23
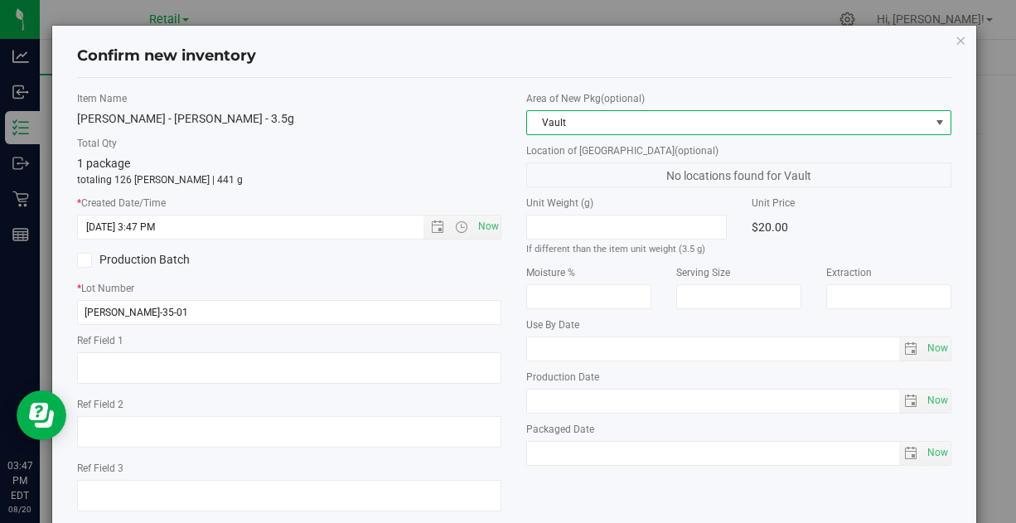
click at [447, 115] on div "[PERSON_NAME] - [PERSON_NAME] - 3.5g" at bounding box center [289, 118] width 424 height 17
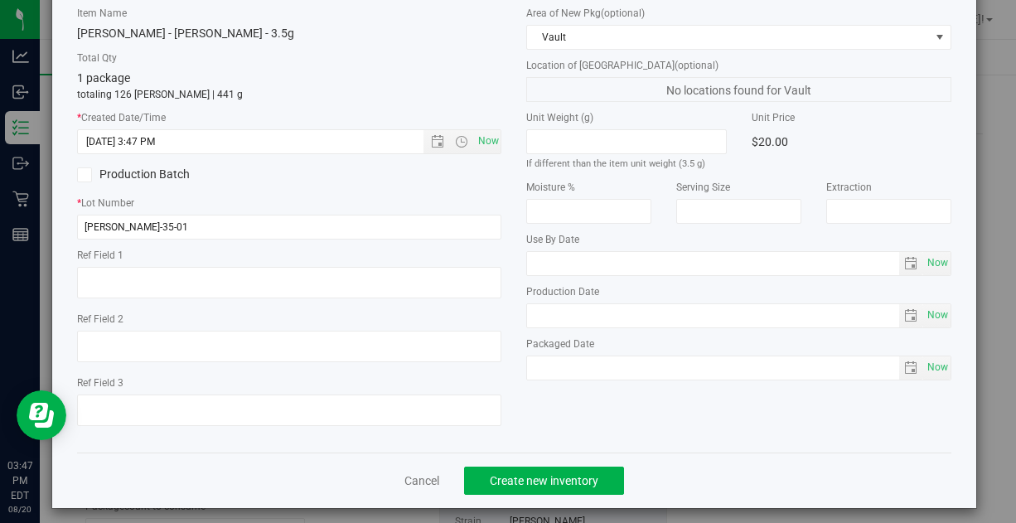
scroll to position [85, 0]
click at [535, 468] on button "Create new inventory" at bounding box center [544, 481] width 160 height 28
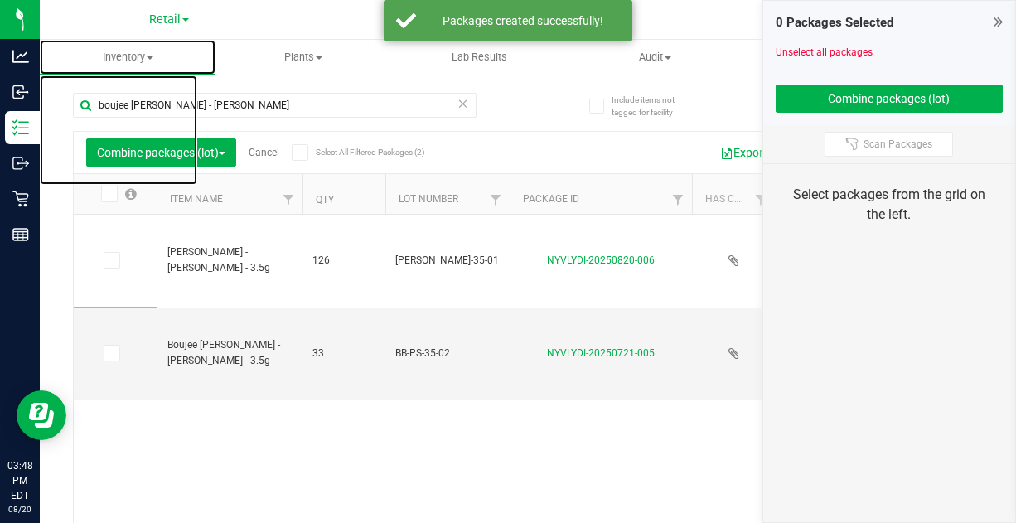
click at [138, 53] on span "Inventory" at bounding box center [128, 57] width 176 height 15
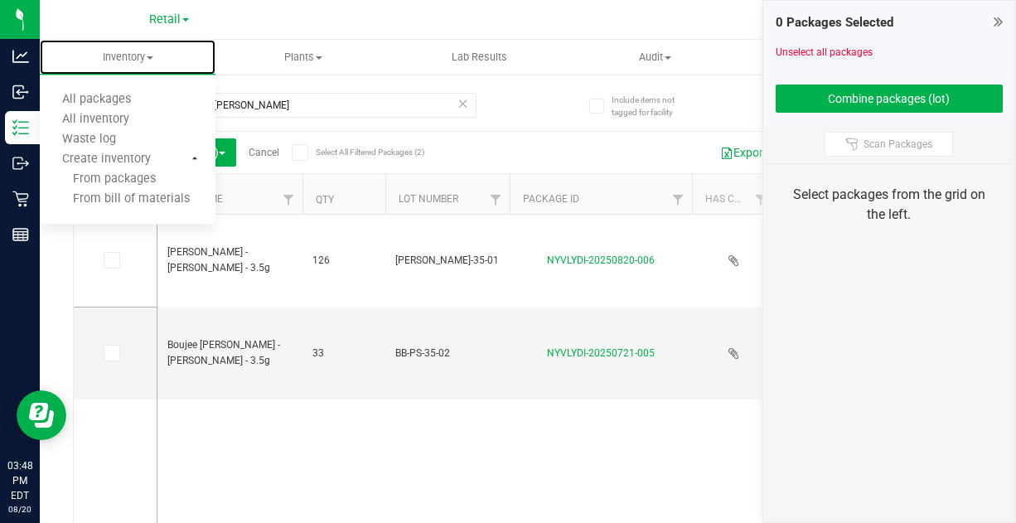
click at [122, 99] on span "All packages" at bounding box center [97, 100] width 114 height 14
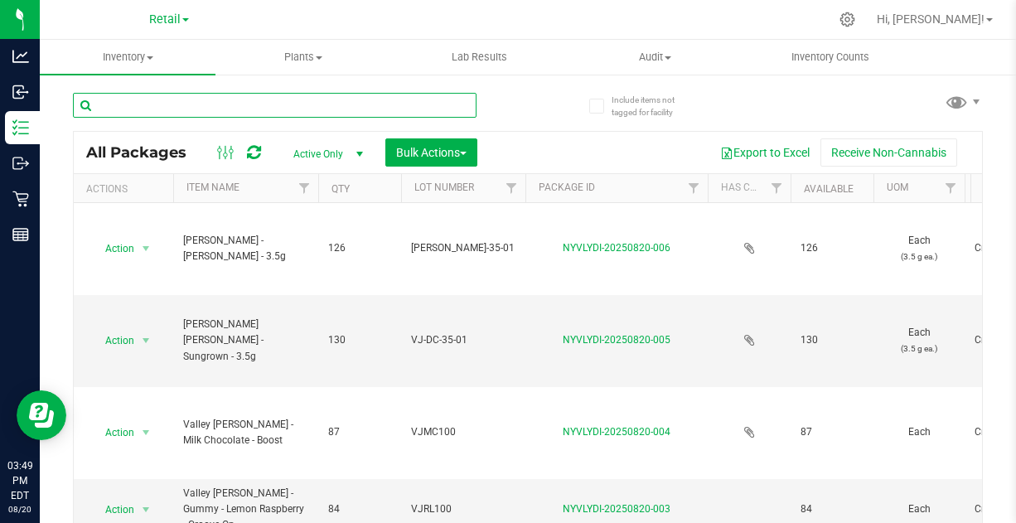
click at [279, 101] on input "text" at bounding box center [275, 105] width 404 height 25
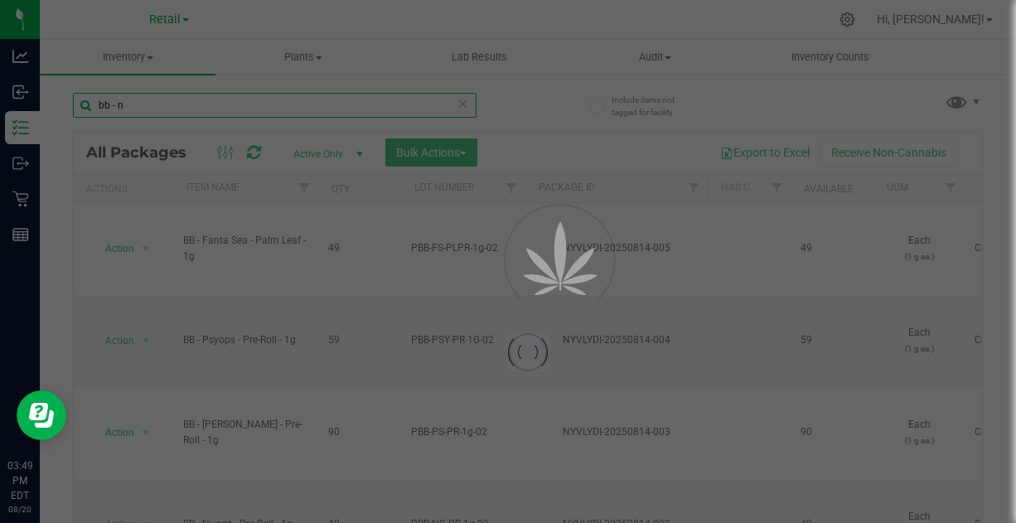
type input "bb - nu"
type input "[DATE]"
type input "bb - nugg"
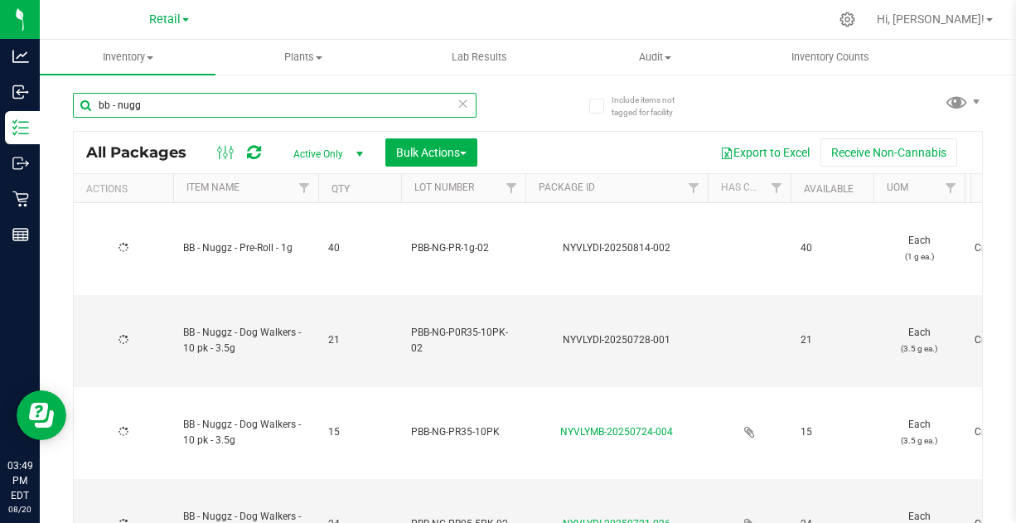
type input "[DATE]"
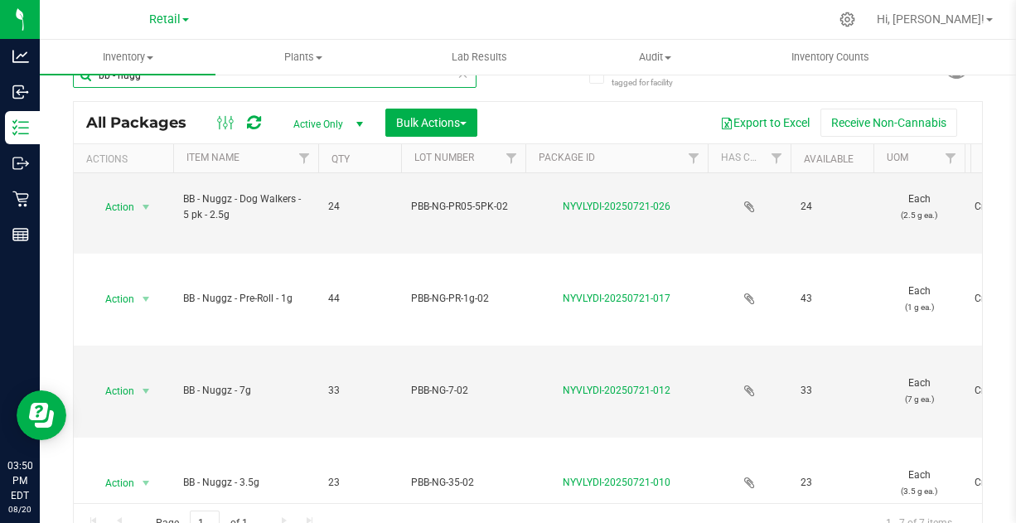
scroll to position [323, 0]
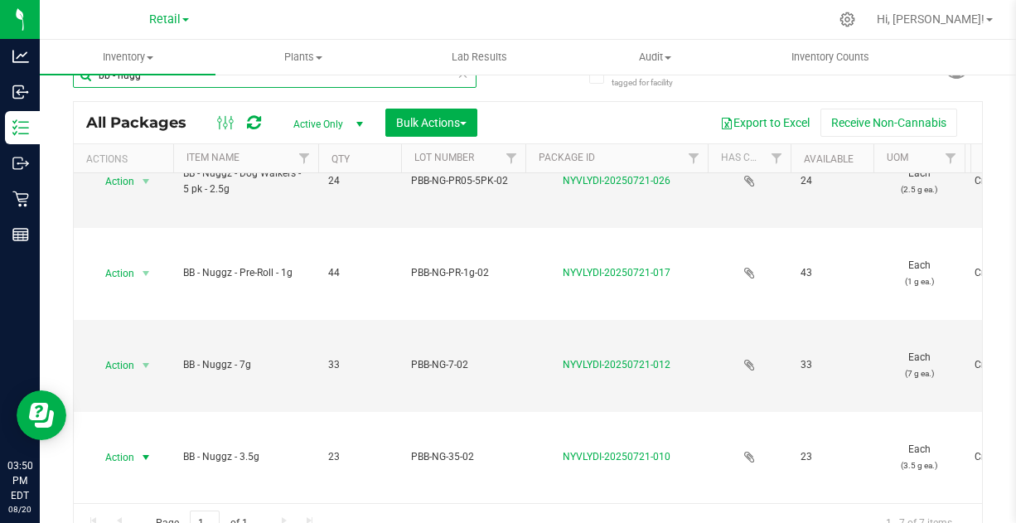
type input "bb - nugg"
click at [123, 446] on span "Action" at bounding box center [112, 457] width 45 height 23
click at [60, 141] on div "Include items not tagged for facility bb - nugg All Packages Active Only Active…" at bounding box center [528, 296] width 976 height 506
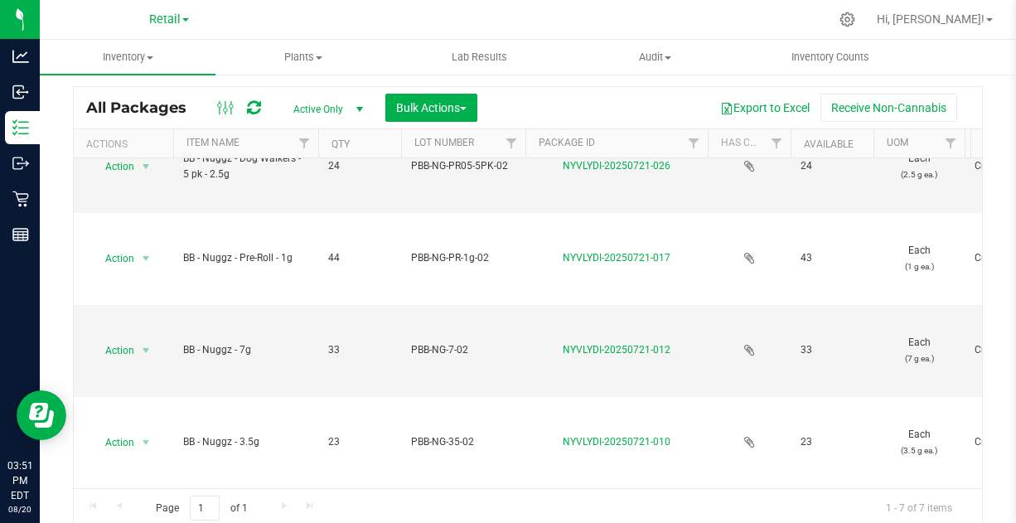
scroll to position [55, 0]
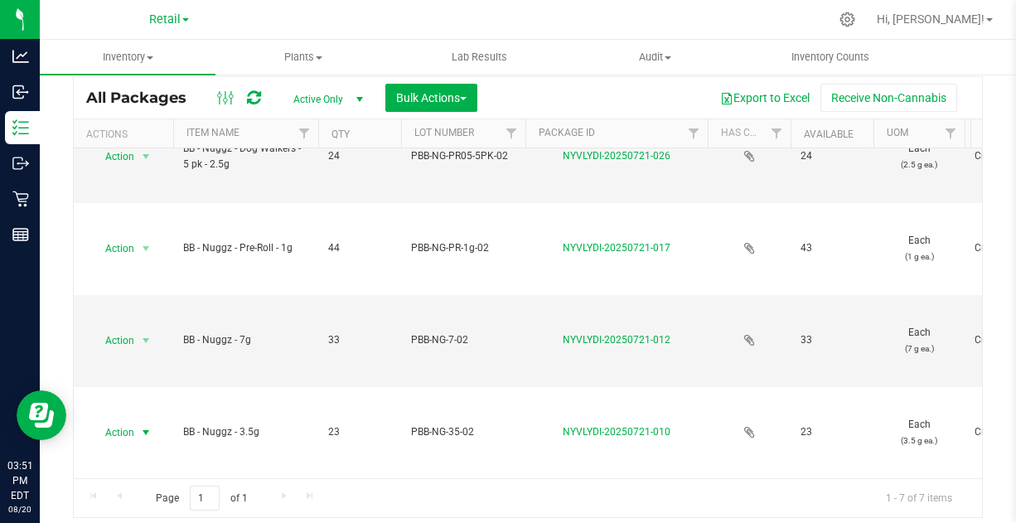
click at [138, 421] on span "select" at bounding box center [146, 432] width 21 height 23
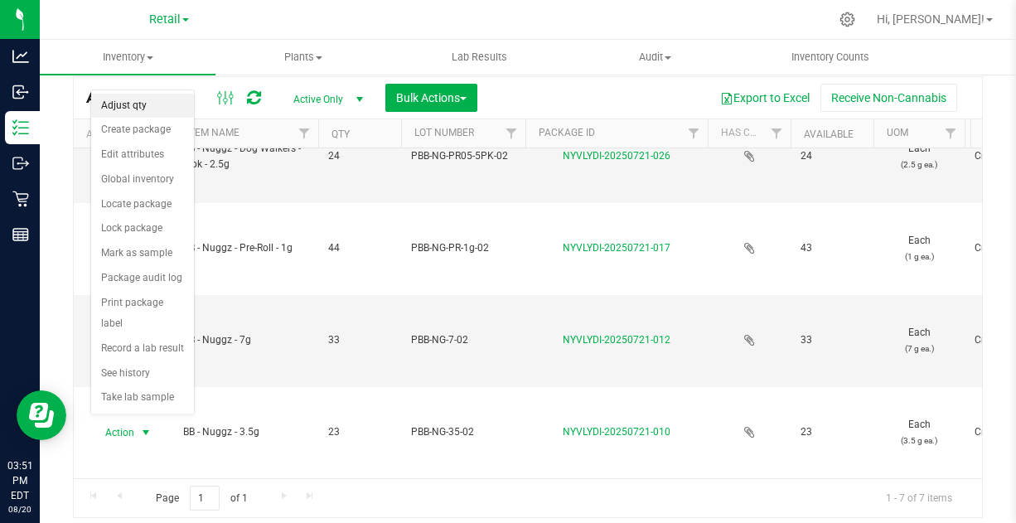
click at [133, 99] on li "Adjust qty" at bounding box center [142, 106] width 103 height 25
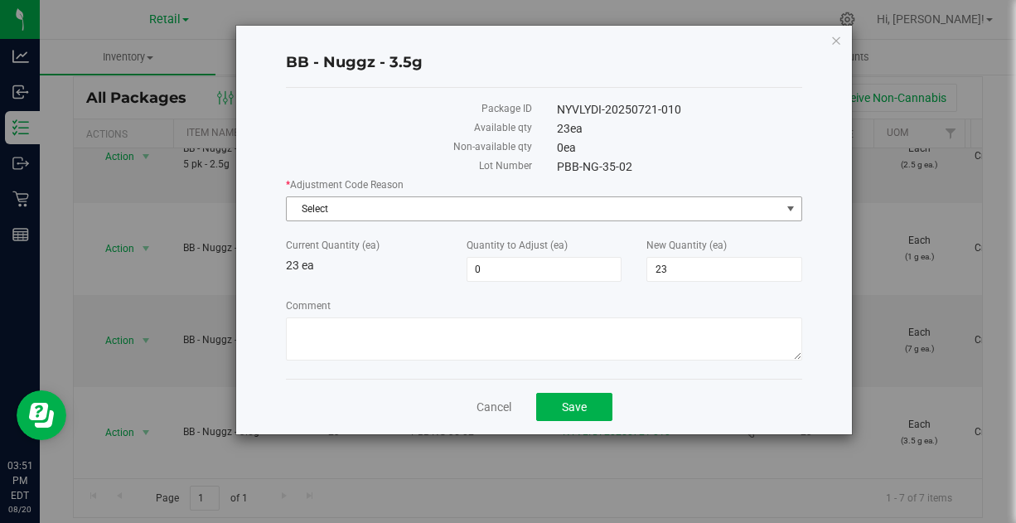
click at [528, 206] on span "Select" at bounding box center [534, 208] width 494 height 23
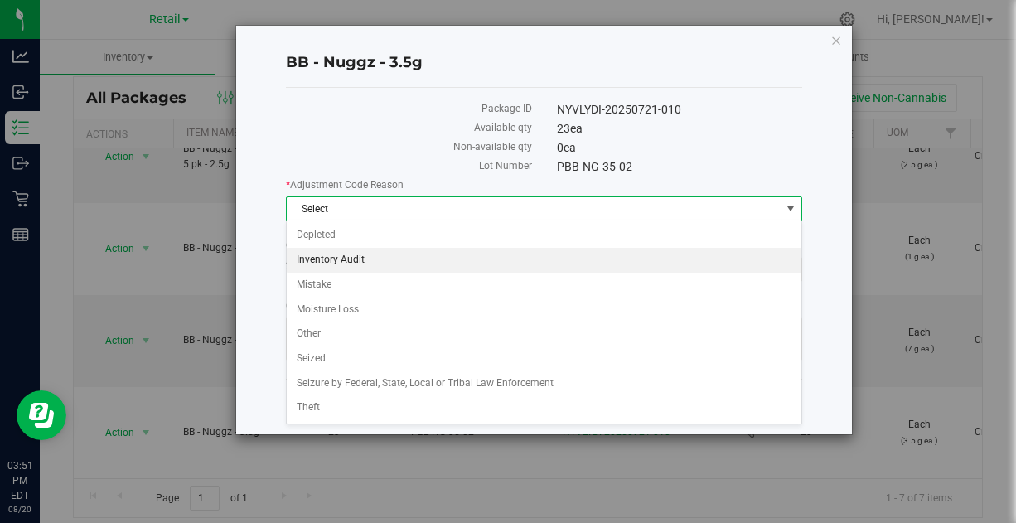
click at [361, 255] on li "Inventory Audit" at bounding box center [544, 260] width 515 height 25
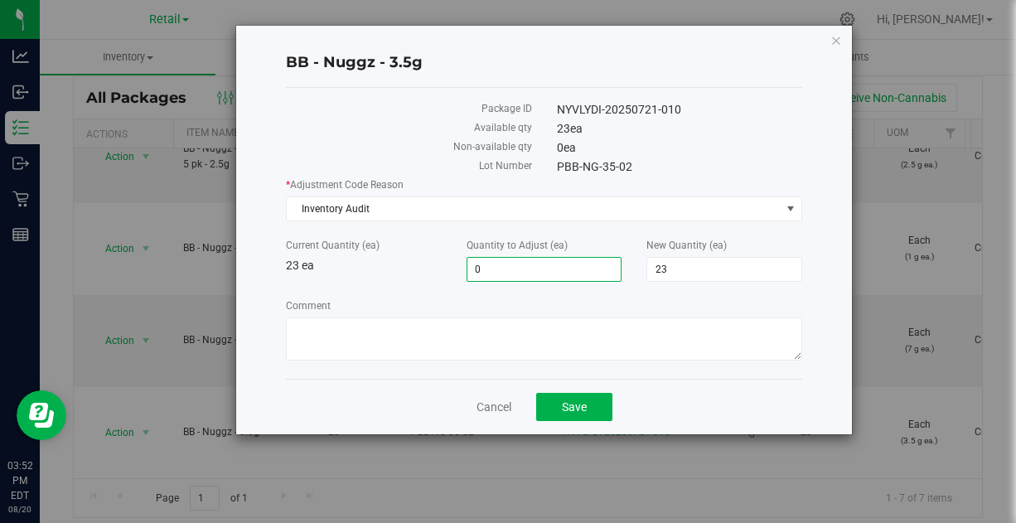
click at [569, 269] on span "0 0" at bounding box center [545, 269] width 156 height 25
type input "1"
type input "24"
click at [523, 298] on label "Comment" at bounding box center [544, 305] width 516 height 15
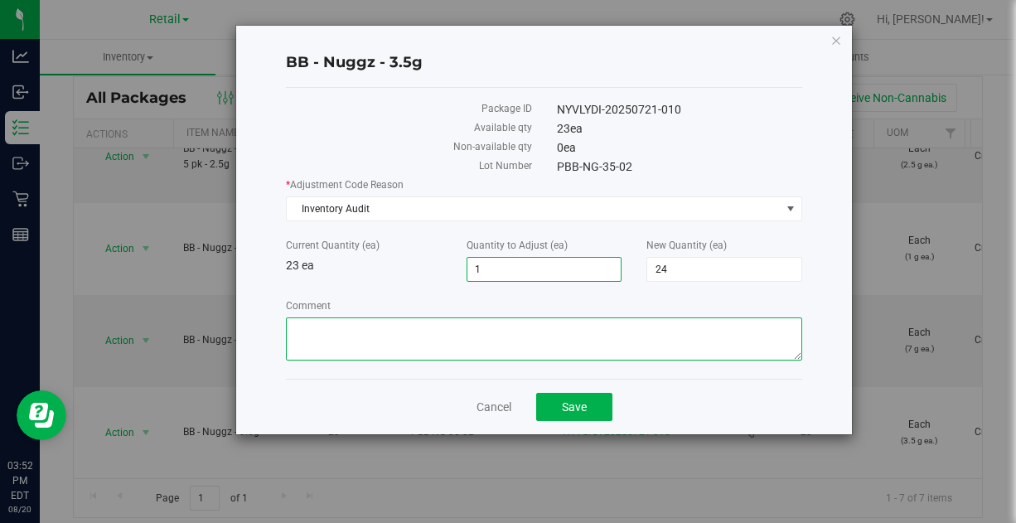
click at [523, 317] on textarea "Comment" at bounding box center [544, 338] width 516 height 43
paste textarea "Inventory Audit 8/19 - [PERSON_NAME]"
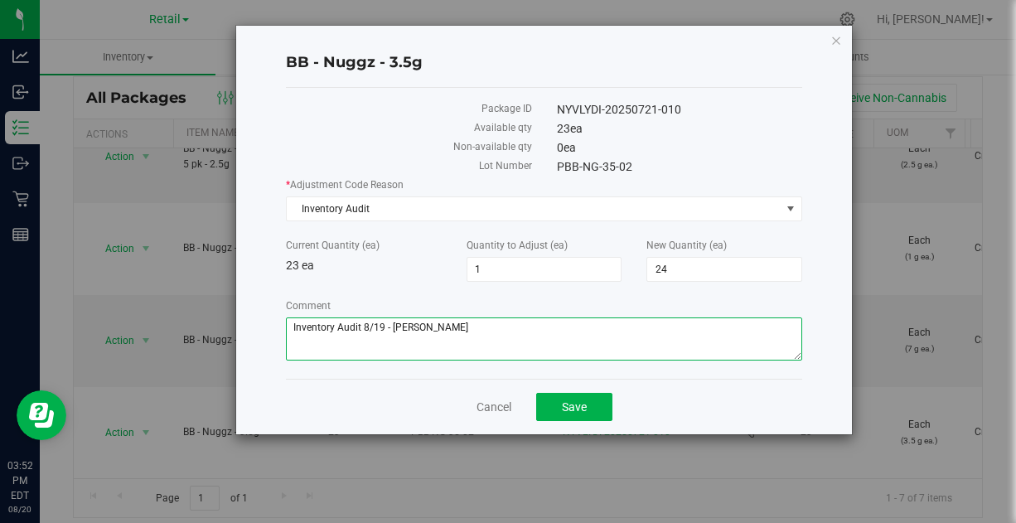
type textarea "Inventory Audit 8/19 - [PERSON_NAME]"
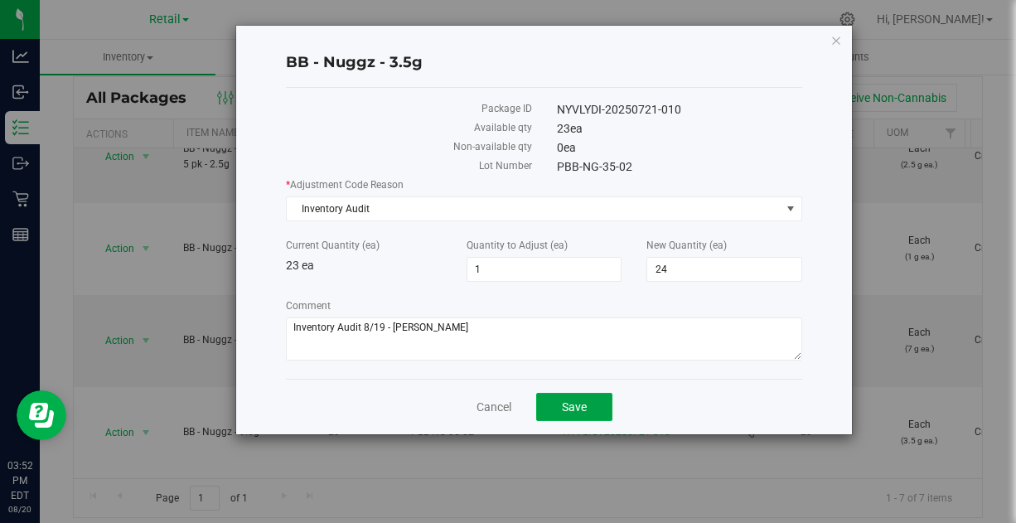
click at [573, 408] on span "Save" at bounding box center [574, 406] width 25 height 13
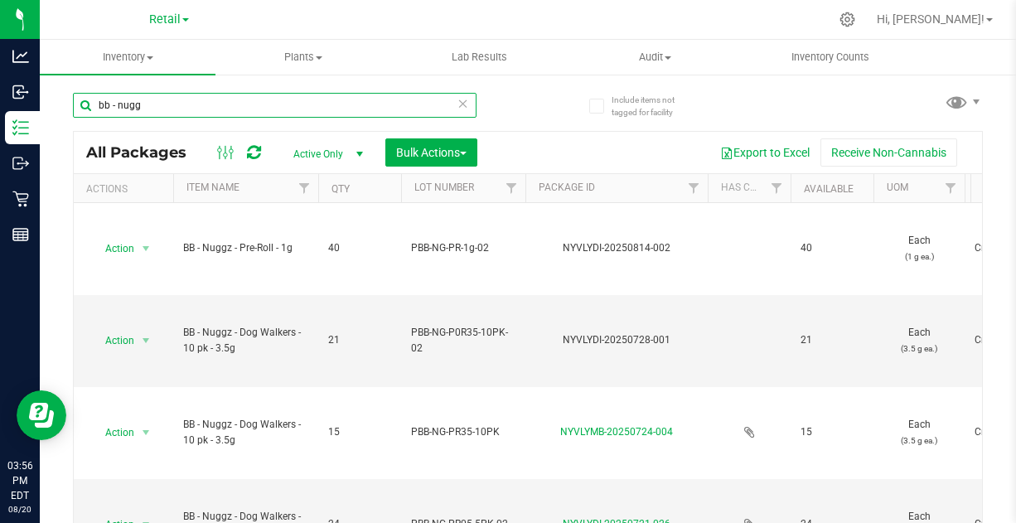
click at [194, 101] on input "bb - nugg" at bounding box center [275, 105] width 404 height 25
click at [194, 101] on input "bb - nuggz -" at bounding box center [275, 105] width 404 height 25
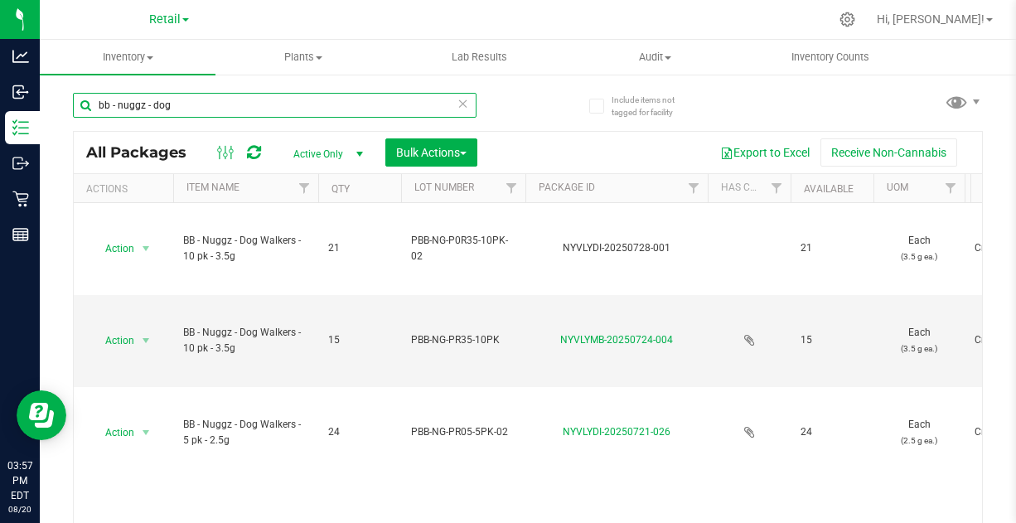
type input "bb - nuggz - dog"
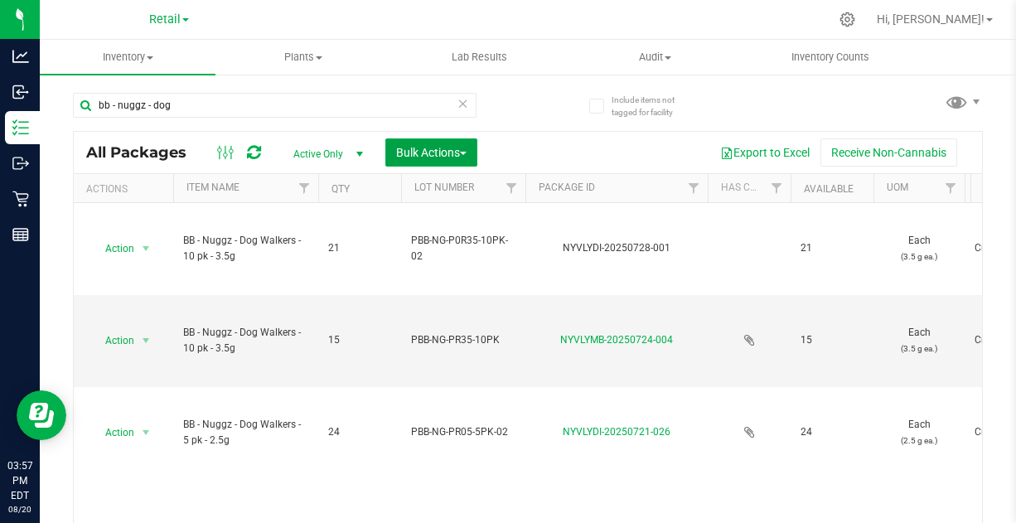
click at [425, 143] on button "Bulk Actions" at bounding box center [431, 152] width 92 height 28
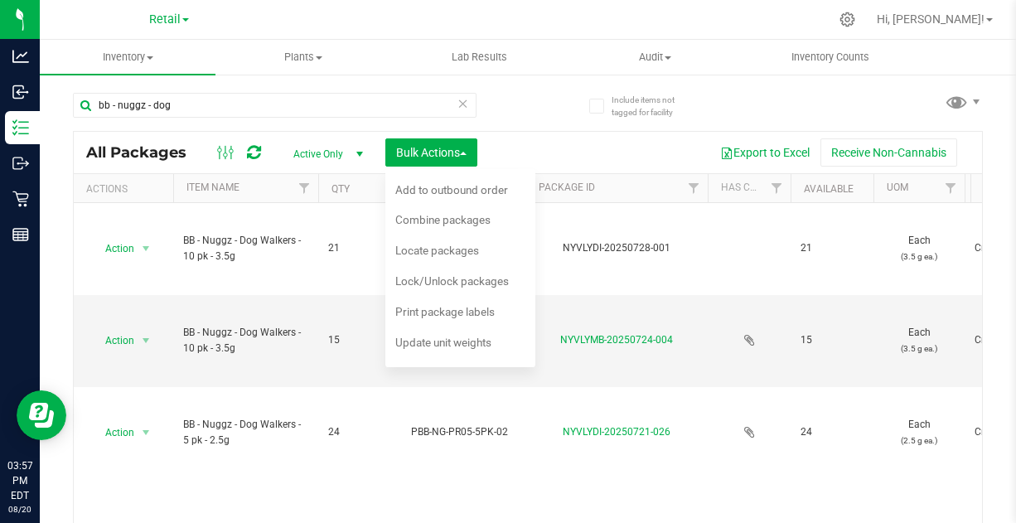
click at [451, 220] on span "Combine packages" at bounding box center [442, 219] width 95 height 13
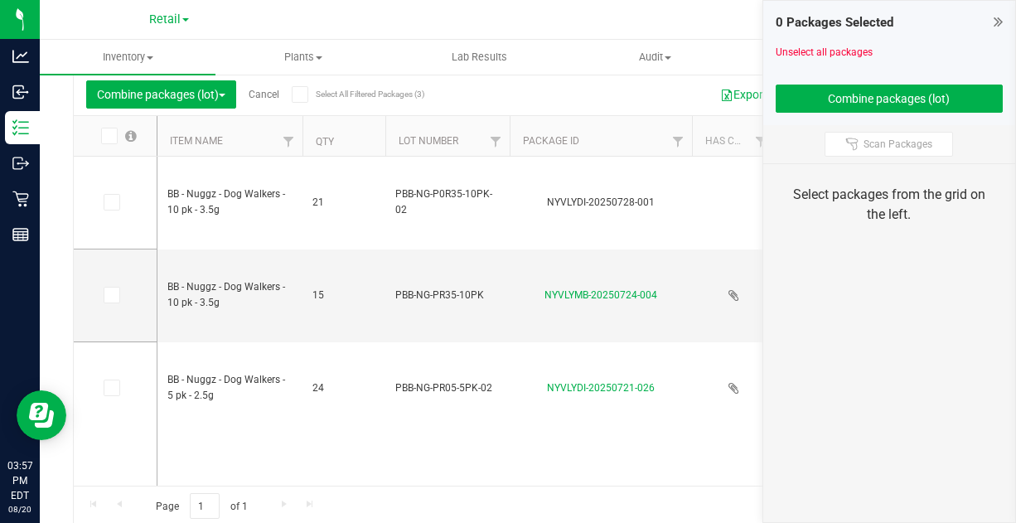
scroll to position [60, 0]
click at [108, 201] on icon at bounding box center [110, 201] width 11 height 0
click at [0, 0] on input "checkbox" at bounding box center [0, 0] width 0 height 0
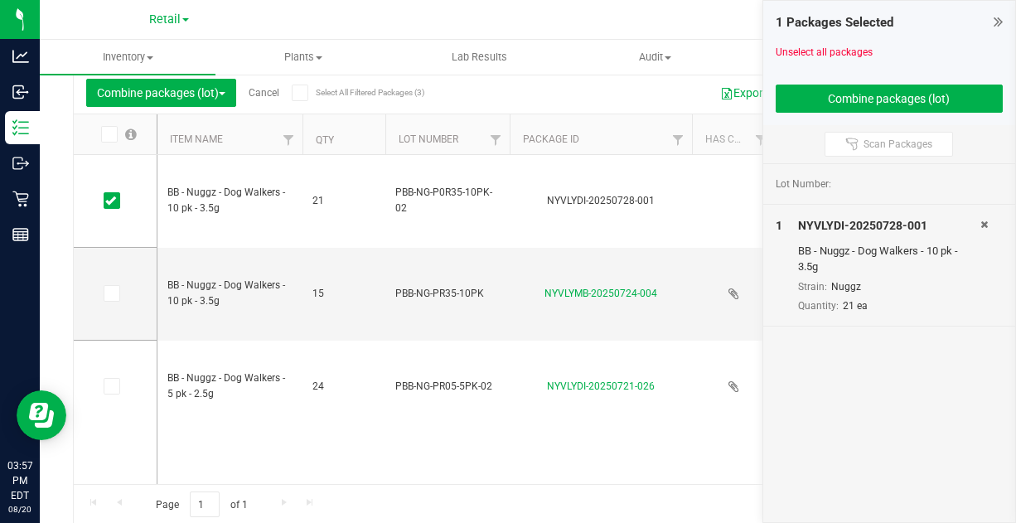
click at [107, 293] on icon at bounding box center [110, 293] width 11 height 0
click at [0, 0] on input "checkbox" at bounding box center [0, 0] width 0 height 0
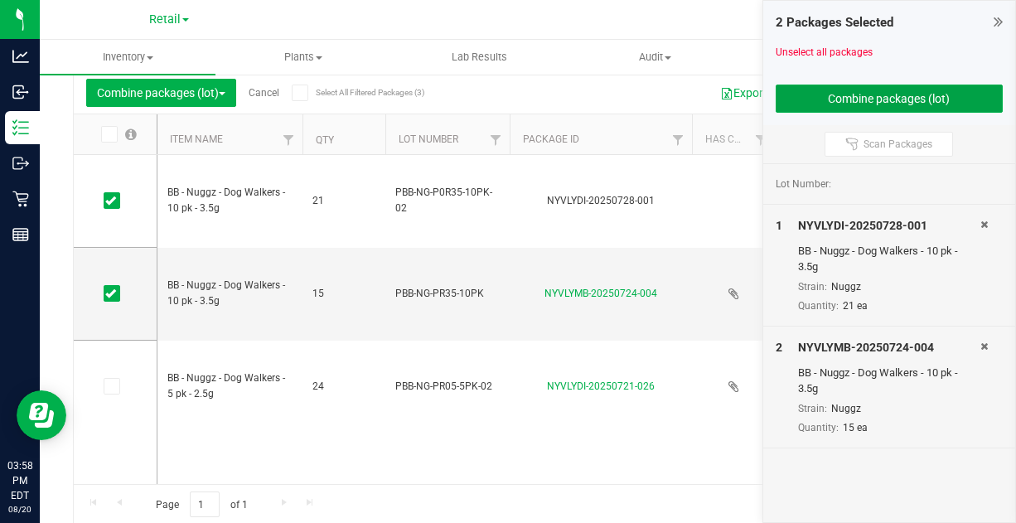
click at [889, 96] on button "Combine packages (lot)" at bounding box center [890, 99] width 228 height 28
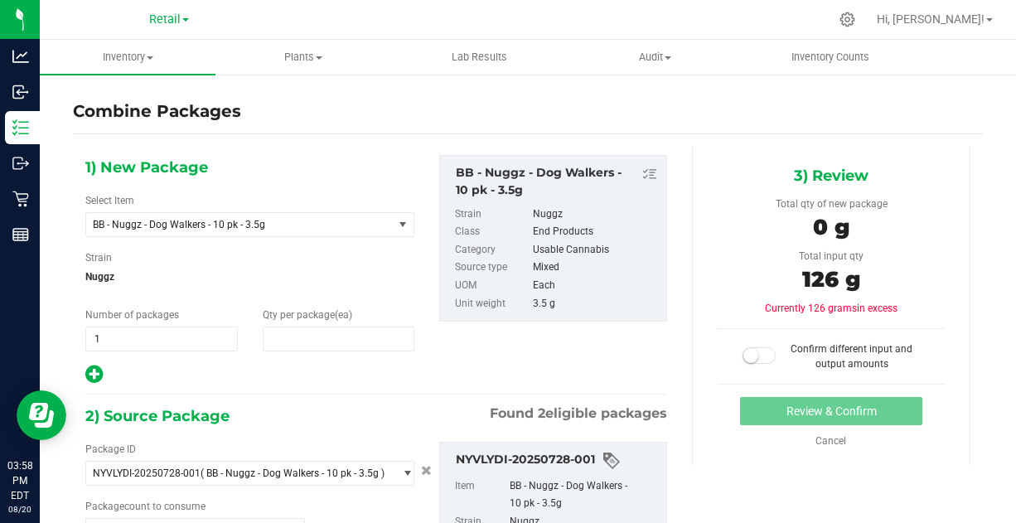
click at [302, 330] on span at bounding box center [339, 339] width 152 height 25
type input "36"
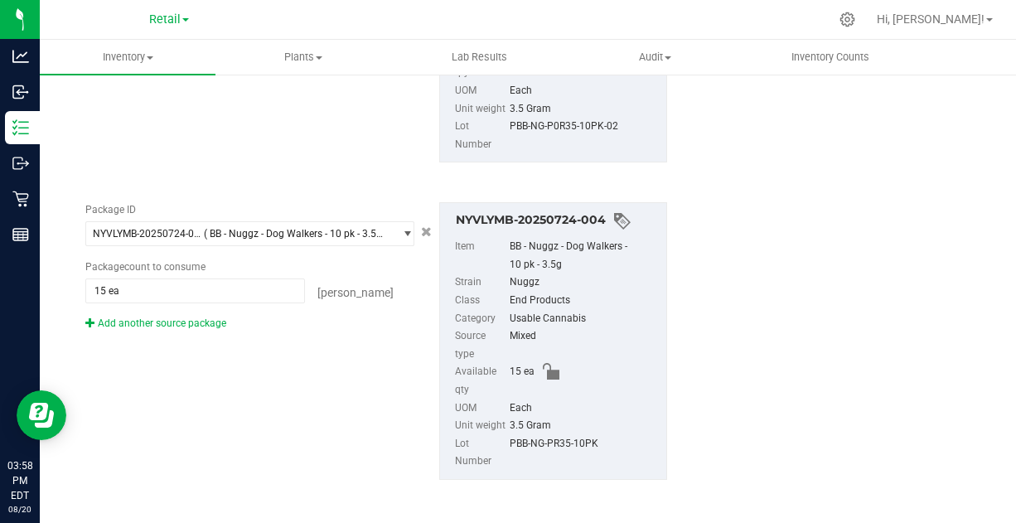
scroll to position [558, 0]
type input "36"
drag, startPoint x: 593, startPoint y: 441, endPoint x: 505, endPoint y: 439, distance: 88.7
click at [510, 439] on div "PBB-NG-PR35-10PK" at bounding box center [584, 451] width 148 height 36
copy div "PBB-NG-PR35-10PK"
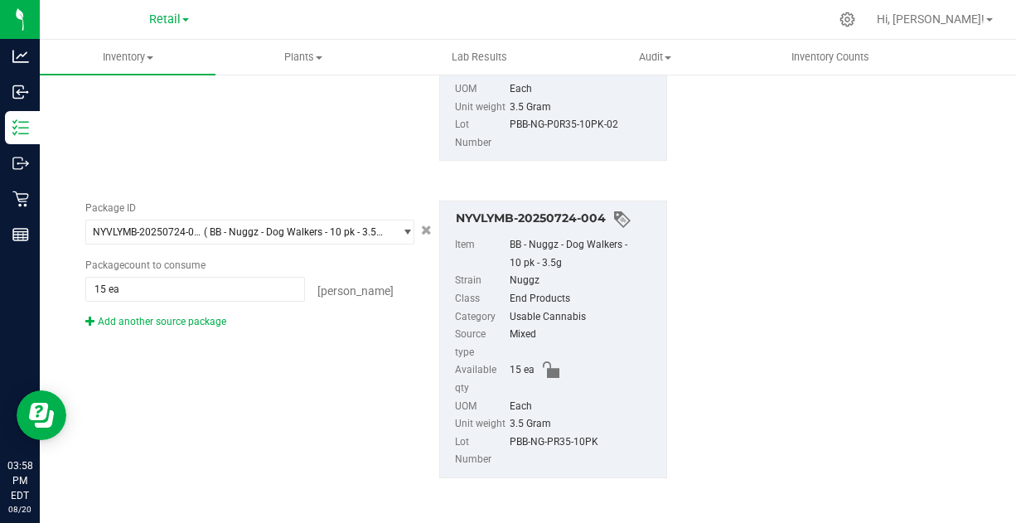
click at [757, 364] on div "1) New Package Select Item BB - Nuggz - Dog Walkers - 10 pk - 3.5g BB - Fanta S…" at bounding box center [528, 51] width 910 height 924
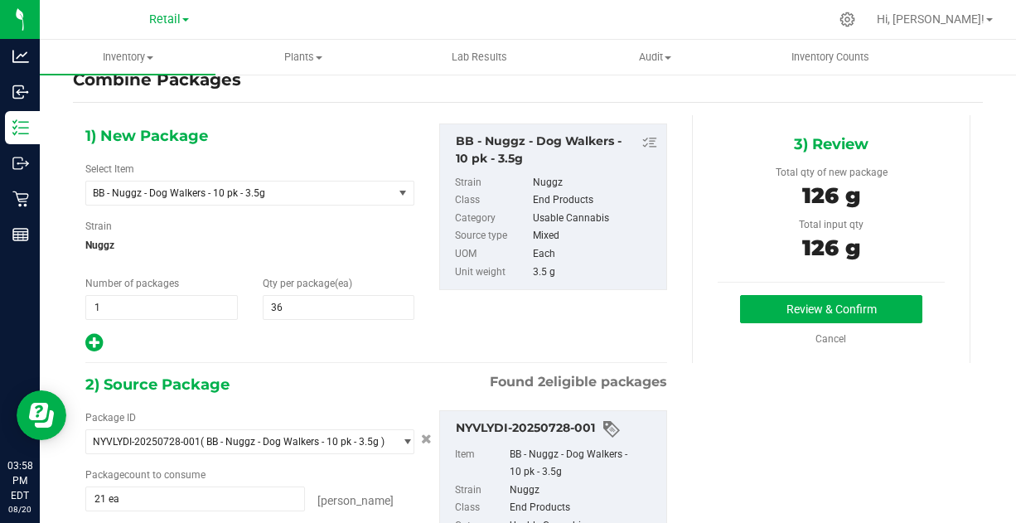
scroll to position [0, 0]
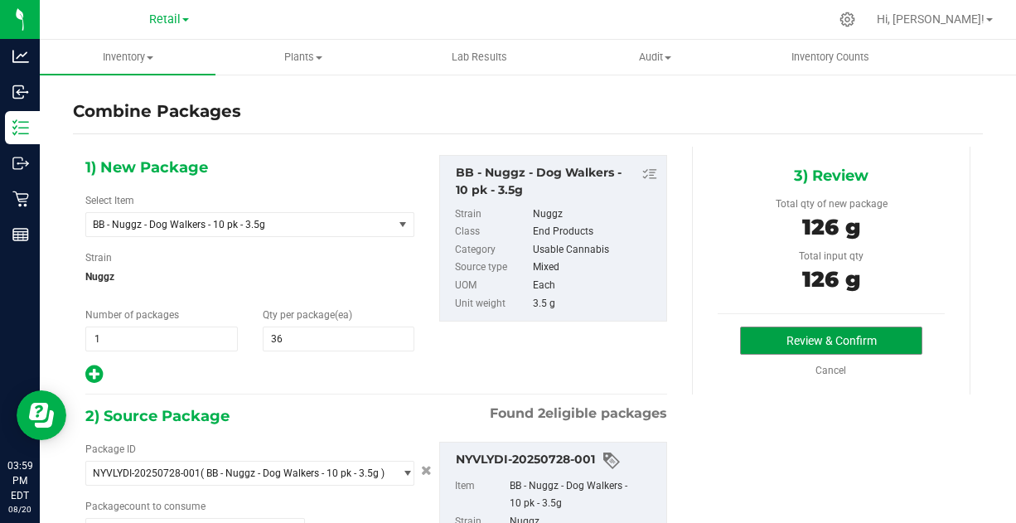
click at [796, 340] on button "Review & Confirm" at bounding box center [830, 341] width 181 height 28
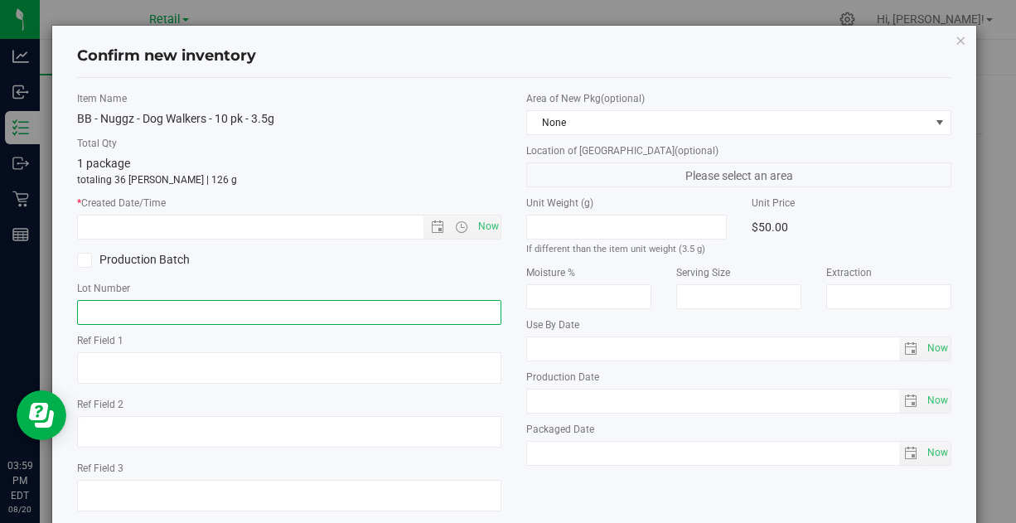
click at [339, 313] on input "text" at bounding box center [289, 312] width 424 height 25
paste input "PBB-NG-PR35-10PK"
type input "PBB-NG-PR35-10PK"
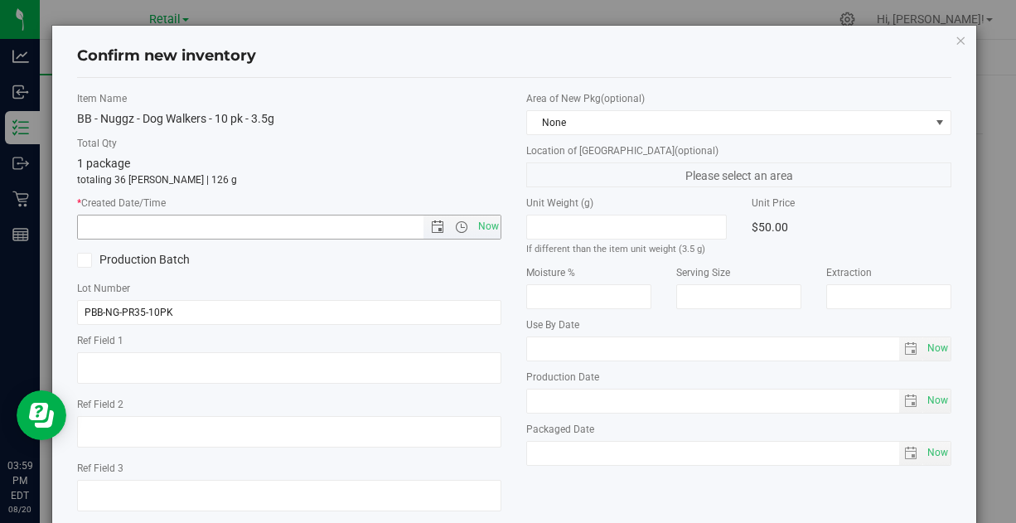
click at [478, 227] on span "Now" at bounding box center [488, 227] width 28 height 24
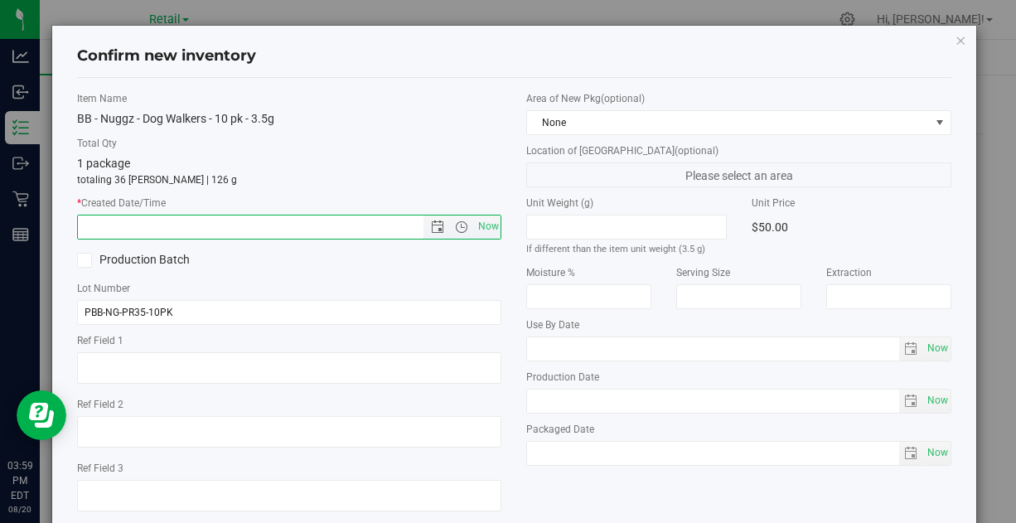
type input "8/20/2025 3:59 PM"
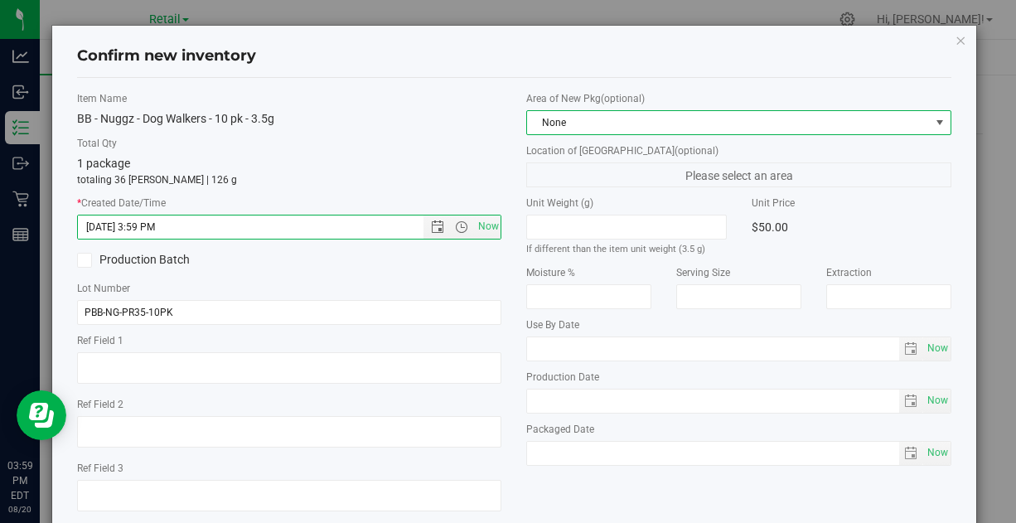
click at [715, 121] on span "None" at bounding box center [728, 122] width 402 height 23
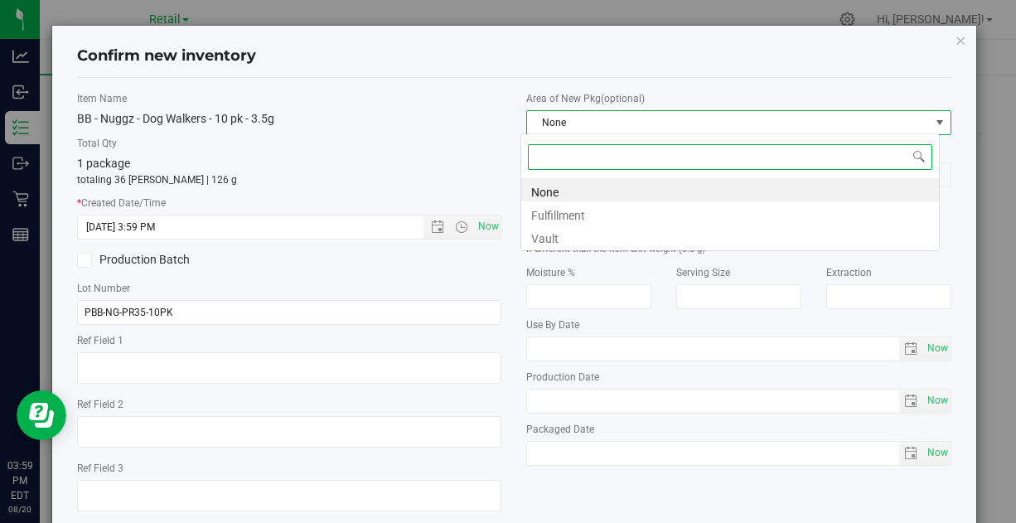
scroll to position [24, 419]
click at [554, 235] on li "Vault" at bounding box center [730, 236] width 418 height 23
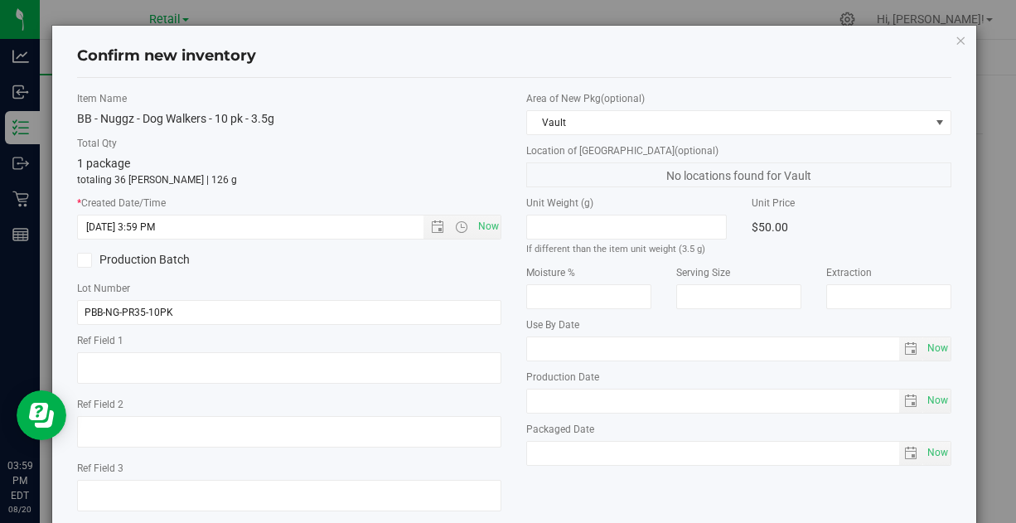
click at [341, 167] on div "1 package totaling 36 eaches | 126 g" at bounding box center [289, 171] width 424 height 32
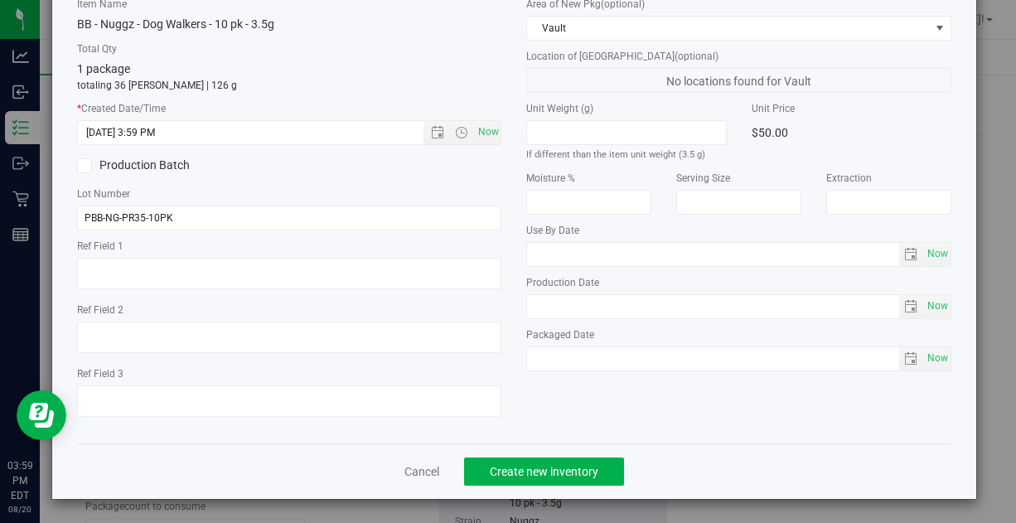
scroll to position [94, 0]
click at [430, 146] on div "Item Name BB - Nuggz - Dog Walkers - 10 pk - 3.5g Total Qty 1 package totaling …" at bounding box center [289, 214] width 449 height 433
click at [551, 467] on span "Create new inventory" at bounding box center [544, 472] width 109 height 13
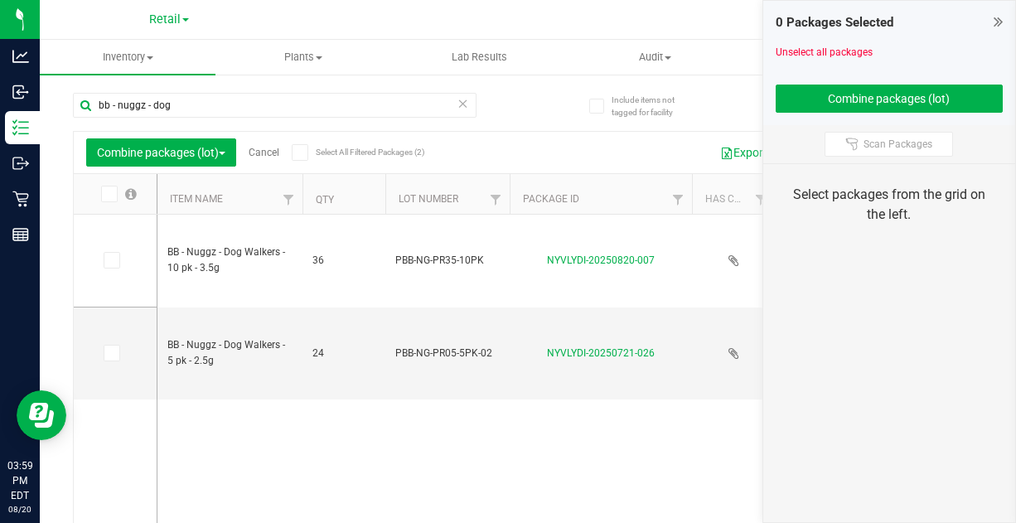
click at [269, 151] on link "Cancel" at bounding box center [264, 153] width 31 height 12
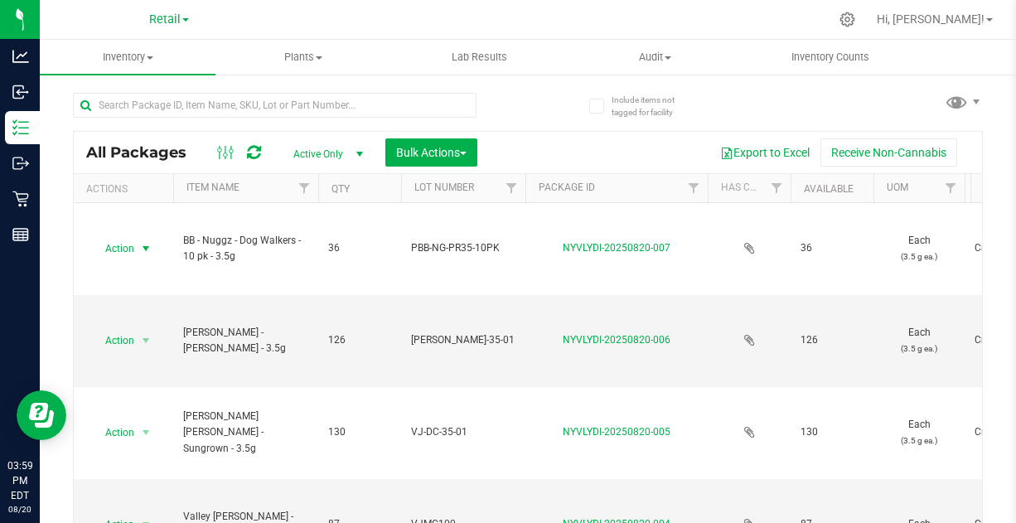
click at [137, 244] on span "select" at bounding box center [146, 248] width 21 height 23
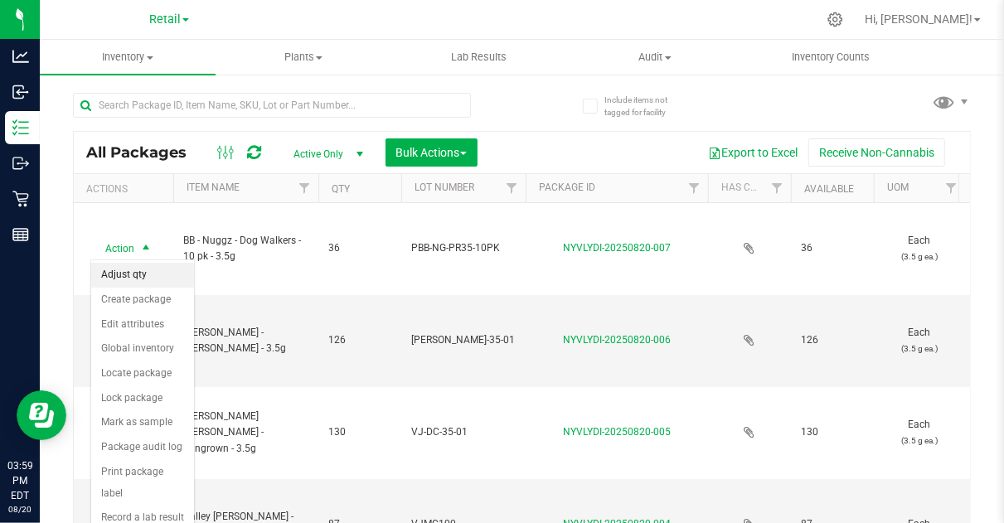
click at [137, 273] on li "Adjust qty" at bounding box center [142, 275] width 103 height 25
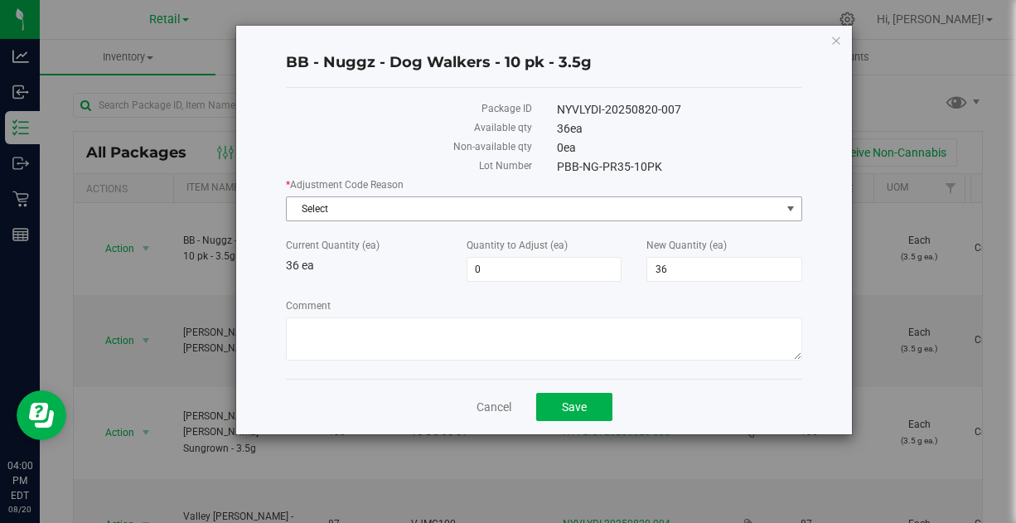
click at [423, 201] on span "Select" at bounding box center [534, 208] width 494 height 23
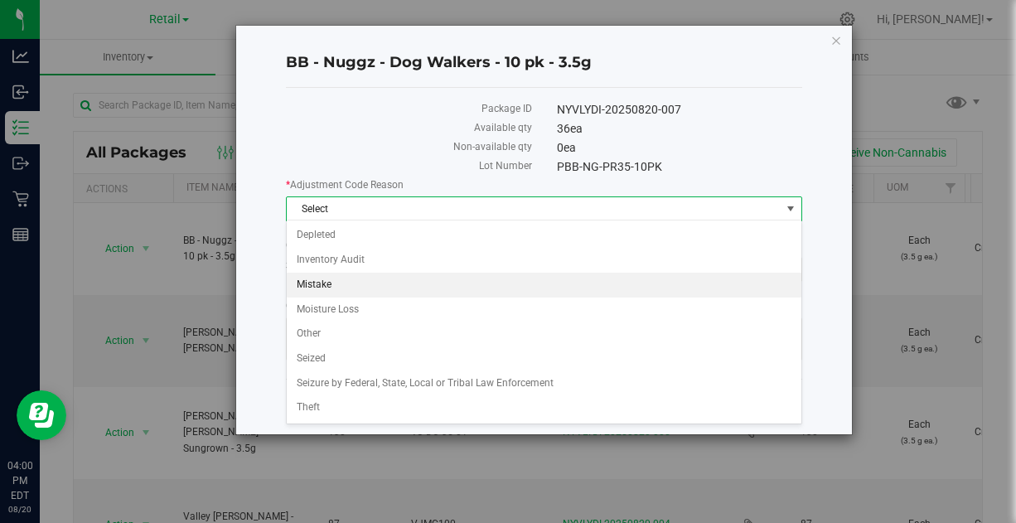
click at [347, 270] on li "Inventory Audit" at bounding box center [544, 260] width 515 height 25
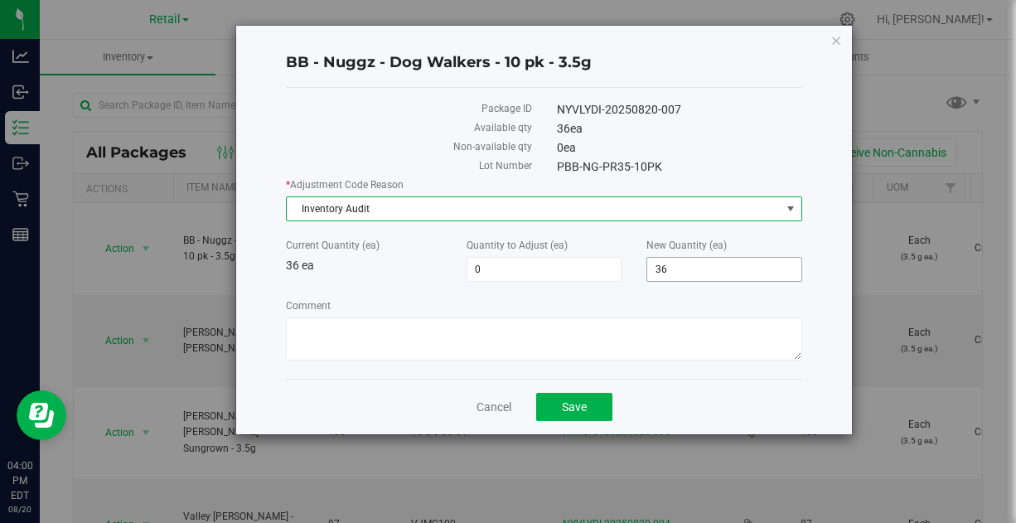
click at [679, 264] on span "36 36" at bounding box center [724, 269] width 156 height 25
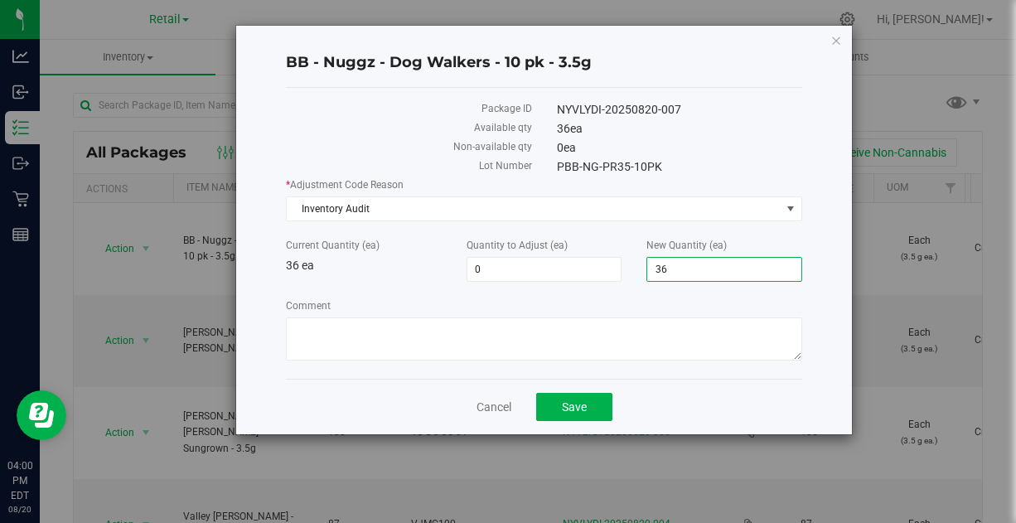
type input "3"
type input "15"
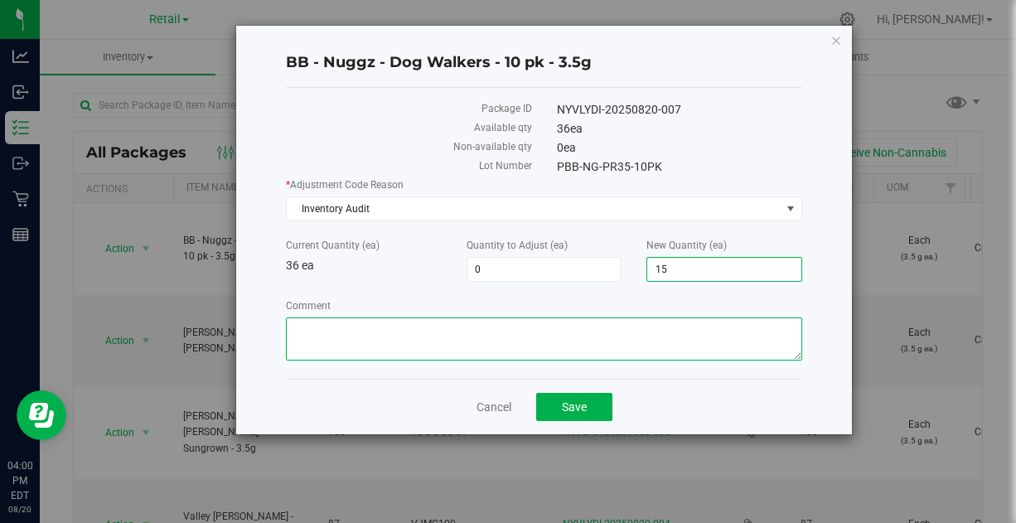
type input "-21"
type input "15"
click at [384, 349] on textarea "Comment" at bounding box center [544, 338] width 516 height 43
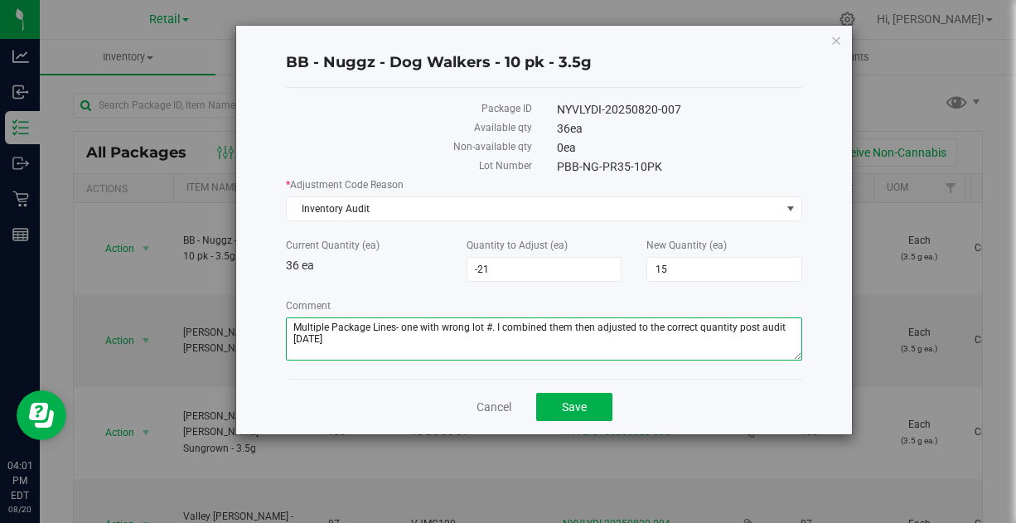
click at [737, 327] on textarea "Comment" at bounding box center [544, 338] width 516 height 43
click at [374, 337] on textarea "Comment" at bounding box center [544, 338] width 516 height 43
click at [507, 344] on textarea "Comment" at bounding box center [544, 338] width 516 height 43
click at [314, 340] on textarea "Comment" at bounding box center [544, 338] width 516 height 43
click at [777, 327] on textarea "Comment" at bounding box center [544, 338] width 516 height 43
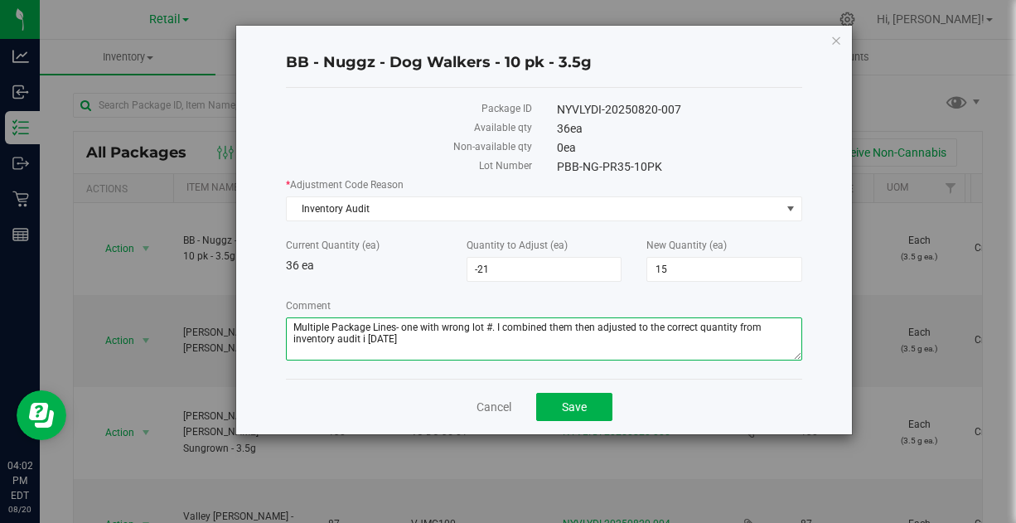
click at [365, 338] on textarea "Comment" at bounding box center [544, 338] width 516 height 43
click at [432, 347] on textarea "Comment" at bounding box center [544, 338] width 516 height 43
type textarea "Multiple Package Lines- one with wrong lot #. I combined them then adjusted to …"
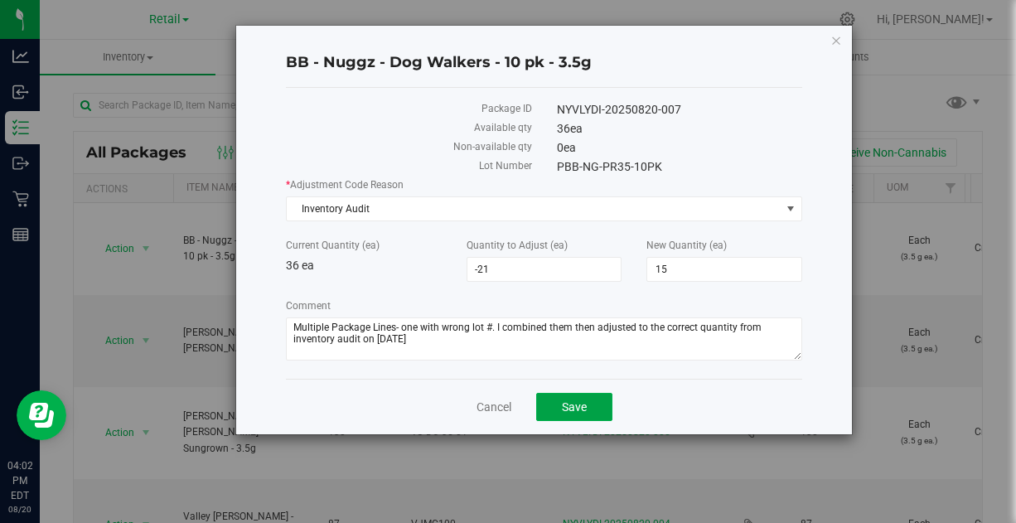
click at [602, 399] on button "Save" at bounding box center [574, 407] width 76 height 28
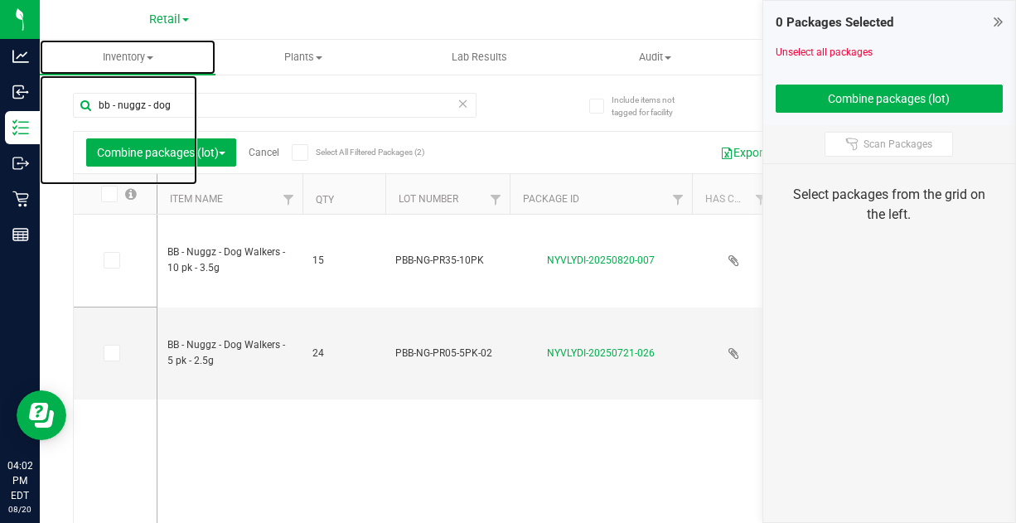
click at [144, 60] on span "Inventory" at bounding box center [128, 57] width 176 height 15
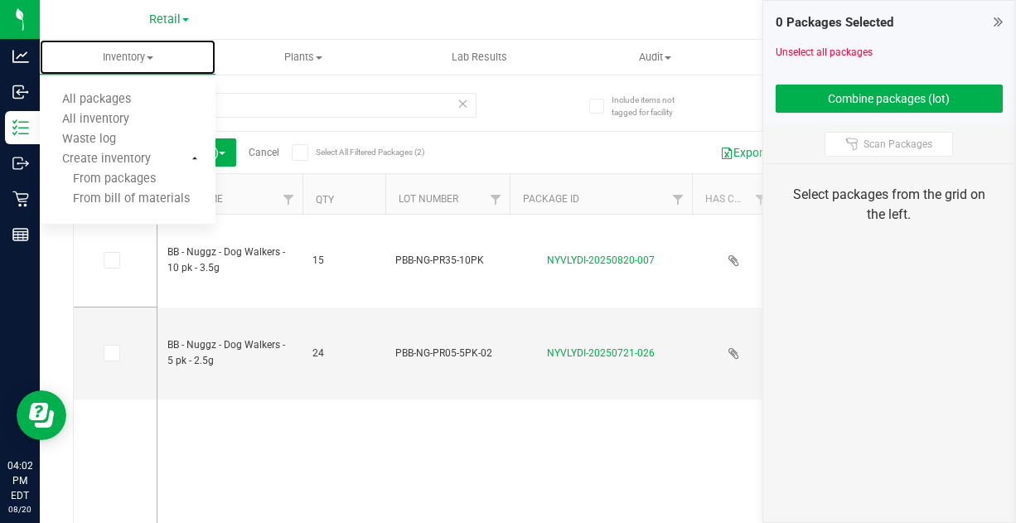
click at [115, 99] on span "All packages" at bounding box center [97, 100] width 114 height 14
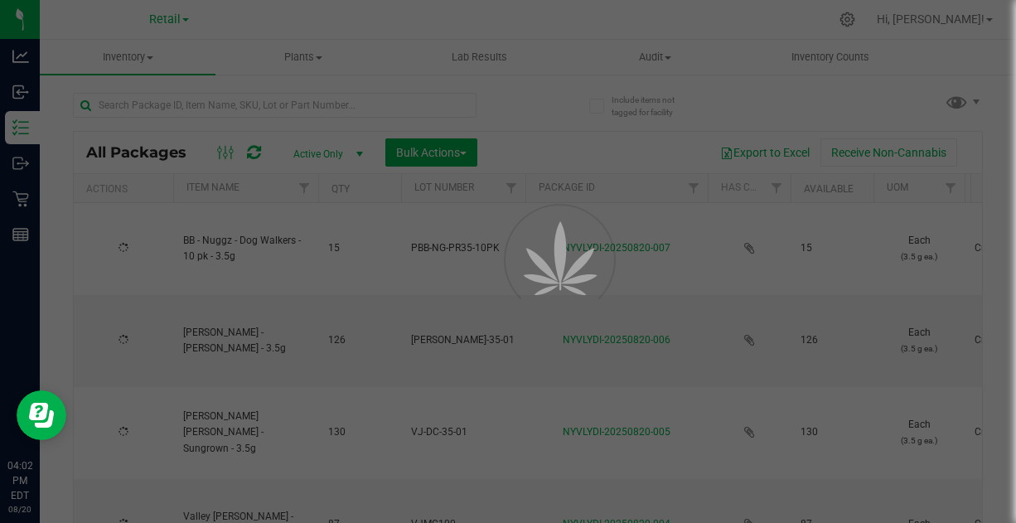
type input "[DATE]"
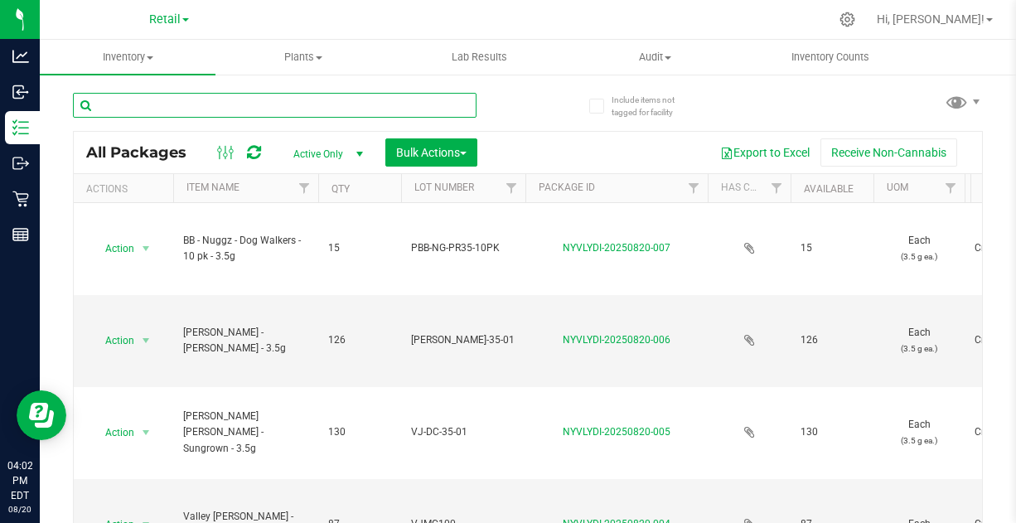
click at [355, 104] on input "text" at bounding box center [275, 105] width 404 height 25
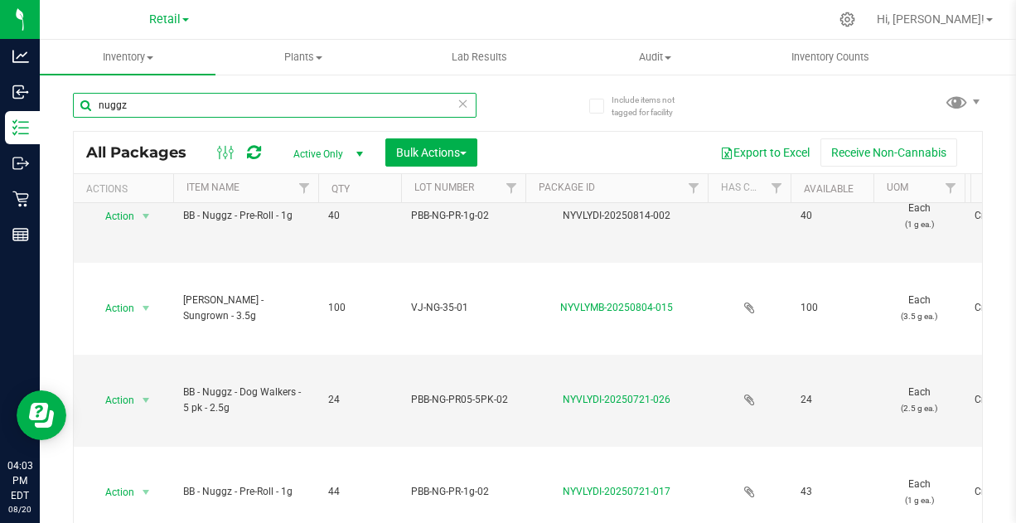
scroll to position [128, 0]
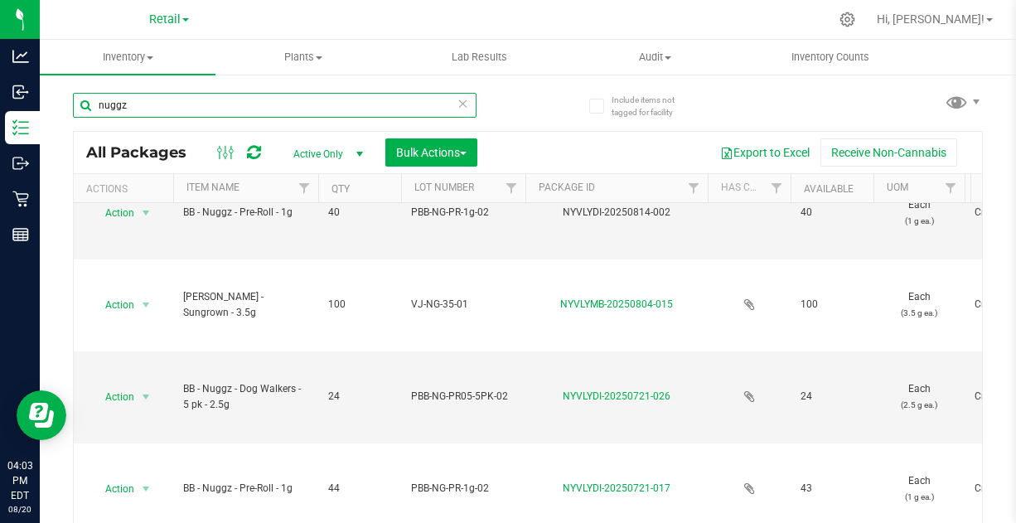
type input "nuggz"
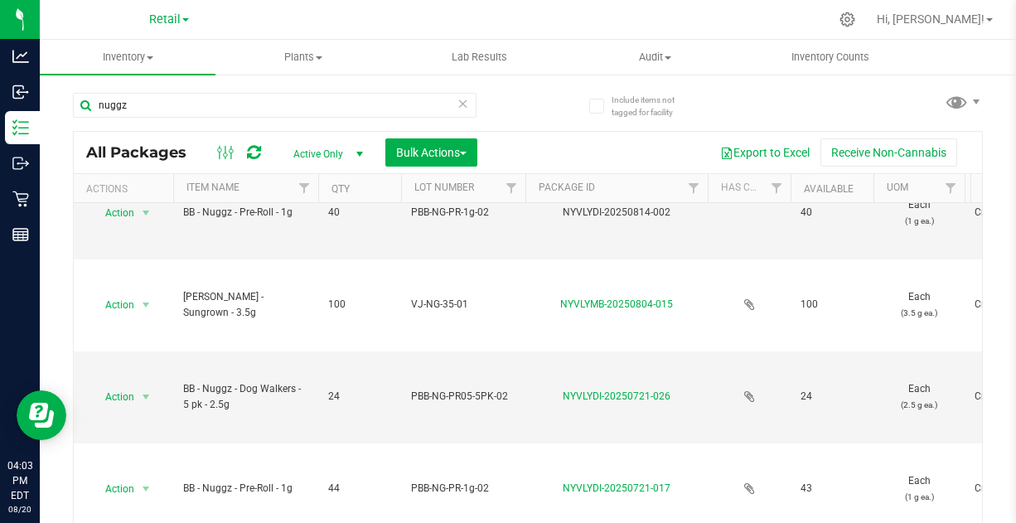
click at [359, 205] on span "40" at bounding box center [359, 213] width 63 height 16
click at [134, 392] on span "Action" at bounding box center [112, 396] width 45 height 23
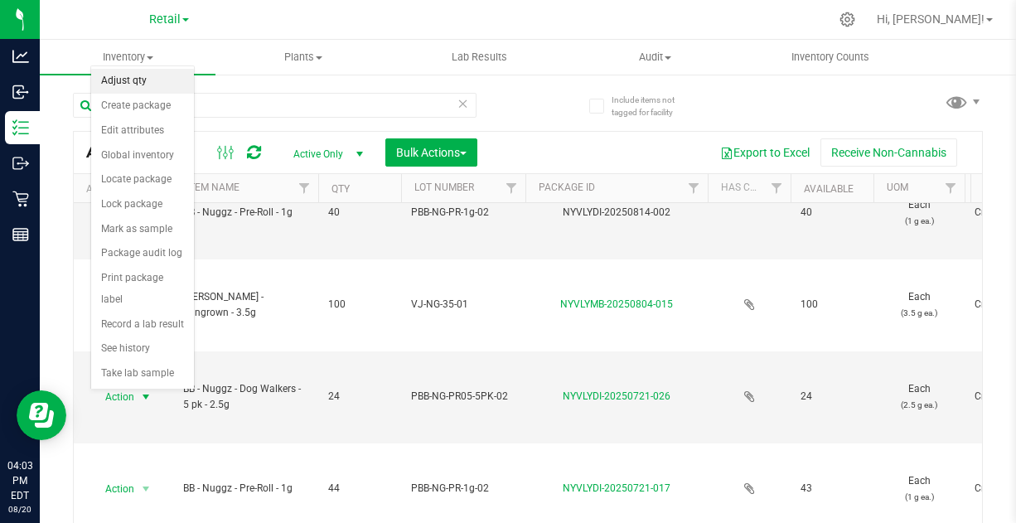
click at [142, 80] on li "Adjust qty" at bounding box center [142, 81] width 103 height 25
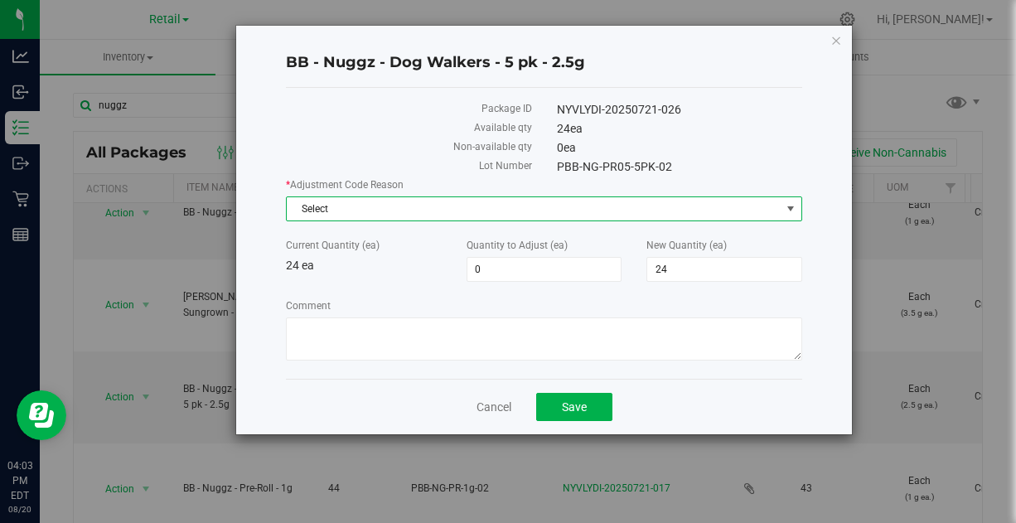
click at [452, 206] on span "Select" at bounding box center [534, 208] width 494 height 23
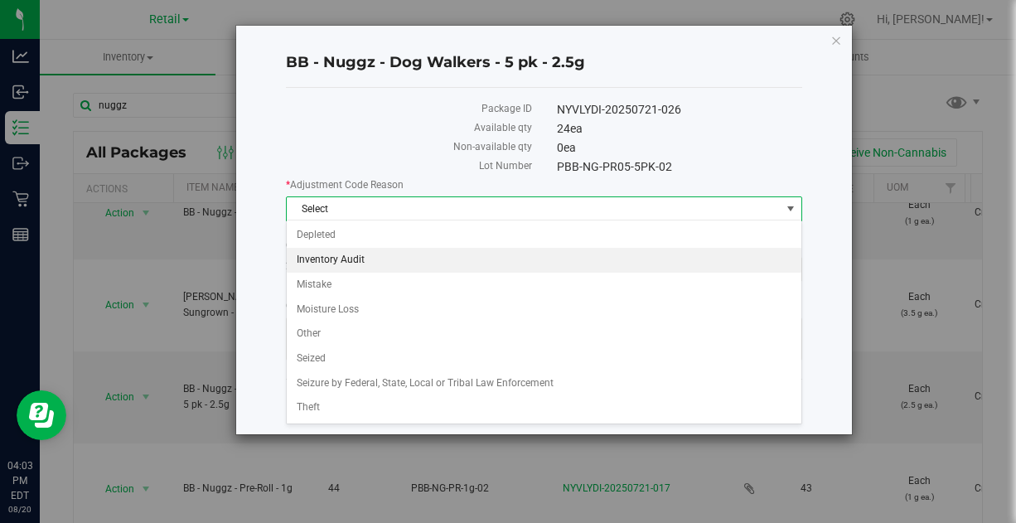
click at [362, 257] on li "Inventory Audit" at bounding box center [544, 260] width 515 height 25
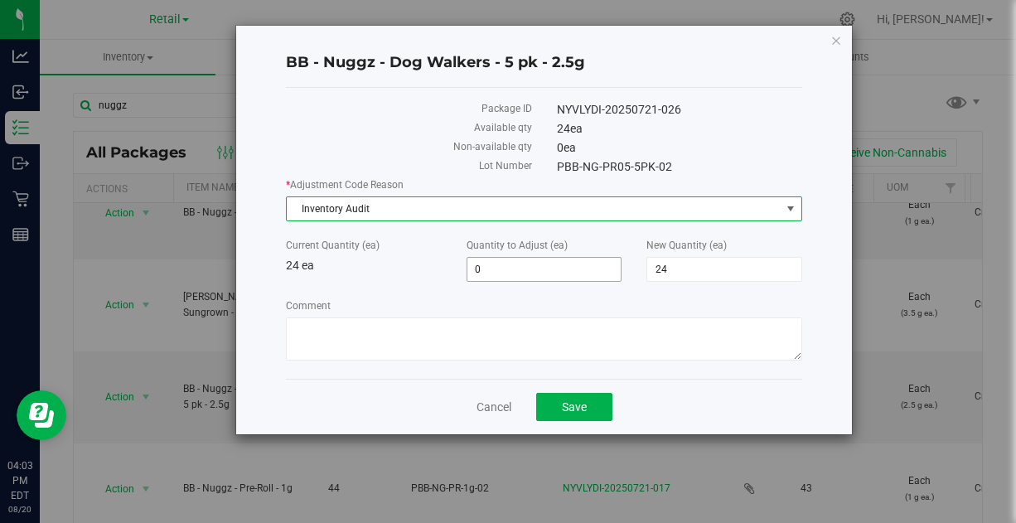
click at [556, 270] on span "0 0" at bounding box center [545, 269] width 156 height 25
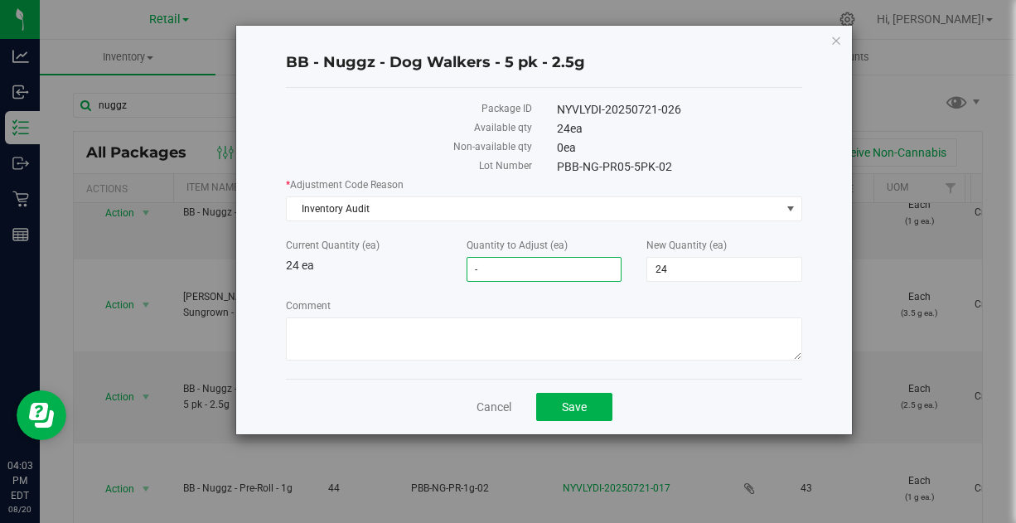
type input "-1"
type input "23"
click at [540, 292] on div "* Adjustment Code Reason Inventory Audit Select Depleted Inventory Audit Mistak…" at bounding box center [544, 271] width 516 height 188
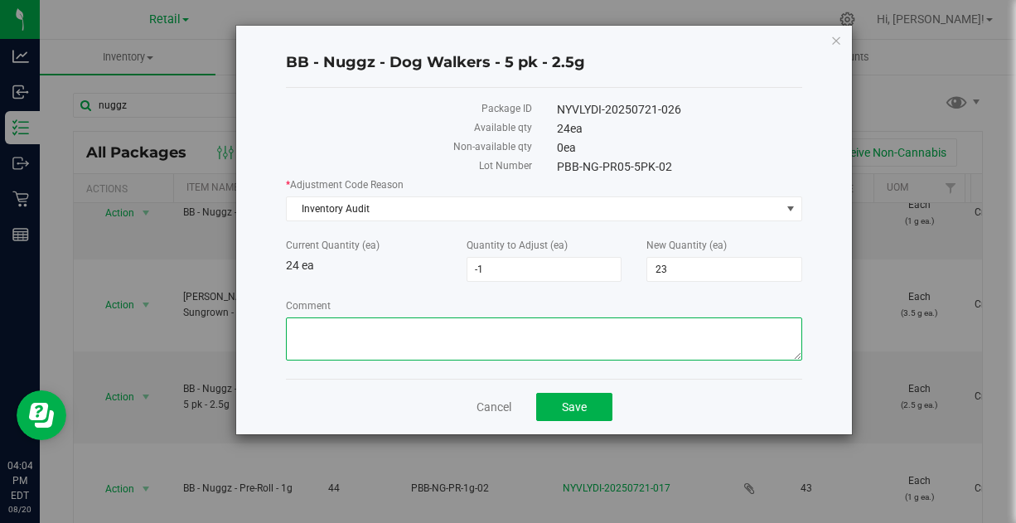
click at [520, 318] on textarea "Comment" at bounding box center [544, 338] width 516 height 43
paste textarea "PBB-NG-PR35-10PK"
type textarea "PBB-NG-PR35-10PK"
drag, startPoint x: 405, startPoint y: 330, endPoint x: 273, endPoint y: 336, distance: 131.9
click at [273, 336] on div "BB - Nuggz - Dog Walkers - 5 pk - 2.5g Package ID NYVLYDI-20250721-026 Availabl…" at bounding box center [544, 230] width 616 height 409
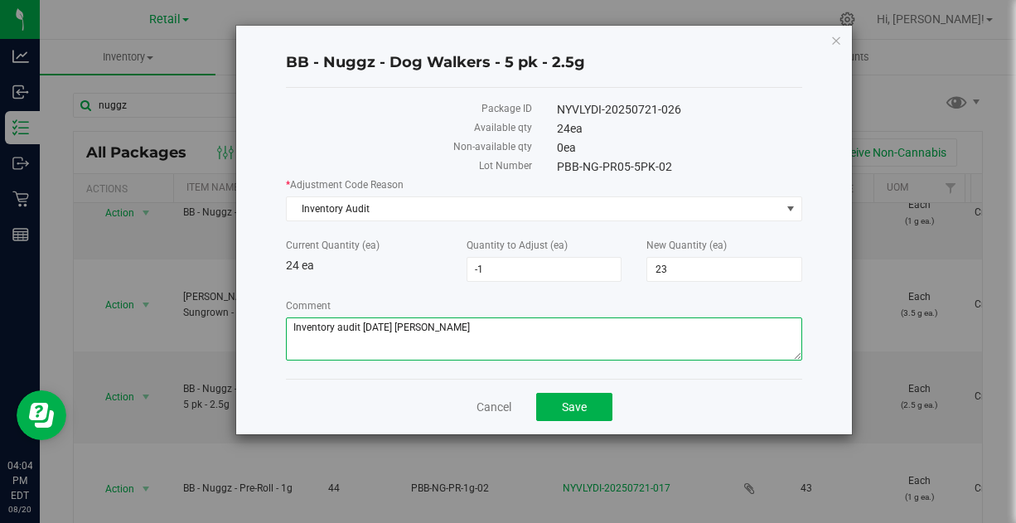
type textarea "Inventory audit 8/19/25 Ryan"
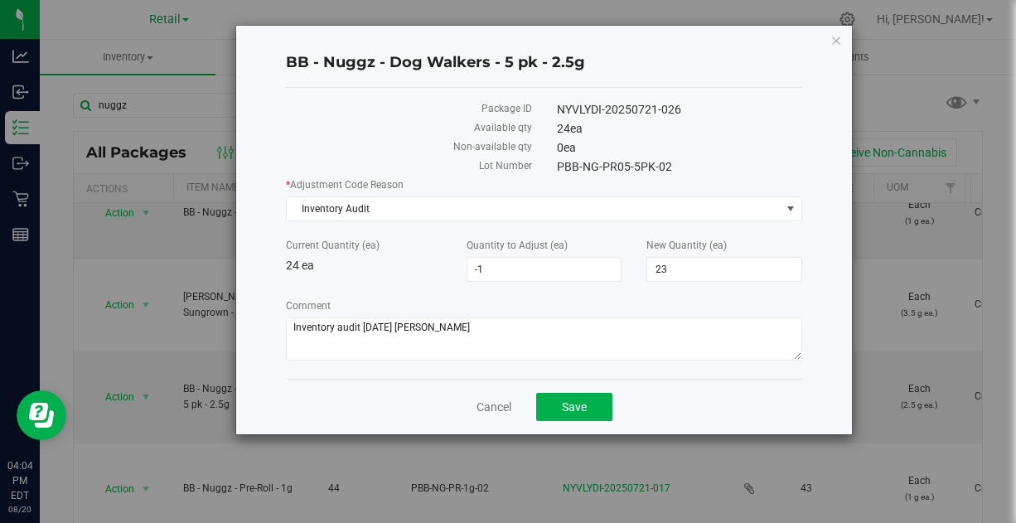
click at [535, 298] on label "Comment" at bounding box center [544, 305] width 516 height 15
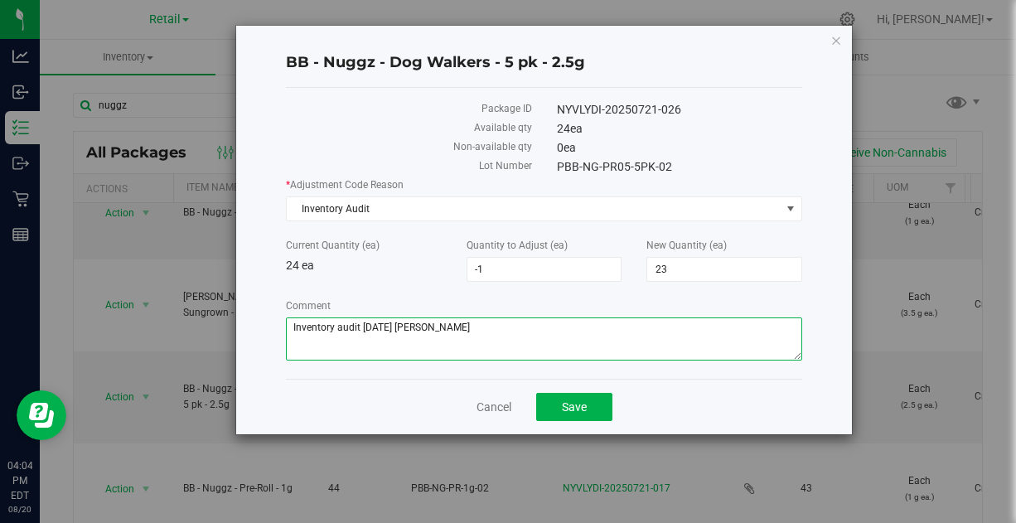
click at [535, 317] on textarea "Comment" at bounding box center [544, 338] width 516 height 43
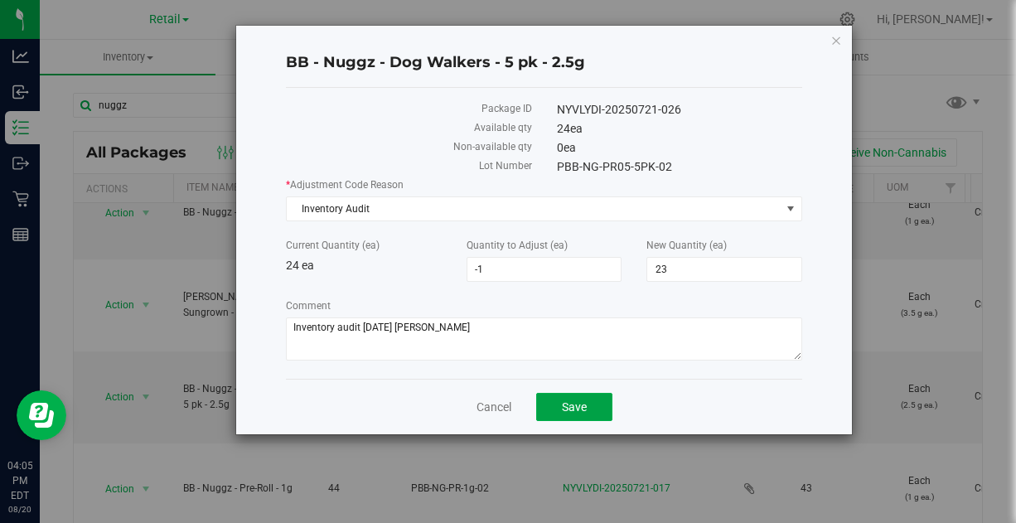
click at [568, 400] on span "Save" at bounding box center [574, 406] width 25 height 13
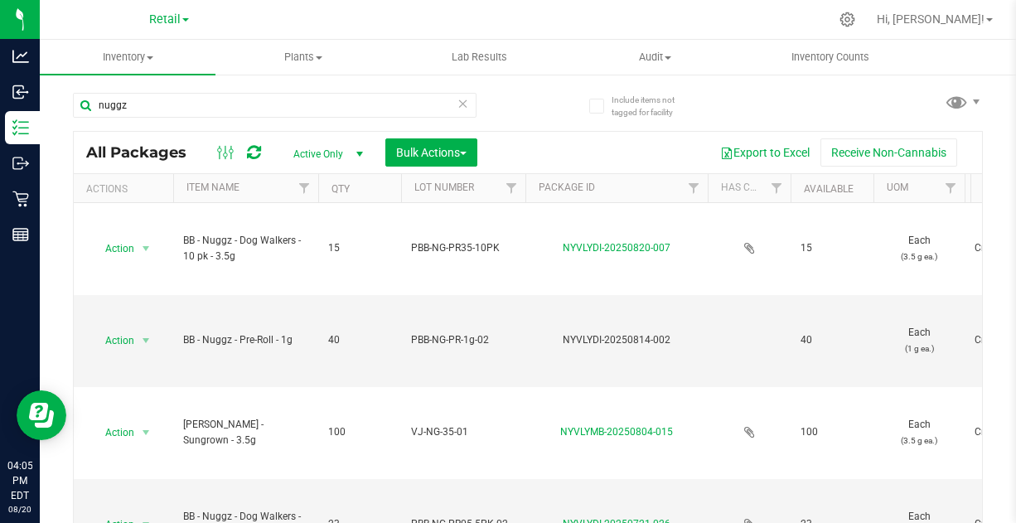
click at [457, 104] on icon at bounding box center [463, 103] width 12 height 20
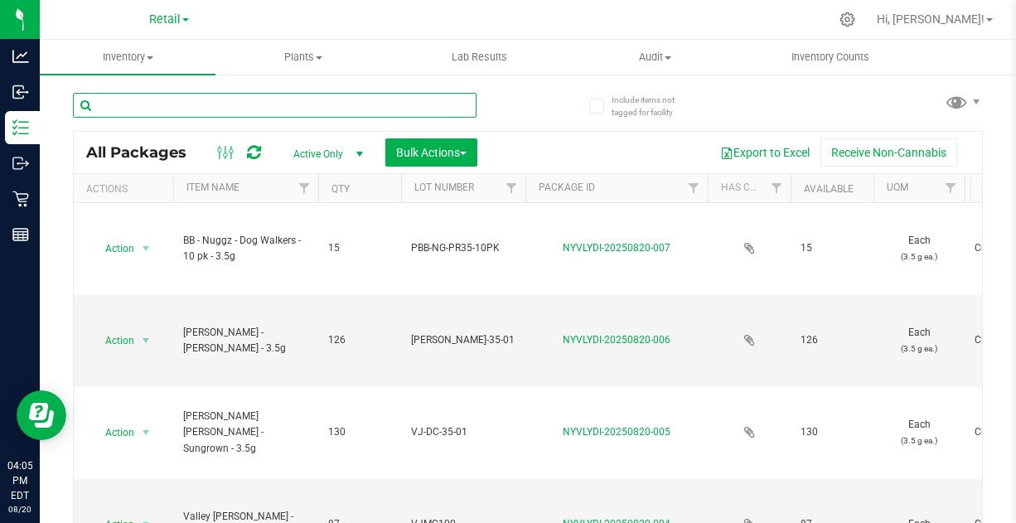
click at [440, 108] on input "text" at bounding box center [275, 105] width 404 height 25
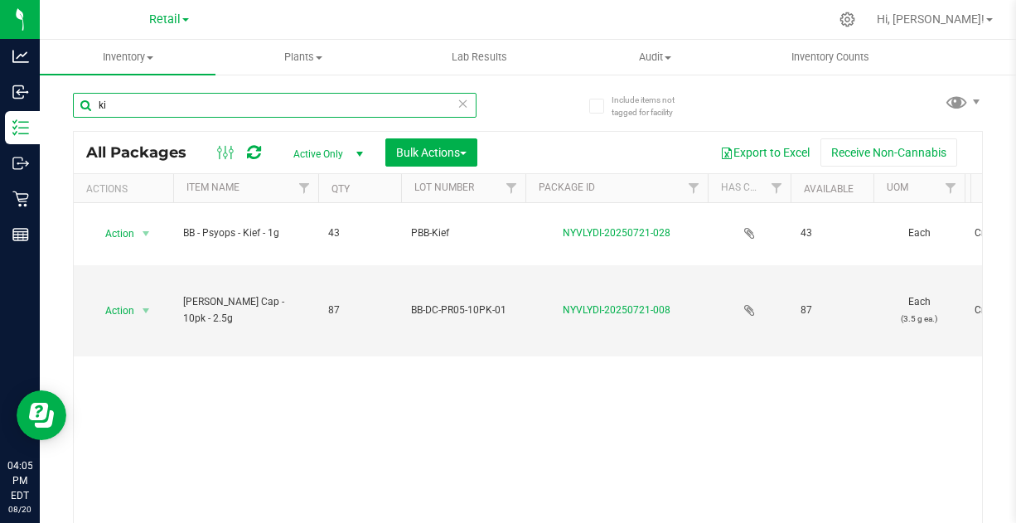
type input "k"
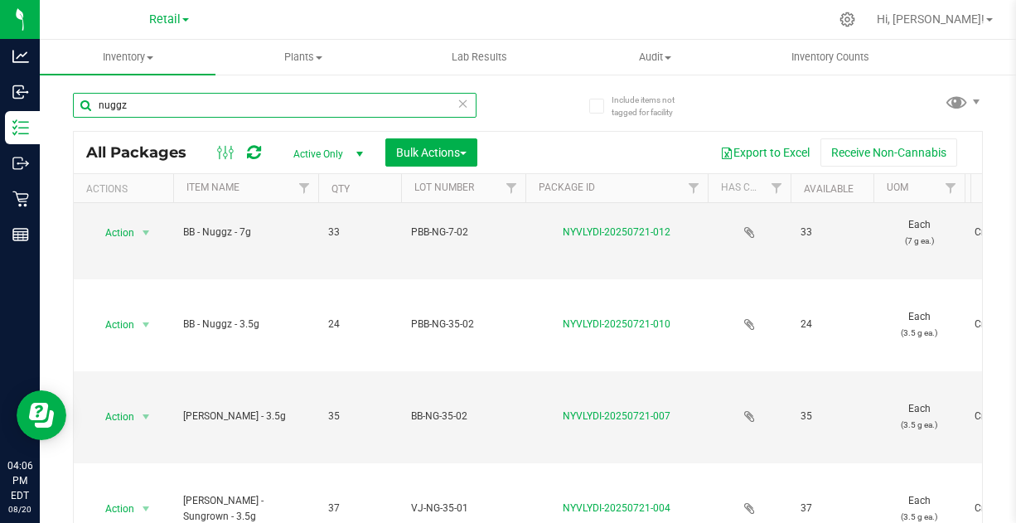
scroll to position [507, 0]
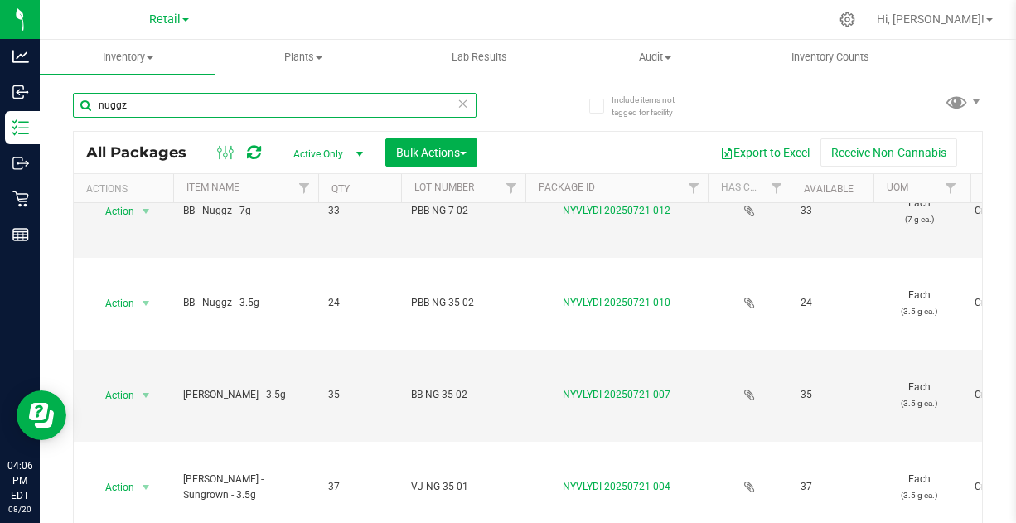
type input "nuggz"
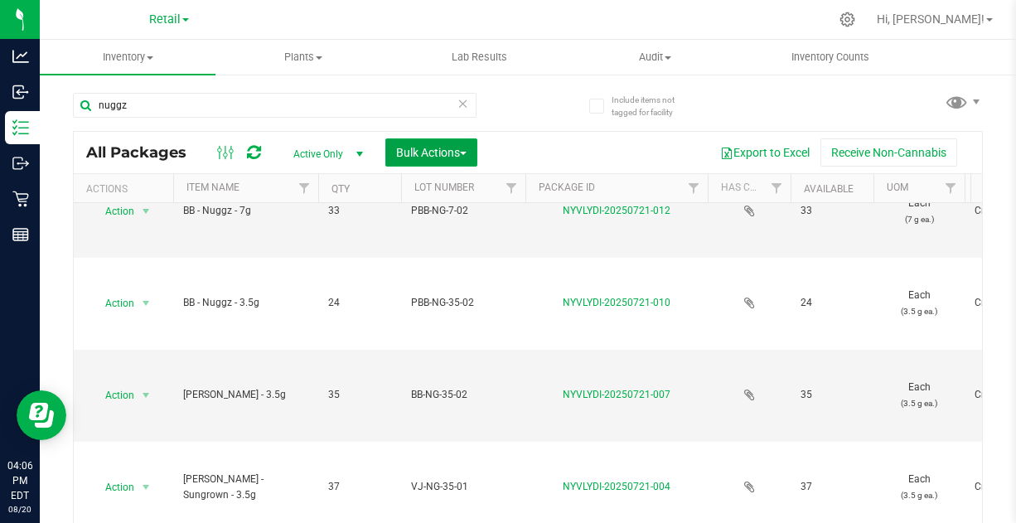
click at [452, 146] on span "Bulk Actions" at bounding box center [431, 152] width 70 height 13
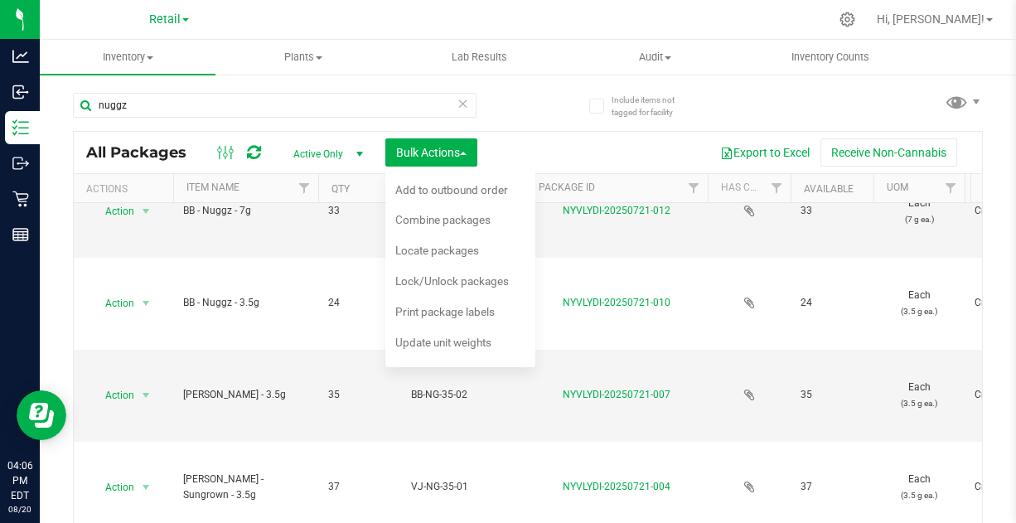
click at [441, 218] on span "Combine packages" at bounding box center [442, 219] width 95 height 13
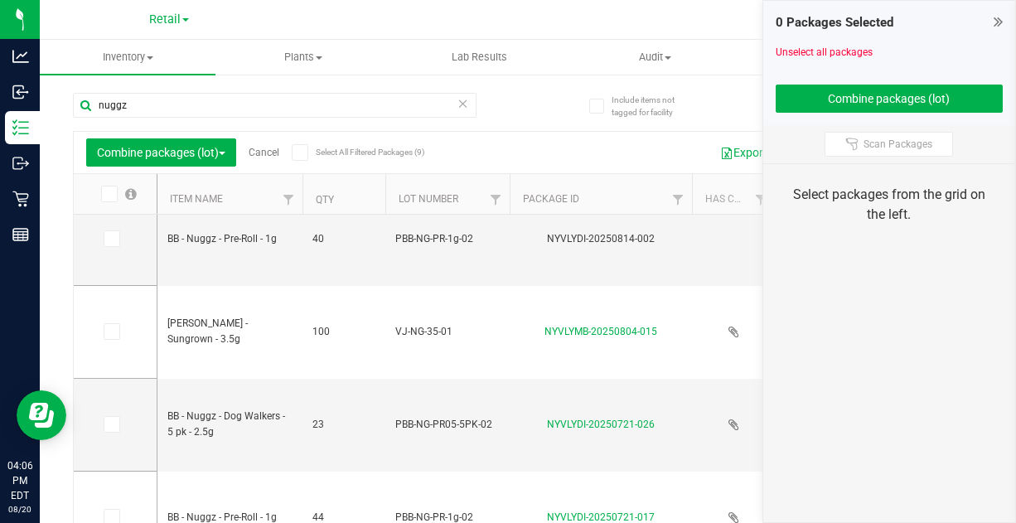
click at [114, 331] on icon at bounding box center [110, 331] width 11 height 0
click at [0, 0] on input "checkbox" at bounding box center [0, 0] width 0 height 0
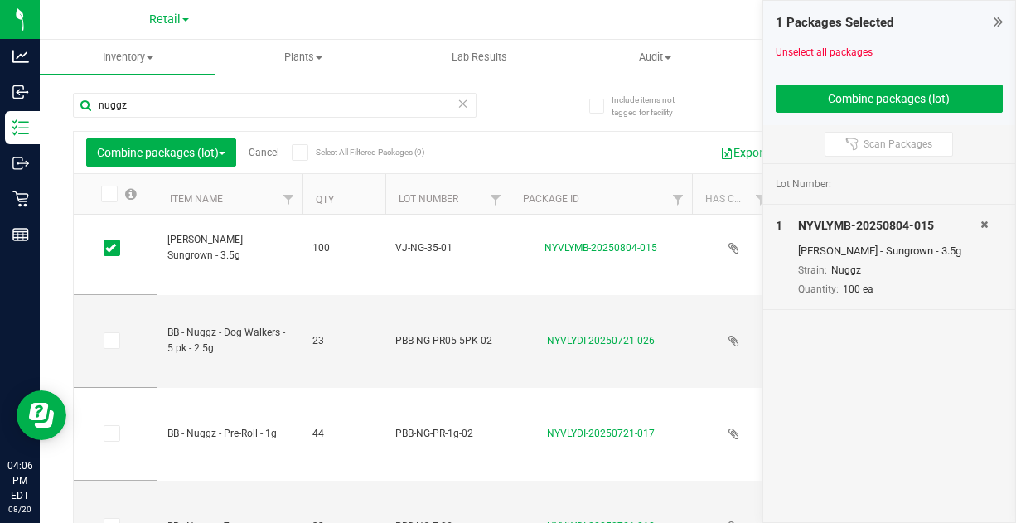
scroll to position [201, 0]
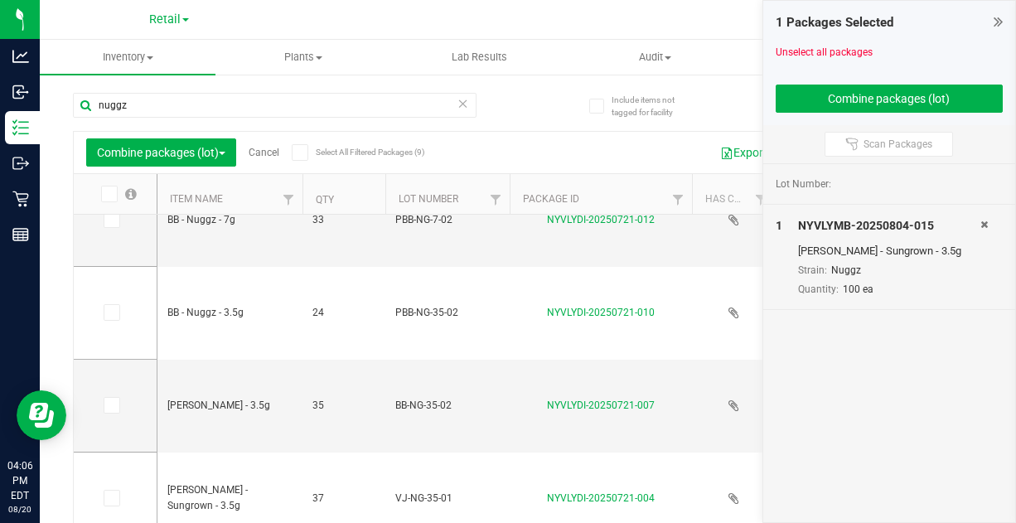
click at [114, 498] on icon at bounding box center [110, 498] width 11 height 0
click at [0, 0] on input "checkbox" at bounding box center [0, 0] width 0 height 0
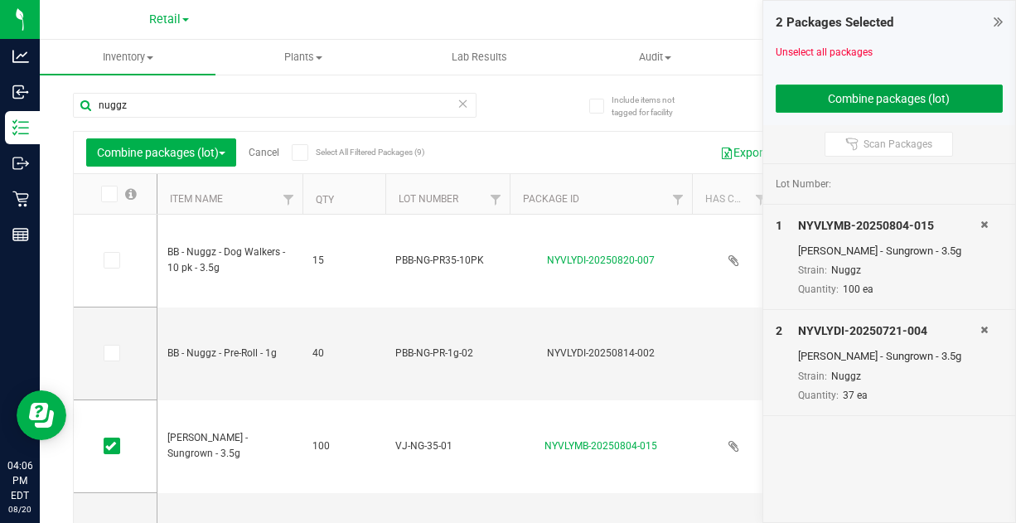
click at [827, 99] on button "Combine packages (lot)" at bounding box center [890, 99] width 228 height 28
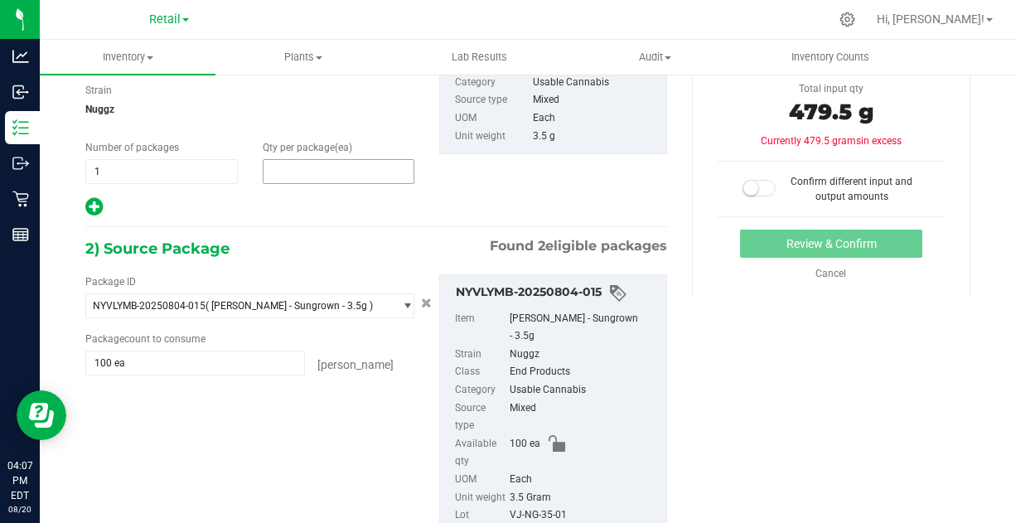
click at [301, 177] on span at bounding box center [339, 171] width 152 height 25
type input "137"
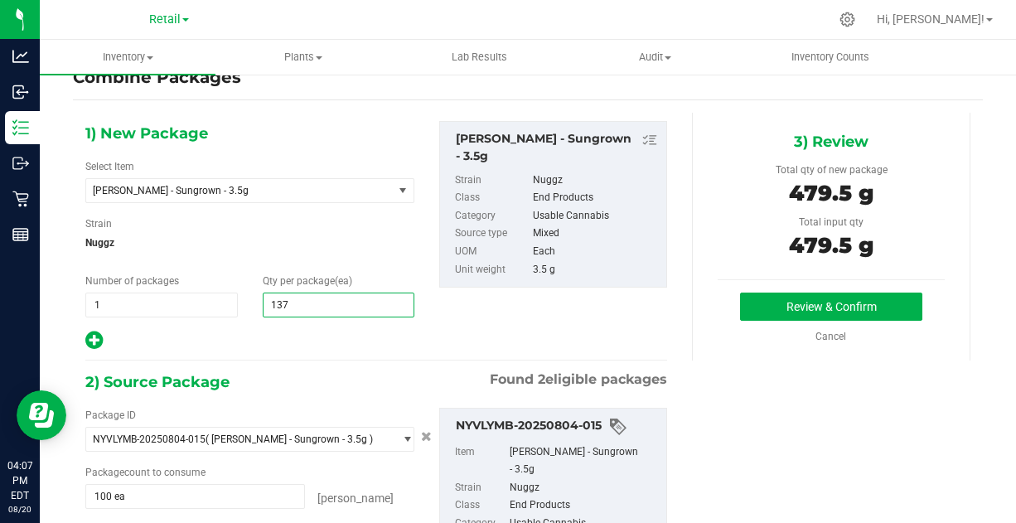
type input "137"
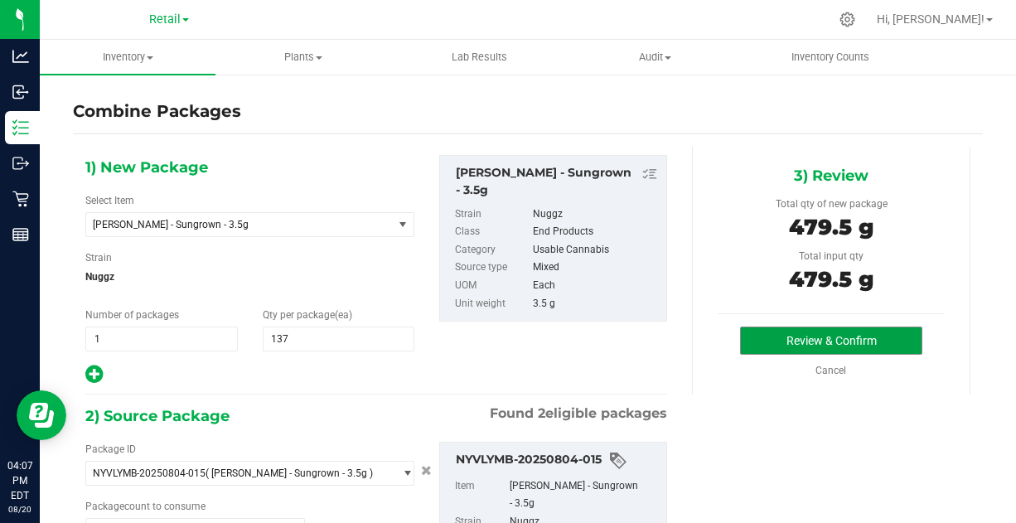
click at [788, 336] on button "Review & Confirm" at bounding box center [830, 341] width 181 height 28
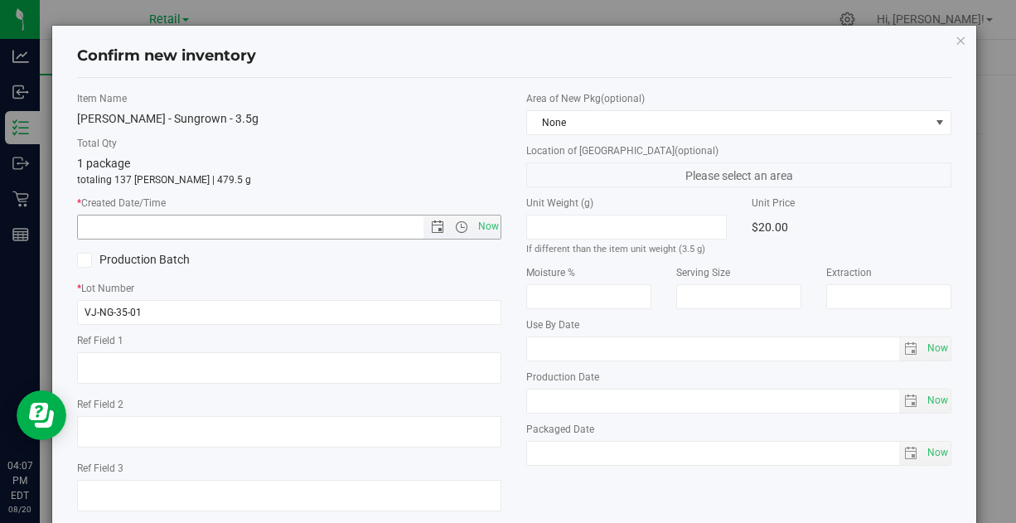
click at [486, 223] on span "Now" at bounding box center [488, 227] width 28 height 24
type input "8/20/2025 4:07 PM"
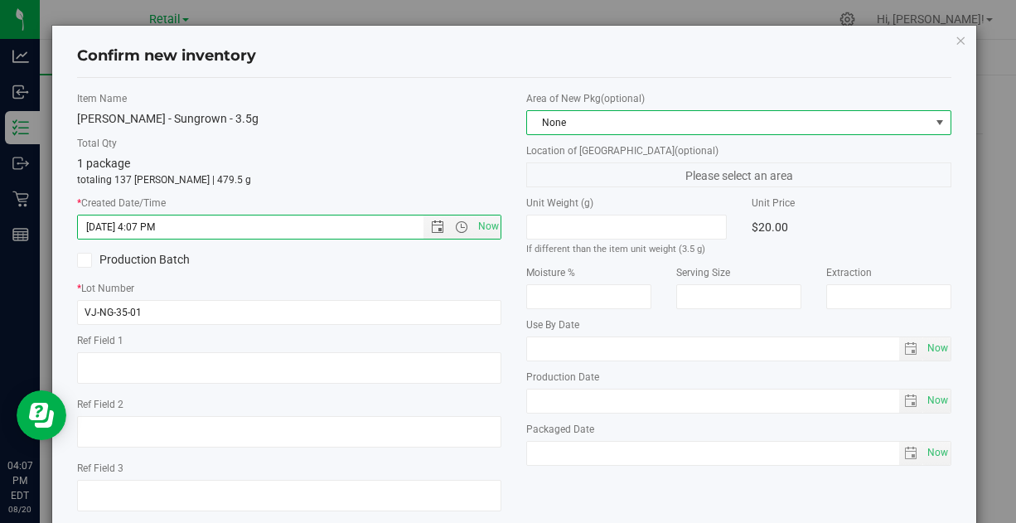
click at [667, 124] on span "None" at bounding box center [728, 122] width 402 height 23
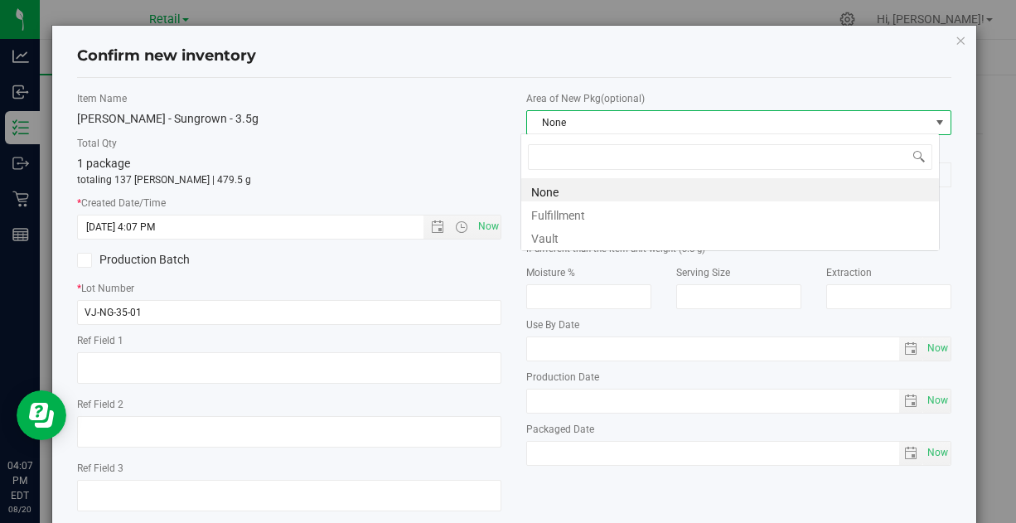
scroll to position [24, 419]
click at [573, 234] on li "Vault" at bounding box center [730, 236] width 418 height 23
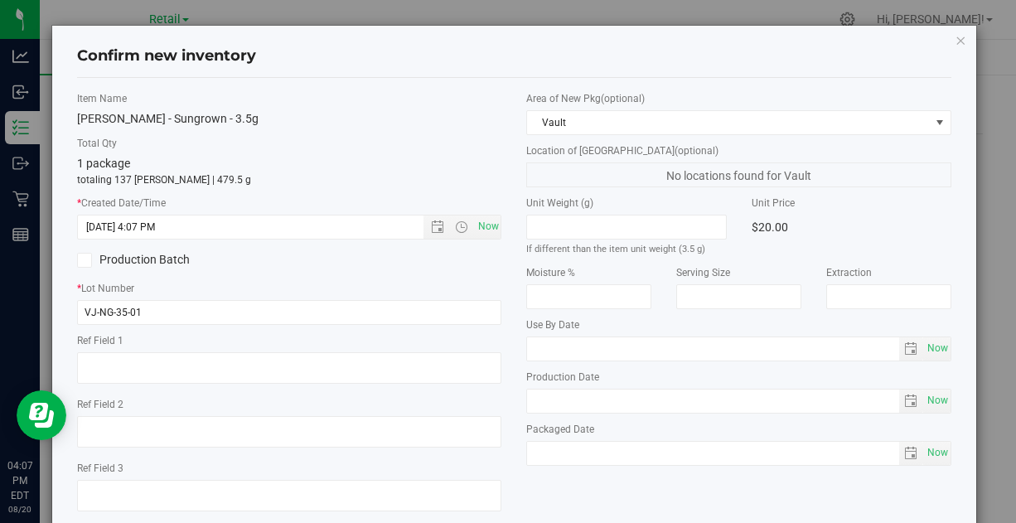
click at [457, 148] on label "Total Qty" at bounding box center [289, 143] width 424 height 15
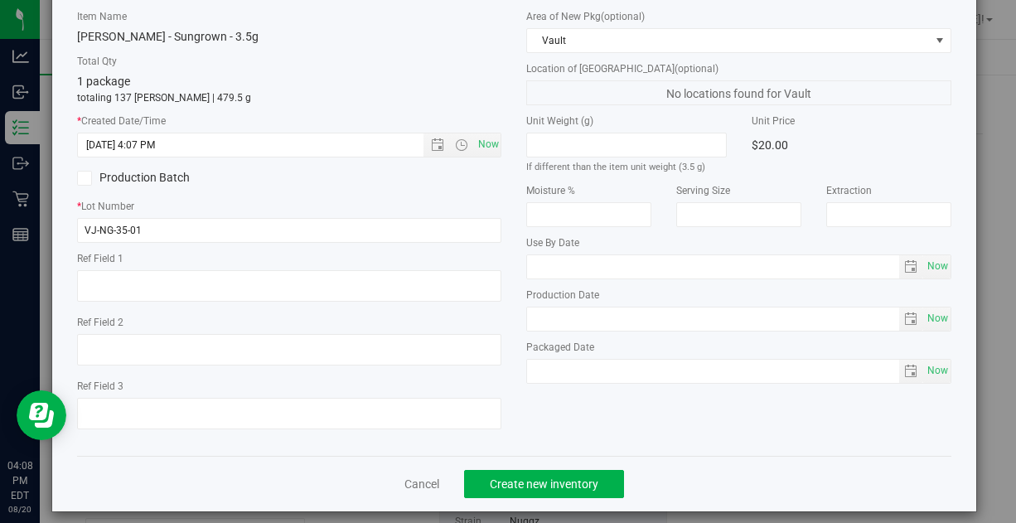
scroll to position [94, 0]
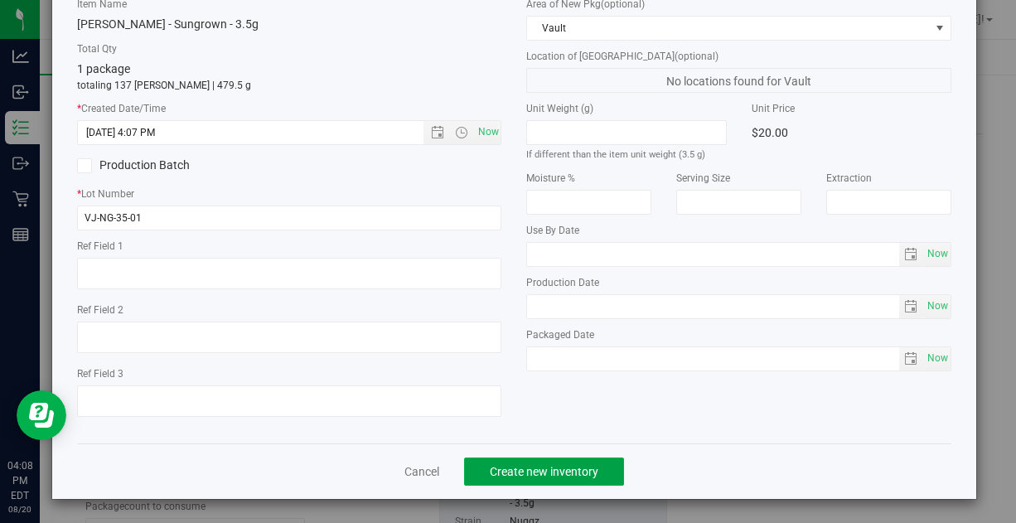
click at [515, 467] on span "Create new inventory" at bounding box center [544, 471] width 109 height 13
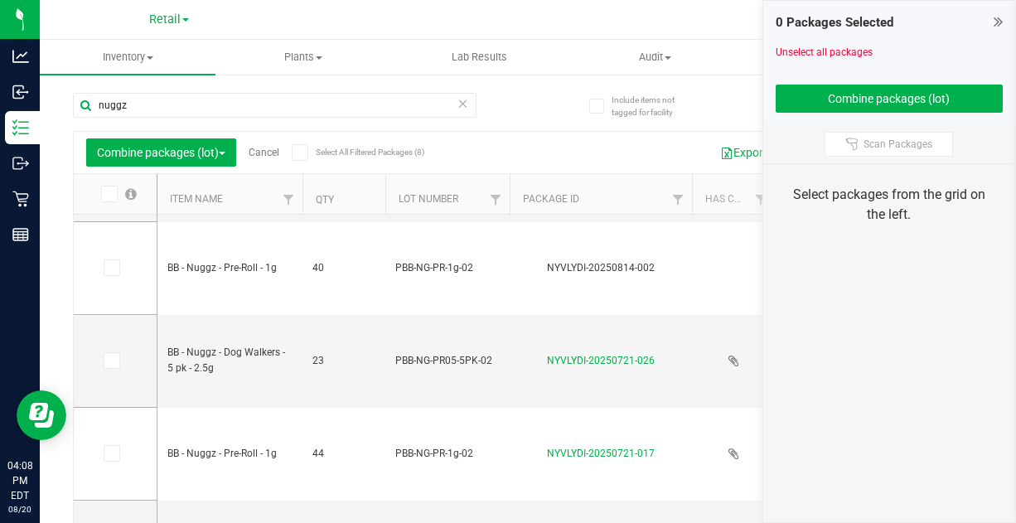
scroll to position [198, 0]
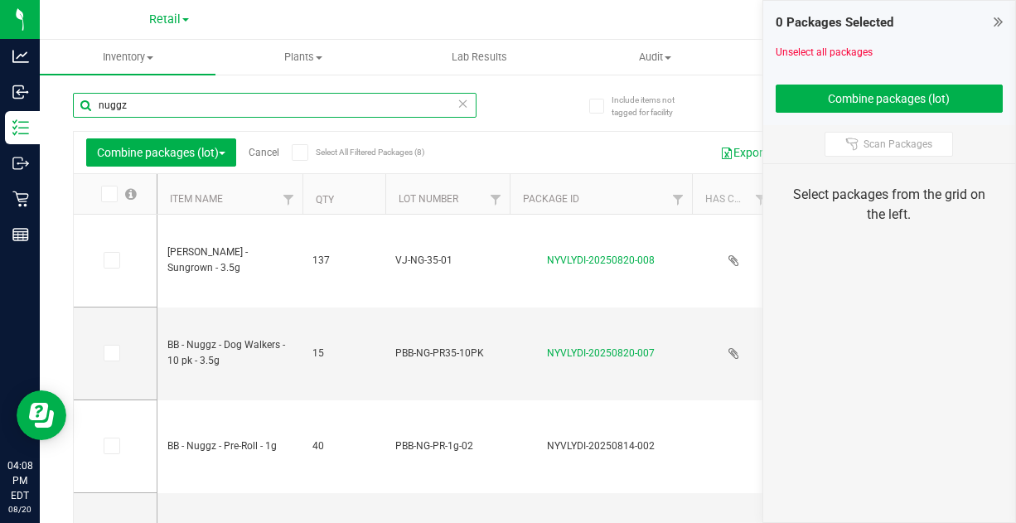
click at [202, 103] on input "nuggz" at bounding box center [275, 105] width 404 height 25
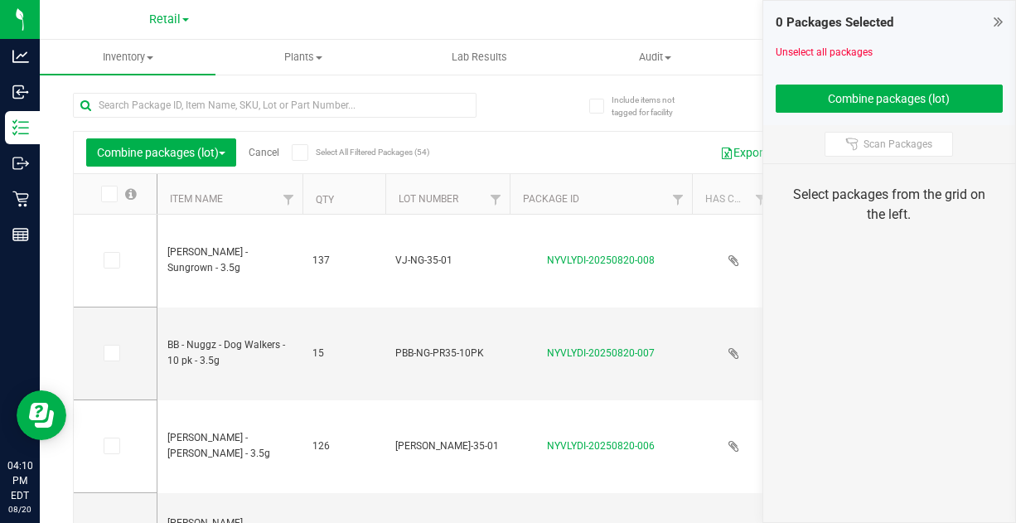
click at [177, 22] on span "Retail" at bounding box center [164, 19] width 31 height 14
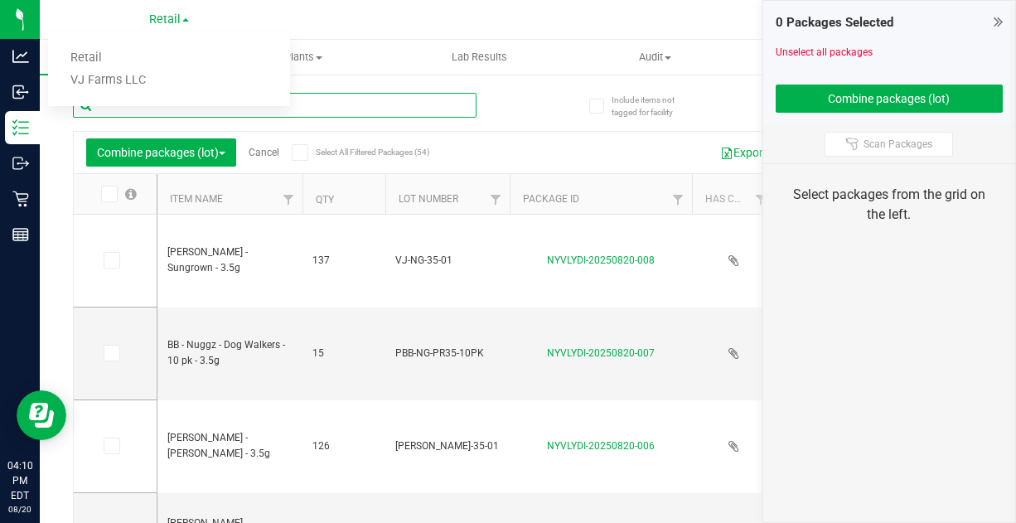
click at [370, 94] on input "text" at bounding box center [275, 105] width 404 height 25
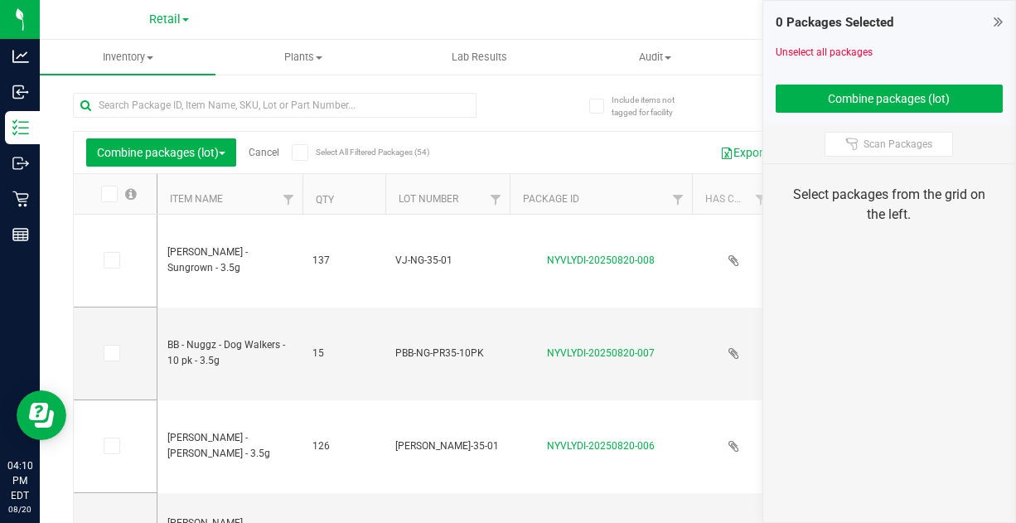
click at [264, 151] on link "Cancel" at bounding box center [264, 153] width 31 height 12
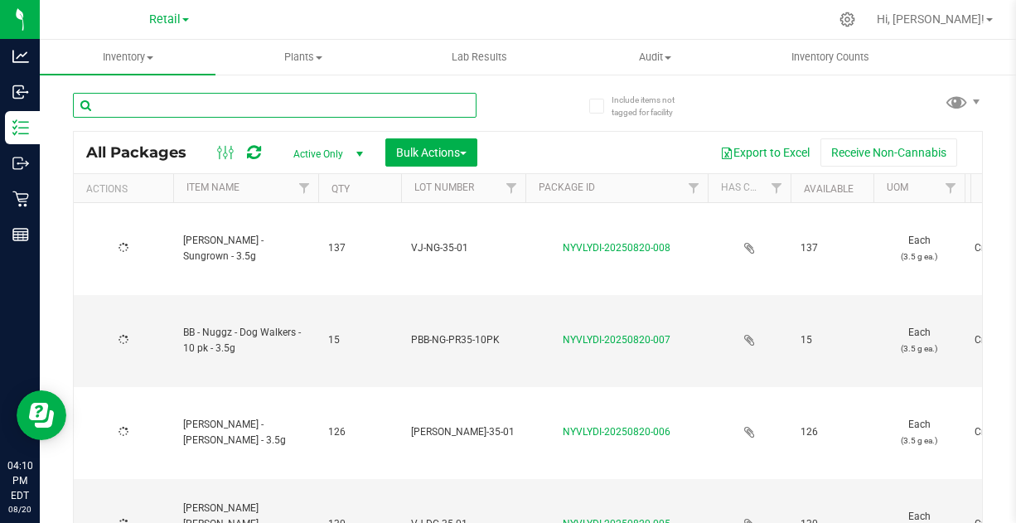
click at [289, 96] on input "text" at bounding box center [275, 105] width 404 height 25
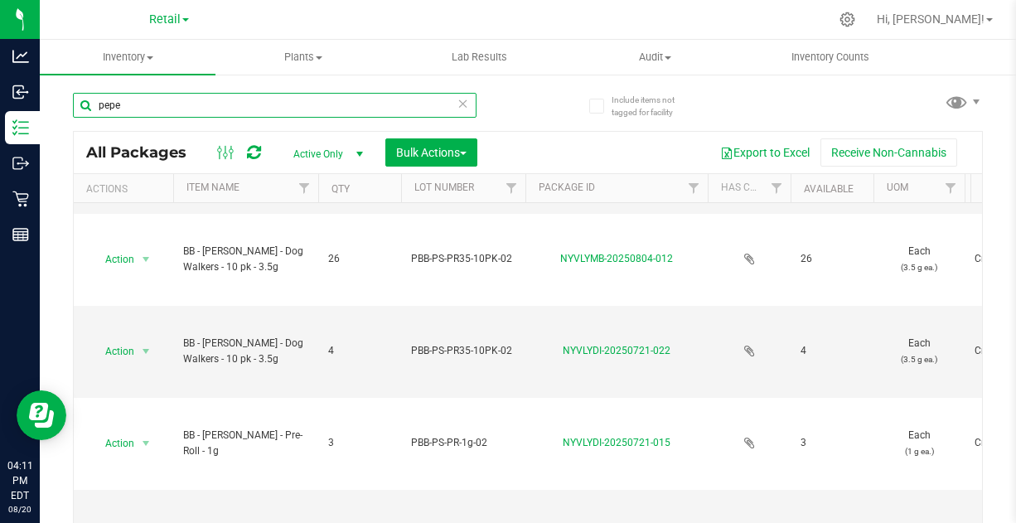
scroll to position [174, 0]
type input "pepe"
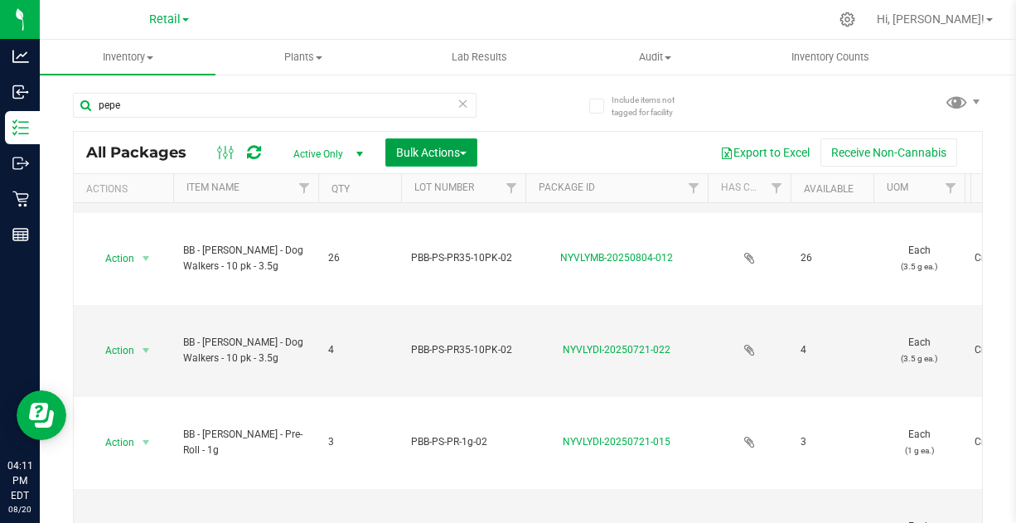
click at [435, 138] on button "Bulk Actions" at bounding box center [431, 152] width 92 height 28
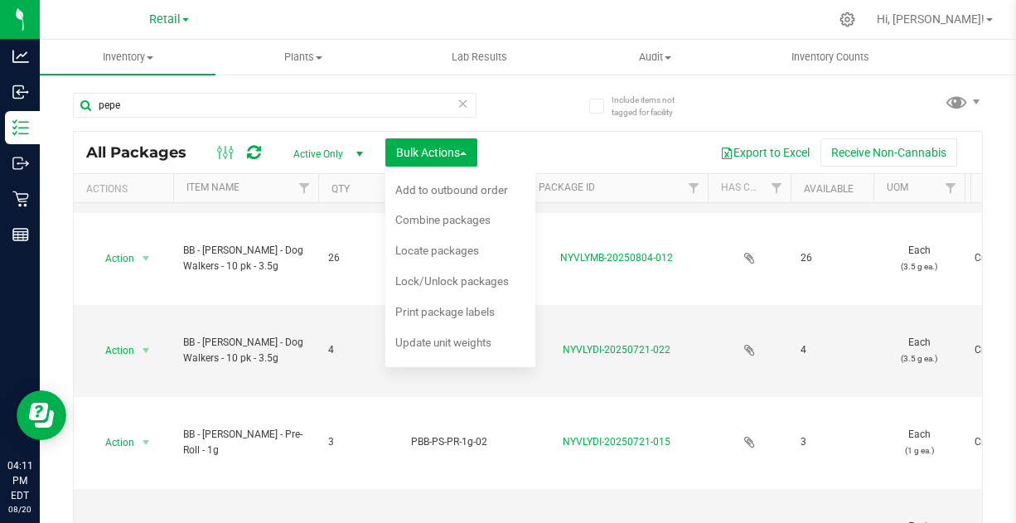
click at [441, 220] on span "Combine packages" at bounding box center [442, 219] width 95 height 13
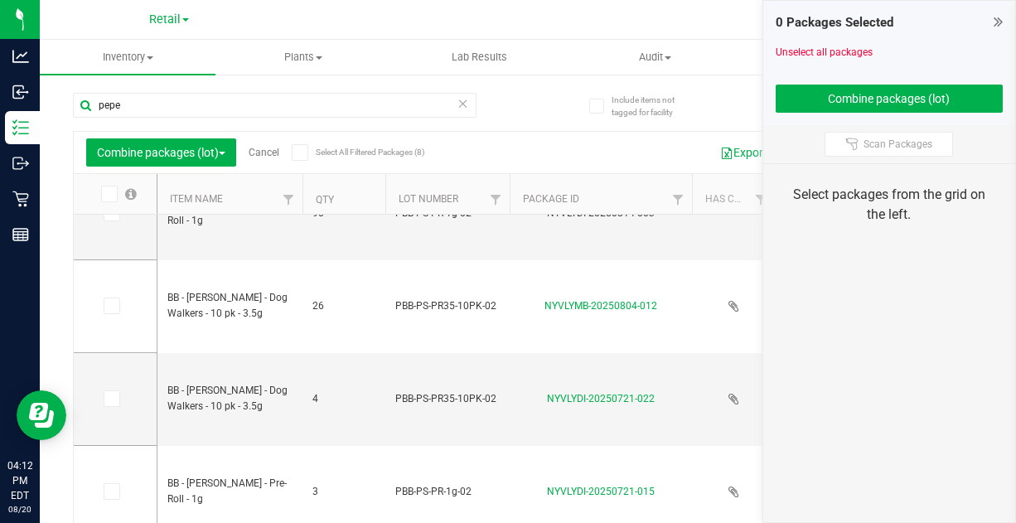
scroll to position [146, 0]
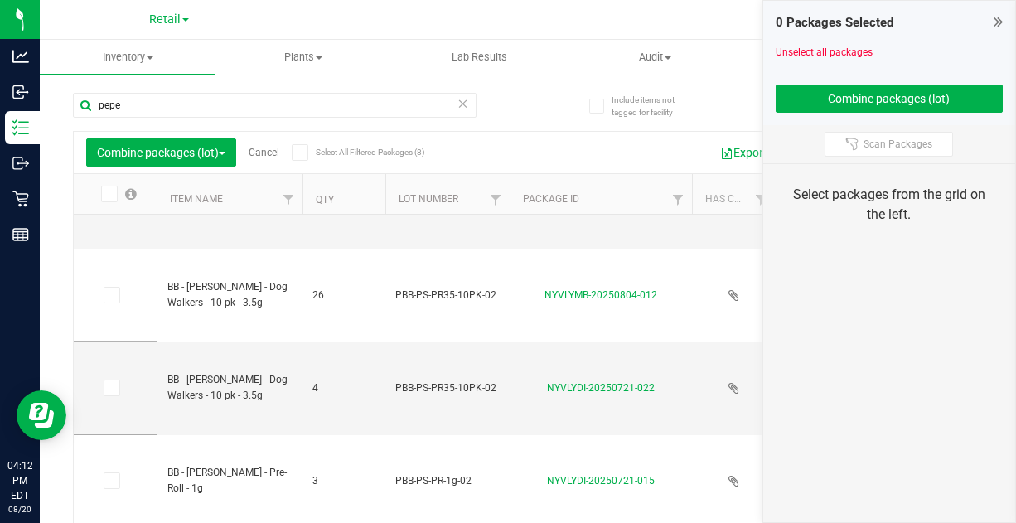
click at [107, 295] on icon at bounding box center [110, 295] width 11 height 0
click at [0, 0] on input "checkbox" at bounding box center [0, 0] width 0 height 0
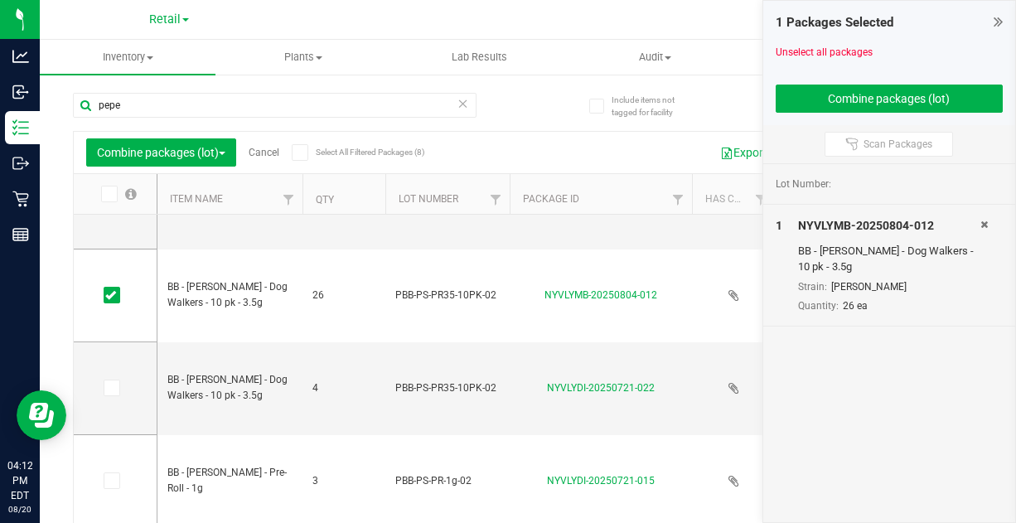
click at [109, 388] on icon at bounding box center [110, 388] width 11 height 0
click at [0, 0] on input "checkbox" at bounding box center [0, 0] width 0 height 0
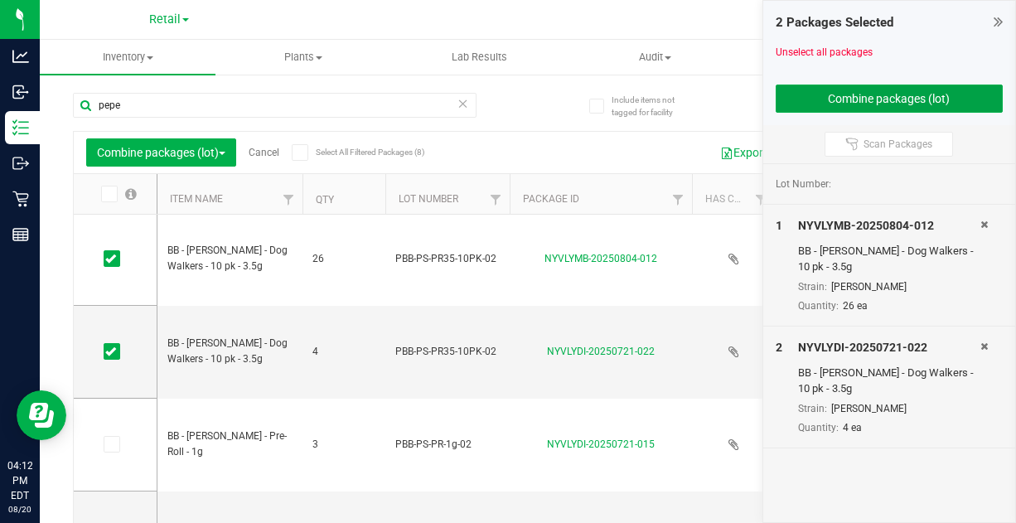
click at [812, 101] on button "Combine packages (lot)" at bounding box center [890, 99] width 228 height 28
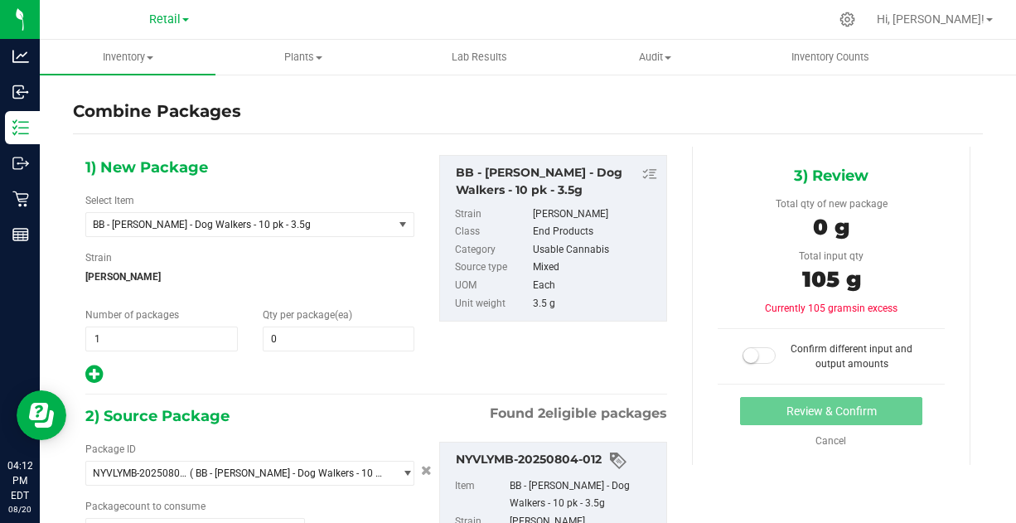
type input "26 ea"
type input "4 ea"
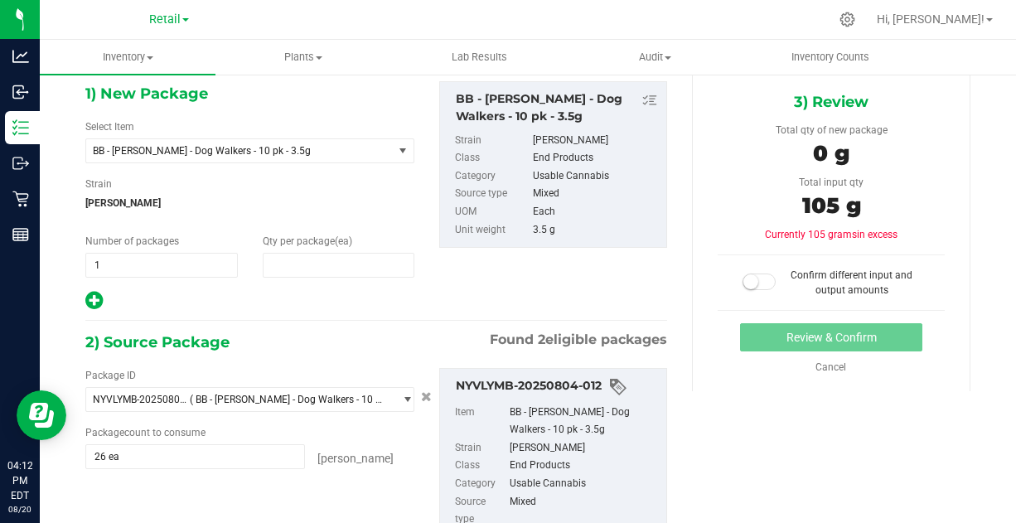
click at [301, 255] on span at bounding box center [339, 265] width 152 height 25
type input "30"
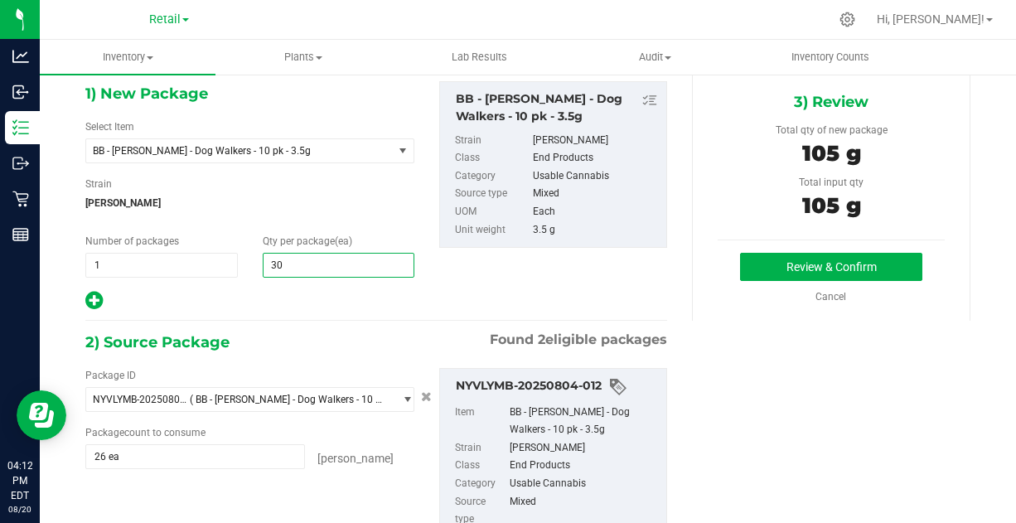
type input "30"
click at [296, 280] on div "1) New Package Select Item BB - Pepe Silvia - Dog Walkers - 10 pk - 3.5g BB - F…" at bounding box center [250, 196] width 354 height 230
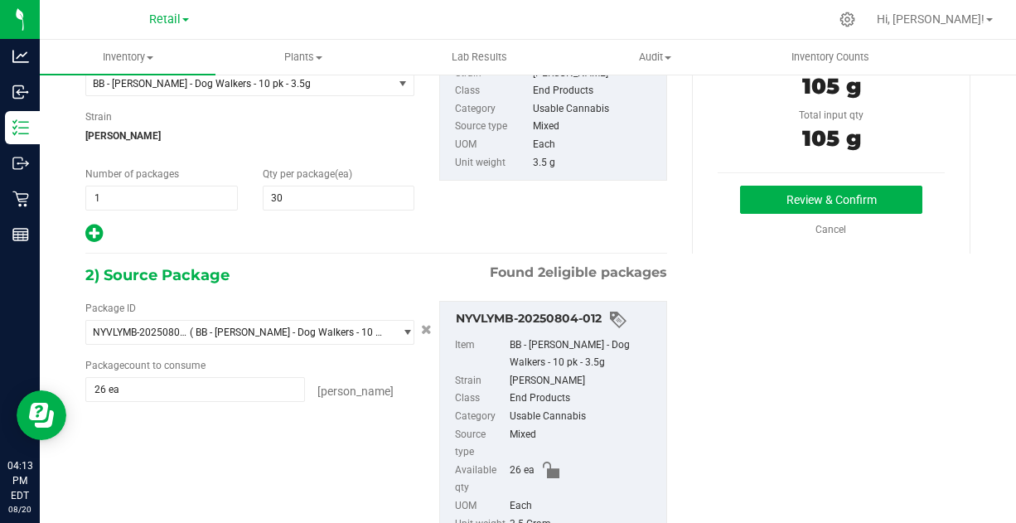
click at [359, 223] on div at bounding box center [249, 234] width 329 height 22
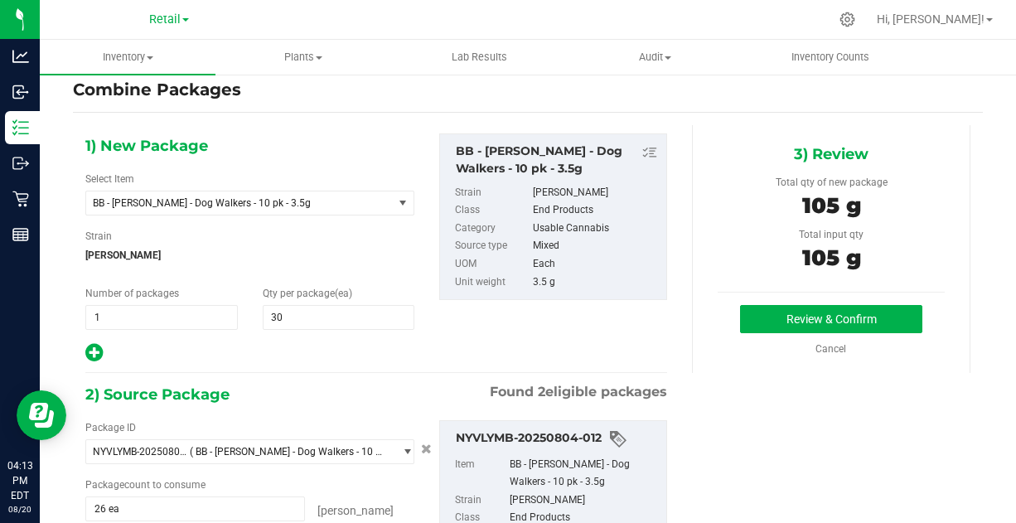
scroll to position [20, 0]
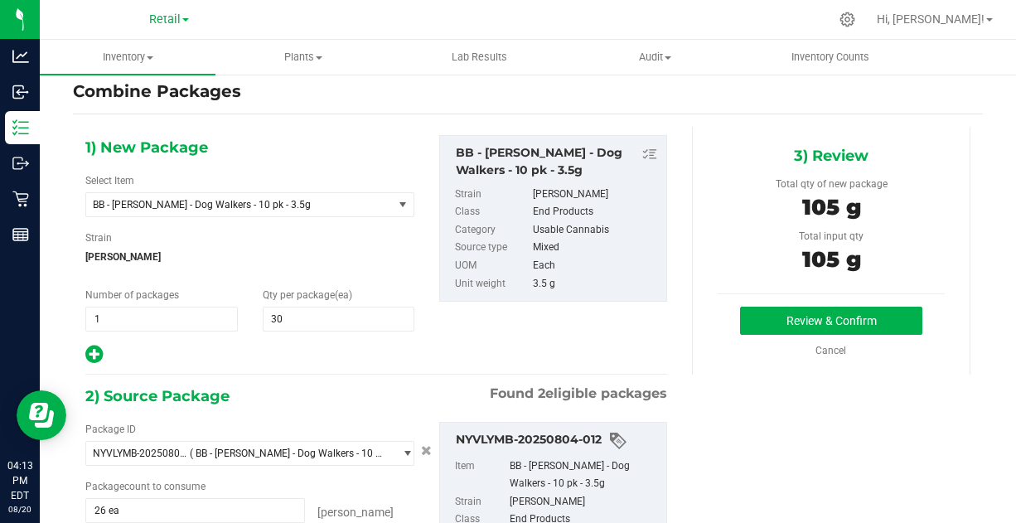
click at [682, 316] on div "3) Review Total qty of new package 105 g Total input qty 105 g Review & Confirm" at bounding box center [831, 251] width 303 height 248
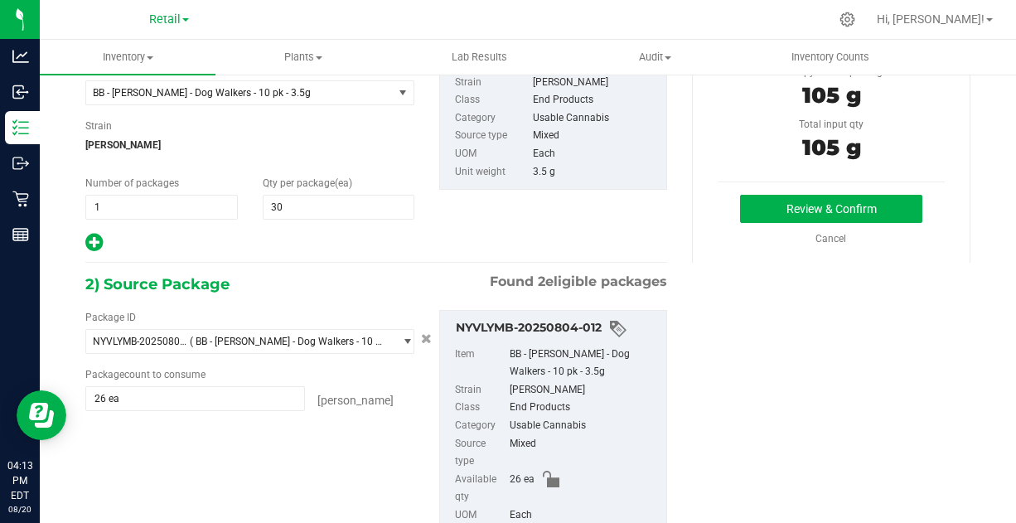
scroll to position [130, 0]
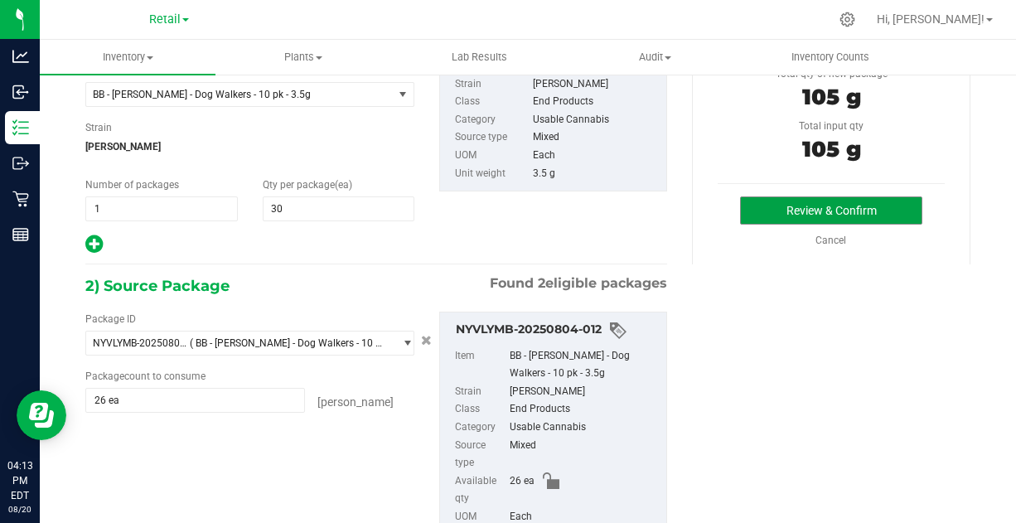
click at [777, 204] on button "Review & Confirm" at bounding box center [830, 210] width 181 height 28
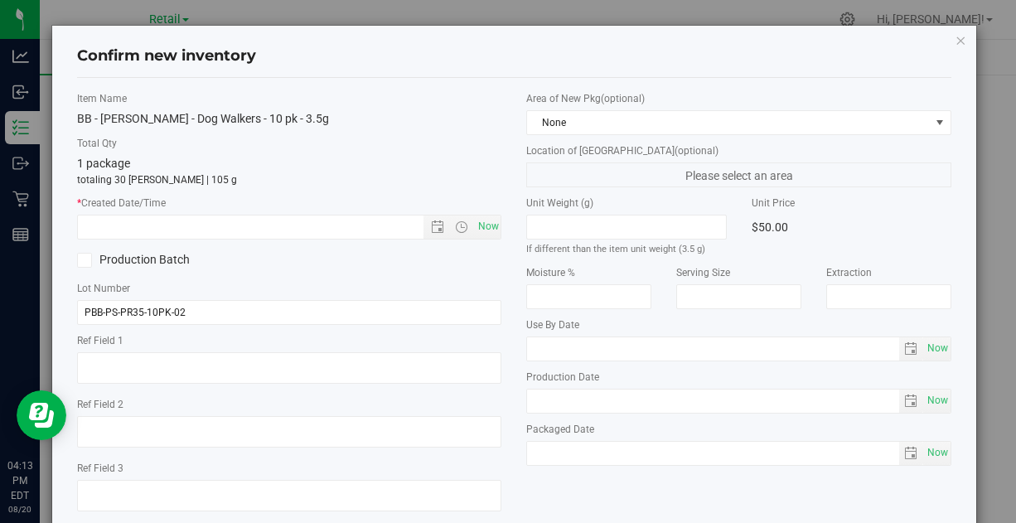
drag, startPoint x: 478, startPoint y: 177, endPoint x: 409, endPoint y: 170, distance: 70.0
click at [409, 170] on div "1 package totaling 30 eaches | 105 g" at bounding box center [289, 171] width 424 height 32
click at [459, 229] on span "Open the time view" at bounding box center [461, 226] width 13 height 13
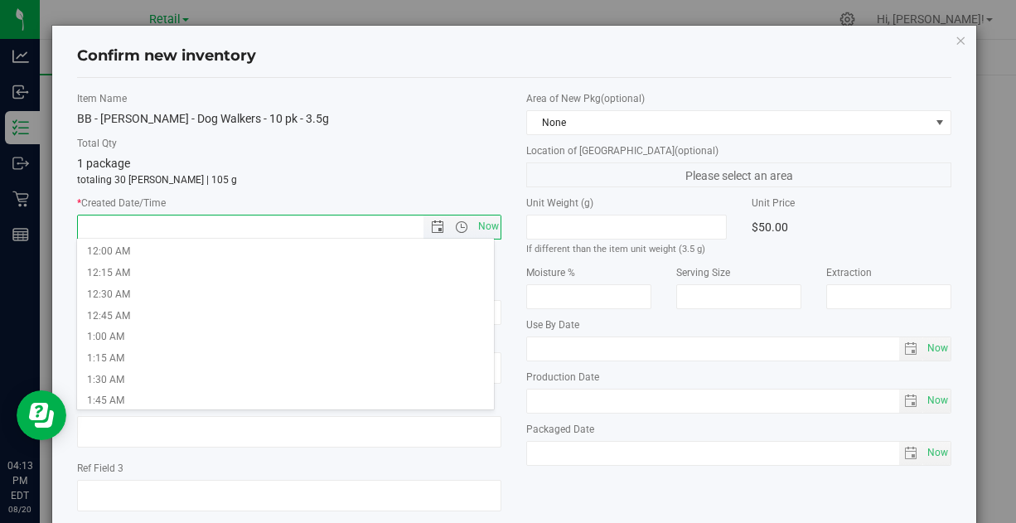
click at [486, 226] on span "Now" at bounding box center [488, 227] width 28 height 24
type input "8/20/2025 4:13 PM"
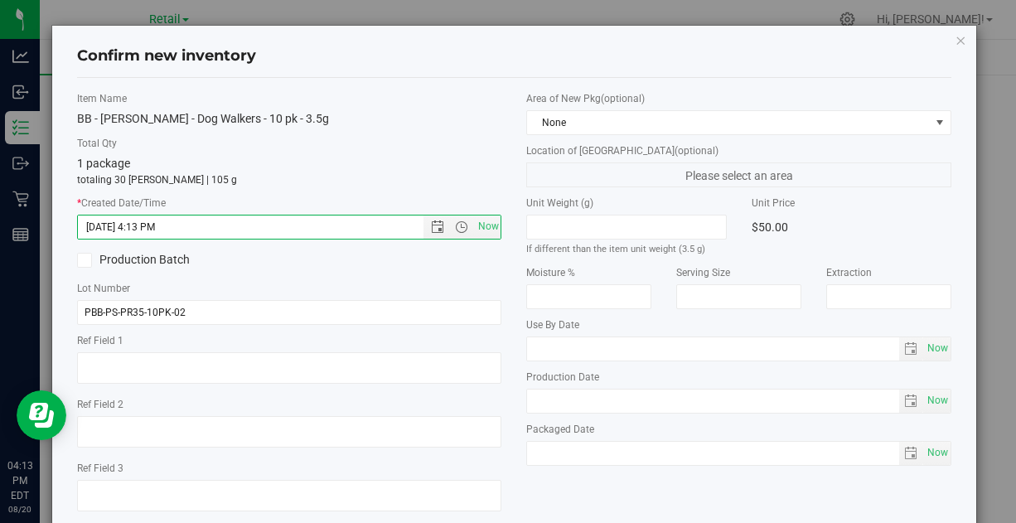
click at [317, 264] on div "Production Batch" at bounding box center [289, 260] width 449 height 25
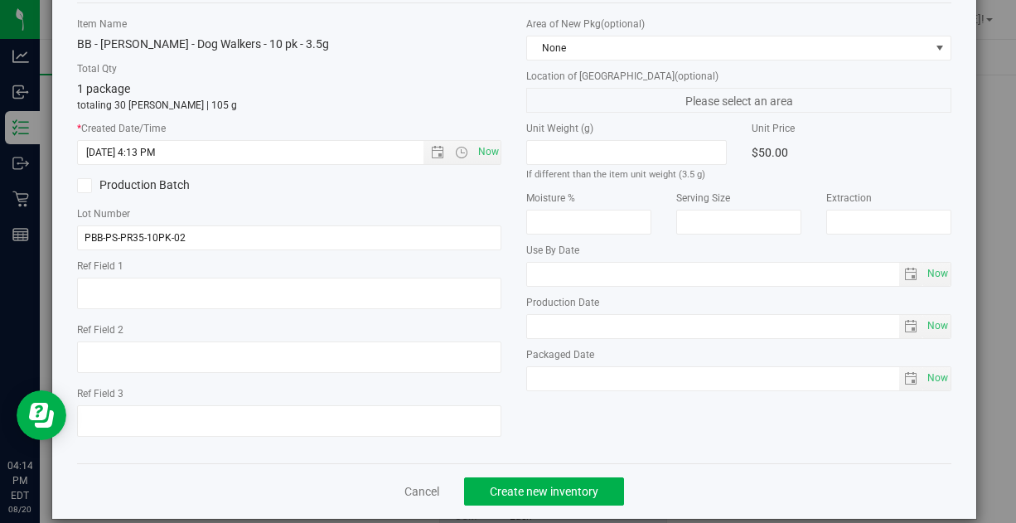
scroll to position [0, 0]
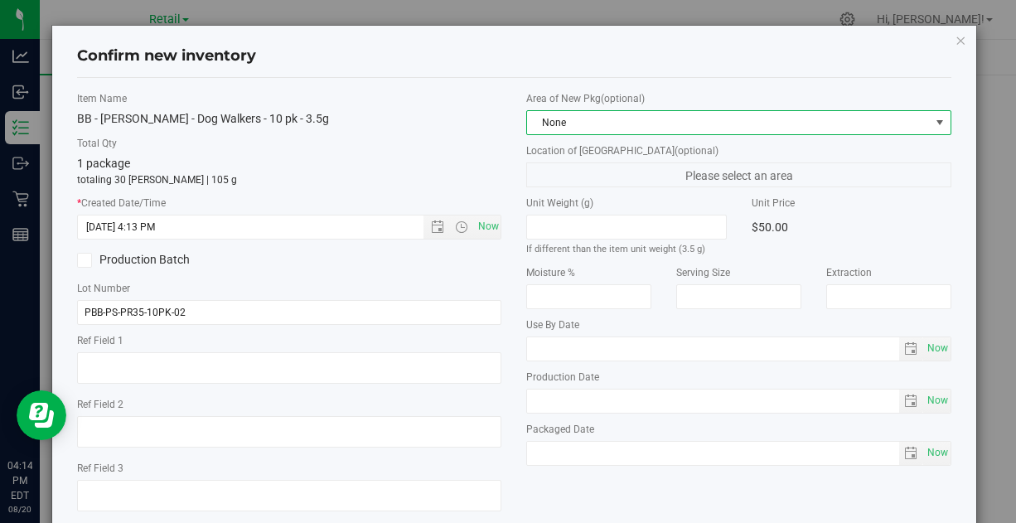
click at [665, 121] on span "None" at bounding box center [728, 122] width 402 height 23
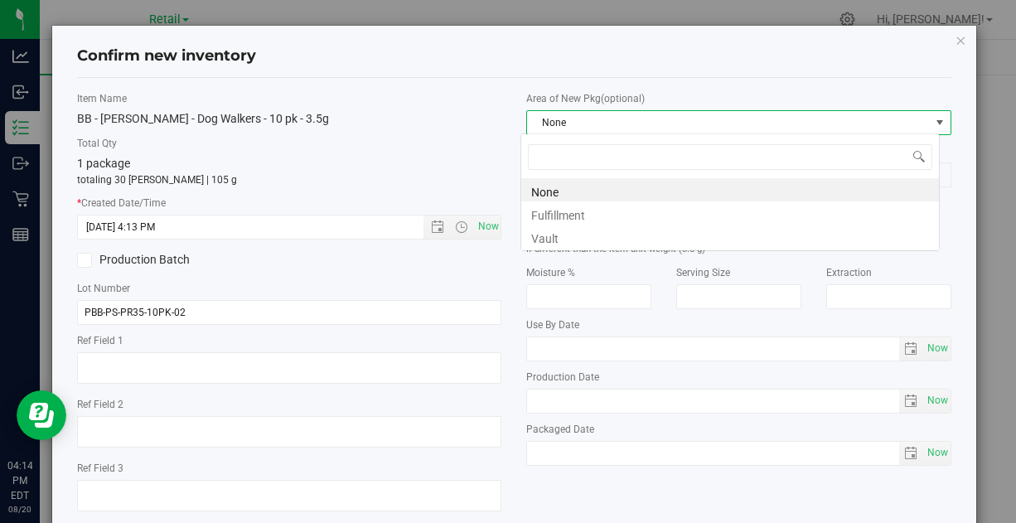
scroll to position [24, 419]
click at [559, 234] on li "Vault" at bounding box center [730, 236] width 418 height 23
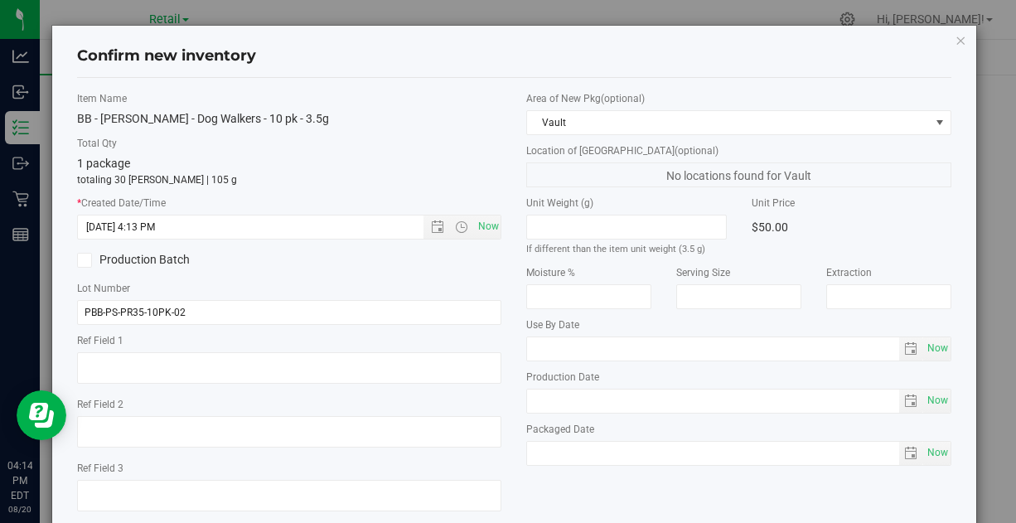
click at [836, 188] on div "Area of New Pkg (optional) Vault Location of New Pkg (optional) No locations fo…" at bounding box center [738, 282] width 449 height 383
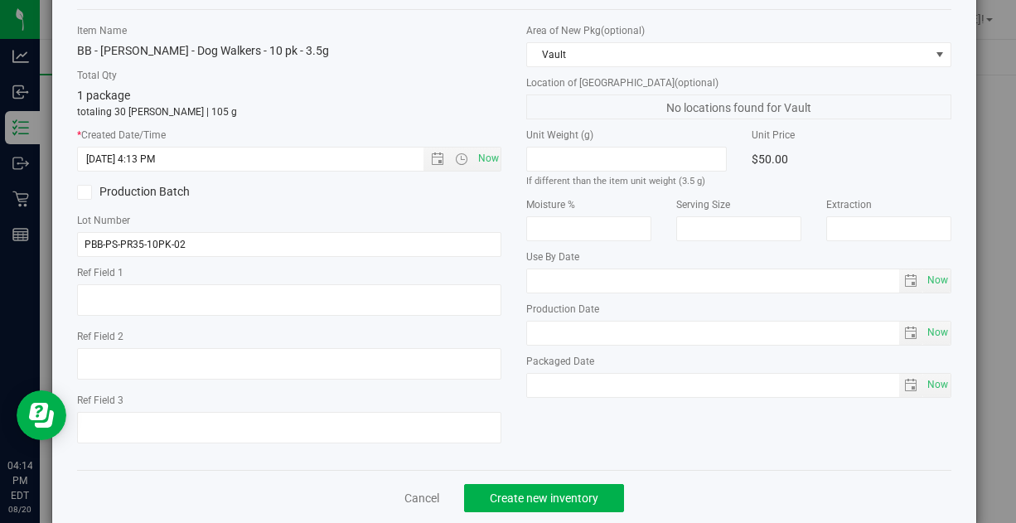
scroll to position [73, 0]
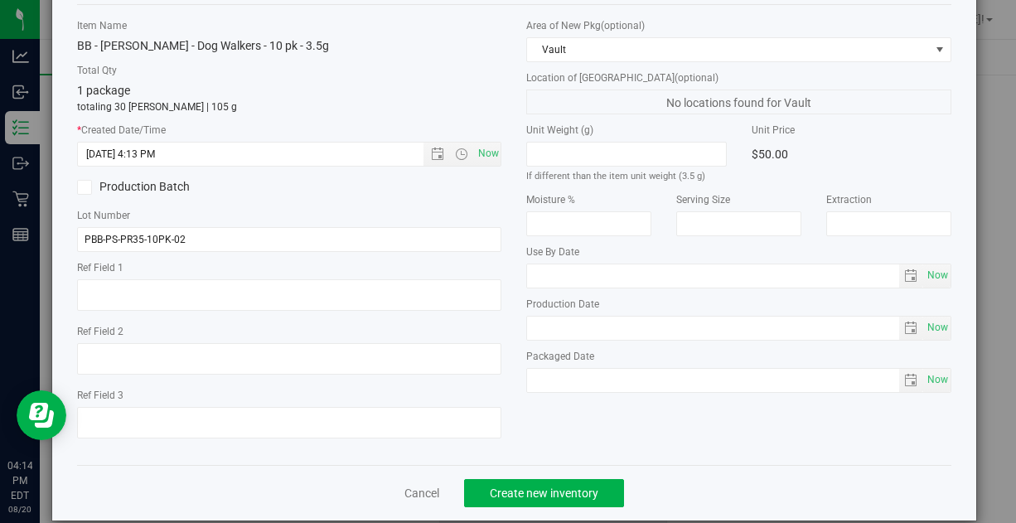
click at [714, 452] on div "Item Name BB - Pepe Silvia - Dog Walkers - 10 pk - 3.5g Total Qty 1 package tot…" at bounding box center [514, 235] width 874 height 460
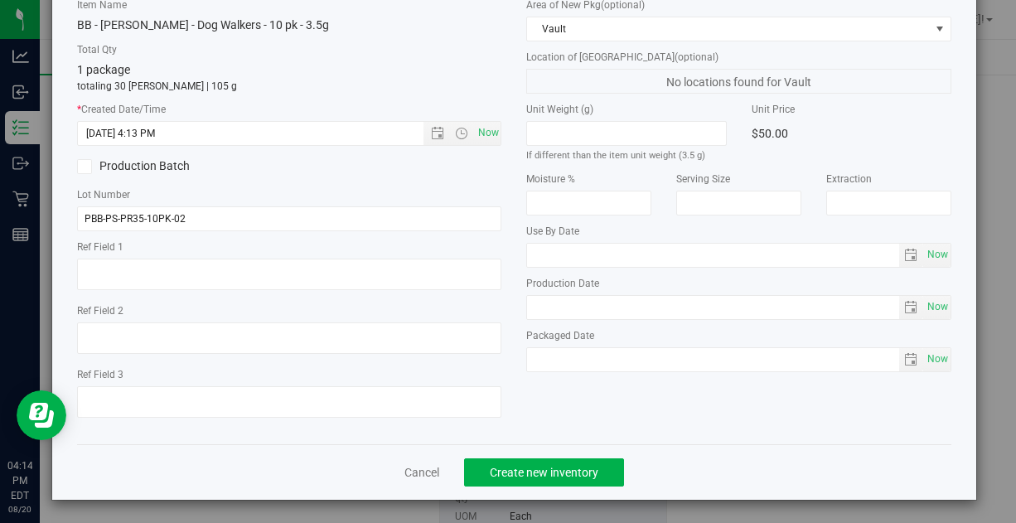
scroll to position [0, 0]
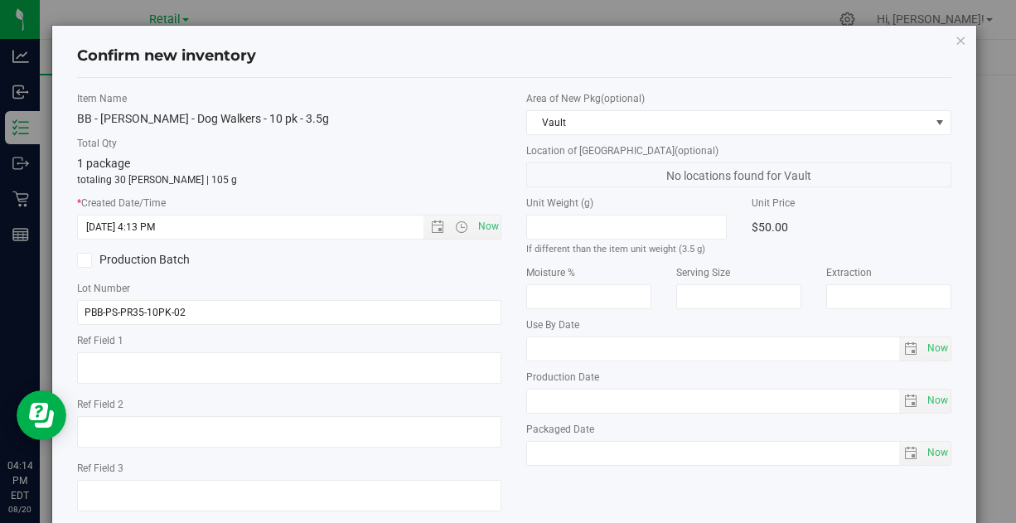
click at [554, 477] on div "Item Name BB - Pepe Silvia - Dog Walkers - 10 pk - 3.5g Total Qty 1 package tot…" at bounding box center [514, 307] width 899 height 433
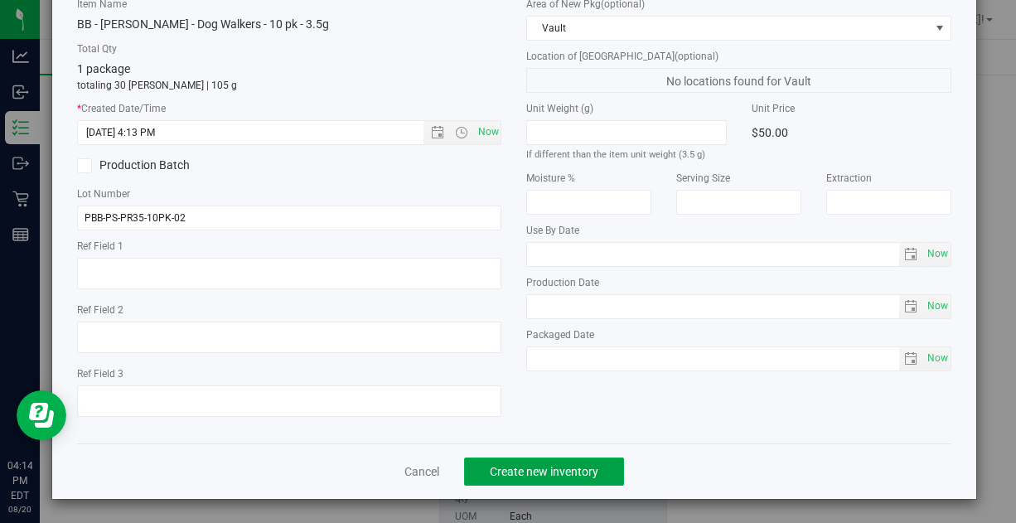
click at [554, 467] on span "Create new inventory" at bounding box center [544, 471] width 109 height 13
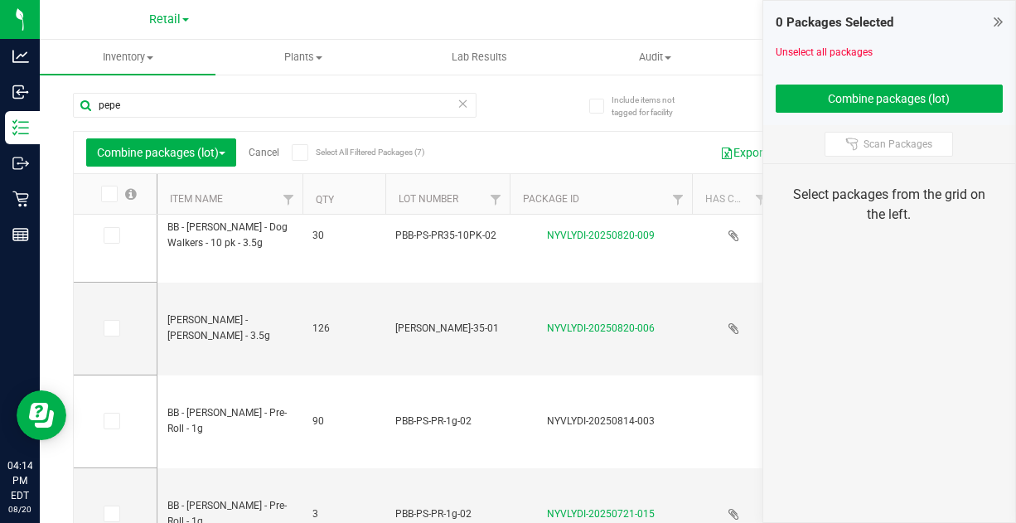
scroll to position [17, 0]
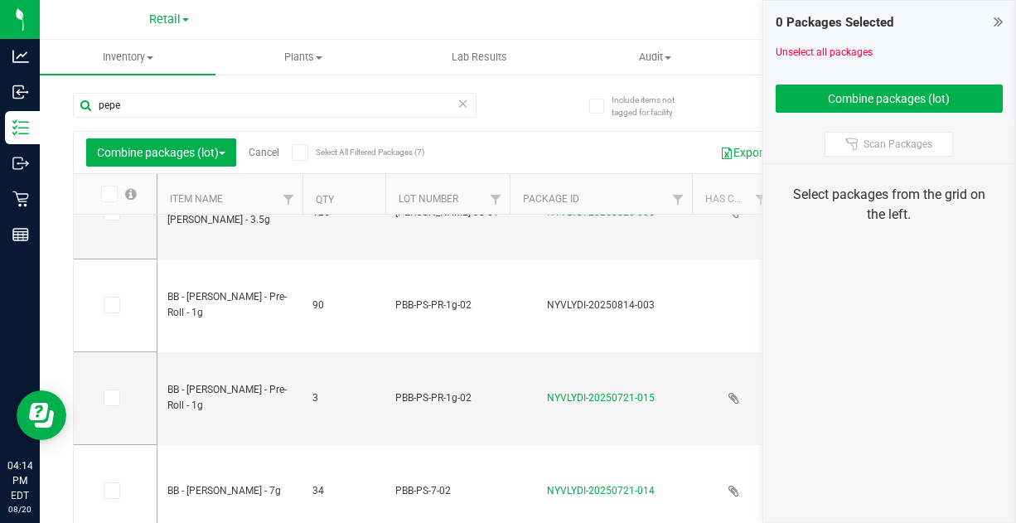
click at [112, 305] on icon at bounding box center [110, 305] width 11 height 0
click at [0, 0] on input "checkbox" at bounding box center [0, 0] width 0 height 0
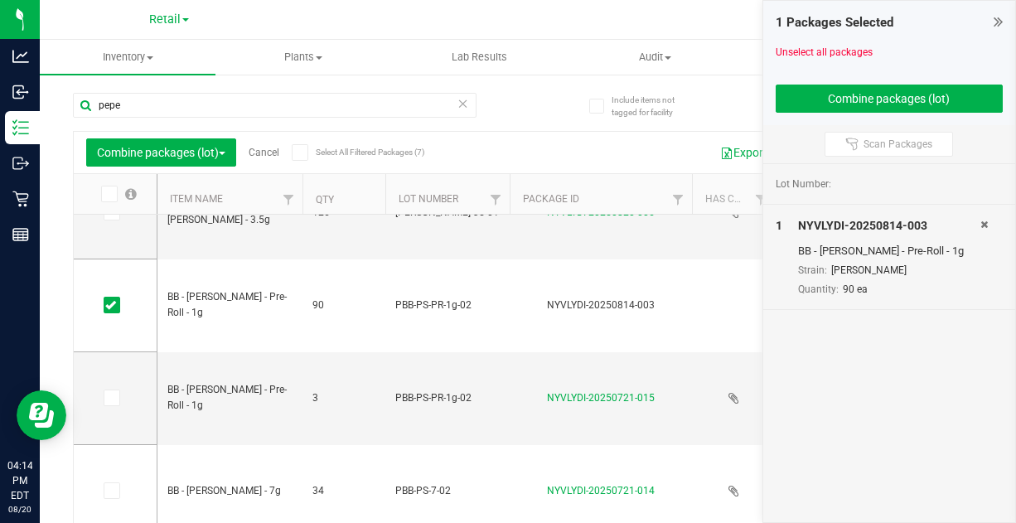
click at [115, 398] on icon at bounding box center [110, 398] width 11 height 0
click at [0, 0] on input "checkbox" at bounding box center [0, 0] width 0 height 0
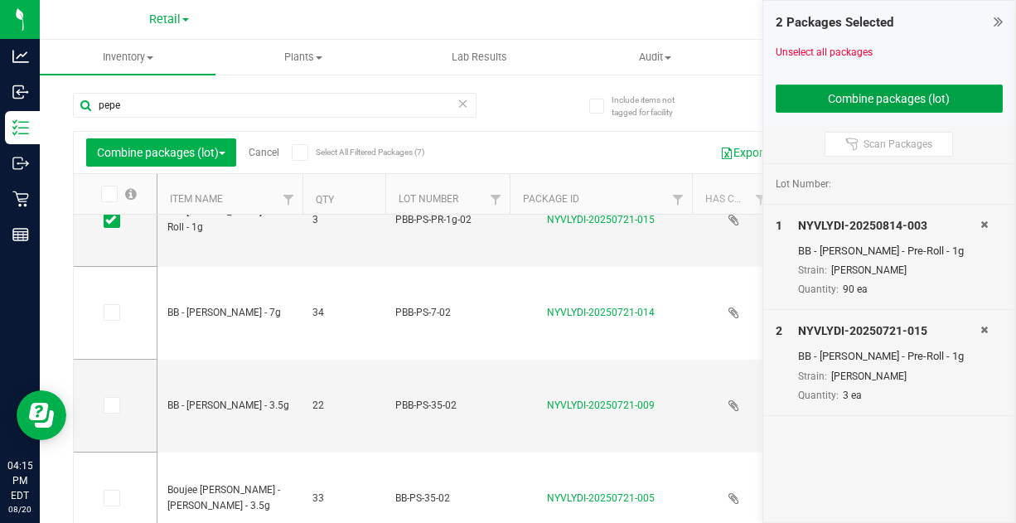
click at [808, 100] on button "Combine packages (lot)" at bounding box center [890, 99] width 228 height 28
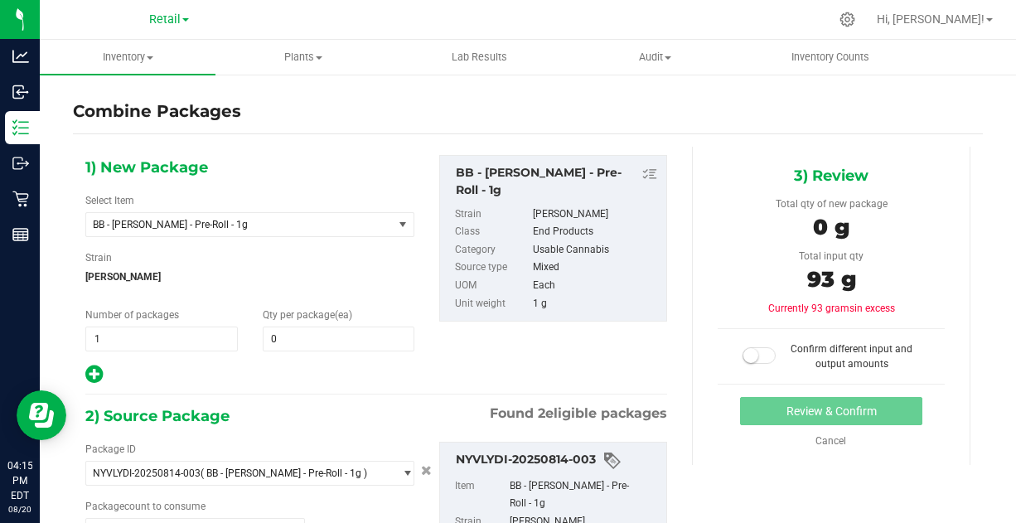
type input "90 ea"
type input "3 ea"
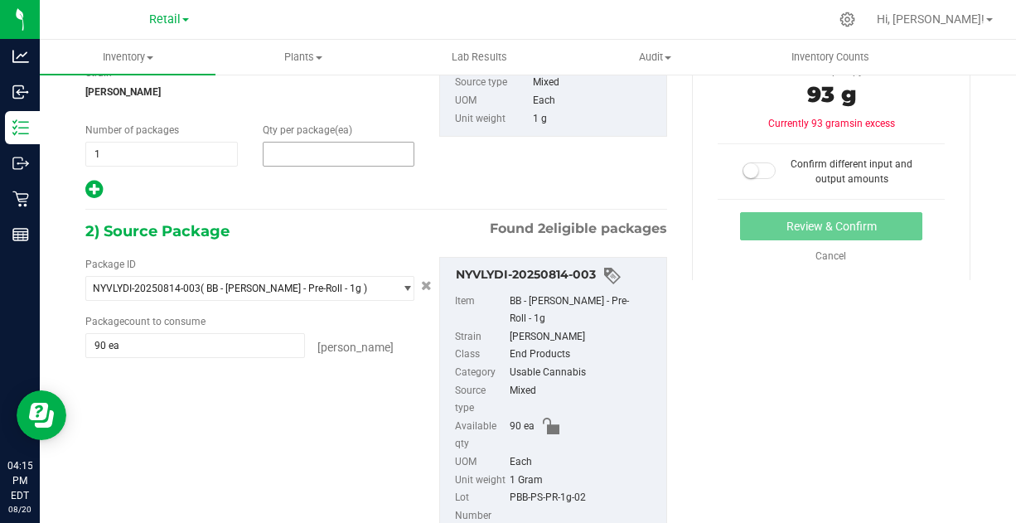
click at [278, 148] on span at bounding box center [339, 154] width 152 height 25
type input "93"
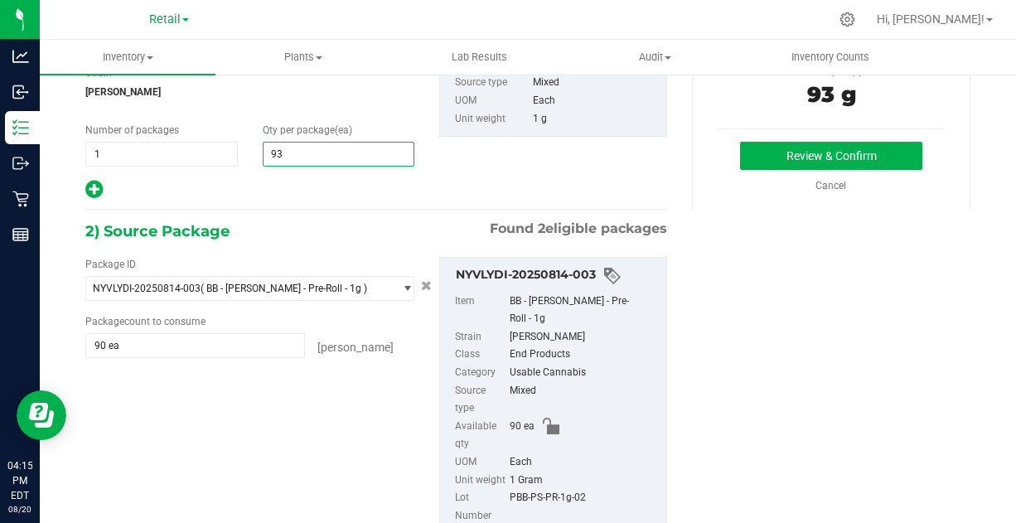
type input "93"
click at [723, 300] on div "1) New Package Select Item BB - Pepe Silvia - Pre-Roll - 1g BB - Fanta Sea - 3.…" at bounding box center [528, 424] width 910 height 924
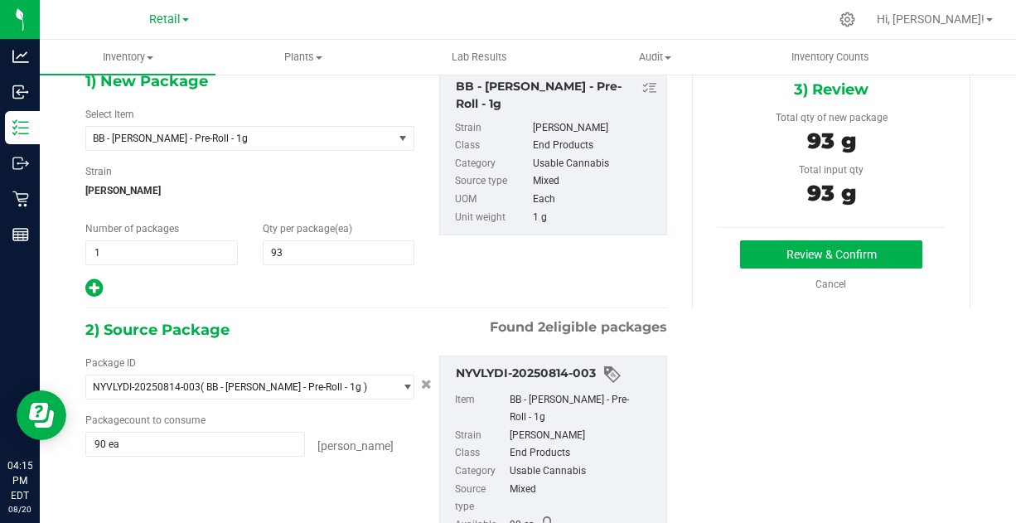
scroll to position [85, 0]
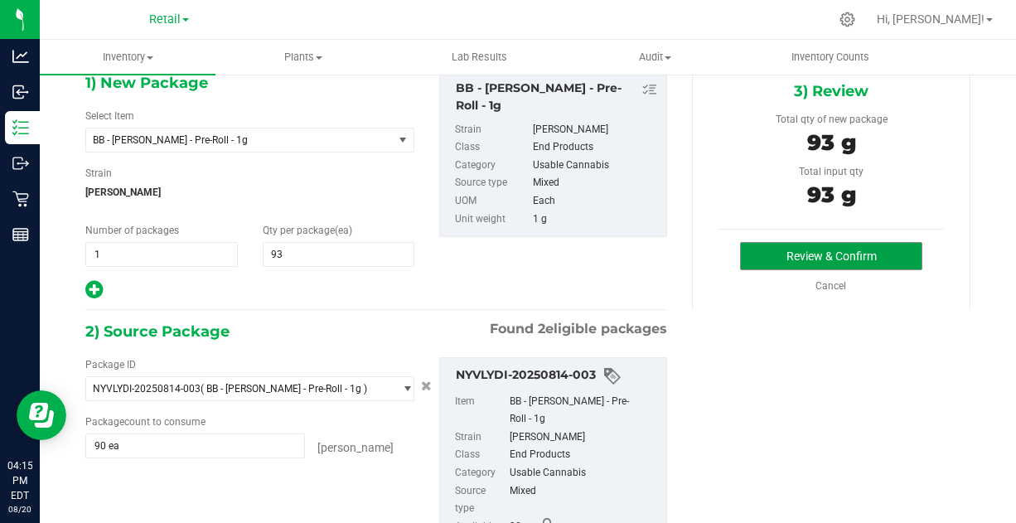
click at [778, 253] on button "Review & Confirm" at bounding box center [830, 256] width 181 height 28
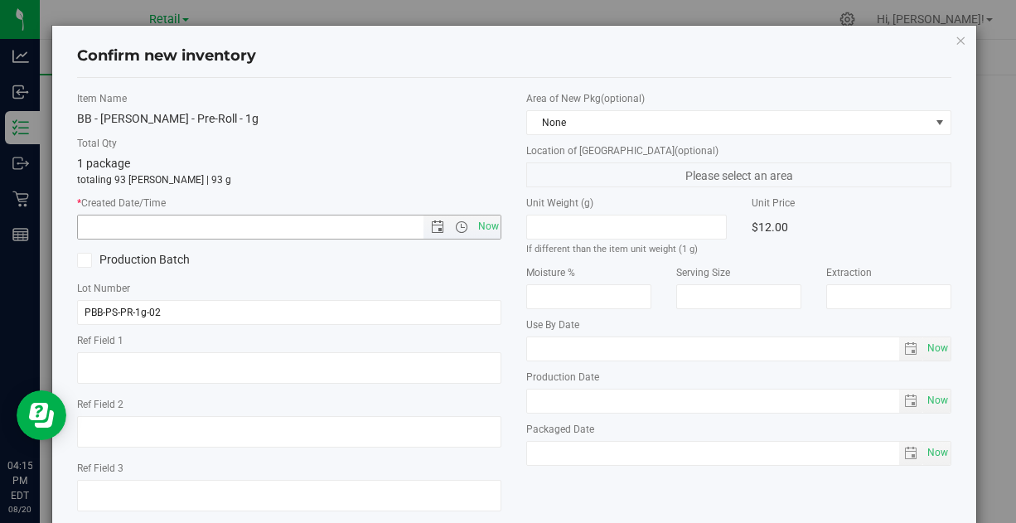
click at [477, 225] on span "Now" at bounding box center [488, 227] width 28 height 24
type input "8/20/2025 4:15 PM"
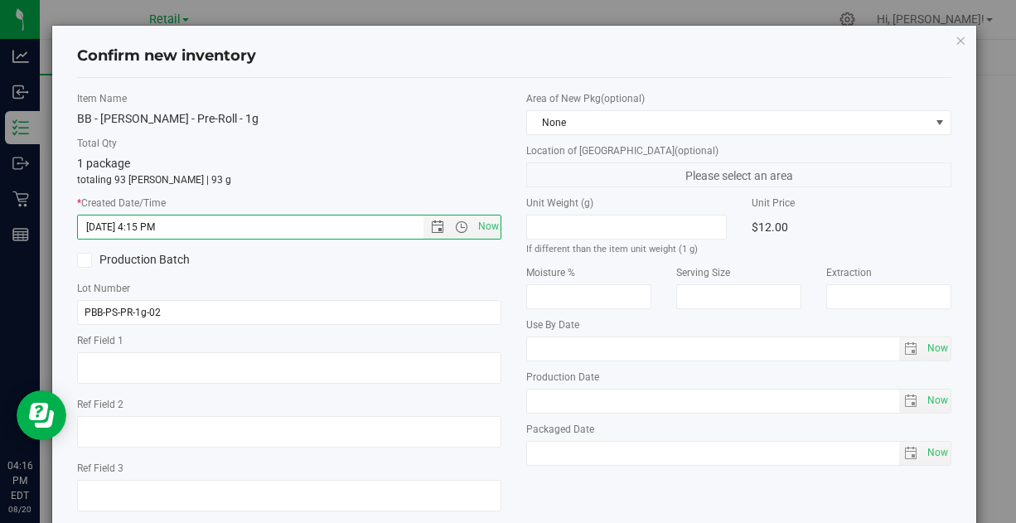
scroll to position [17, 0]
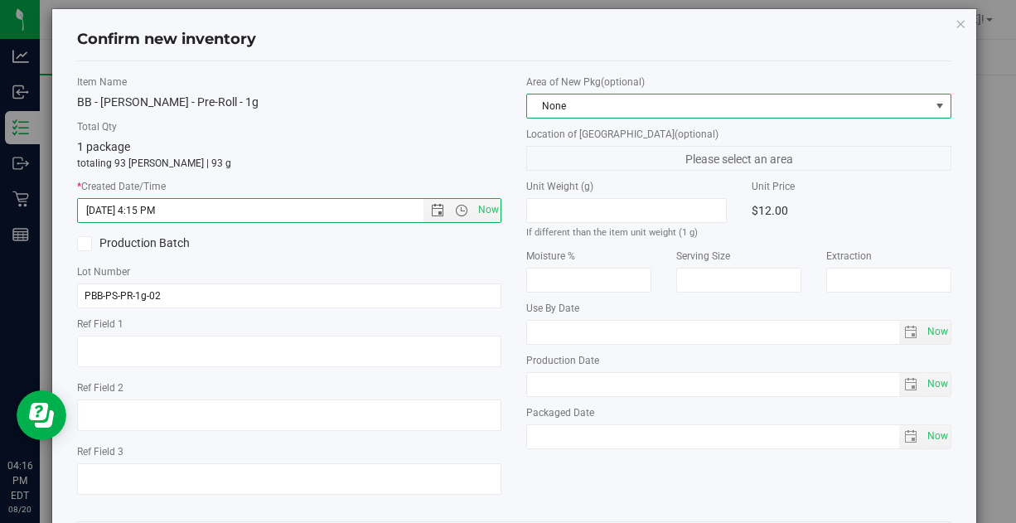
click at [590, 104] on span "None" at bounding box center [728, 105] width 402 height 23
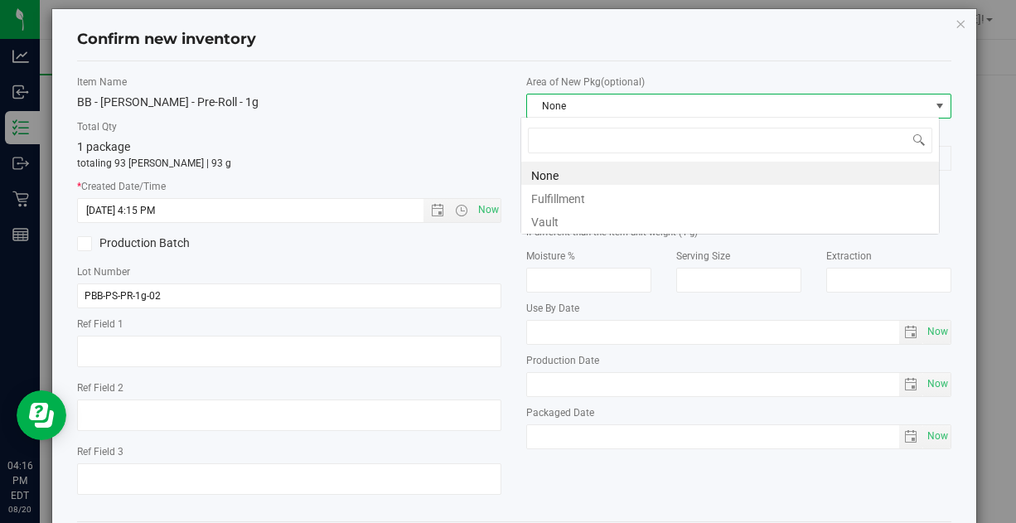
scroll to position [24, 419]
click at [559, 222] on li "Vault" at bounding box center [730, 219] width 418 height 23
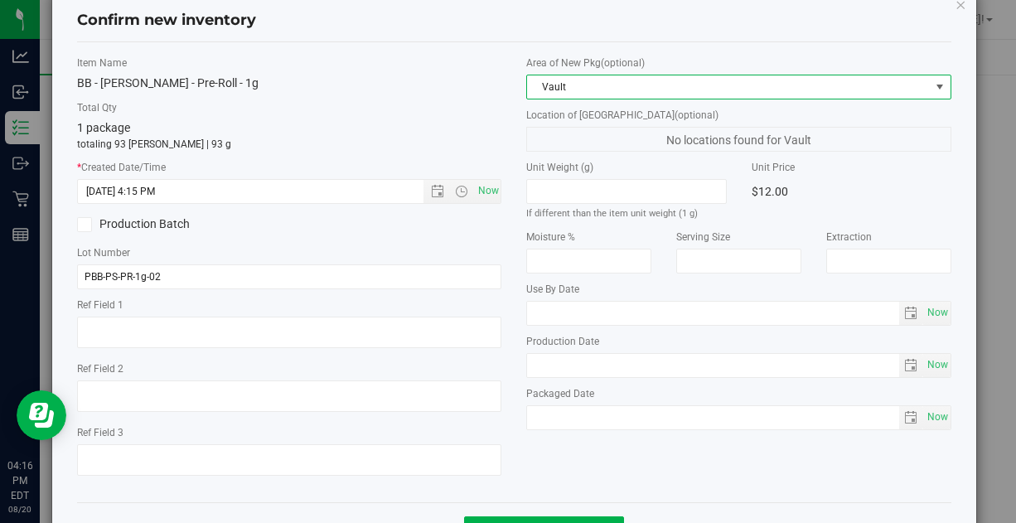
scroll to position [33, 0]
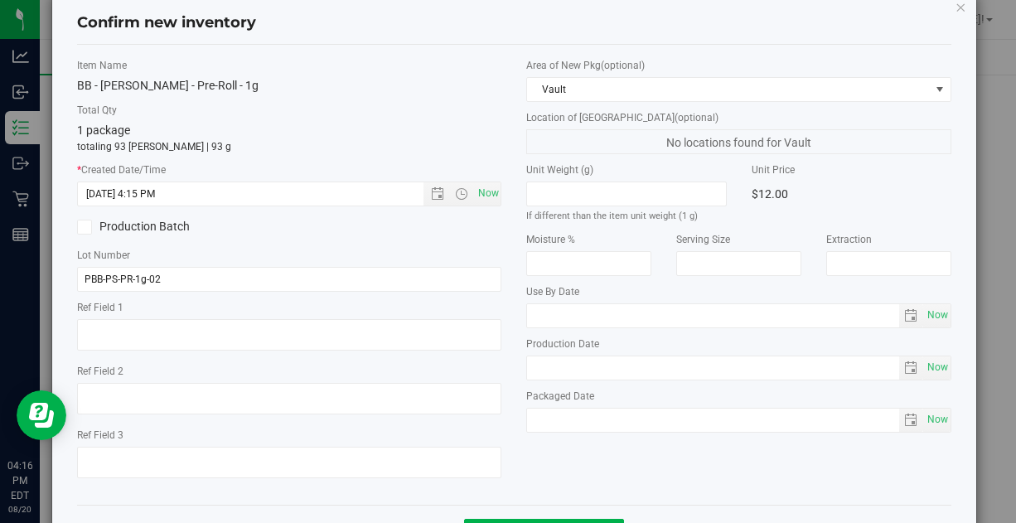
click at [678, 434] on div "Area of New Pkg (optional) Vault Location of New Pkg (optional) No locations fo…" at bounding box center [738, 249] width 449 height 383
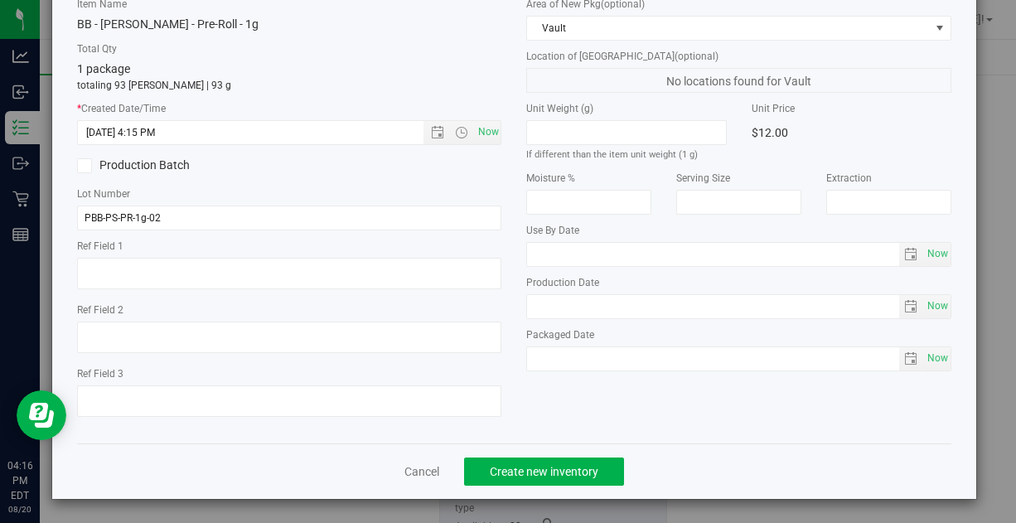
scroll to position [94, 0]
click at [560, 465] on span "Create new inventory" at bounding box center [544, 471] width 109 height 13
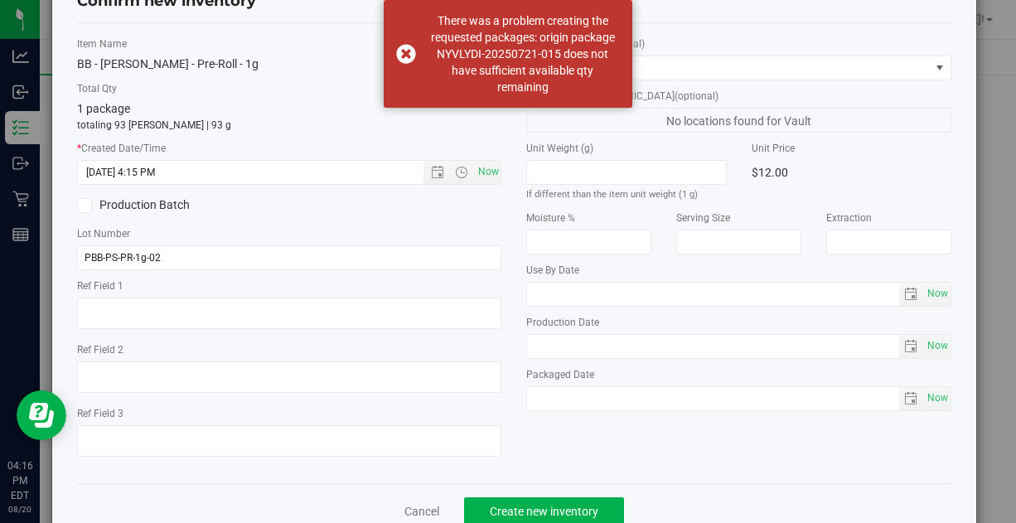
scroll to position [53, 0]
click at [425, 505] on link "Cancel" at bounding box center [421, 513] width 35 height 17
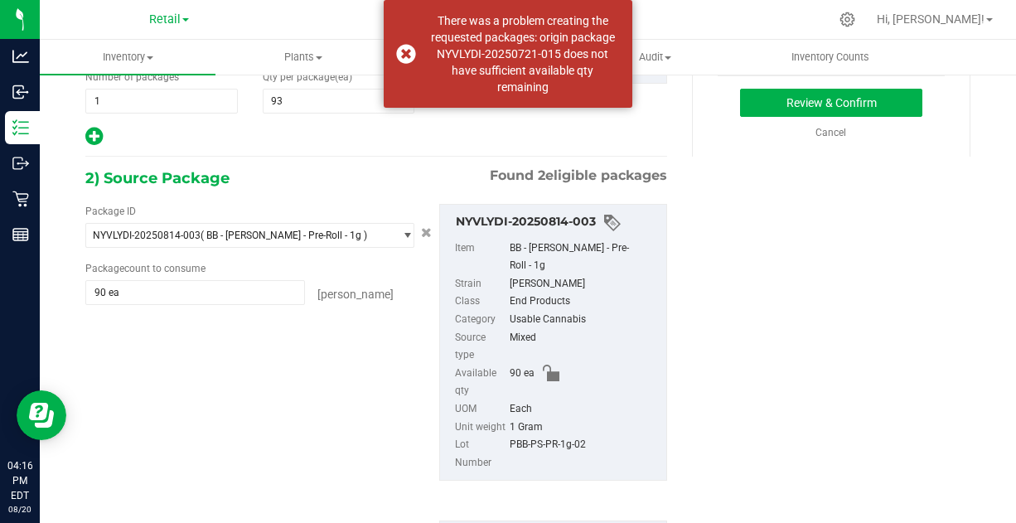
scroll to position [237, 0]
drag, startPoint x: 745, startPoint y: 404, endPoint x: 719, endPoint y: 388, distance: 30.8
click at [719, 388] on div "1) New Package Select Item BB - Pepe Silvia - Pre-Roll - 1g BB - Fanta Sea - 3.…" at bounding box center [528, 372] width 910 height 924
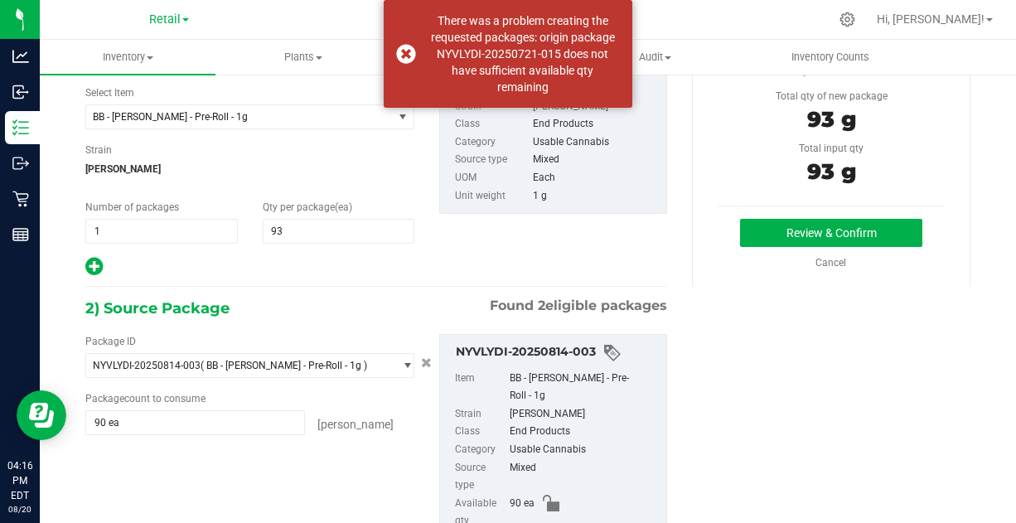
scroll to position [107, 0]
click at [748, 220] on button "Review & Confirm" at bounding box center [830, 234] width 181 height 28
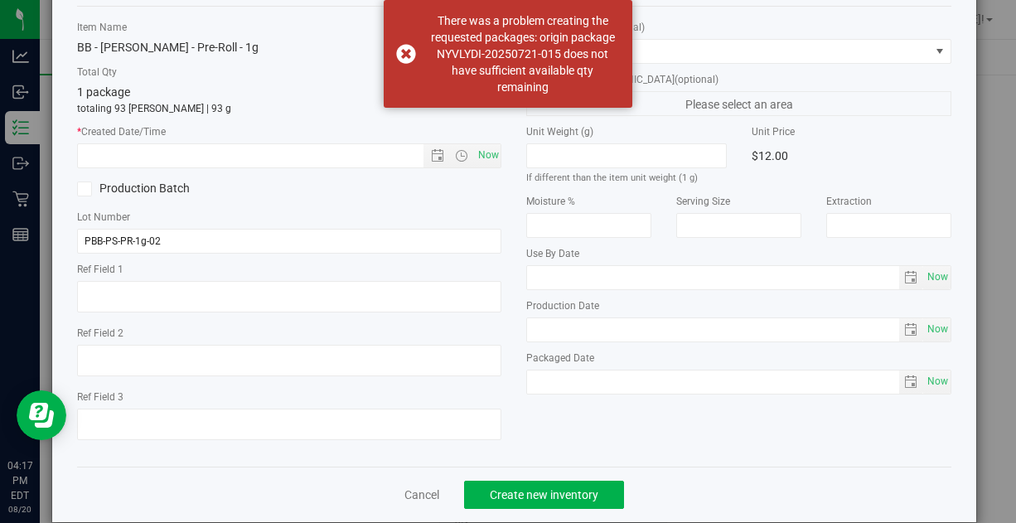
scroll to position [74, 0]
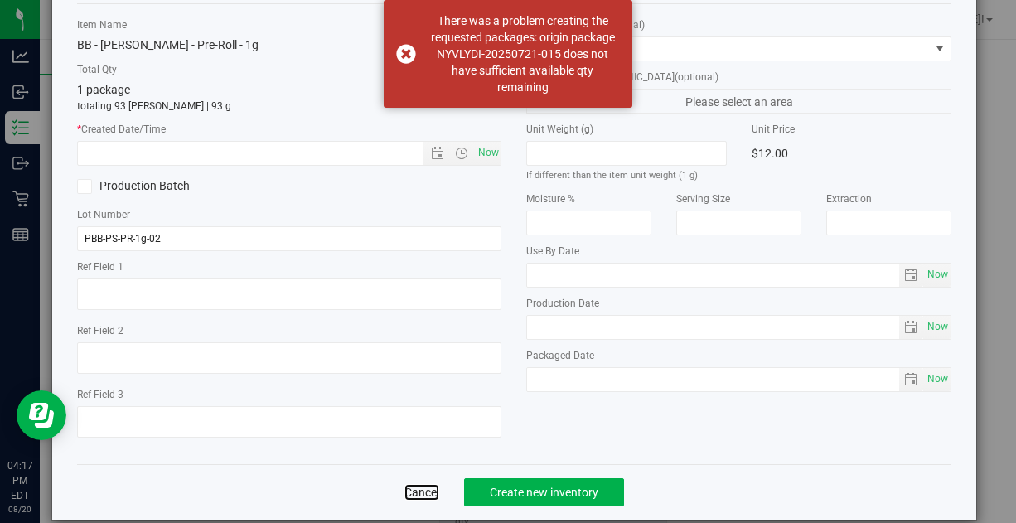
click at [420, 484] on link "Cancel" at bounding box center [421, 492] width 35 height 17
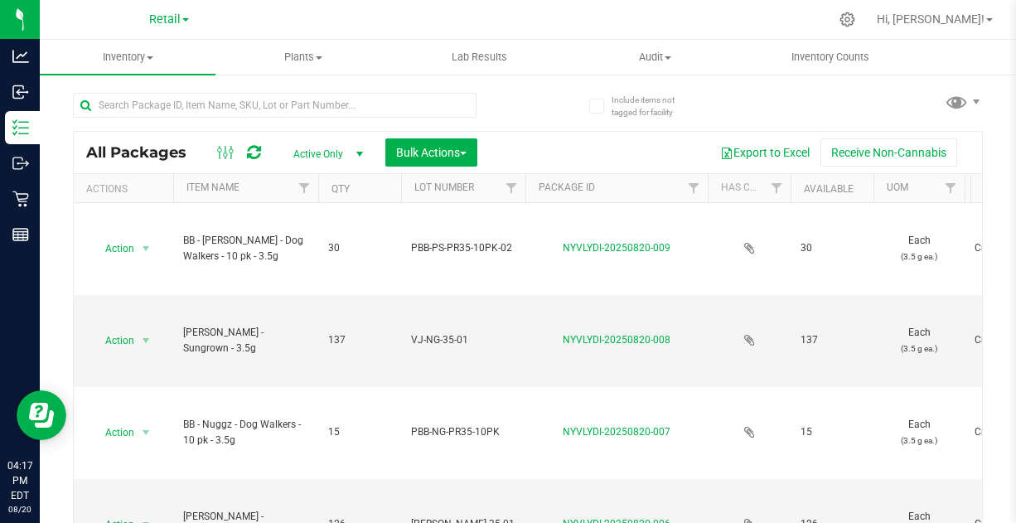
click at [404, 243] on td "PBB-PS-PR35-10PK-02" at bounding box center [463, 249] width 124 height 92
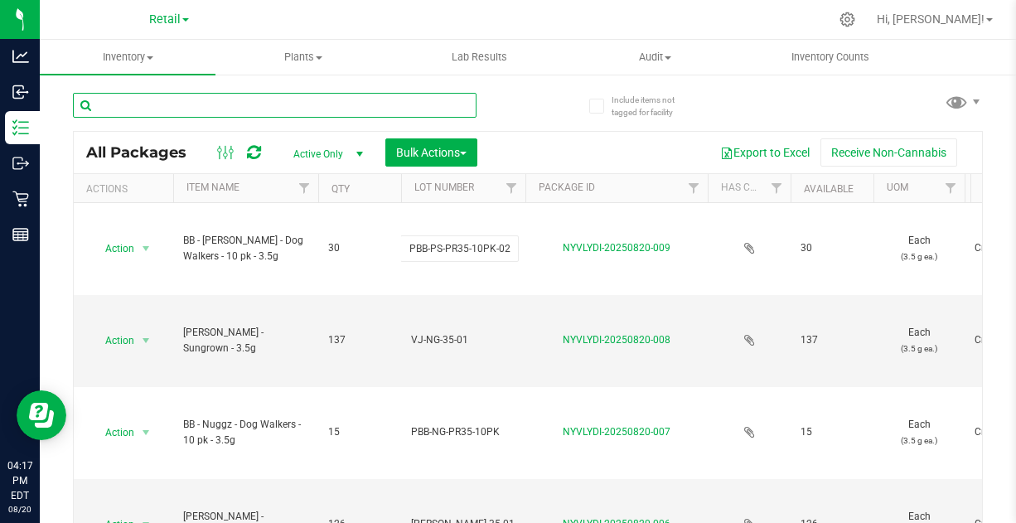
click at [352, 101] on input "text" at bounding box center [275, 105] width 404 height 25
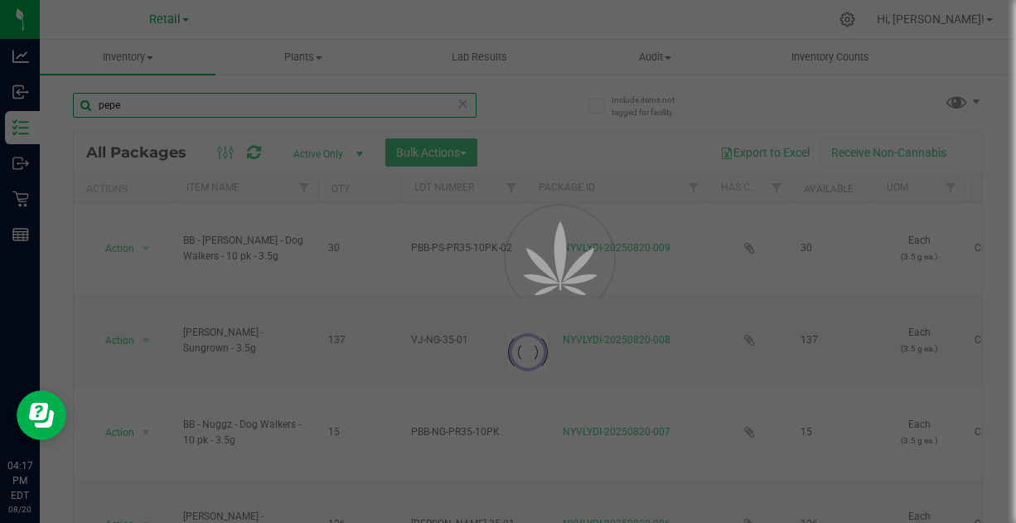
type input "pepe"
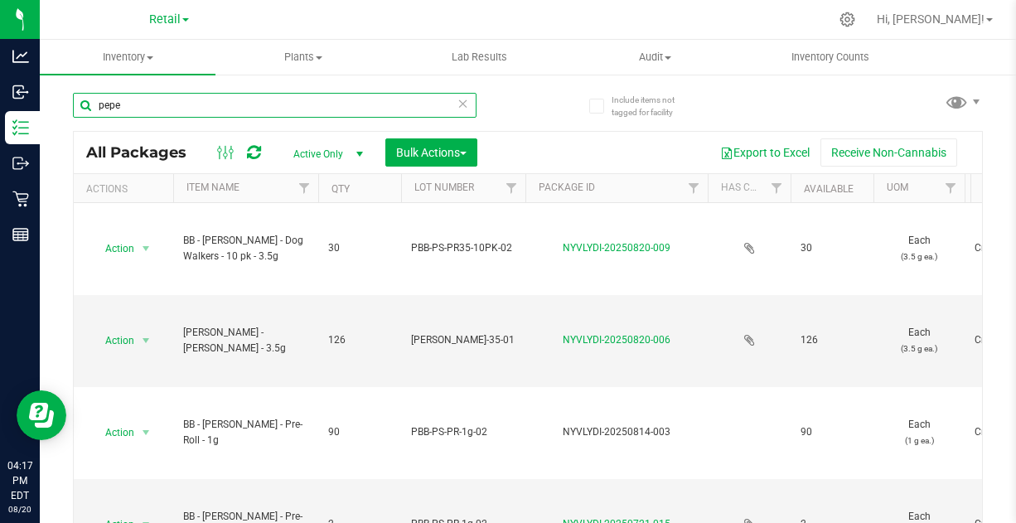
drag, startPoint x: 352, startPoint y: 101, endPoint x: 437, endPoint y: 148, distance: 96.8
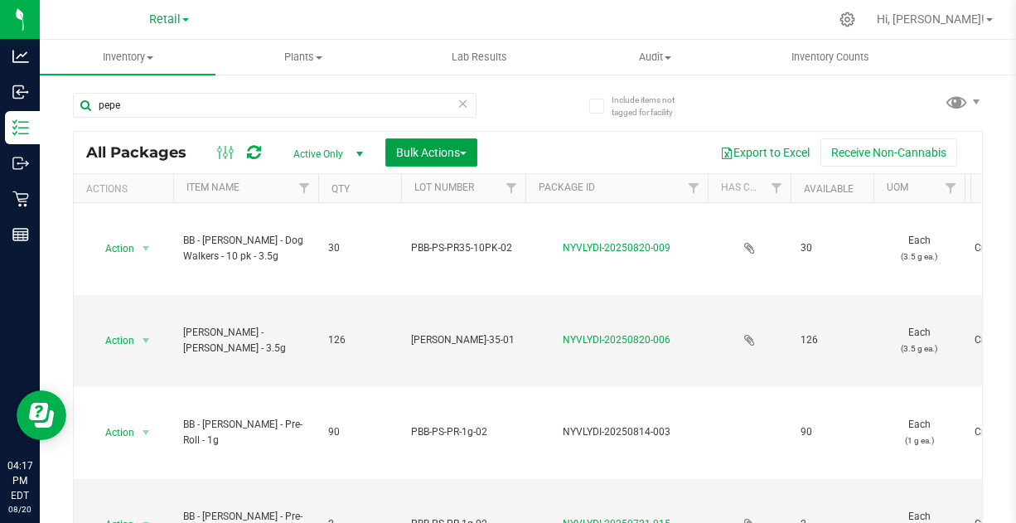
click at [433, 143] on button "Bulk Actions" at bounding box center [431, 152] width 92 height 28
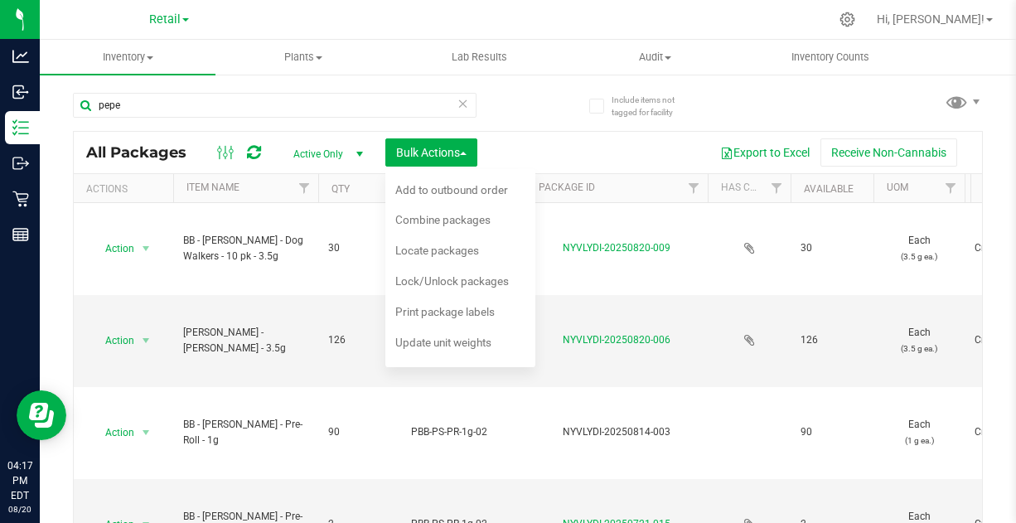
click at [433, 220] on span "Combine packages" at bounding box center [442, 219] width 95 height 13
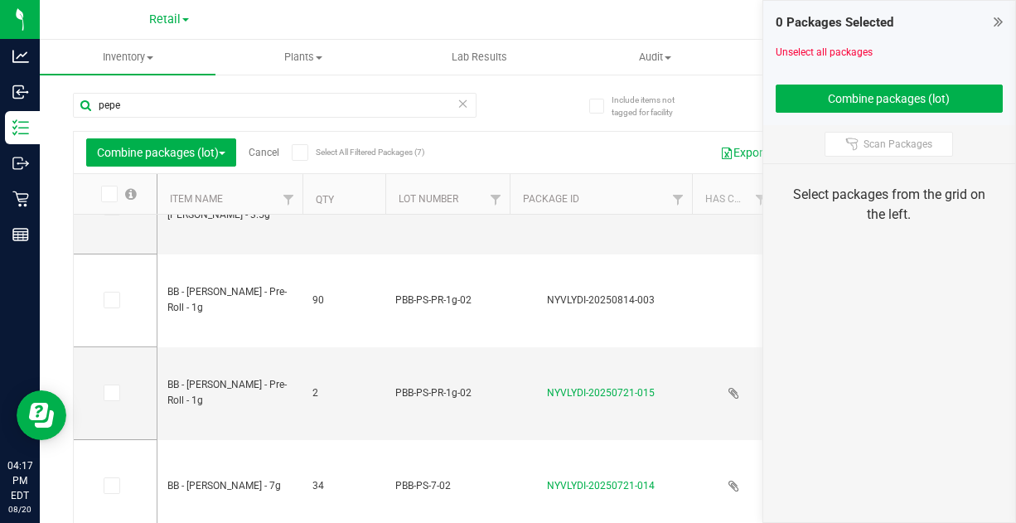
click at [111, 300] on icon at bounding box center [110, 300] width 11 height 0
click at [0, 0] on input "checkbox" at bounding box center [0, 0] width 0 height 0
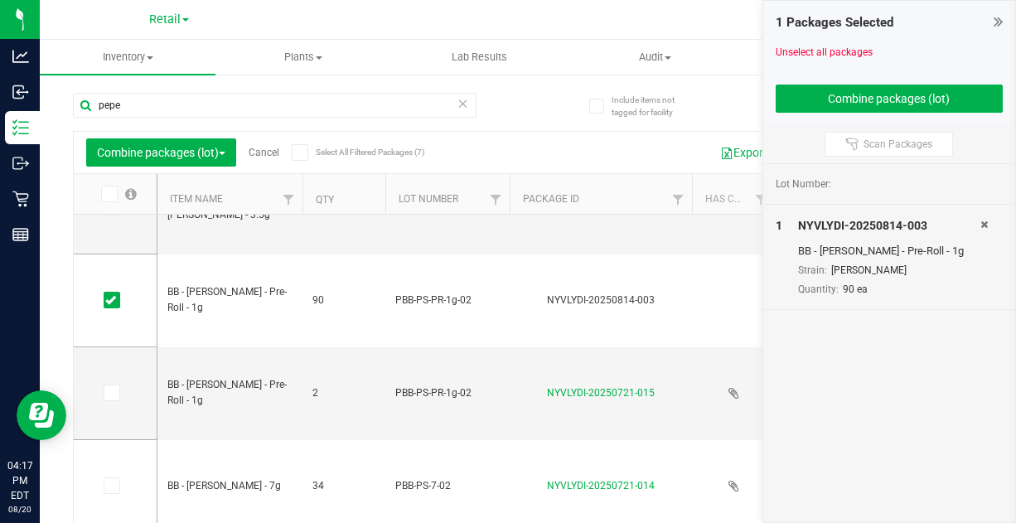
click at [110, 400] on td at bounding box center [115, 393] width 83 height 93
click at [112, 393] on icon at bounding box center [110, 393] width 11 height 0
click at [0, 0] on input "checkbox" at bounding box center [0, 0] width 0 height 0
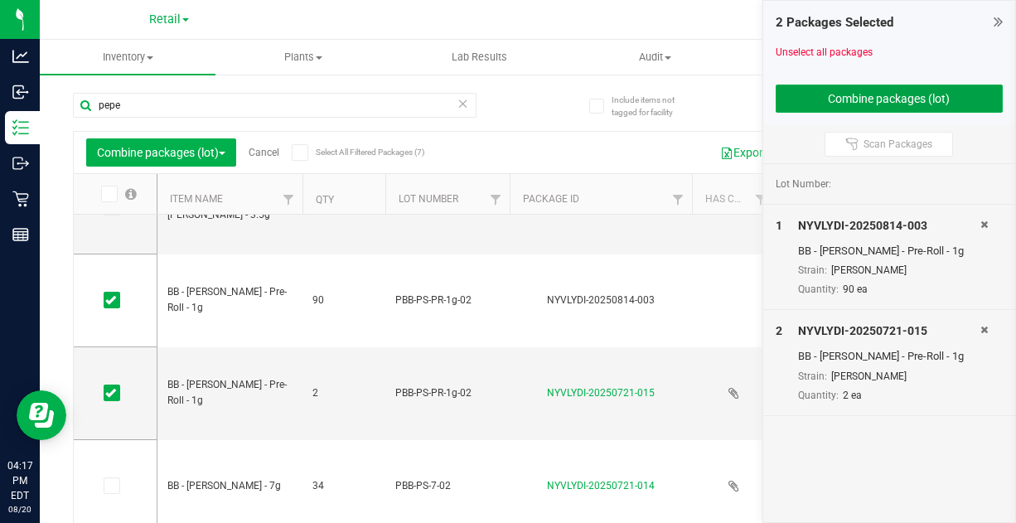
click at [902, 90] on button "Combine packages (lot)" at bounding box center [890, 99] width 228 height 28
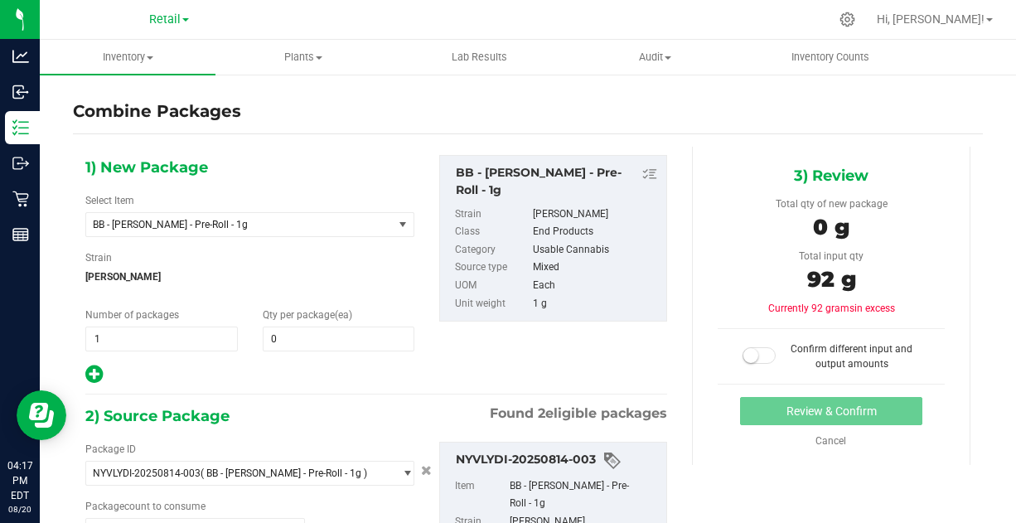
type input "90 ea"
type input "2 ea"
click at [302, 339] on span at bounding box center [339, 339] width 152 height 25
type input "92"
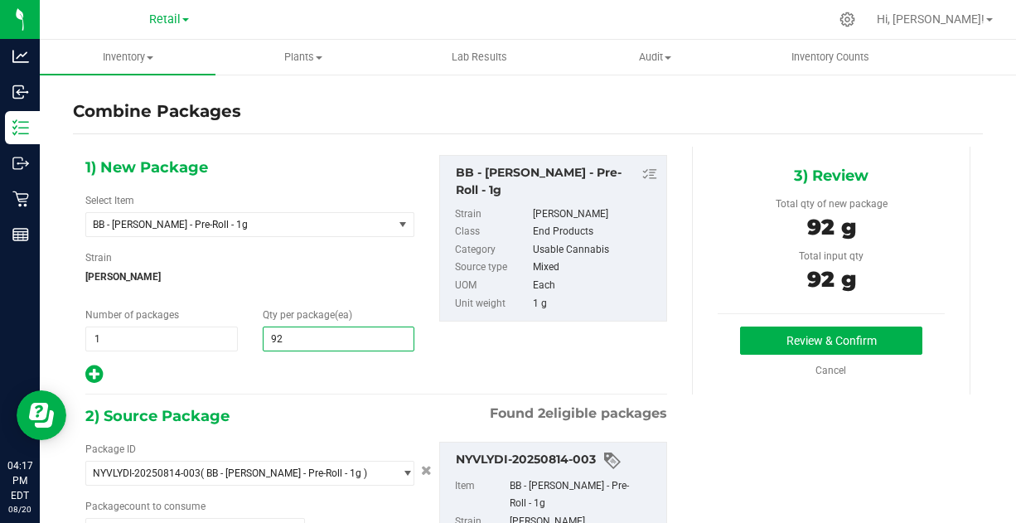
type input "92"
click at [298, 364] on div at bounding box center [249, 375] width 329 height 22
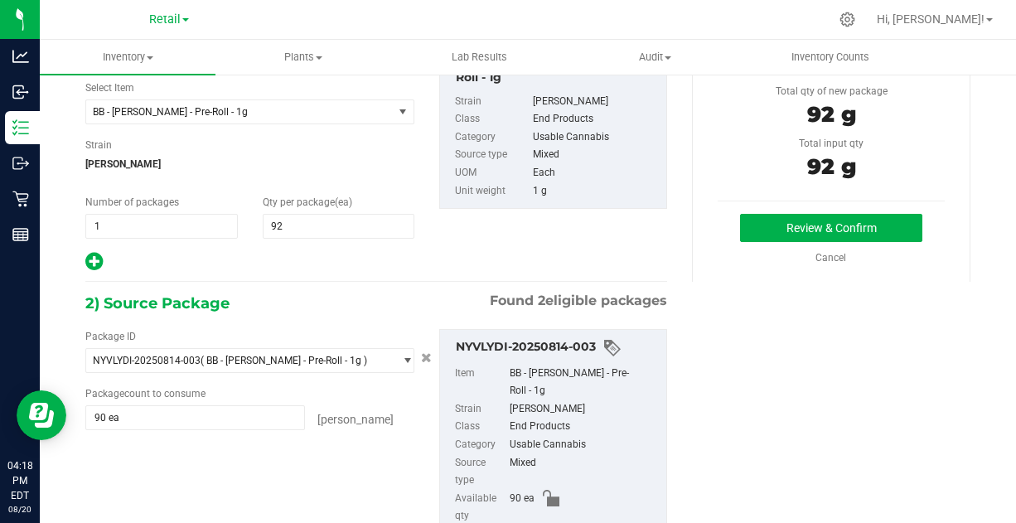
scroll to position [107, 0]
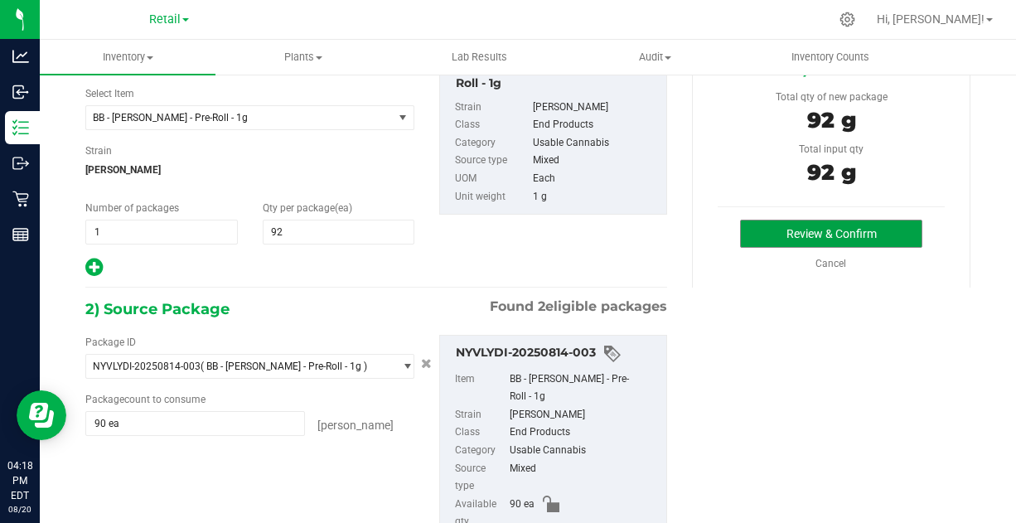
click at [808, 221] on button "Review & Confirm" at bounding box center [830, 234] width 181 height 28
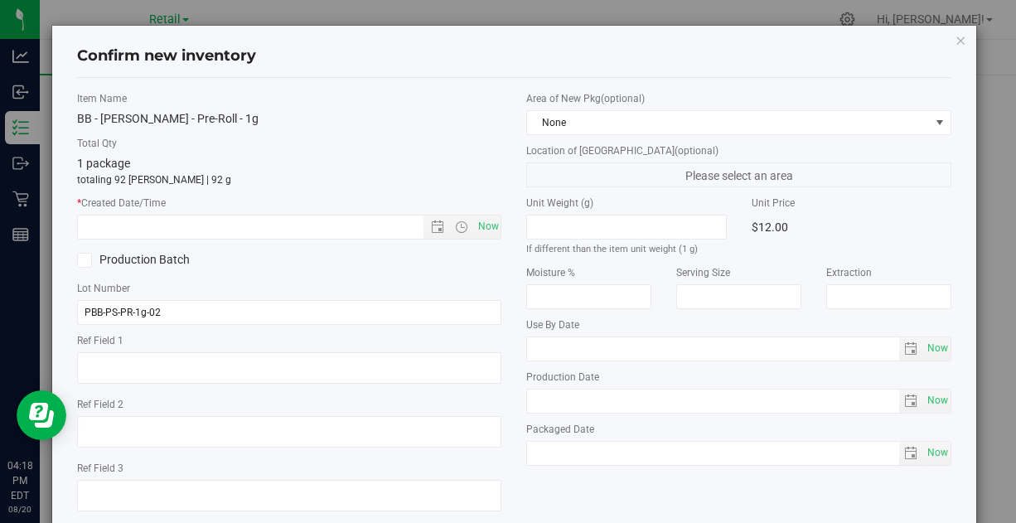
click at [808, 221] on div "Unit Weight (g) If different than the item unit weight (1 g) Unit Price $12.00 …" at bounding box center [738, 331] width 424 height 270
click at [855, 206] on label "Unit Price" at bounding box center [852, 203] width 200 height 15
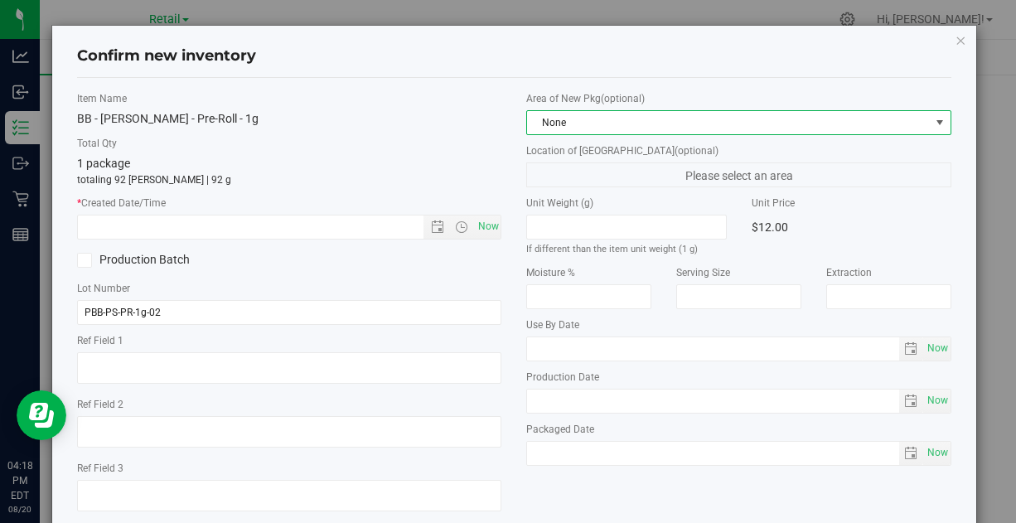
click at [605, 123] on span "None" at bounding box center [728, 122] width 402 height 23
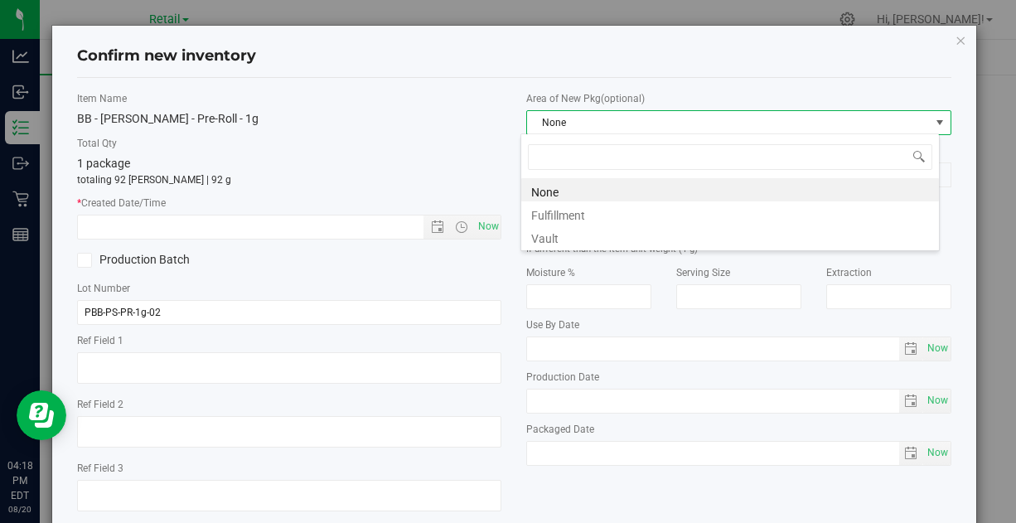
scroll to position [24, 419]
click at [563, 231] on li "Vault" at bounding box center [730, 236] width 418 height 23
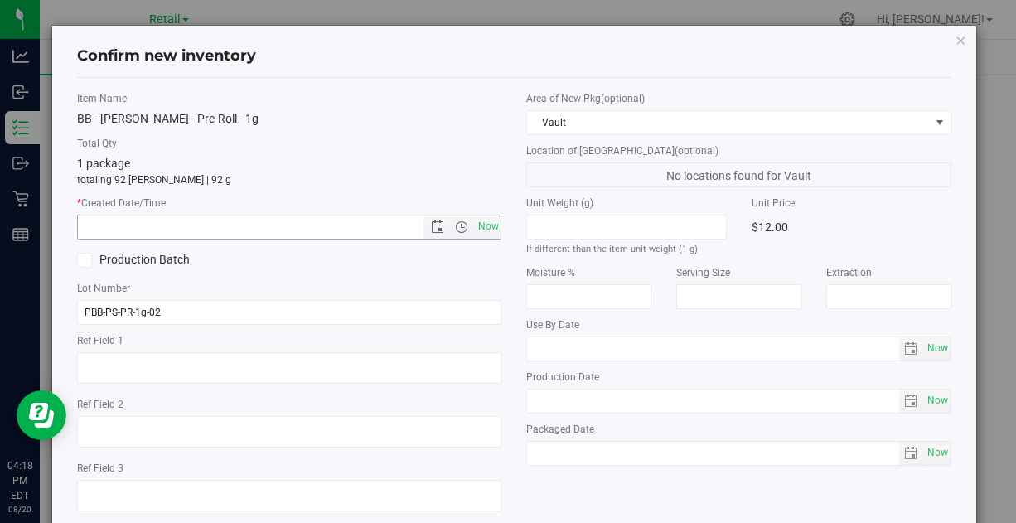
click at [482, 225] on span "Now" at bounding box center [488, 227] width 28 height 24
type input "8/20/2025 4:18 PM"
click at [432, 283] on label "Lot Number" at bounding box center [289, 288] width 424 height 15
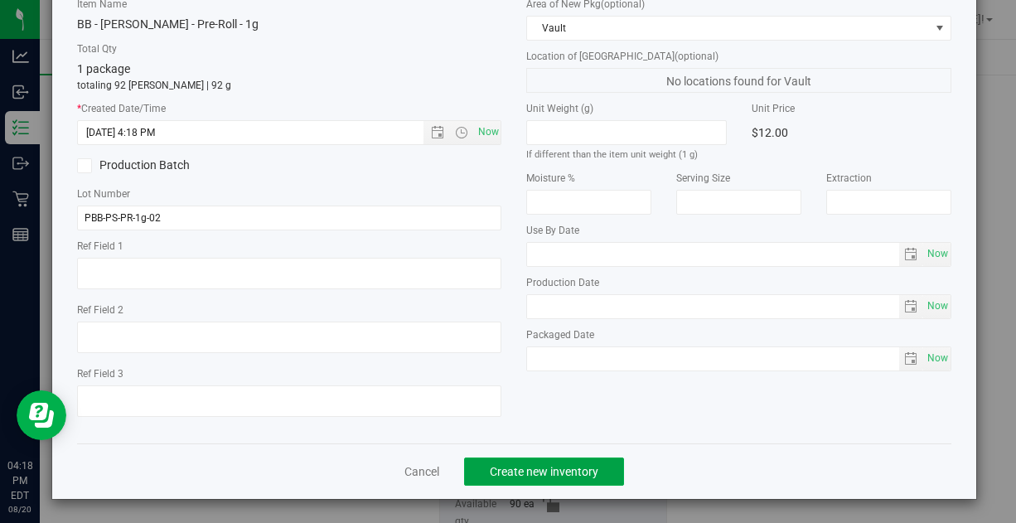
click at [518, 467] on span "Create new inventory" at bounding box center [544, 471] width 109 height 13
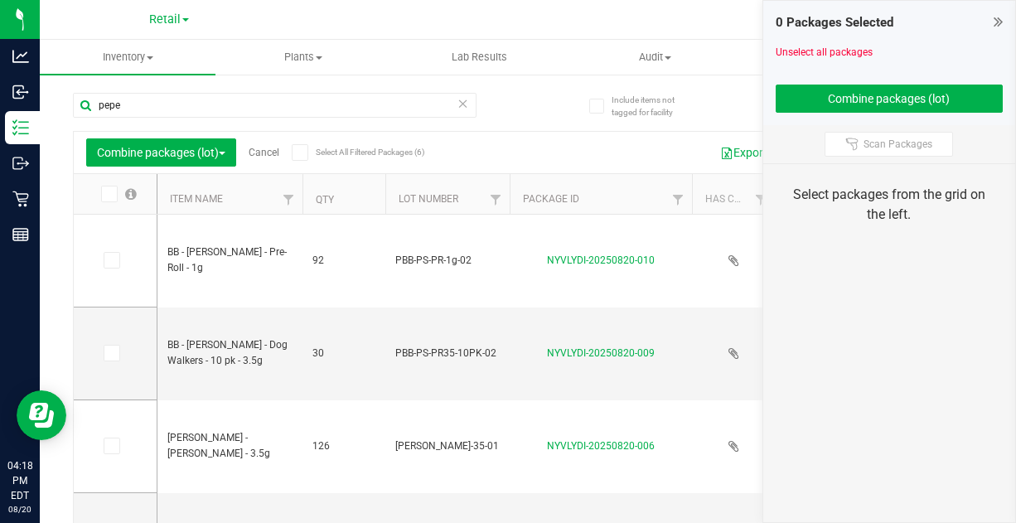
click at [269, 132] on div "Combine packages (lot) Cancel Select All Filtered Packages (6) Add to manufactu…" at bounding box center [528, 152] width 908 height 41
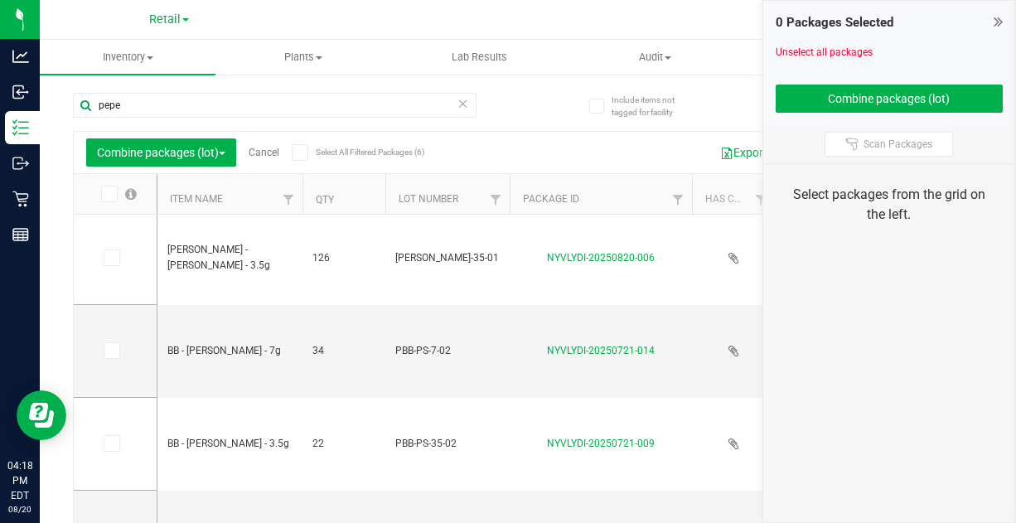
scroll to position [176, 0]
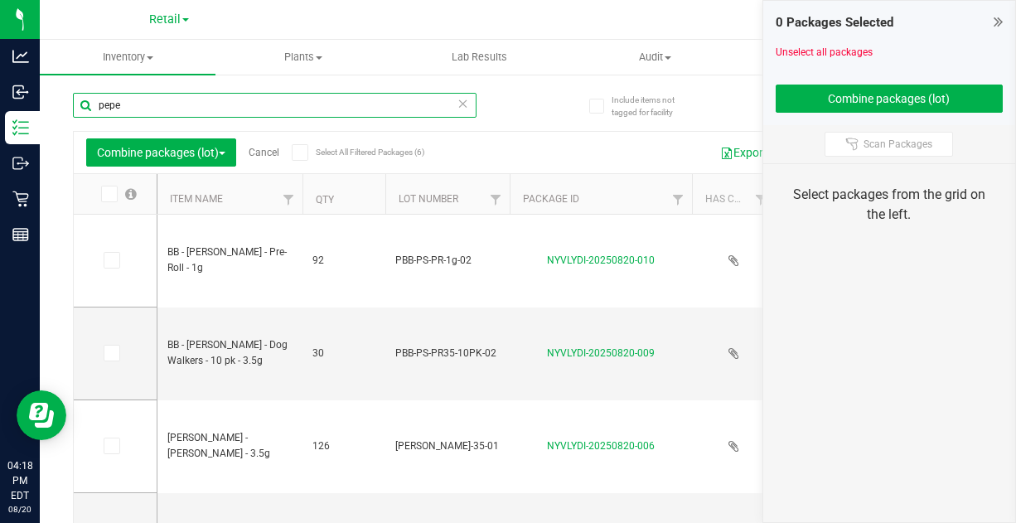
click at [155, 103] on input "pepe" at bounding box center [275, 105] width 404 height 25
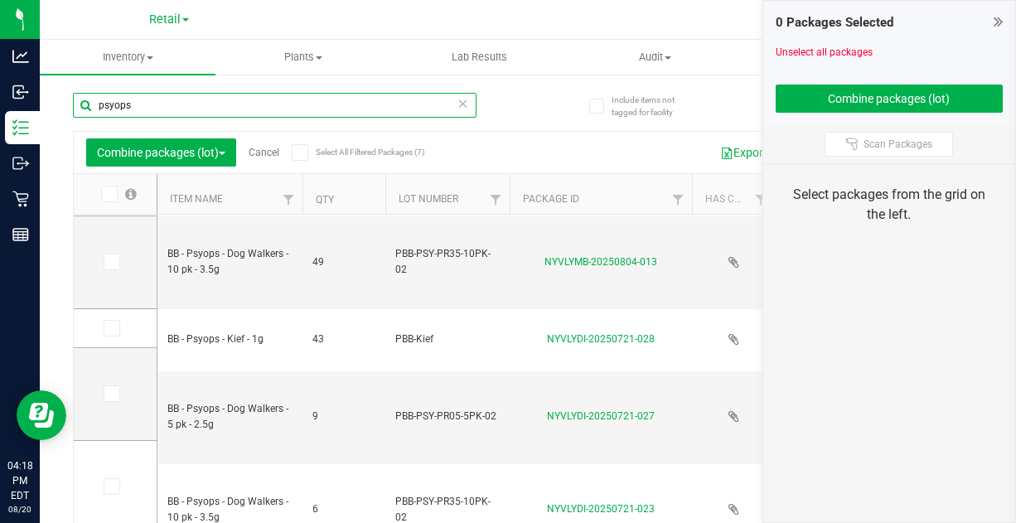
type input "psyops"
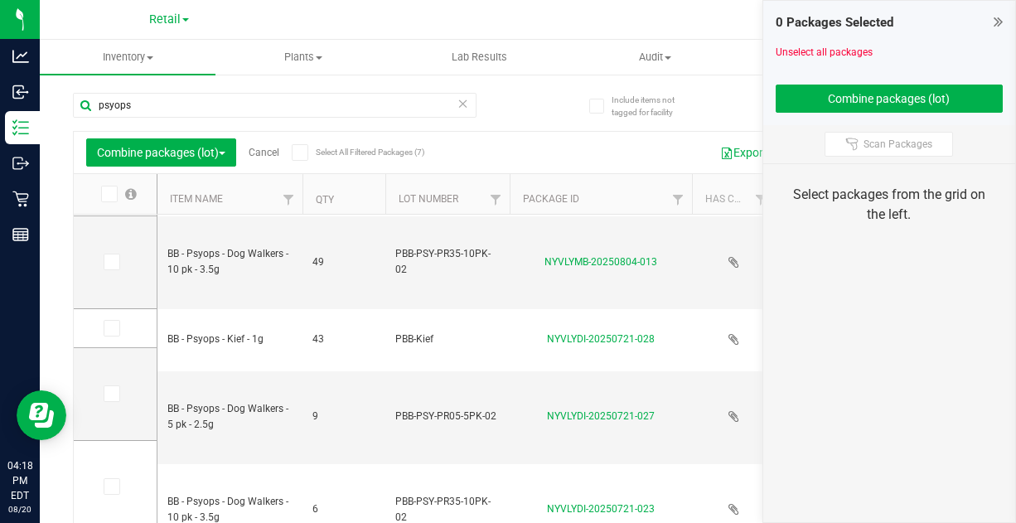
click at [115, 262] on icon at bounding box center [110, 262] width 11 height 0
click at [0, 0] on input "checkbox" at bounding box center [0, 0] width 0 height 0
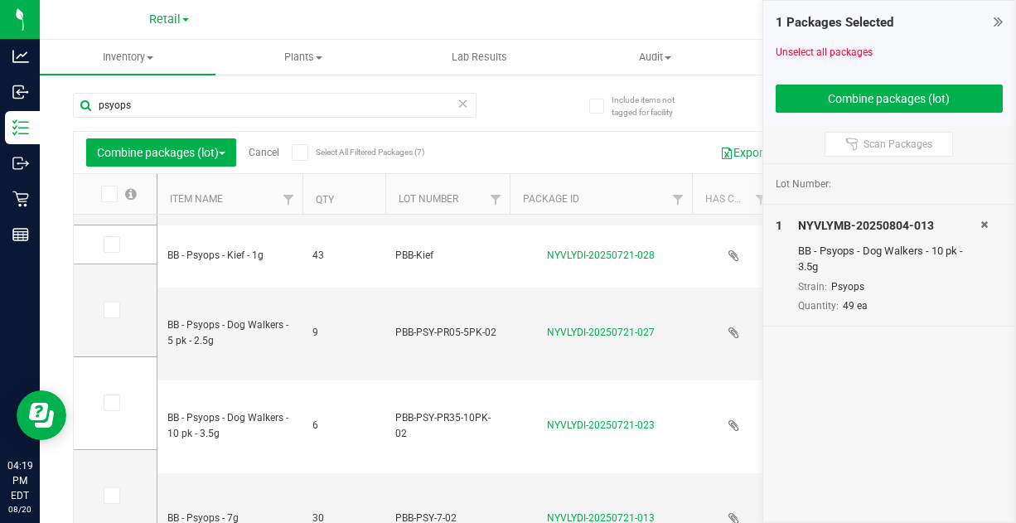
click at [112, 403] on icon at bounding box center [110, 403] width 11 height 0
click at [0, 0] on input "checkbox" at bounding box center [0, 0] width 0 height 0
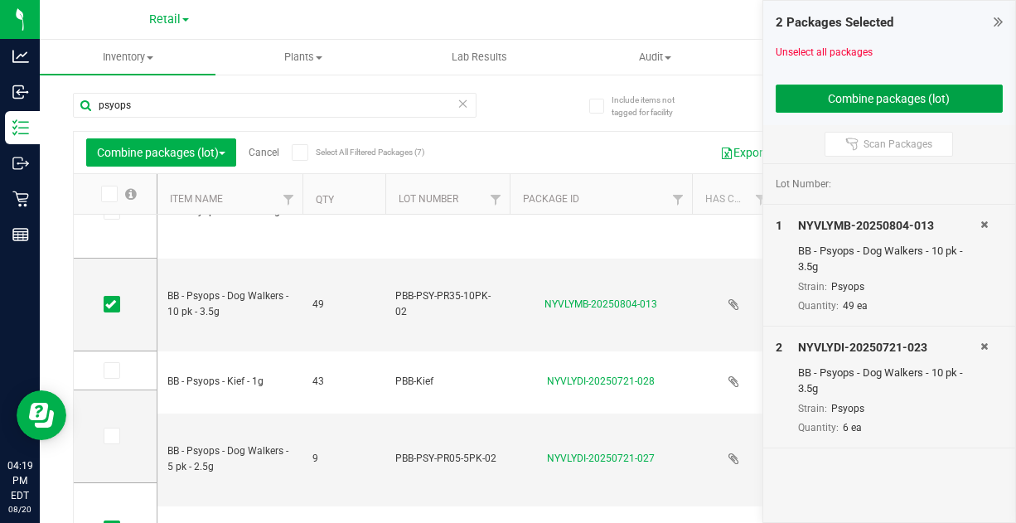
click at [886, 98] on button "Combine packages (lot)" at bounding box center [890, 99] width 228 height 28
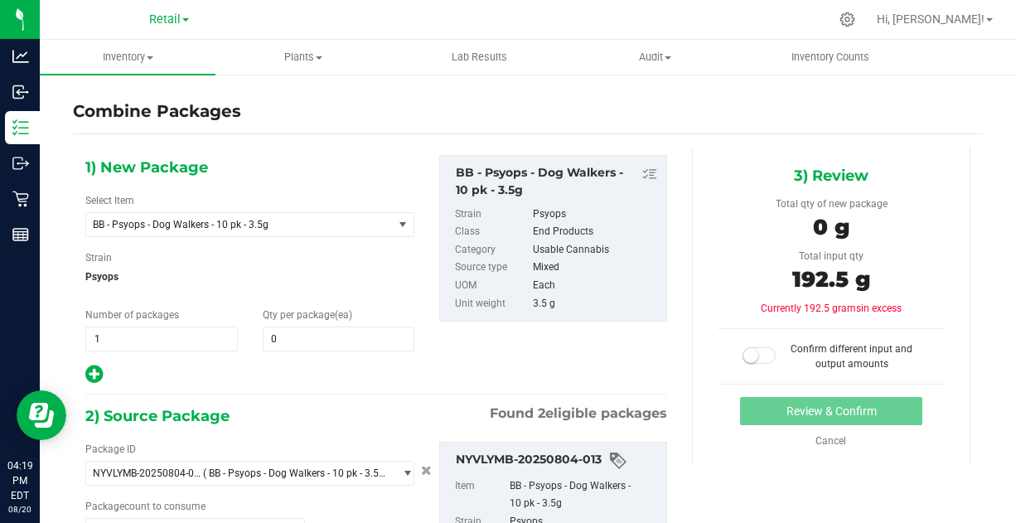
type input "49 ea"
type input "6 ea"
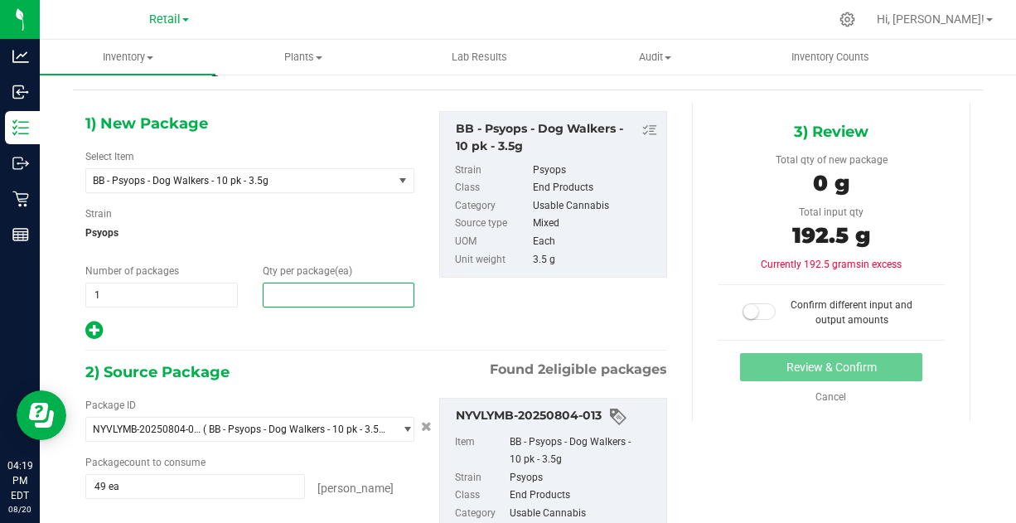
click at [291, 301] on span at bounding box center [339, 295] width 152 height 25
type input "55"
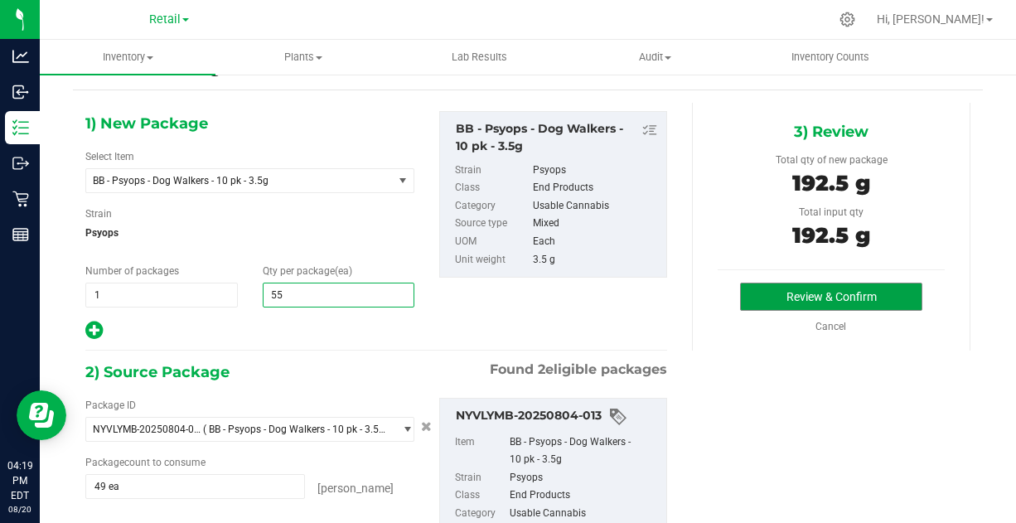
type input "55"
click at [836, 292] on button "Review & Confirm" at bounding box center [830, 297] width 181 height 28
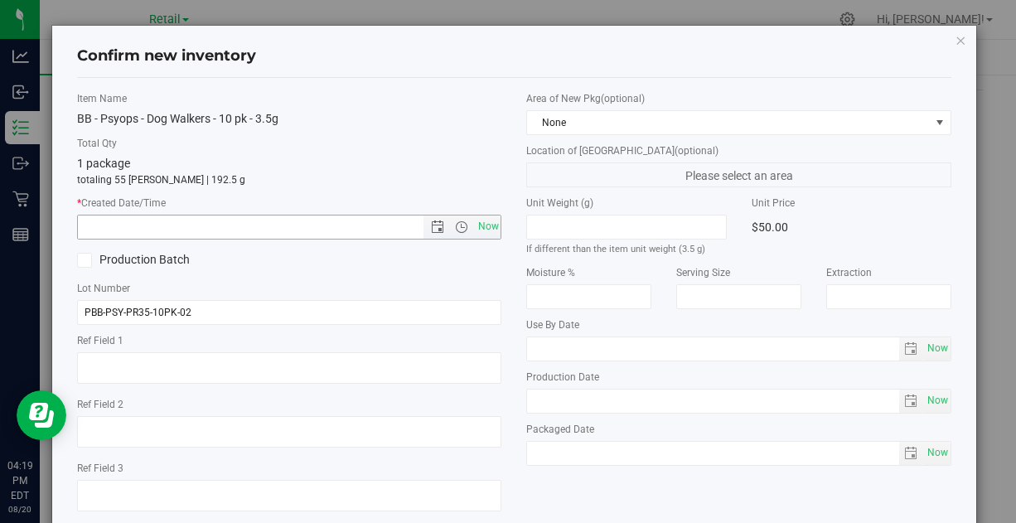
click at [475, 225] on span "Now" at bounding box center [488, 227] width 28 height 24
type input "8/20/2025 4:19 PM"
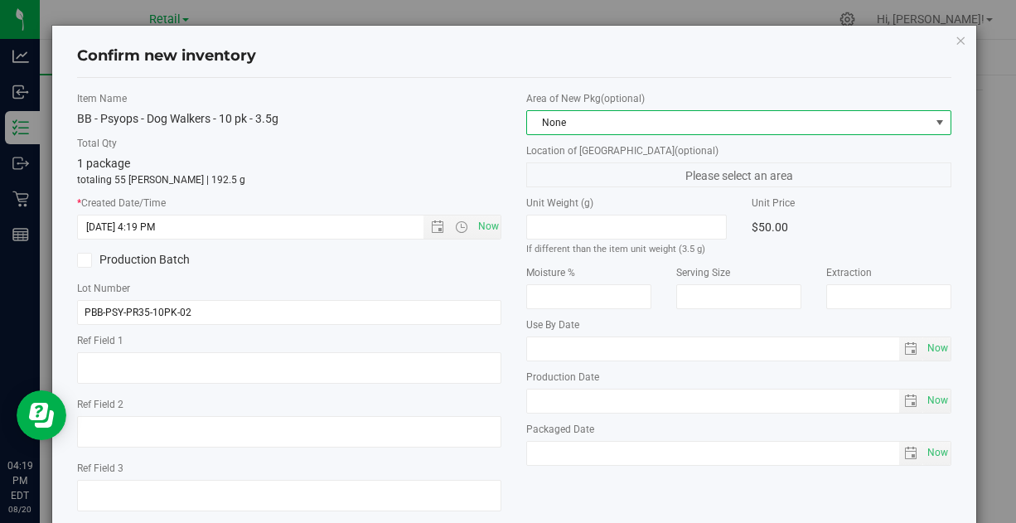
click at [616, 123] on span "None" at bounding box center [728, 122] width 402 height 23
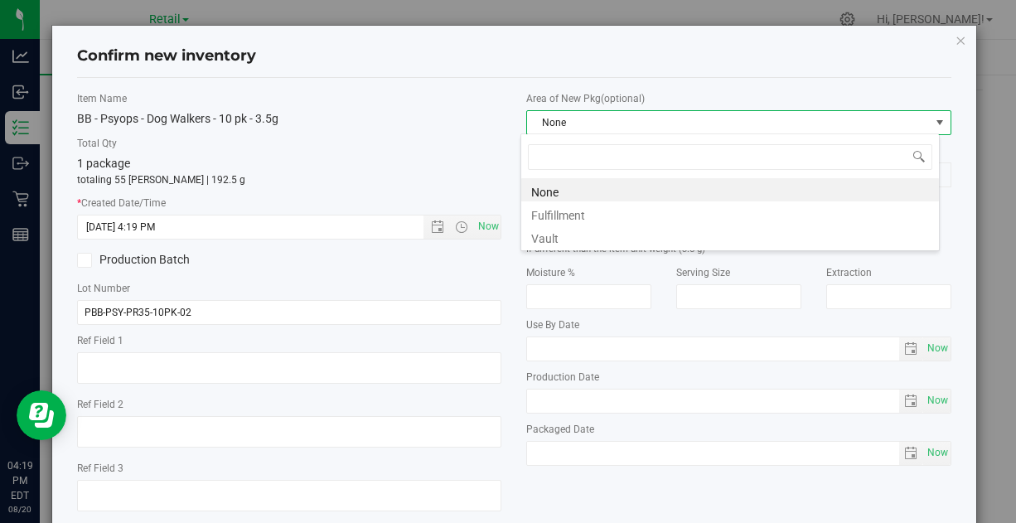
click at [563, 235] on li "Vault" at bounding box center [730, 236] width 418 height 23
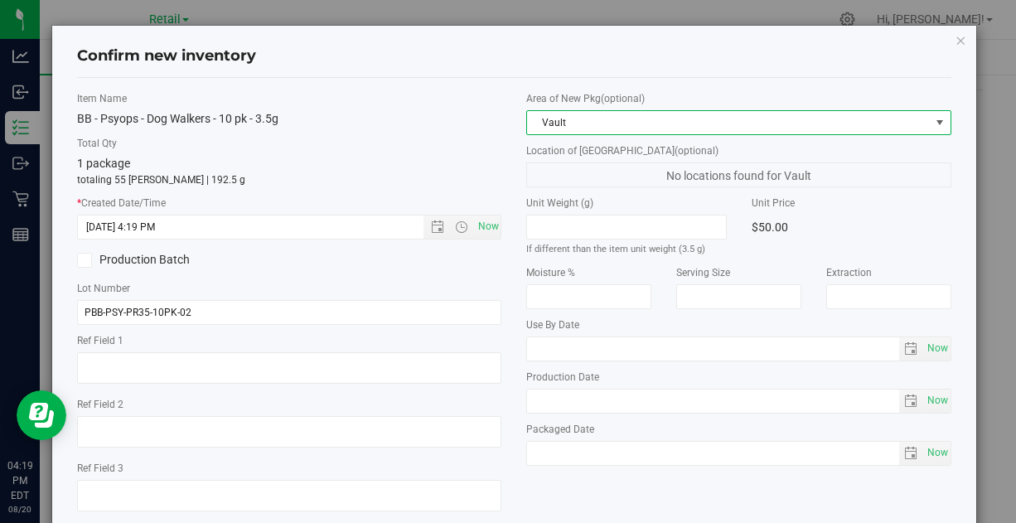
click at [407, 275] on div "Item Name BB - Psyops - Dog Walkers - 10 pk - 3.5g Total Qty 1 package totaling…" at bounding box center [289, 307] width 449 height 433
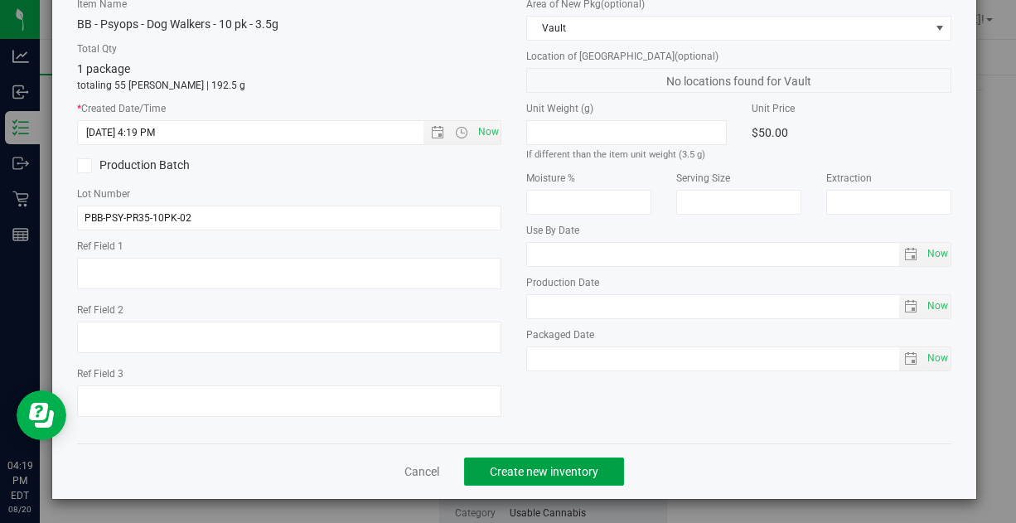
click at [553, 469] on span "Create new inventory" at bounding box center [544, 471] width 109 height 13
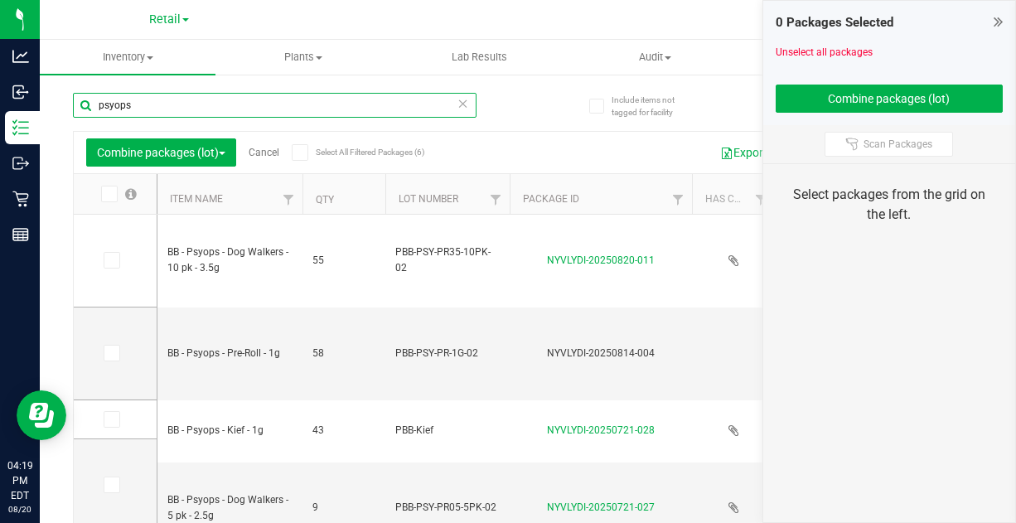
click at [138, 108] on input "psyops" at bounding box center [275, 105] width 404 height 25
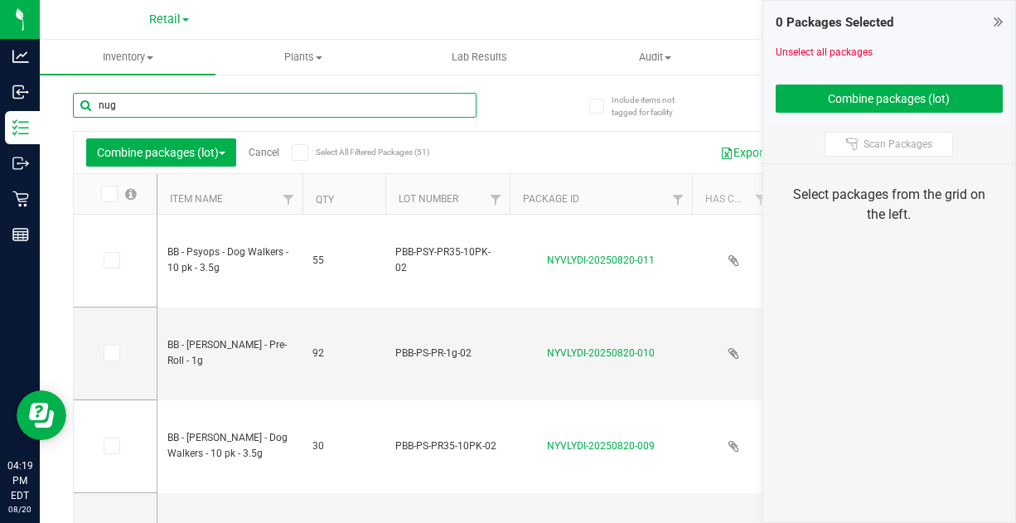
type input "nugg"
type input "[DATE]"
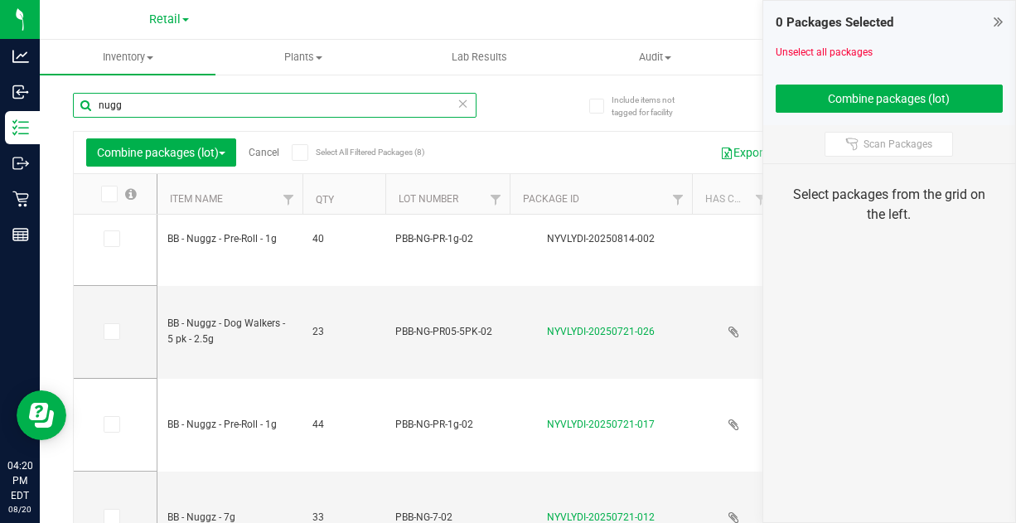
type input "nugg"
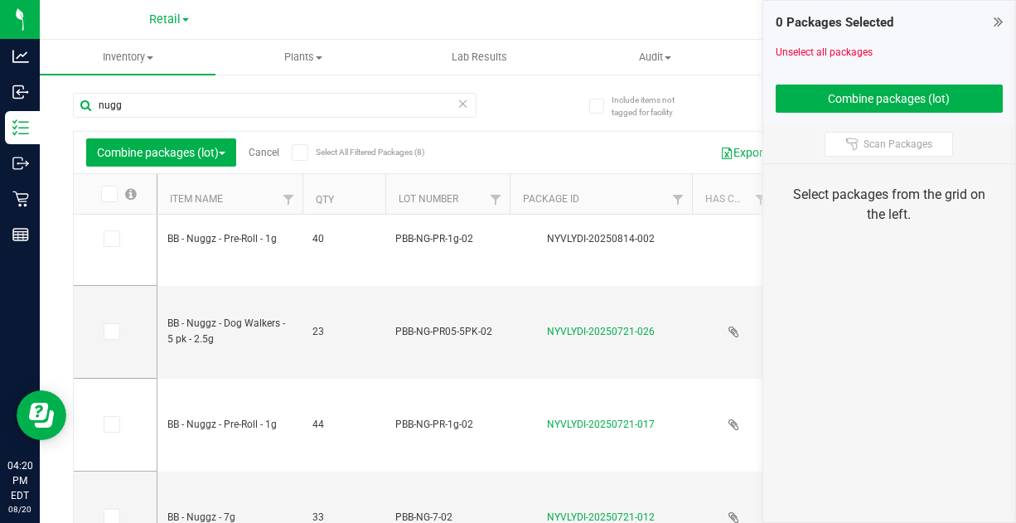
click at [109, 424] on icon at bounding box center [110, 424] width 11 height 0
click at [0, 0] on input "checkbox" at bounding box center [0, 0] width 0 height 0
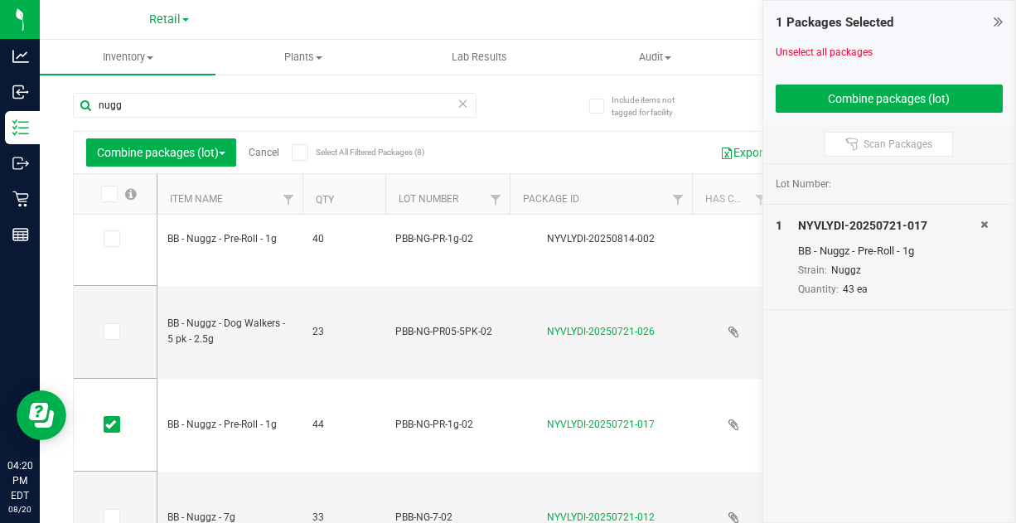
click at [106, 239] on icon at bounding box center [110, 239] width 11 height 0
click at [0, 0] on input "checkbox" at bounding box center [0, 0] width 0 height 0
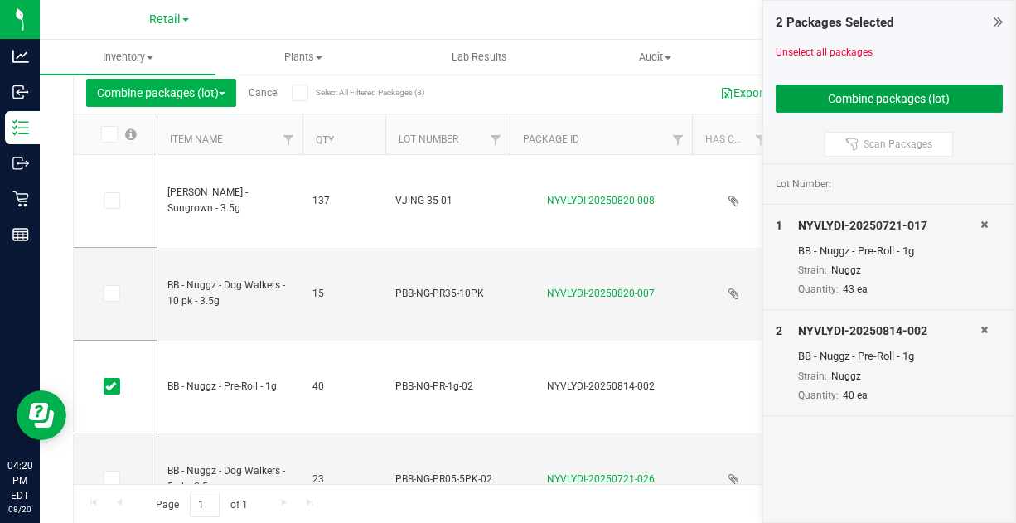
click at [878, 95] on button "Combine packages (lot)" at bounding box center [890, 99] width 228 height 28
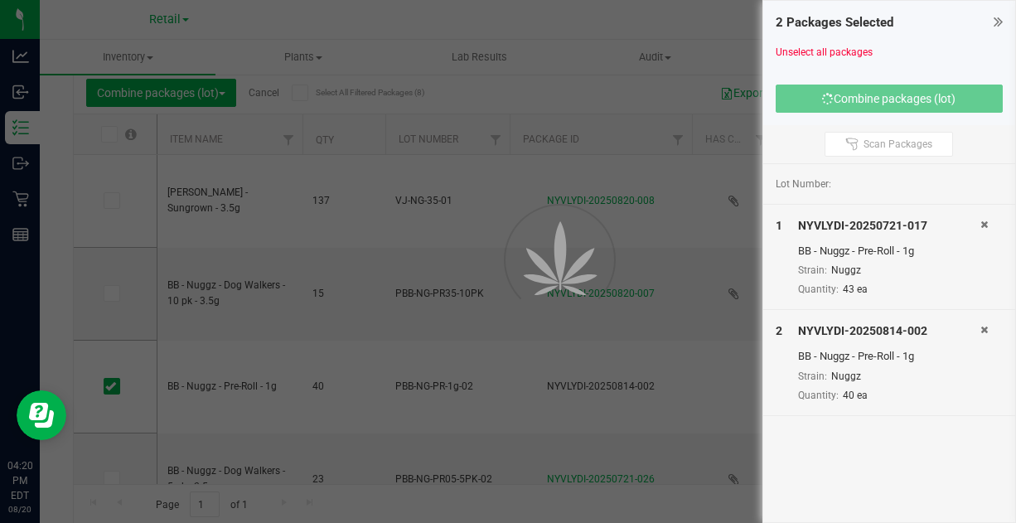
click at [994, 18] on icon at bounding box center [998, 21] width 9 height 17
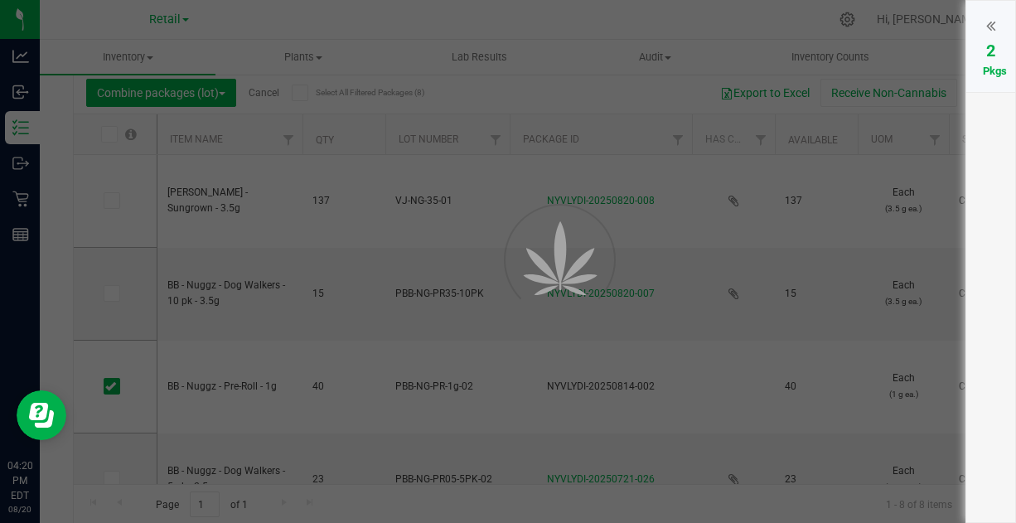
click at [990, 144] on div "2 Pkgs" at bounding box center [990, 261] width 51 height 523
click at [990, 23] on icon at bounding box center [990, 25] width 9 height 17
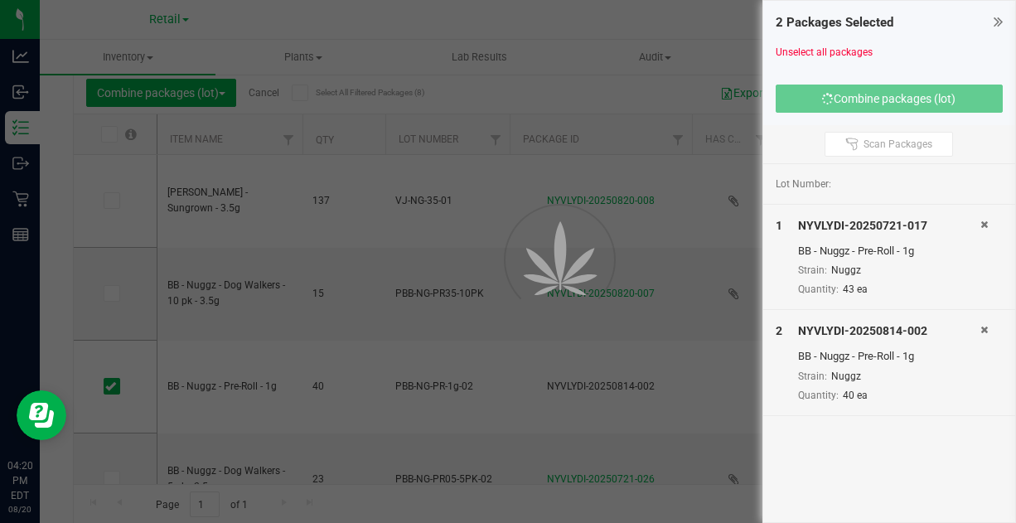
click at [922, 205] on div "1 NYVLYDI-20250721-017 BB - Nuggz - Pre-Roll - 1g Strain: Nuggz Quantity: 43 ea" at bounding box center [889, 258] width 253 height 106
click at [838, 179] on div "Lot Number:" at bounding box center [890, 184] width 228 height 15
click at [811, 187] on span "Lot Number:" at bounding box center [804, 184] width 56 height 15
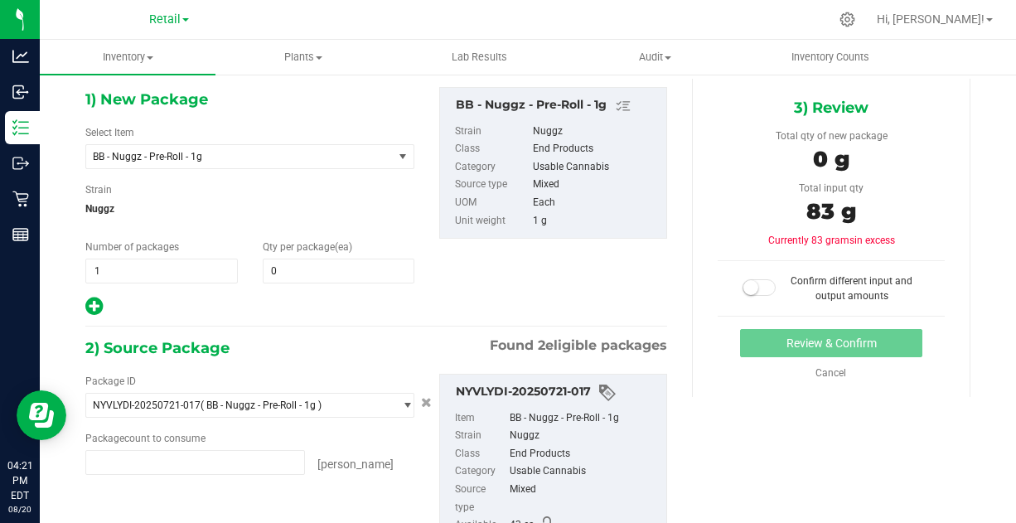
type input "43 ea"
type input "40 ea"
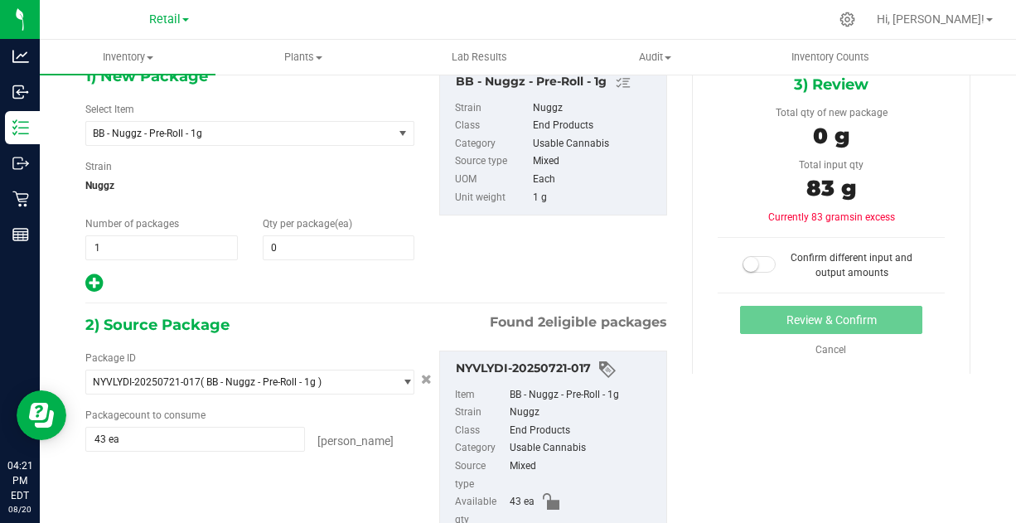
scroll to position [80, 0]
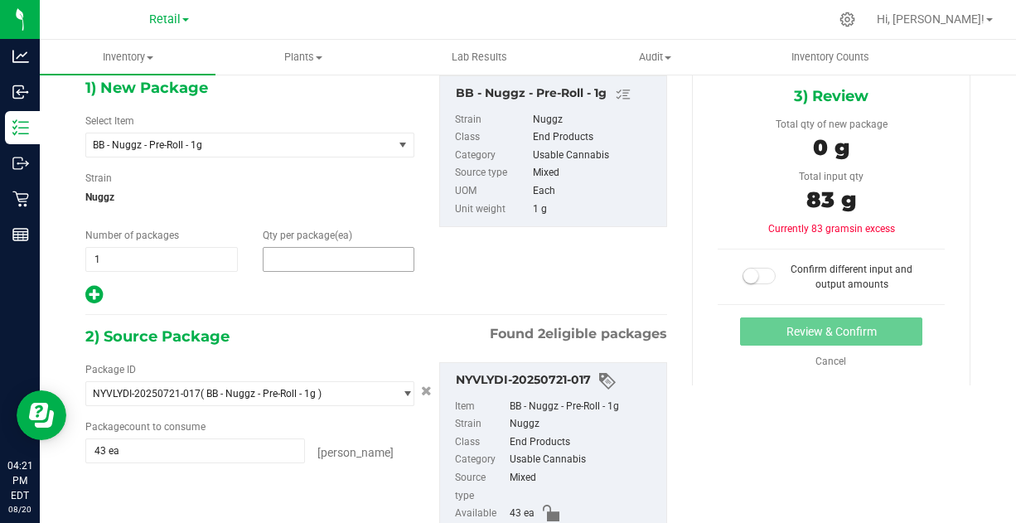
click at [317, 254] on span at bounding box center [339, 259] width 152 height 25
type input "83"
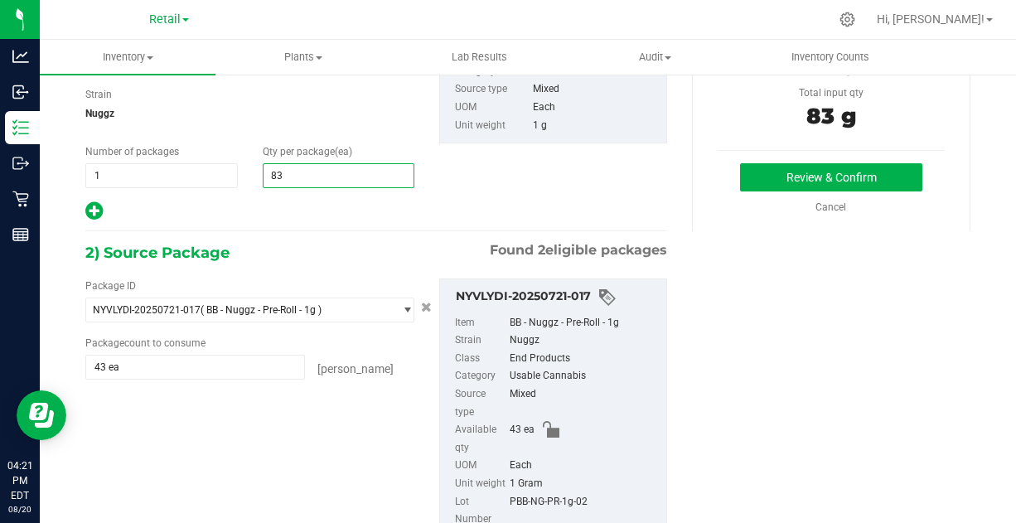
scroll to position [159, 0]
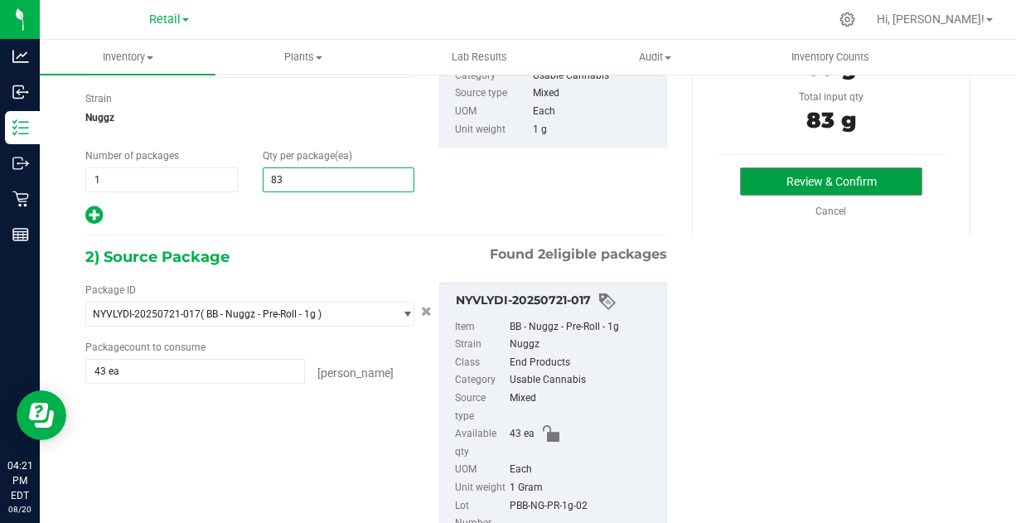
type input "83"
click at [782, 179] on button "Review & Confirm" at bounding box center [830, 181] width 181 height 28
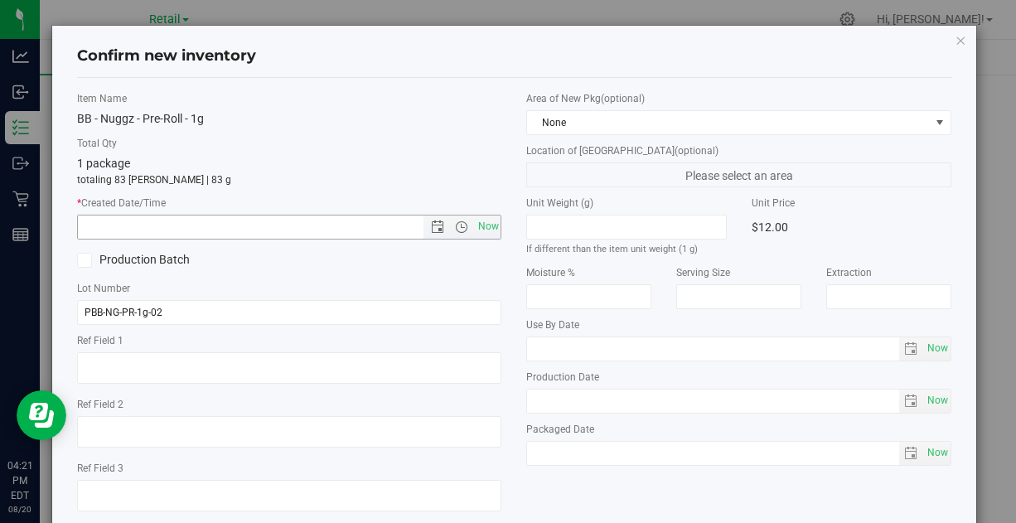
click at [480, 224] on span "Now" at bounding box center [488, 227] width 28 height 24
type input "8/20/2025 4:21 PM"
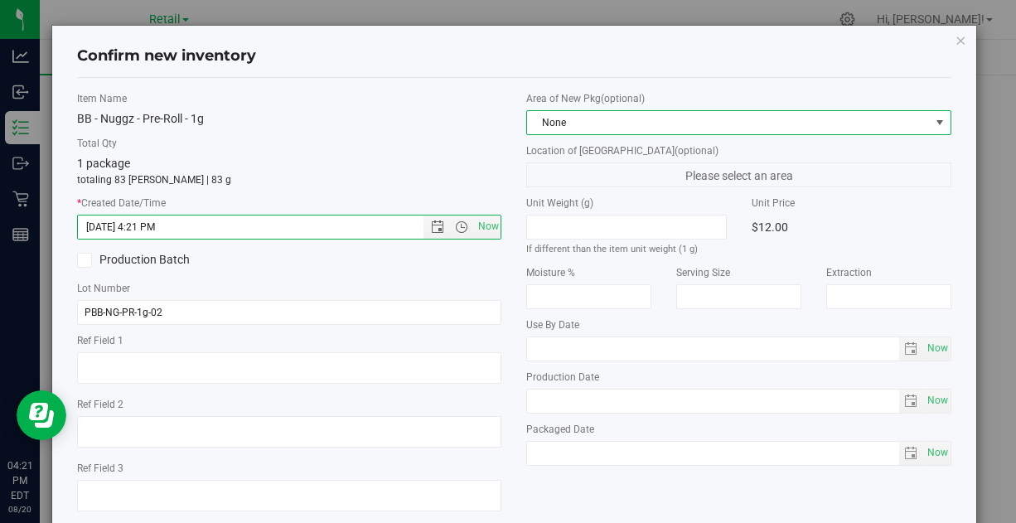
click at [607, 114] on span "None" at bounding box center [728, 122] width 402 height 23
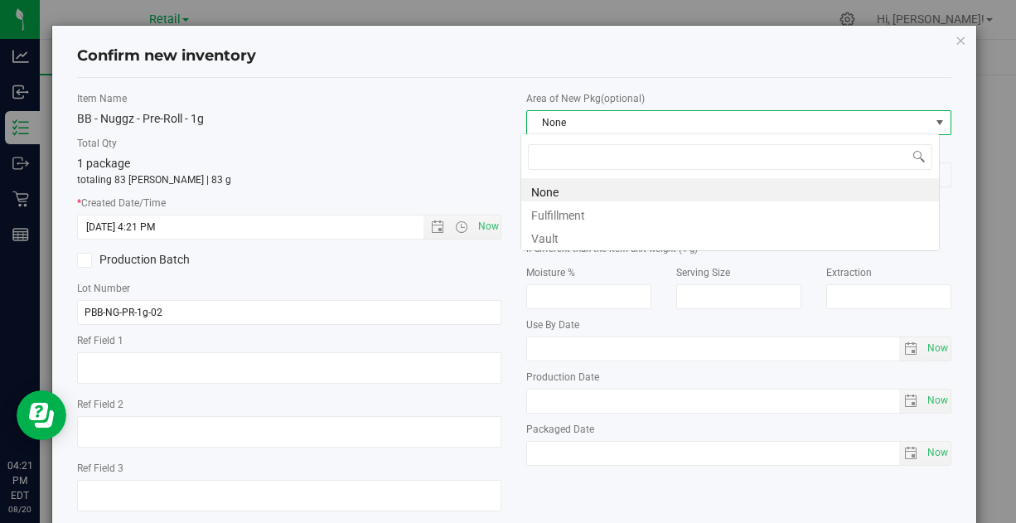
scroll to position [24, 419]
click at [559, 234] on li "Vault" at bounding box center [730, 236] width 418 height 23
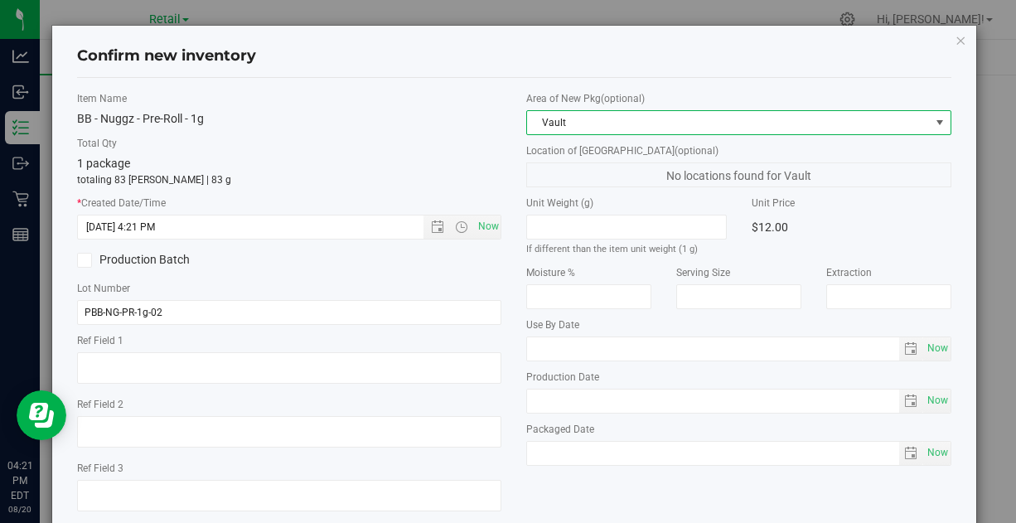
scroll to position [94, 0]
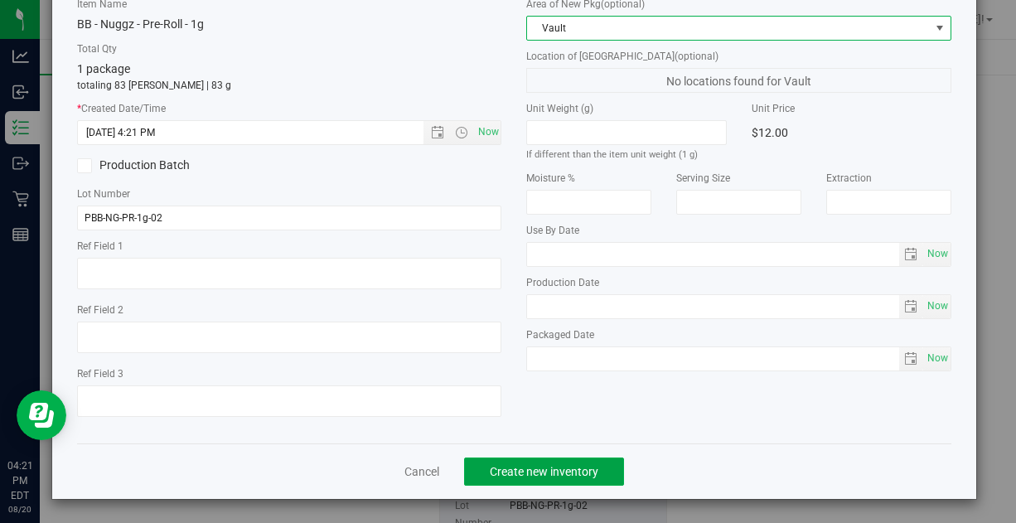
click at [523, 467] on span "Create new inventory" at bounding box center [544, 471] width 109 height 13
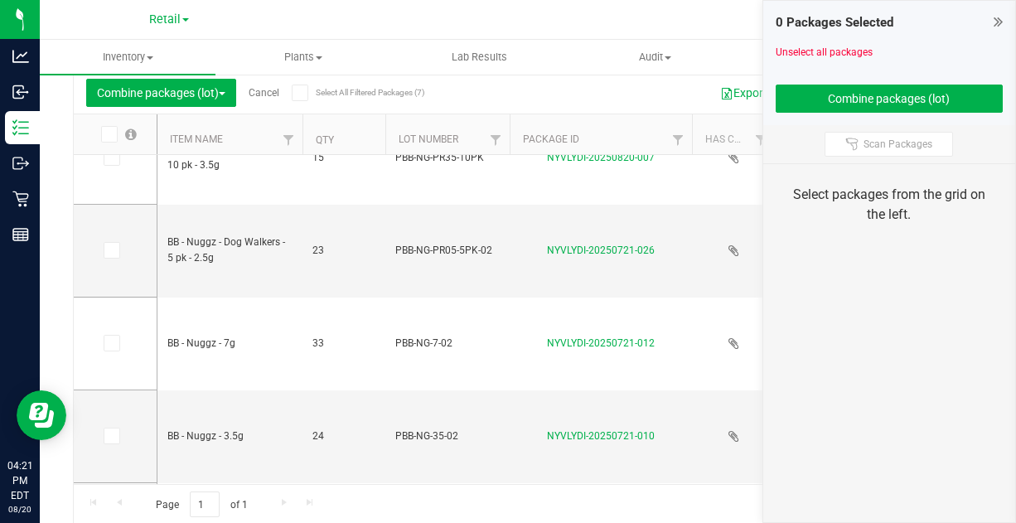
scroll to position [276, 0]
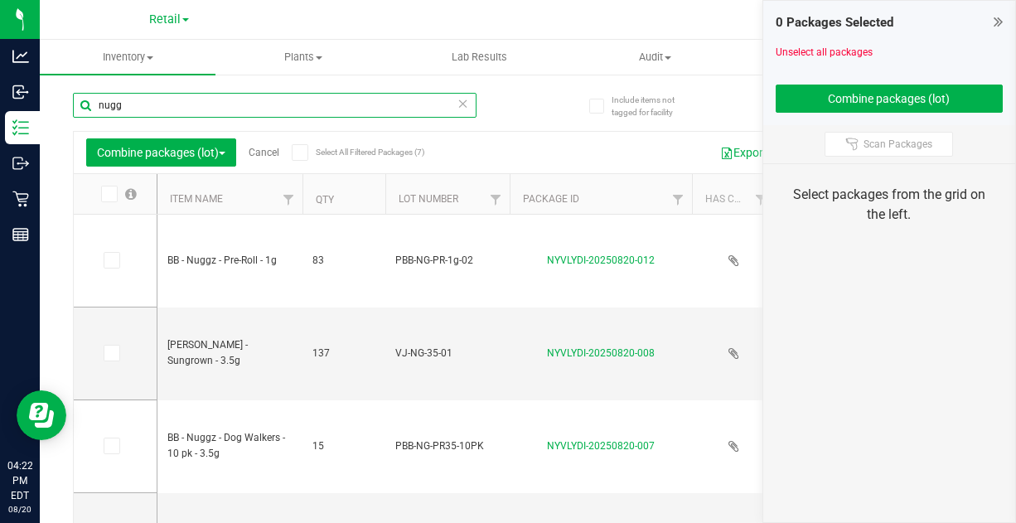
click at [143, 94] on input "nugg" at bounding box center [275, 105] width 404 height 25
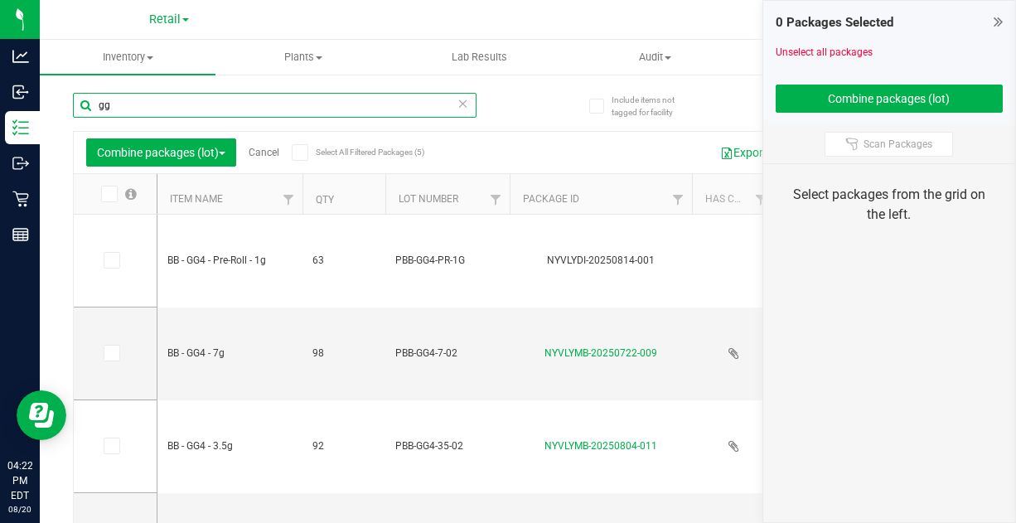
type input "g"
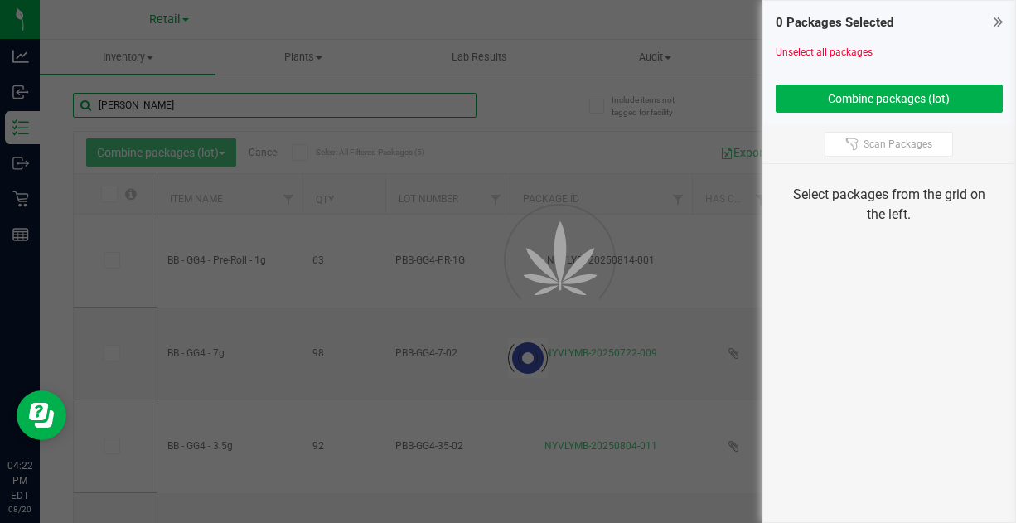
type input "fanta"
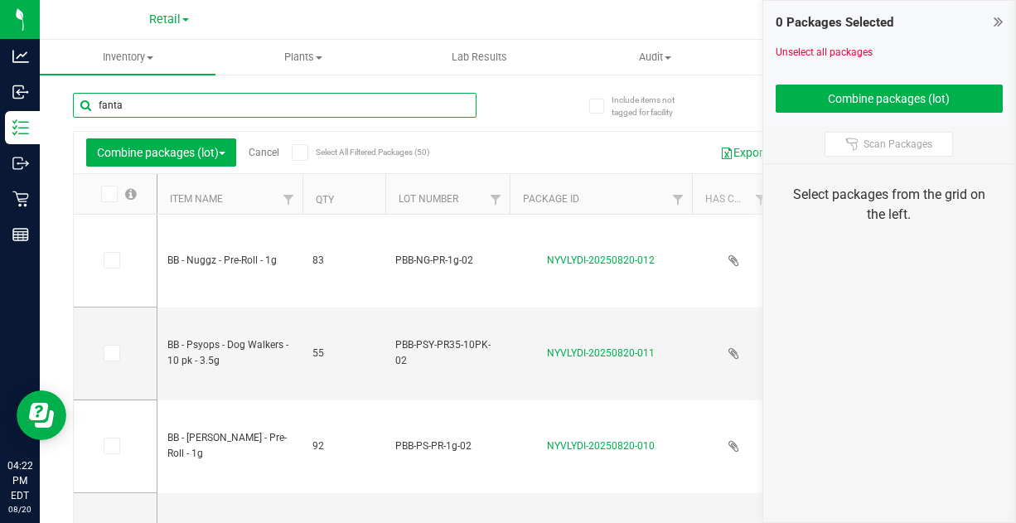
type input "[DATE]"
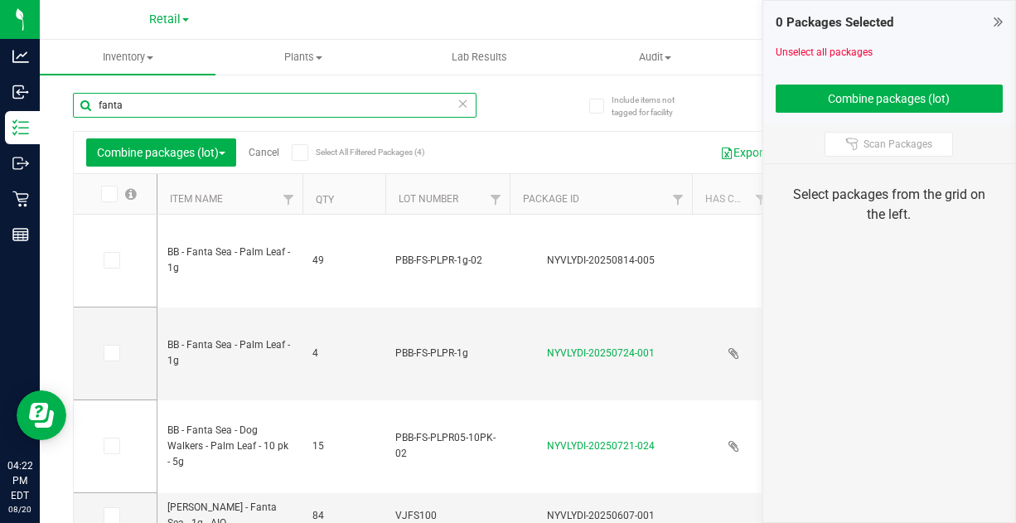
type input "fanta"
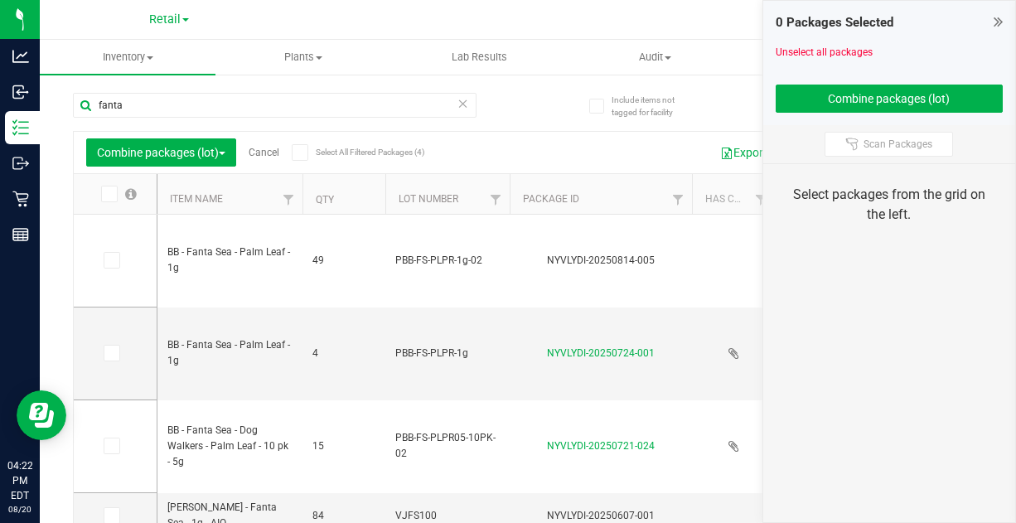
click at [113, 260] on icon at bounding box center [110, 260] width 11 height 0
click at [0, 0] on input "checkbox" at bounding box center [0, 0] width 0 height 0
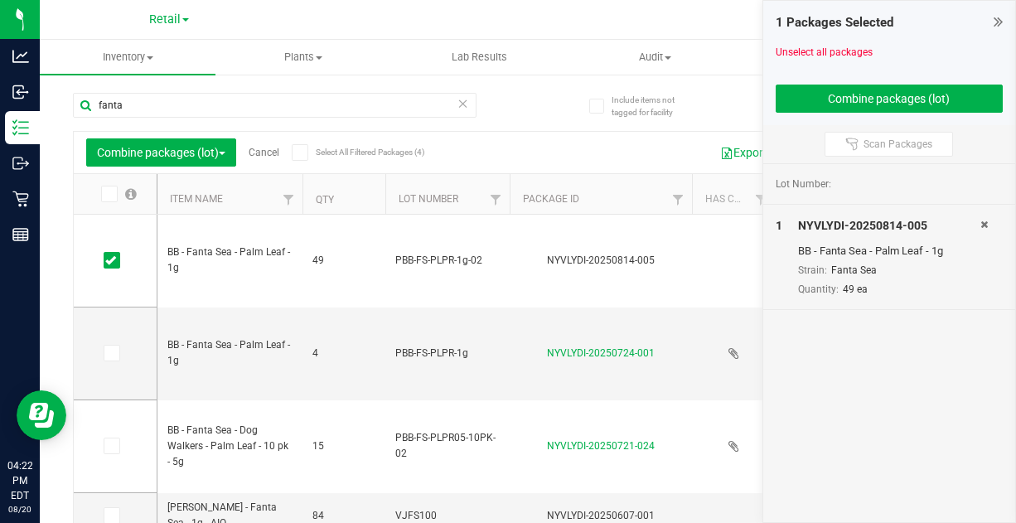
click at [110, 353] on icon at bounding box center [110, 353] width 11 height 0
click at [0, 0] on input "checkbox" at bounding box center [0, 0] width 0 height 0
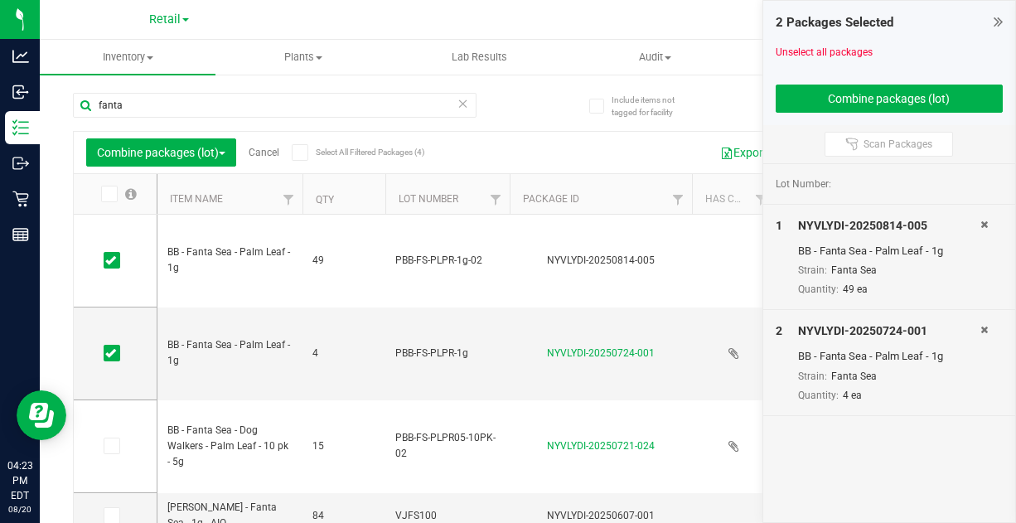
drag, startPoint x: 395, startPoint y: 258, endPoint x: 486, endPoint y: 256, distance: 91.2
click at [486, 256] on span "PBB-FS-PLPR-1g-02" at bounding box center [447, 261] width 104 height 16
click at [486, 256] on input "PBB-FS-PLPR-1g-02" at bounding box center [444, 261] width 119 height 26
click at [491, 351] on span "PBB-FS-PLPR-1g" at bounding box center [447, 353] width 104 height 16
type input "PBB-FS-PLPR-1g-02"
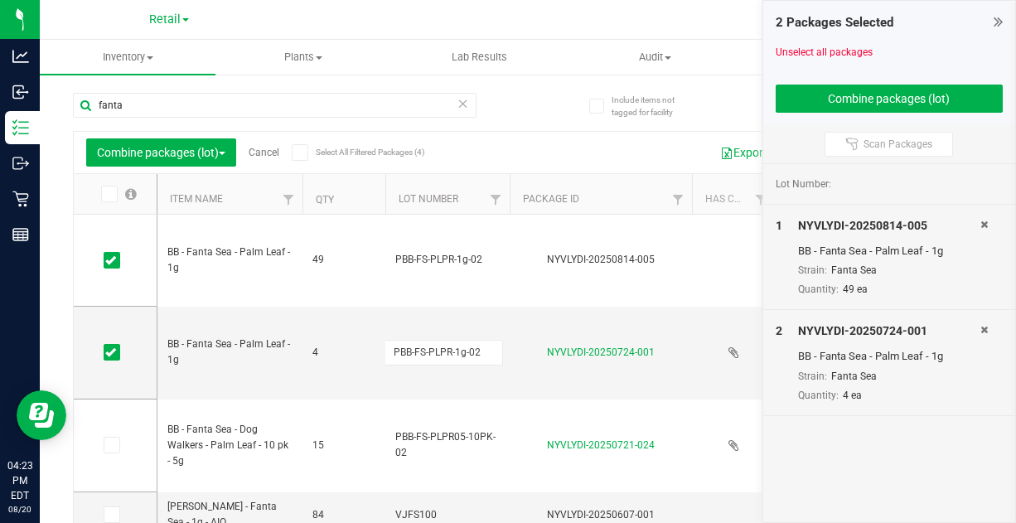
click at [509, 283] on div "Combine packages (lot) Cancel Select All Filtered Packages (4) Add to manufactu…" at bounding box center [528, 357] width 910 height 453
click at [924, 96] on button "Combine packages (lot)" at bounding box center [890, 99] width 228 height 28
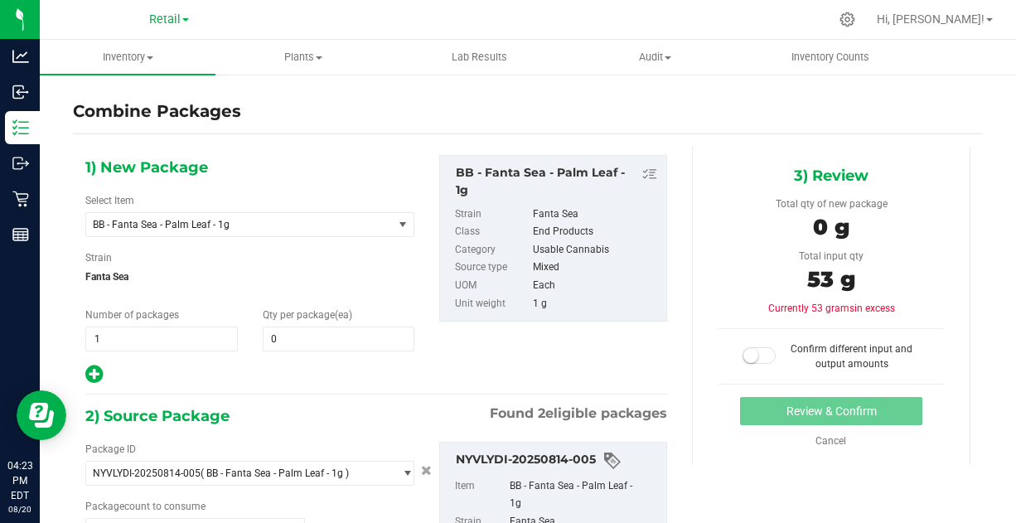
type input "49 ea"
type input "4 ea"
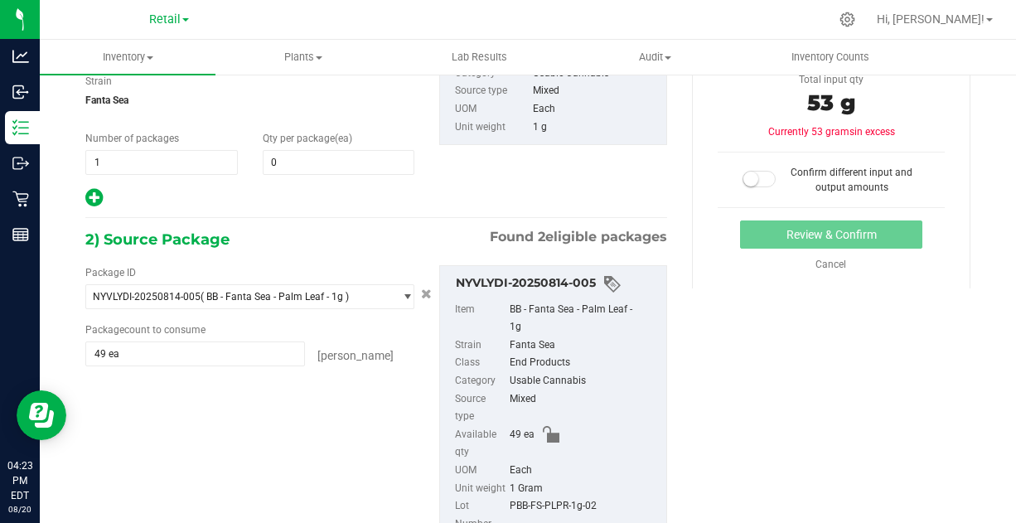
scroll to position [173, 0]
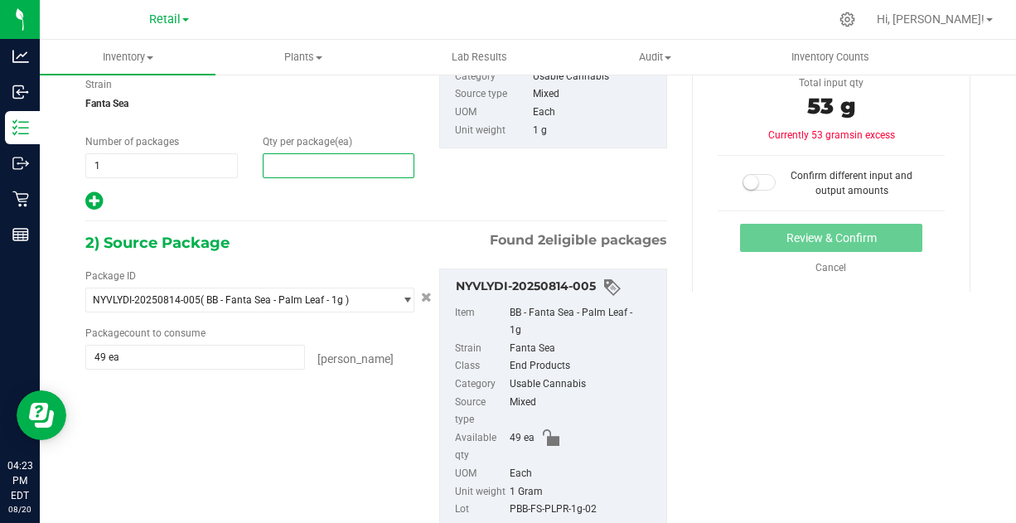
click at [286, 164] on span at bounding box center [339, 165] width 152 height 25
type input "53"
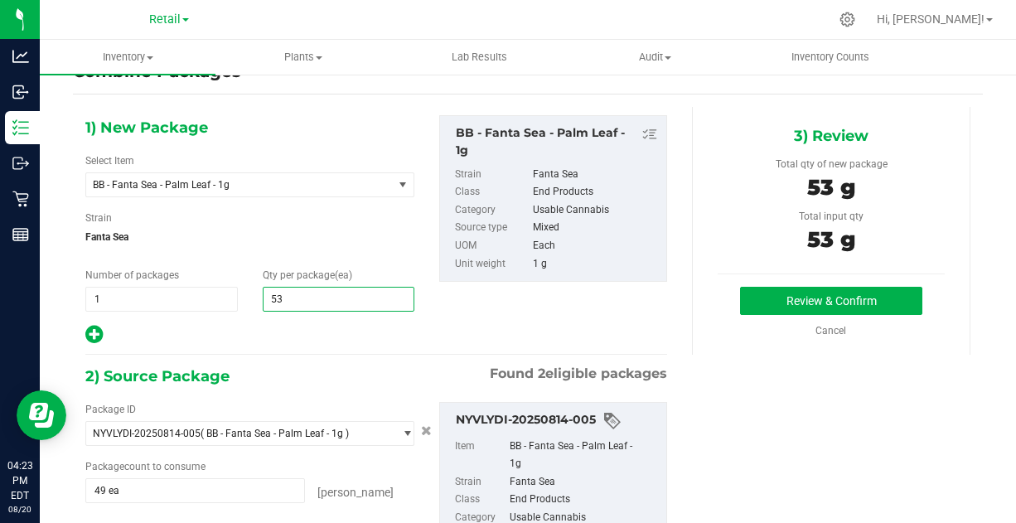
scroll to position [39, 0]
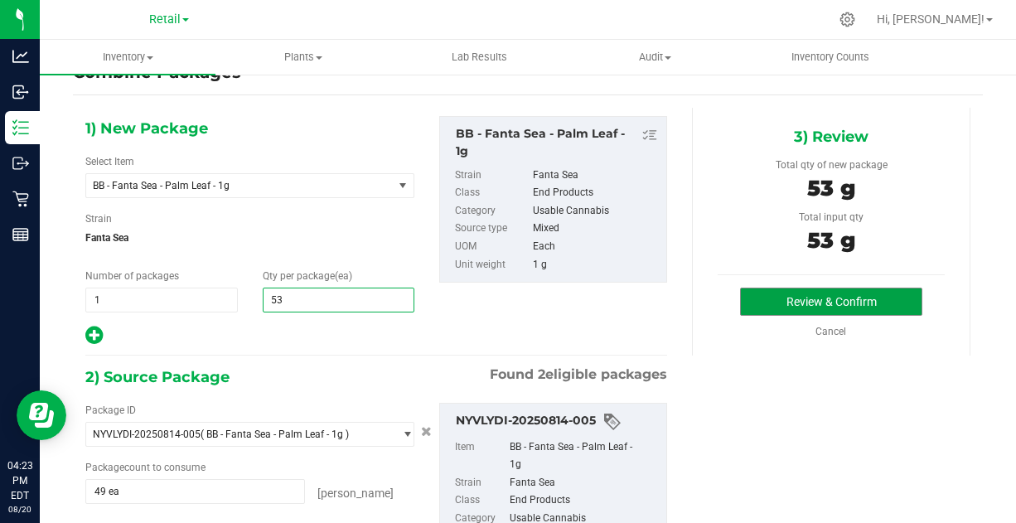
type input "53"
click at [838, 293] on button "Review & Confirm" at bounding box center [830, 302] width 181 height 28
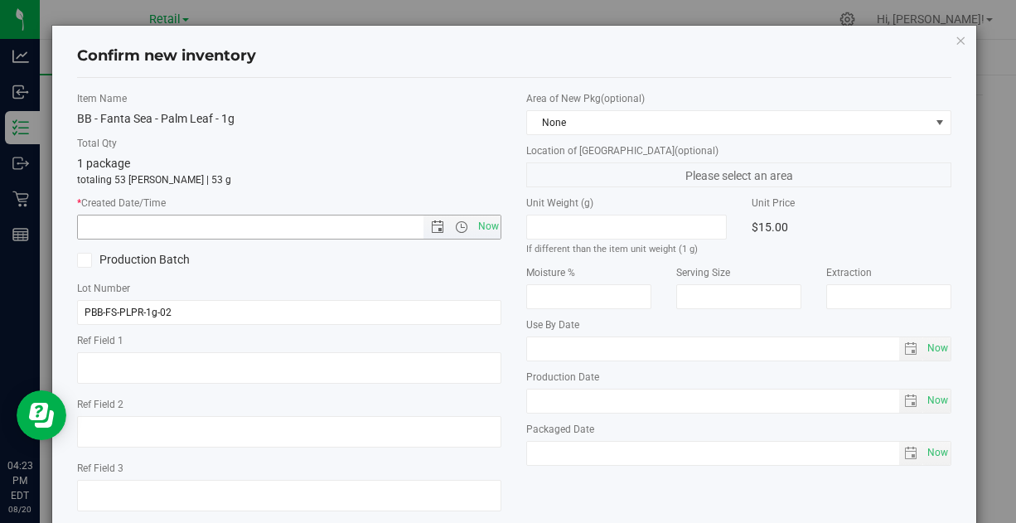
click at [478, 221] on span "Now" at bounding box center [488, 227] width 28 height 24
type input "8/20/2025 4:23 PM"
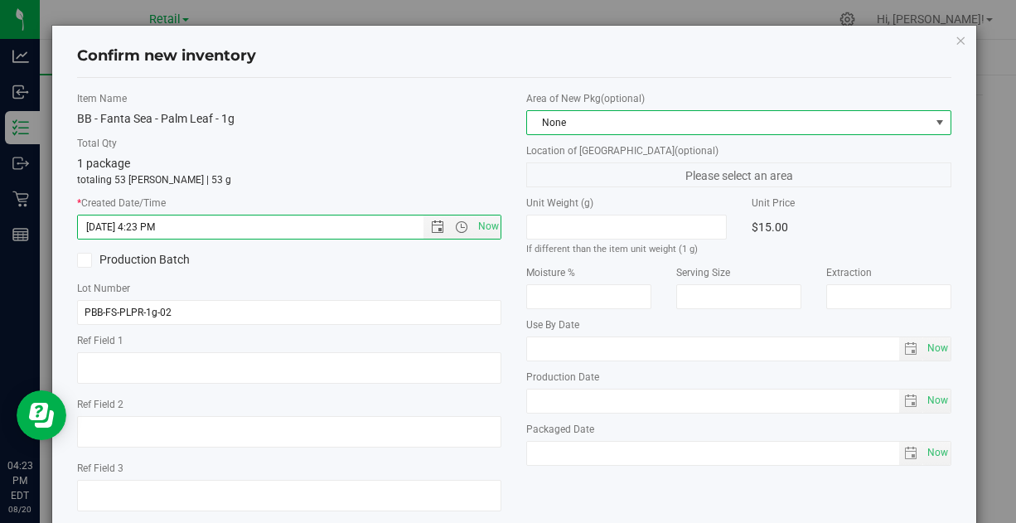
click at [604, 121] on span "None" at bounding box center [728, 122] width 402 height 23
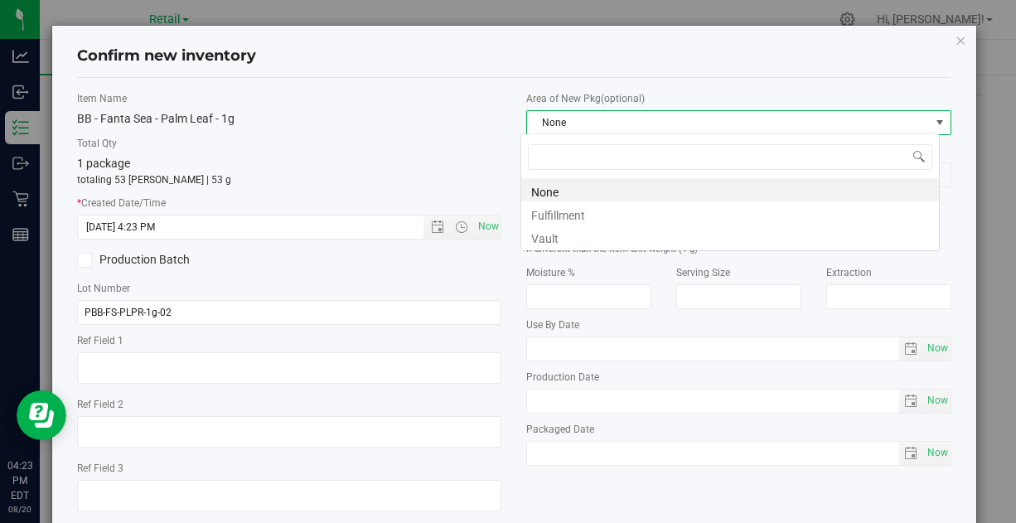
scroll to position [24, 419]
click at [575, 235] on li "Vault" at bounding box center [730, 236] width 418 height 23
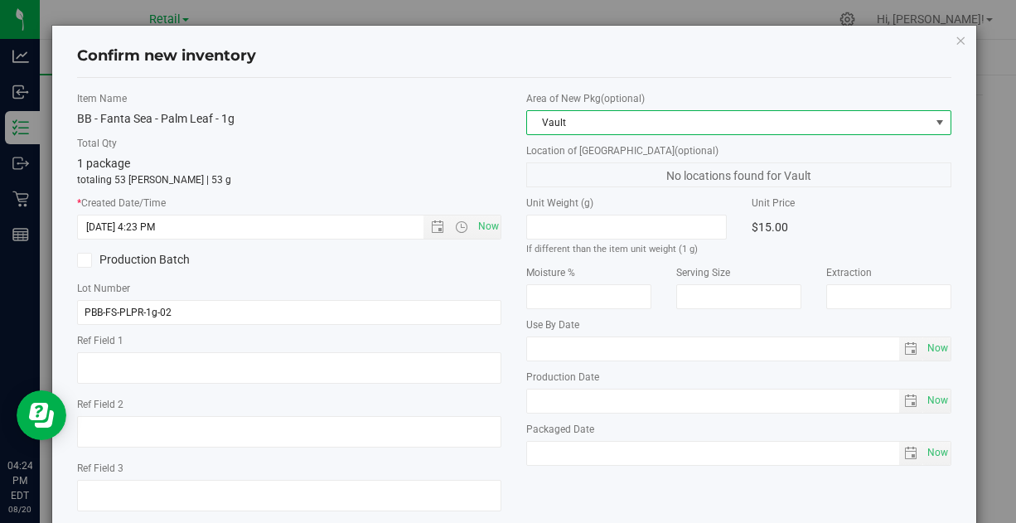
scroll to position [94, 0]
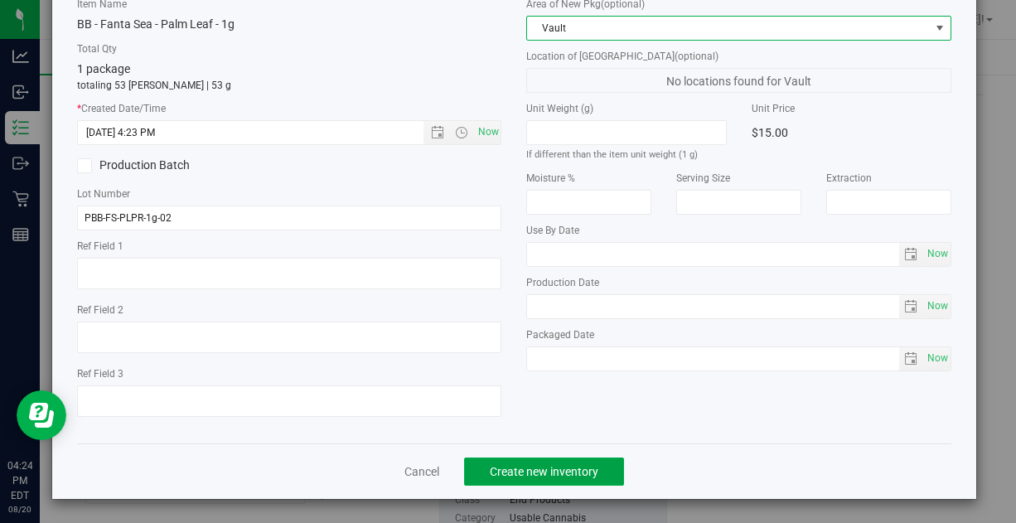
click at [562, 466] on span "Create new inventory" at bounding box center [544, 471] width 109 height 13
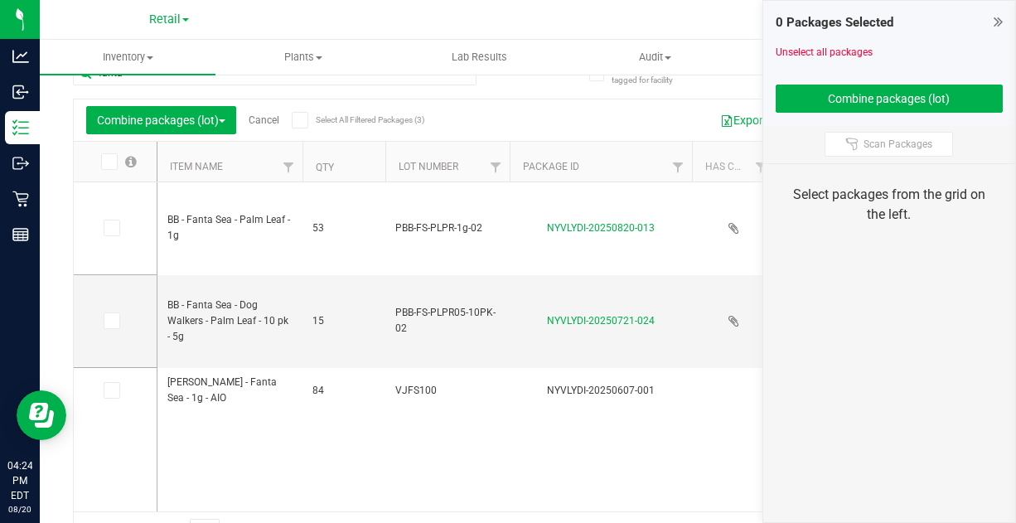
scroll to position [33, 0]
click at [301, 283] on td "BB - Fanta Sea - Dog Walkers - Palm Leaf - 10 pk - 5g" at bounding box center [229, 320] width 145 height 93
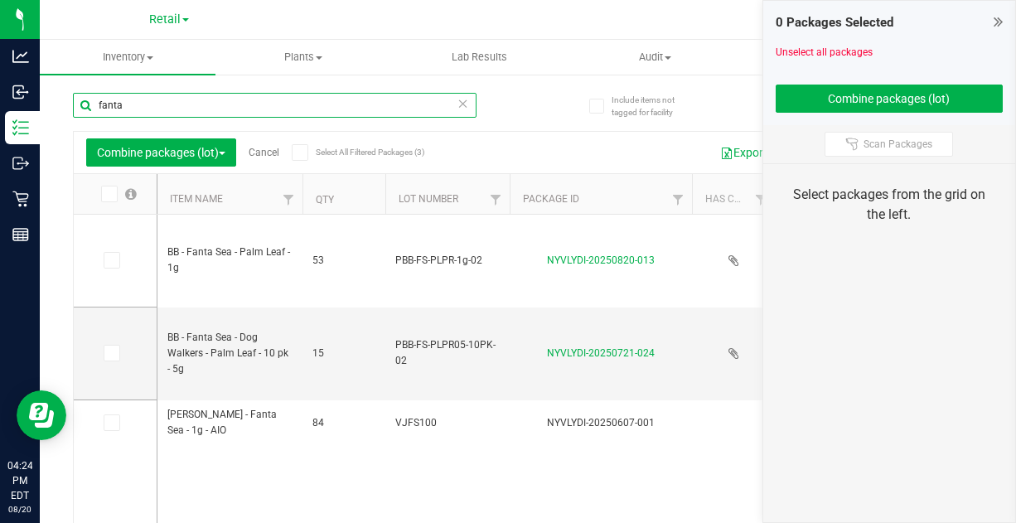
click at [192, 108] on input "fanta" at bounding box center [275, 105] width 404 height 25
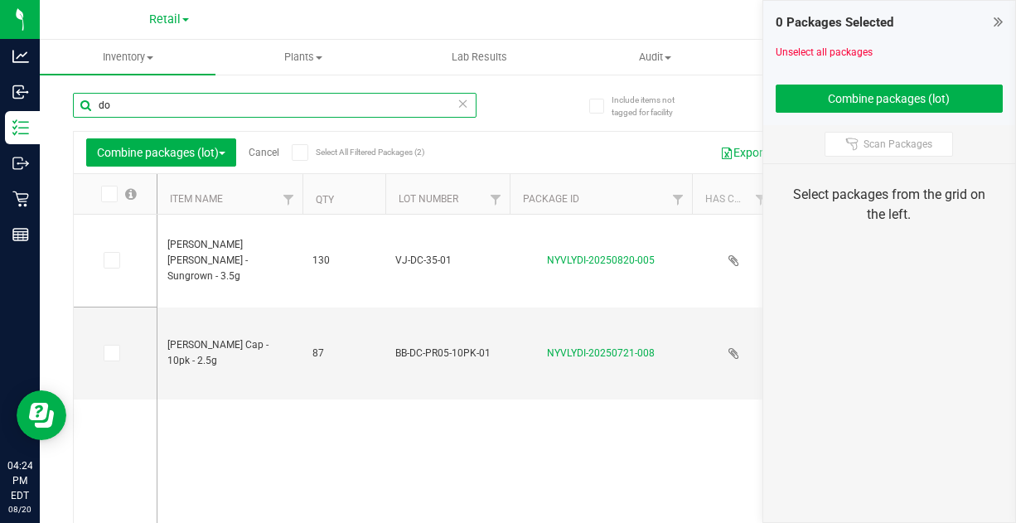
type input "d"
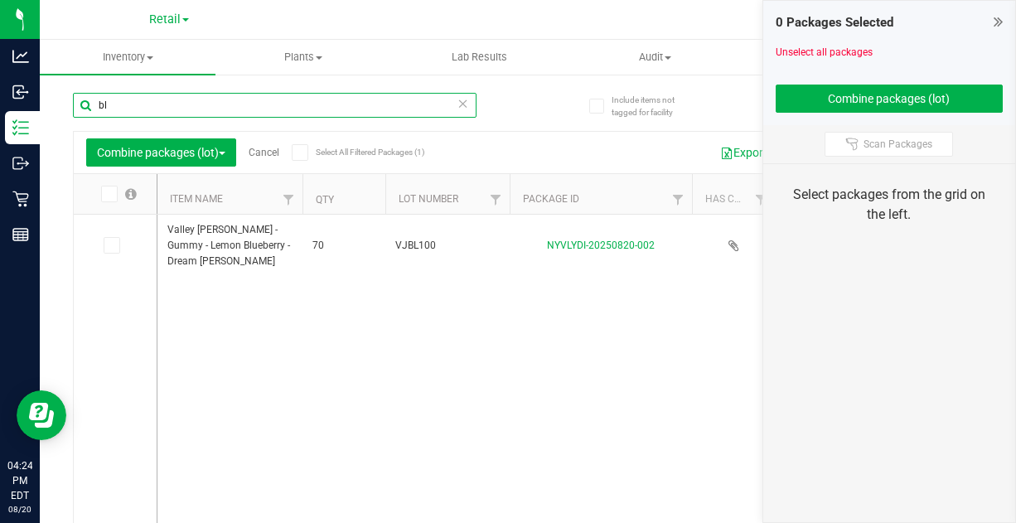
type input "b"
type input "s"
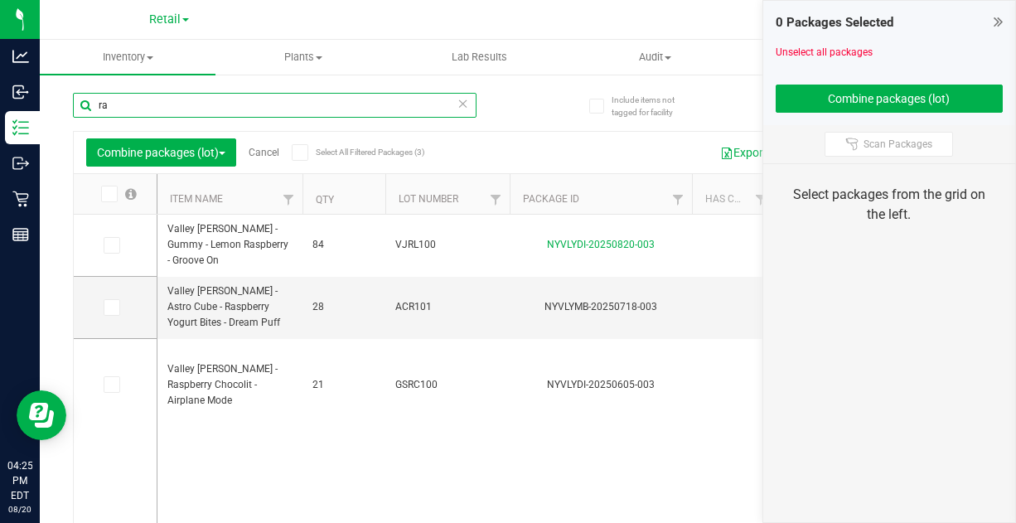
type input "r"
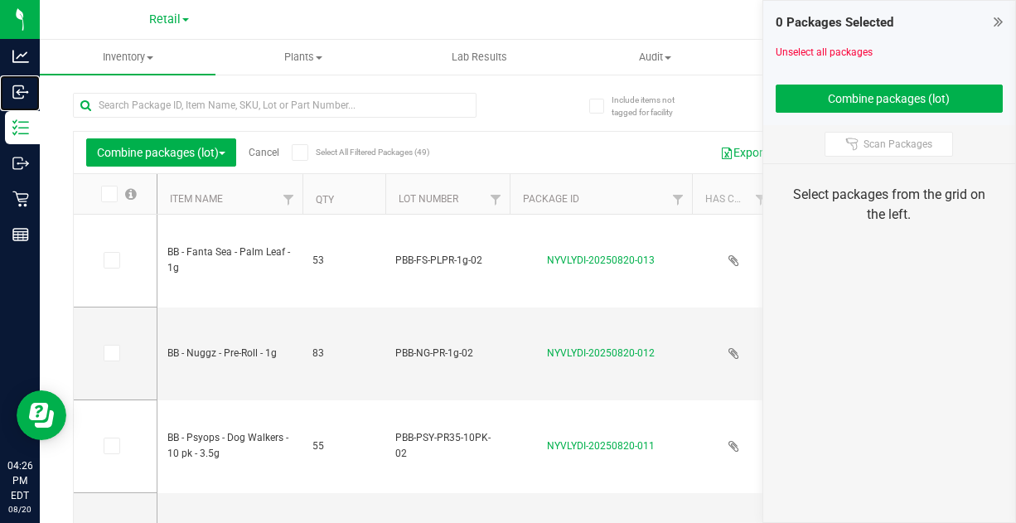
click at [0, 0] on p "Inbound" at bounding box center [0, 0] width 0 height 0
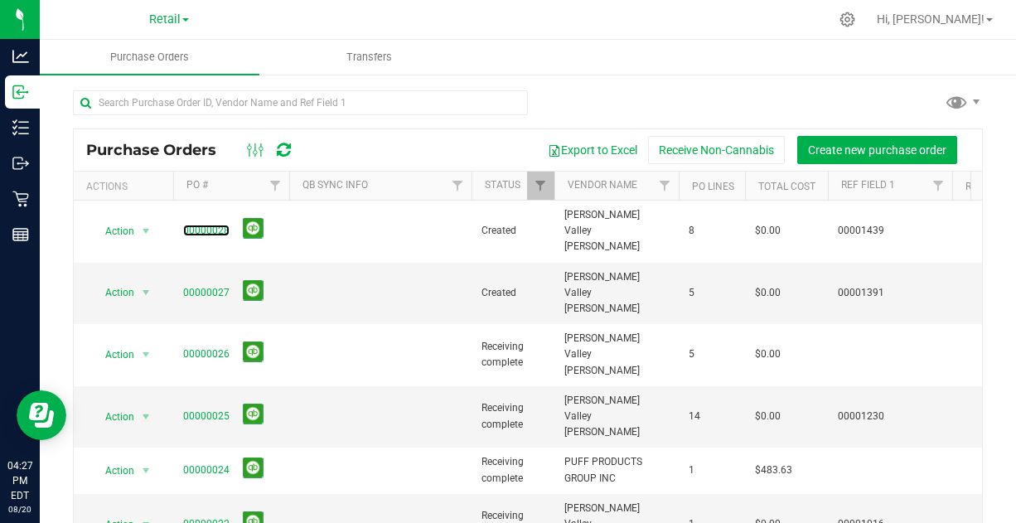
click at [211, 225] on link "00000028" at bounding box center [206, 231] width 46 height 12
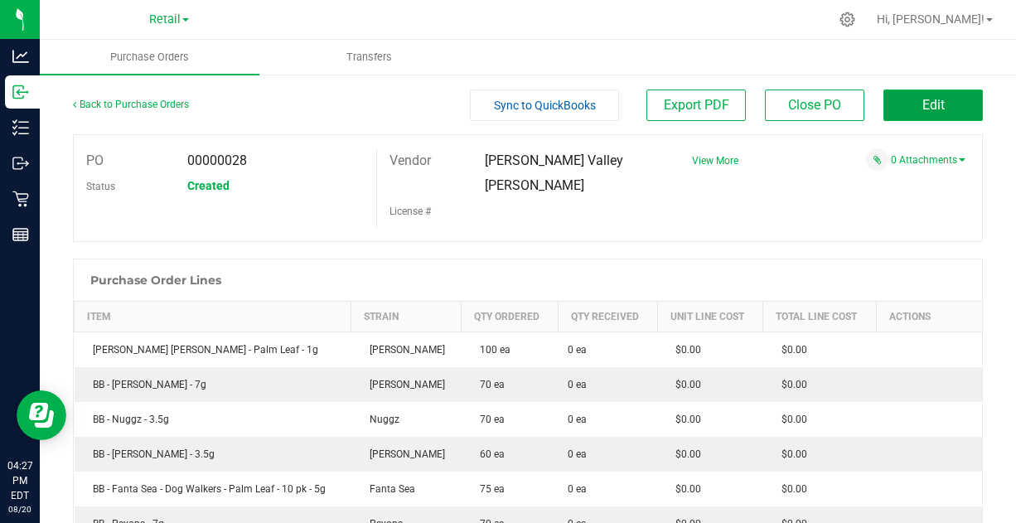
click at [926, 104] on span "Edit" at bounding box center [933, 105] width 22 height 16
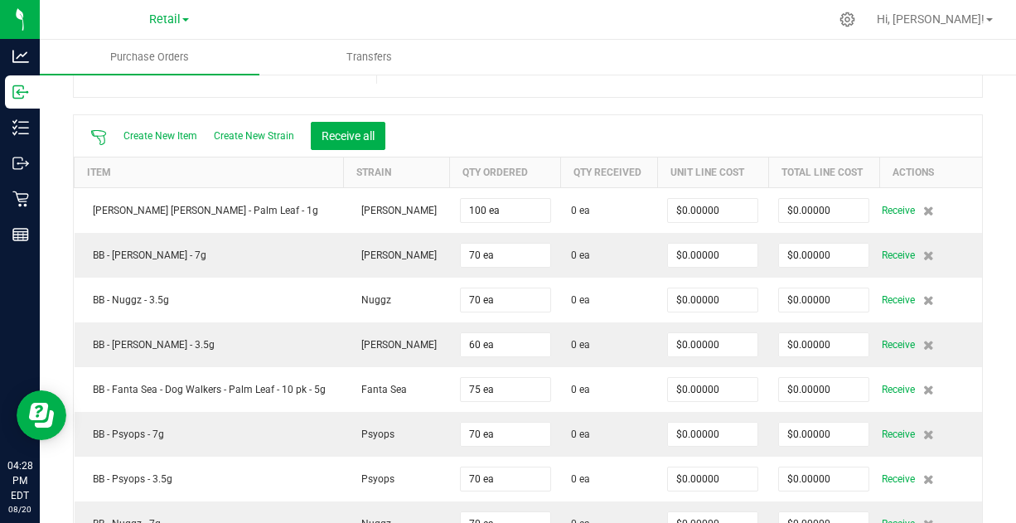
scroll to position [119, 0]
click at [352, 133] on button "Receive all" at bounding box center [348, 137] width 75 height 28
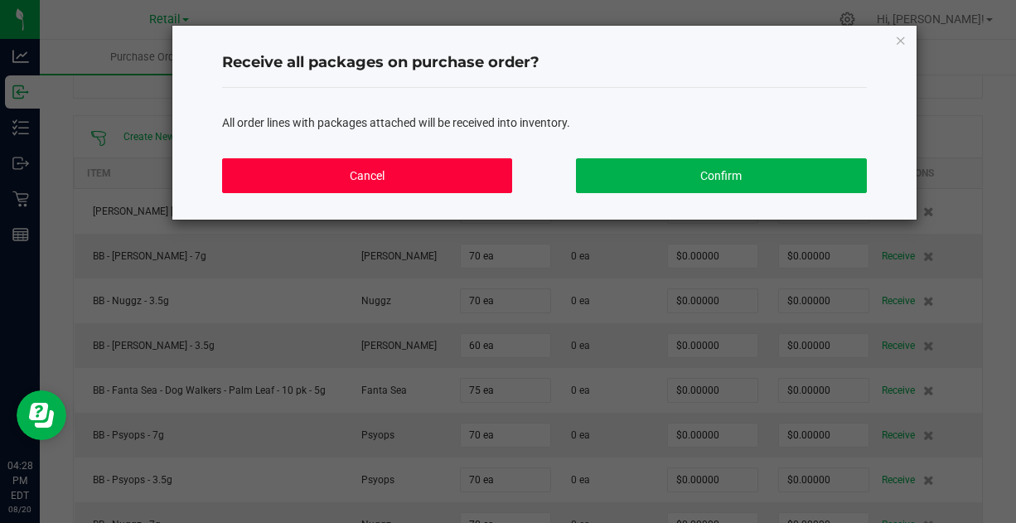
click at [428, 169] on button "Cancel" at bounding box center [367, 175] width 290 height 35
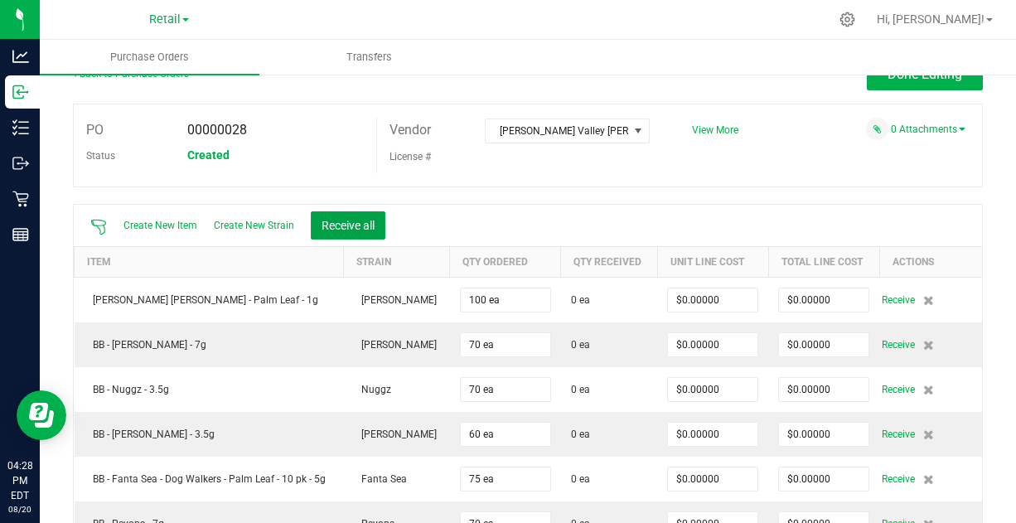
scroll to position [30, 0]
click at [354, 224] on button "Receive all" at bounding box center [348, 226] width 75 height 28
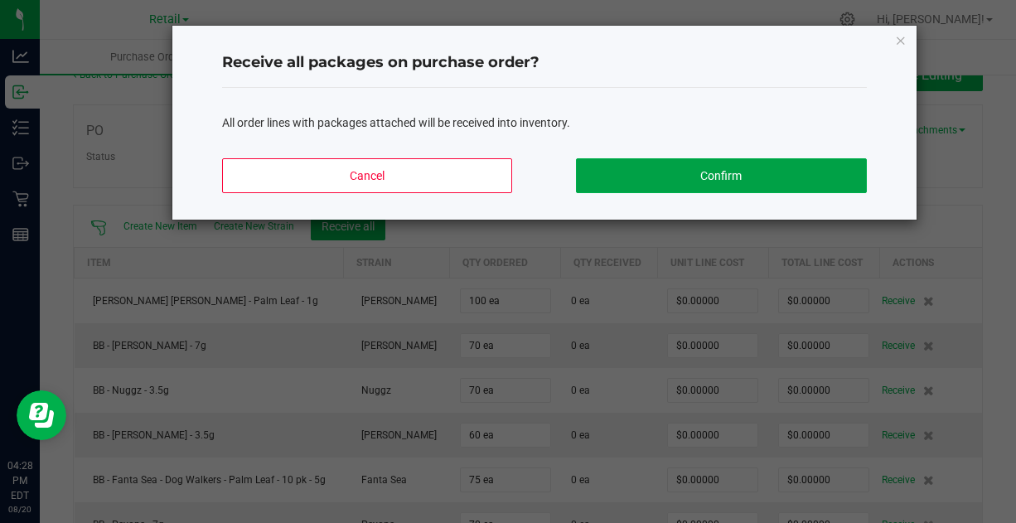
click at [694, 164] on button "Confirm" at bounding box center [721, 175] width 290 height 35
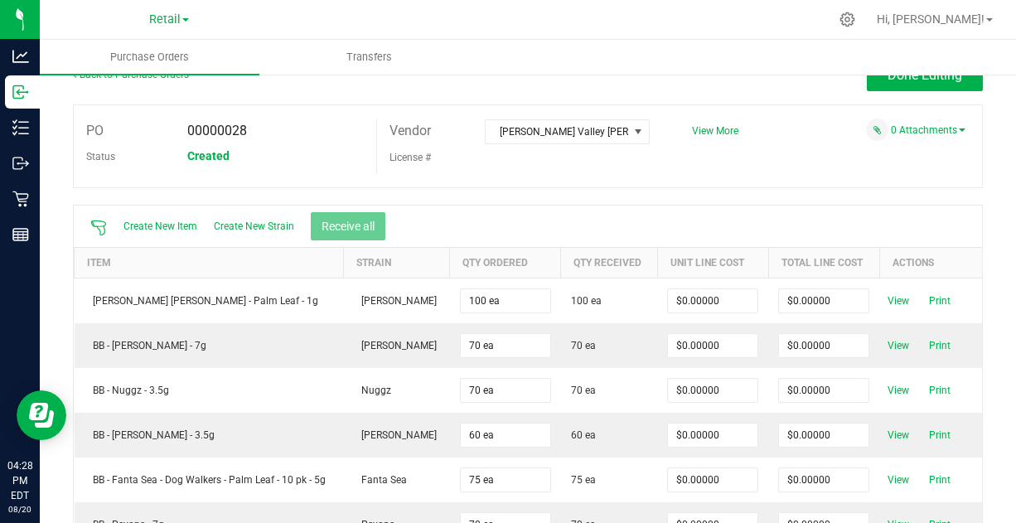
scroll to position [0, 0]
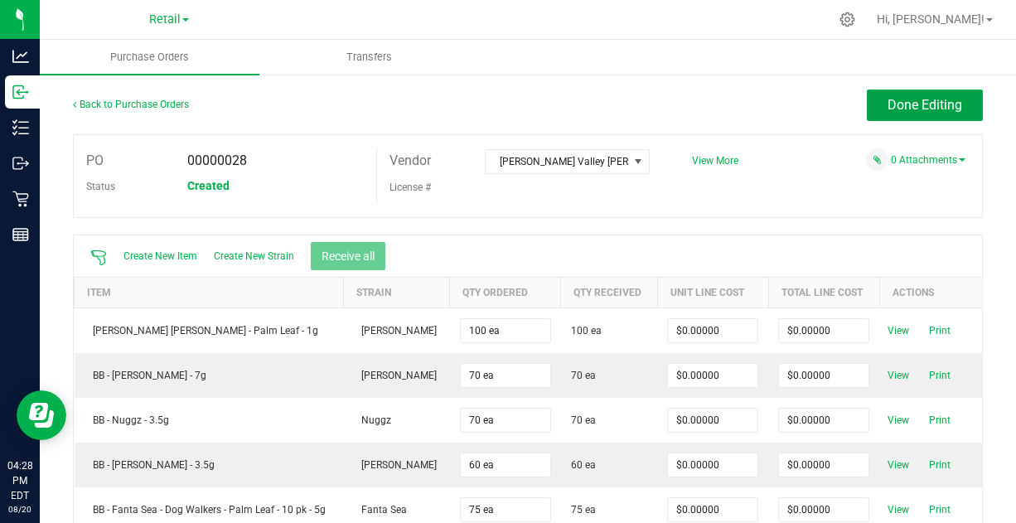
click at [907, 103] on span "Done Editing" at bounding box center [925, 105] width 75 height 16
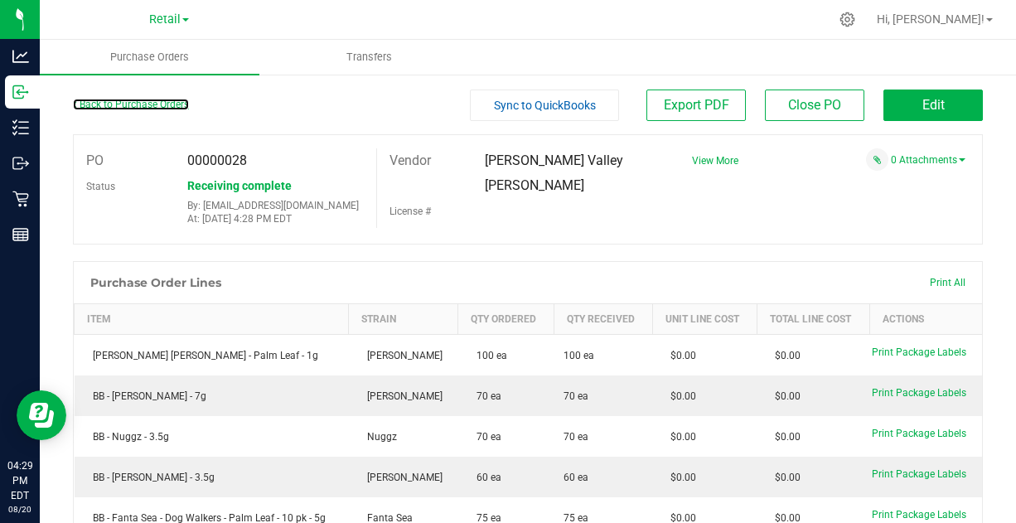
click at [135, 104] on link "Back to Purchase Orders" at bounding box center [131, 105] width 116 height 12
